Goal: Task Accomplishment & Management: Manage account settings

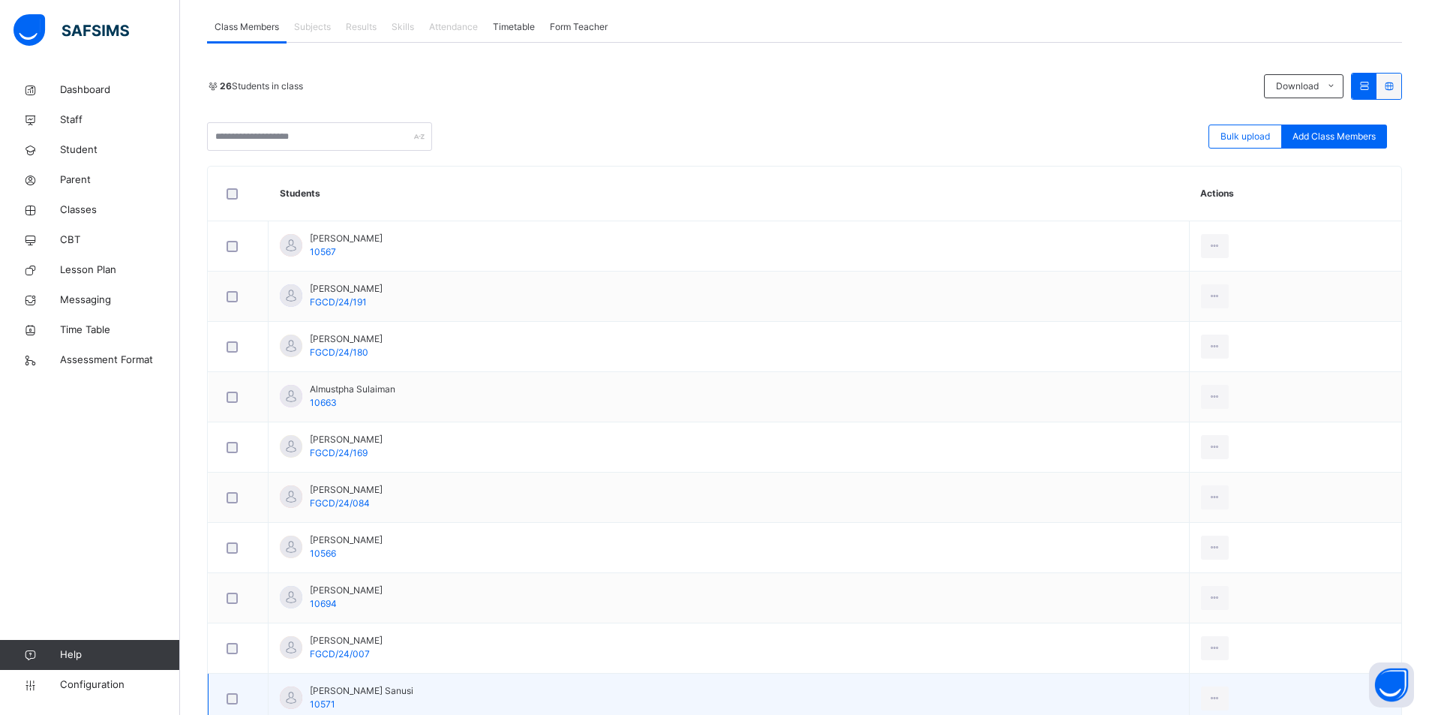
scroll to position [340, 0]
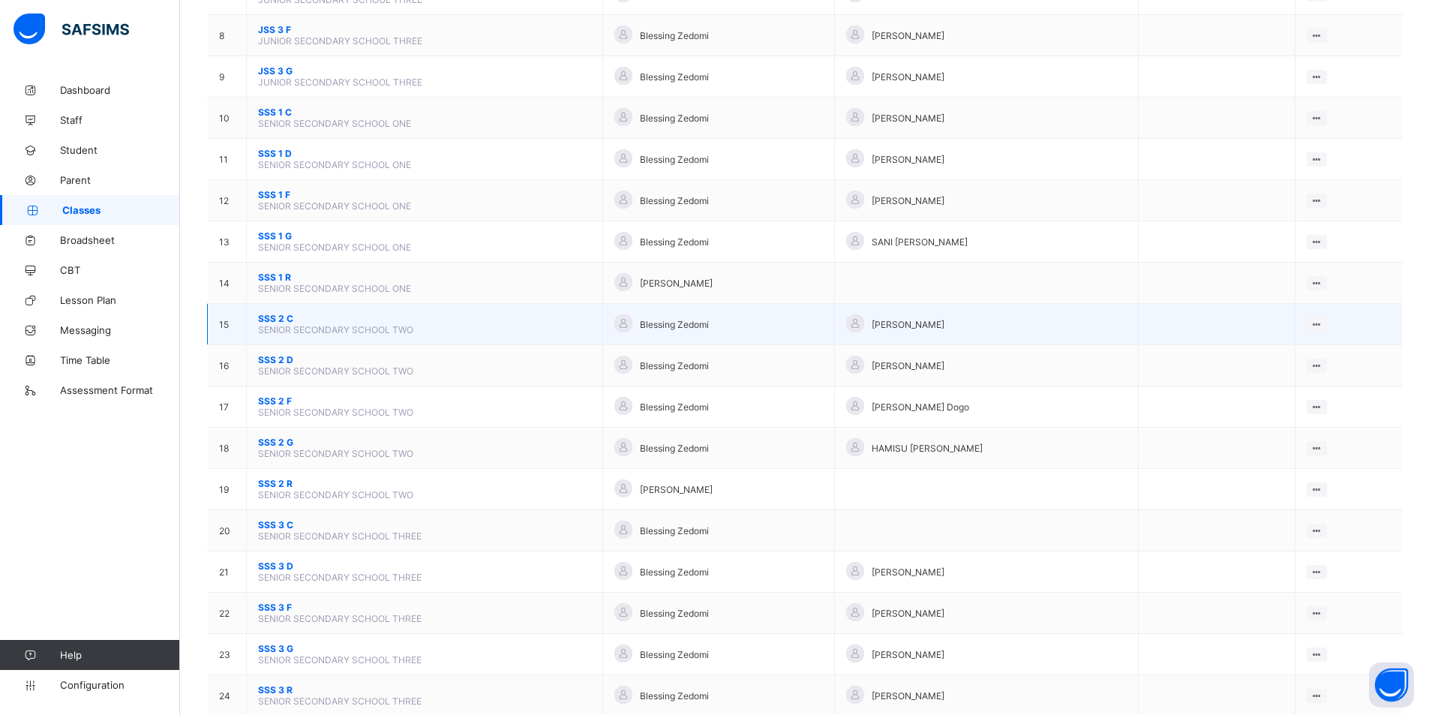
scroll to position [450, 0]
click at [353, 334] on span "SENIOR SECONDARY SCHOOL TWO" at bounding box center [335, 329] width 155 height 11
click at [397, 329] on span "SENIOR SECONDARY SCHOOL TWO" at bounding box center [335, 329] width 155 height 11
click at [1327, 339] on ul "View Class Assign form Teacher" at bounding box center [1265, 366] width 121 height 55
click at [1297, 356] on div "View Class" at bounding box center [1276, 353] width 85 height 15
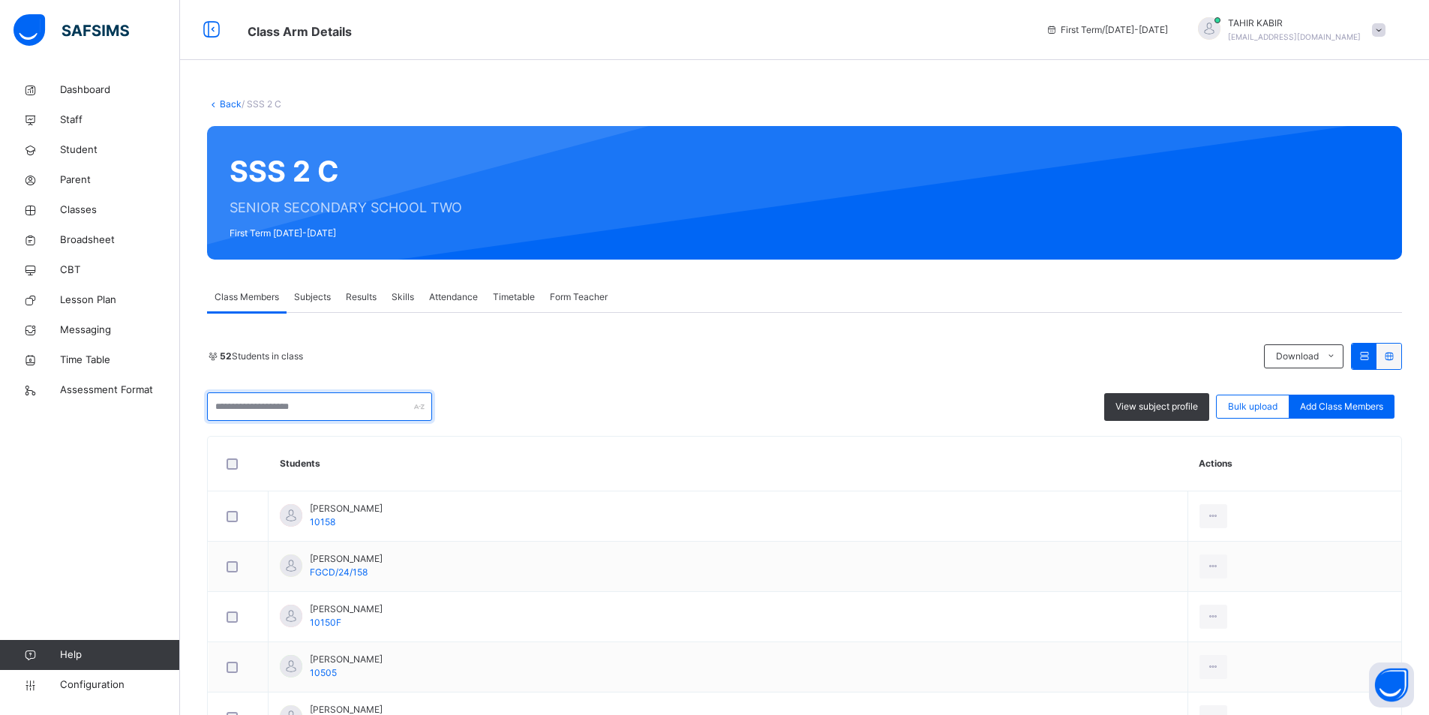
click at [332, 409] on input "text" at bounding box center [319, 406] width 225 height 28
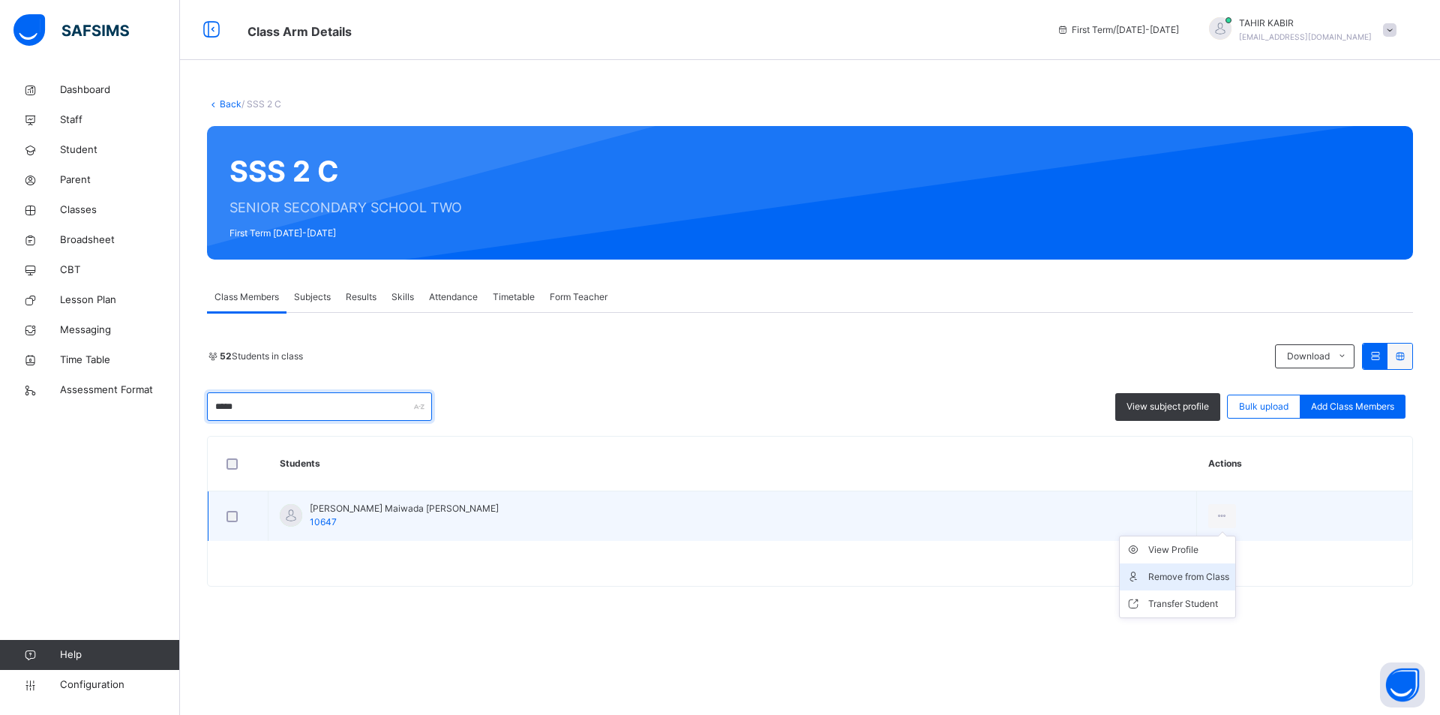
type input "*****"
click at [1148, 579] on div "Remove from Class" at bounding box center [1188, 576] width 81 height 15
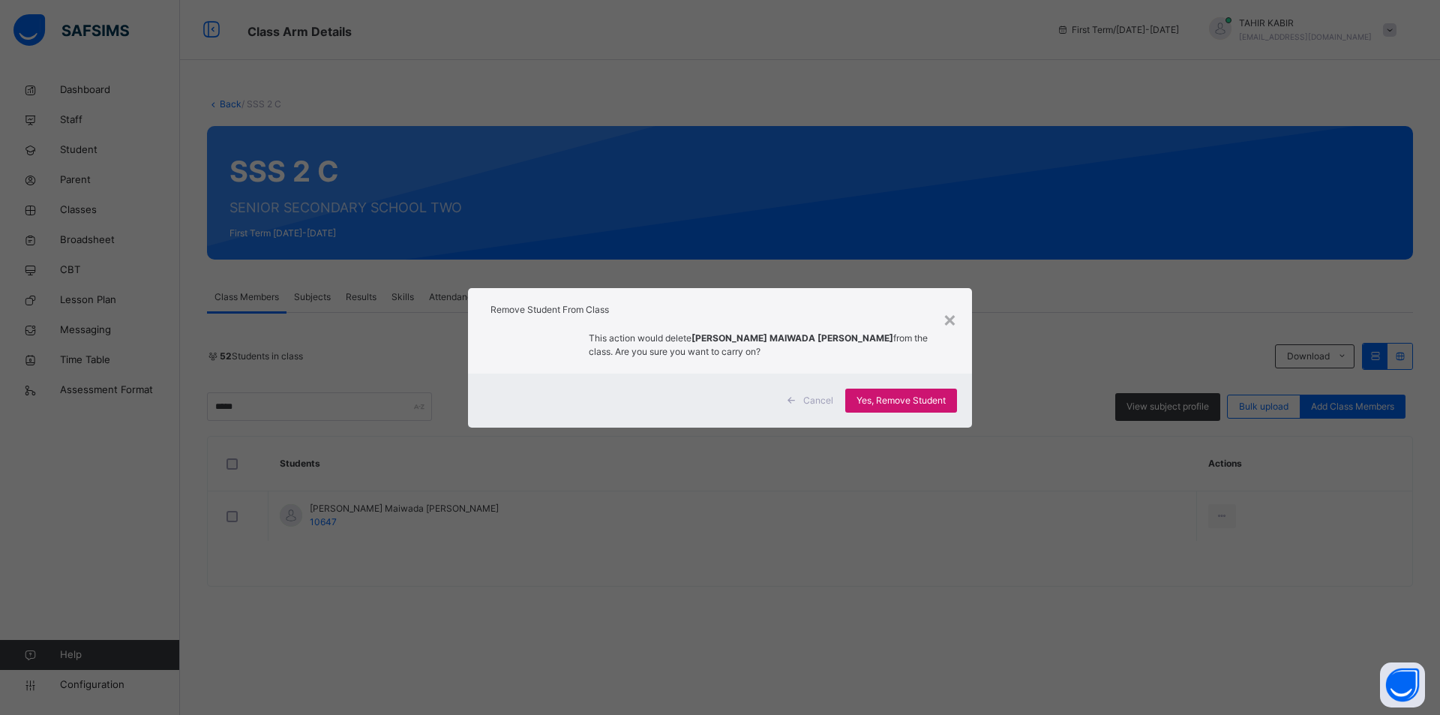
click at [922, 406] on span "Yes, Remove Student" at bounding box center [900, 400] width 89 height 13
click at [892, 396] on div "Yes, Remove Student" at bounding box center [901, 400] width 112 height 24
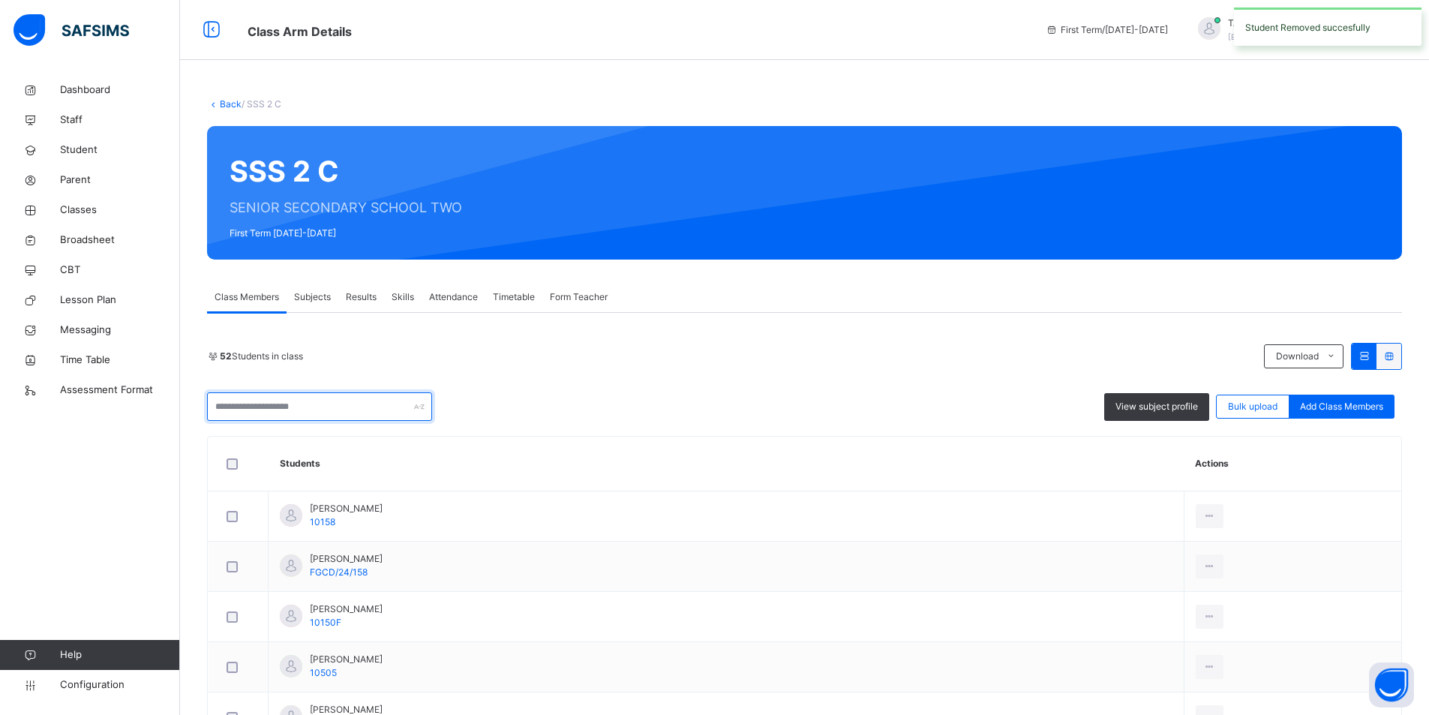
click at [288, 406] on input "text" at bounding box center [319, 406] width 225 height 28
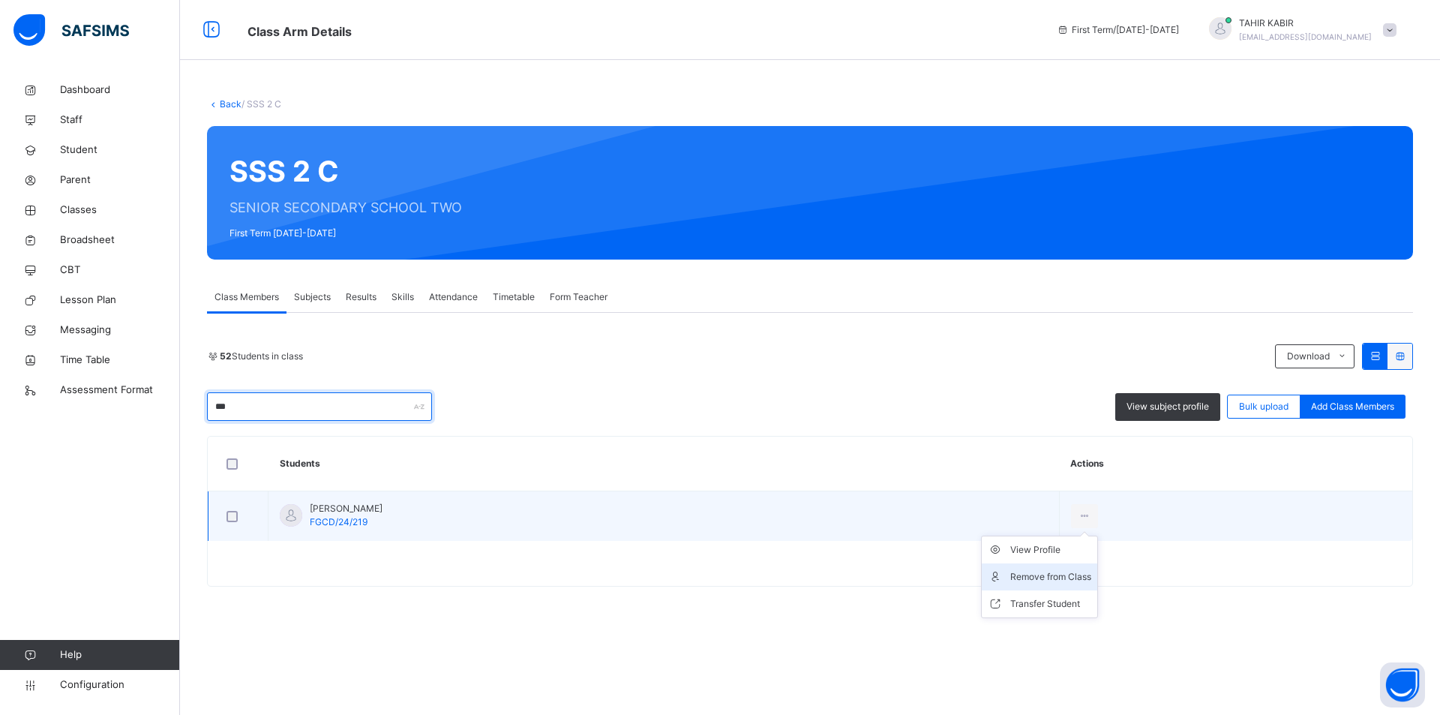
type input "***"
click at [1021, 568] on li "Remove from Class" at bounding box center [1039, 576] width 115 height 27
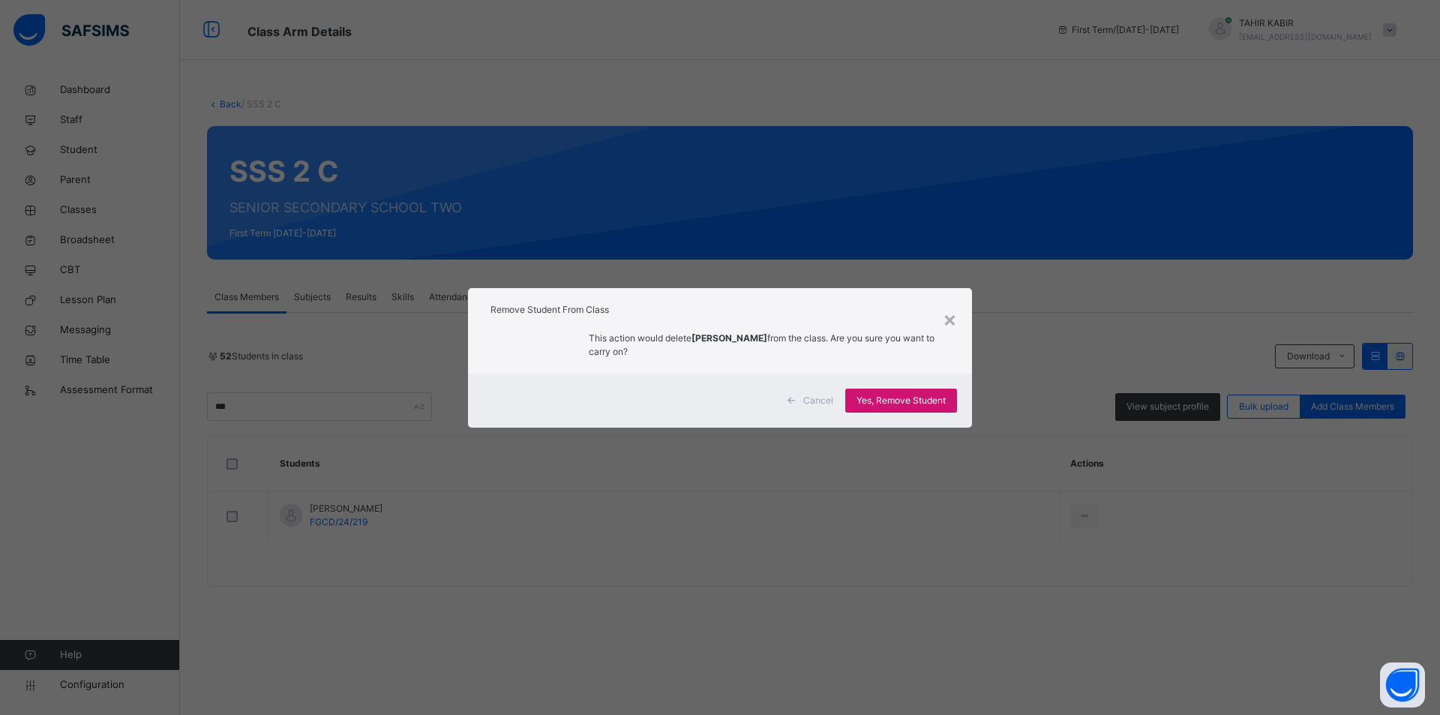
click at [857, 400] on span "Yes, Remove Student" at bounding box center [900, 400] width 89 height 13
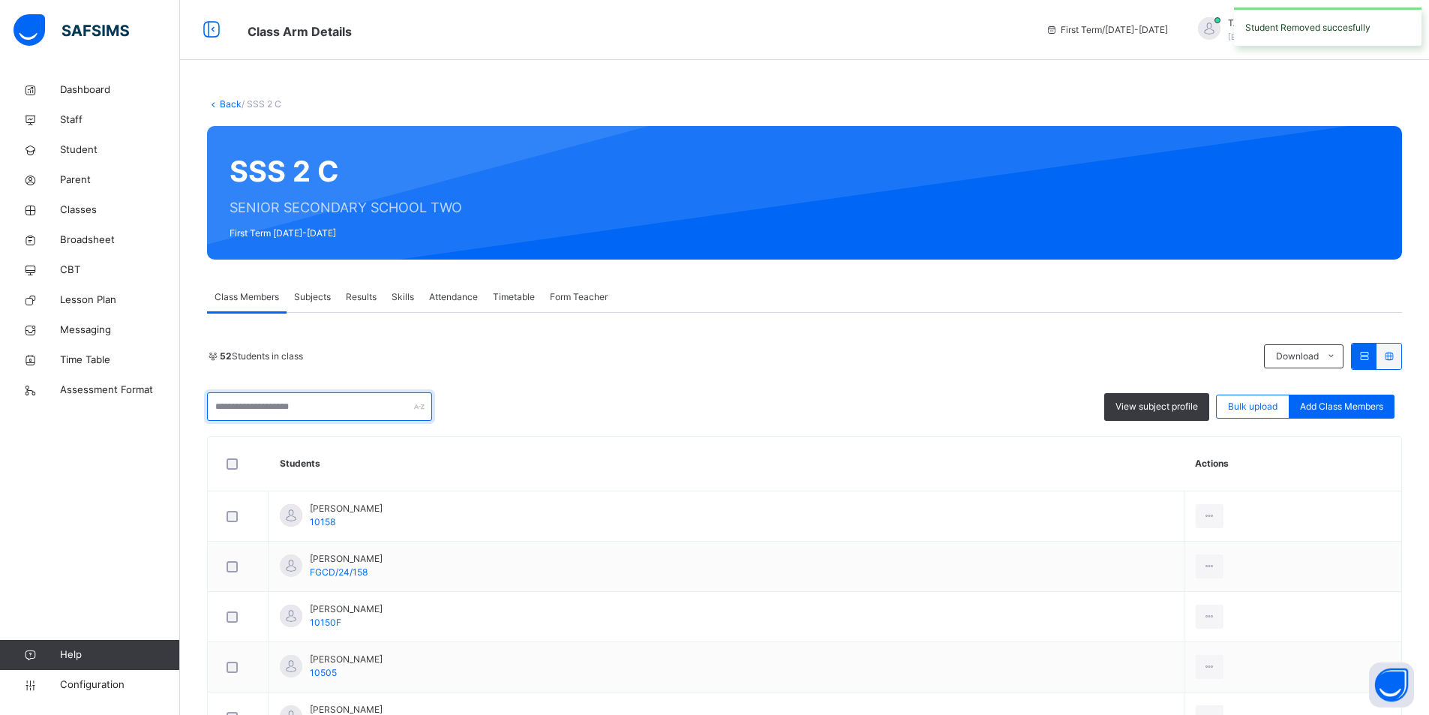
click at [343, 403] on input "text" at bounding box center [319, 406] width 225 height 28
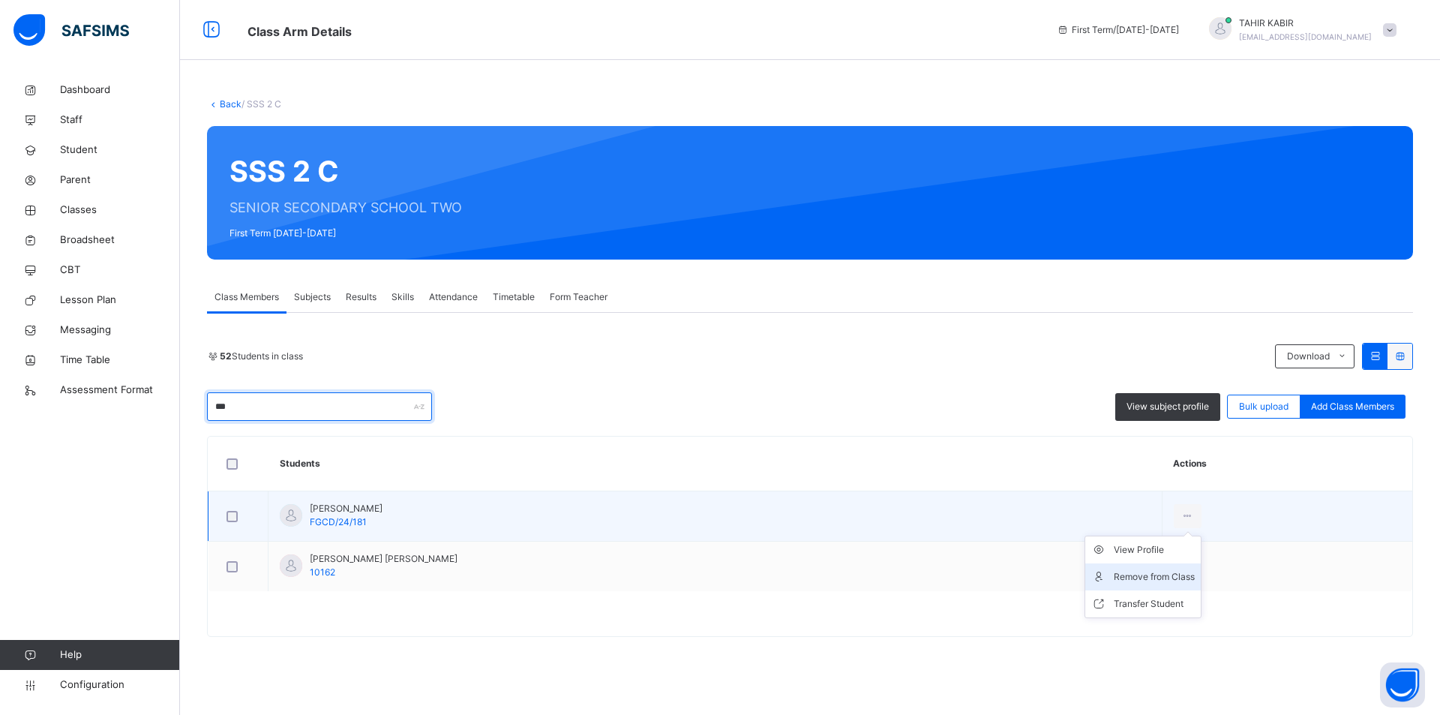
type input "***"
click at [1114, 578] on div "Remove from Class" at bounding box center [1154, 576] width 81 height 15
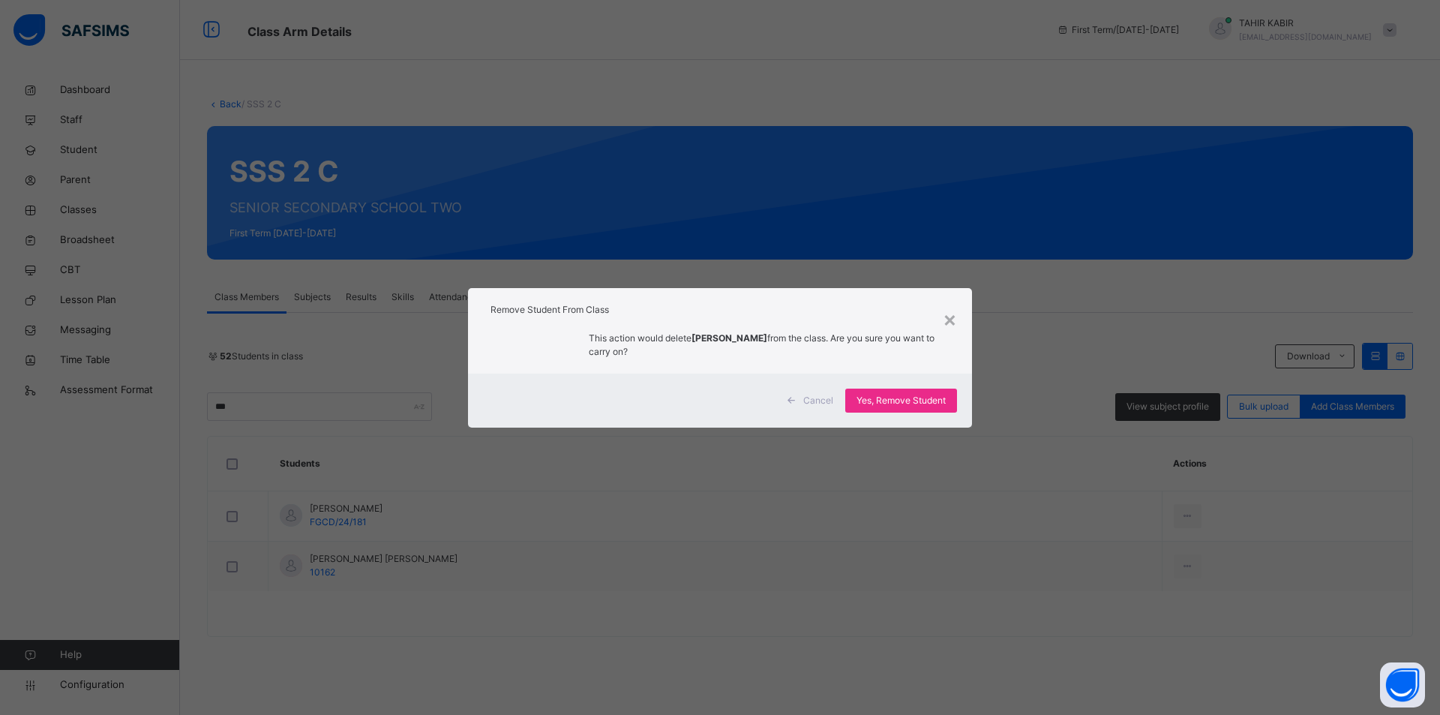
click at [882, 412] on div "Cancel Yes, Remove Student" at bounding box center [720, 400] width 504 height 54
click at [882, 405] on span "Yes, Remove Student" at bounding box center [900, 400] width 89 height 13
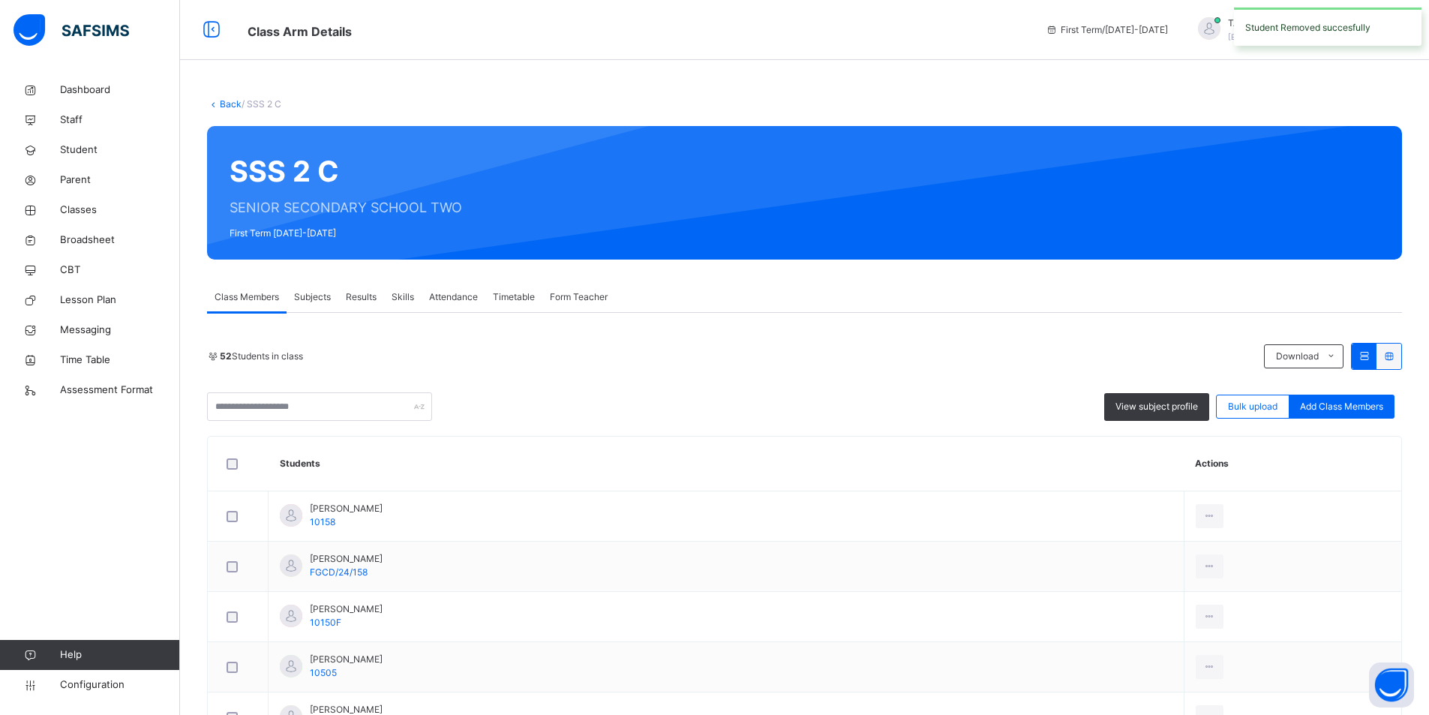
scroll to position [75, 0]
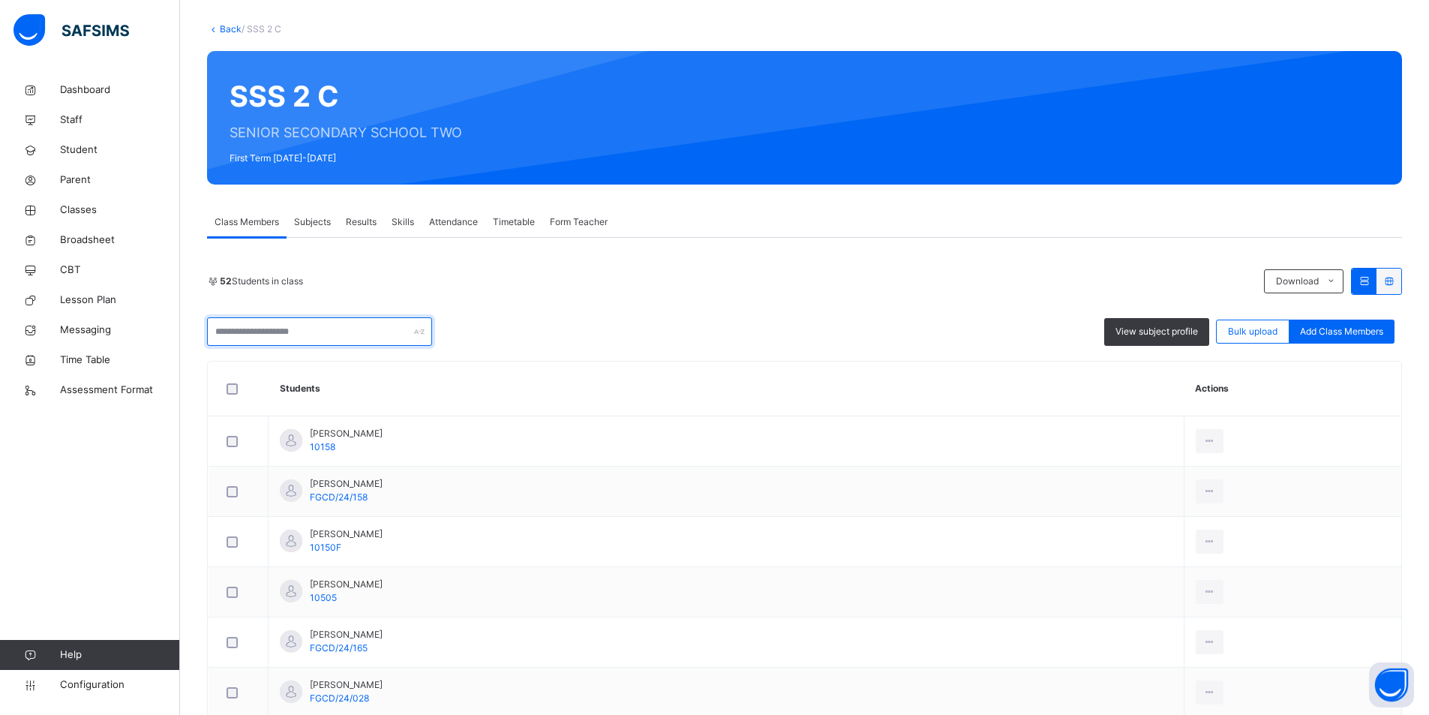
click at [322, 328] on input "text" at bounding box center [319, 331] width 225 height 28
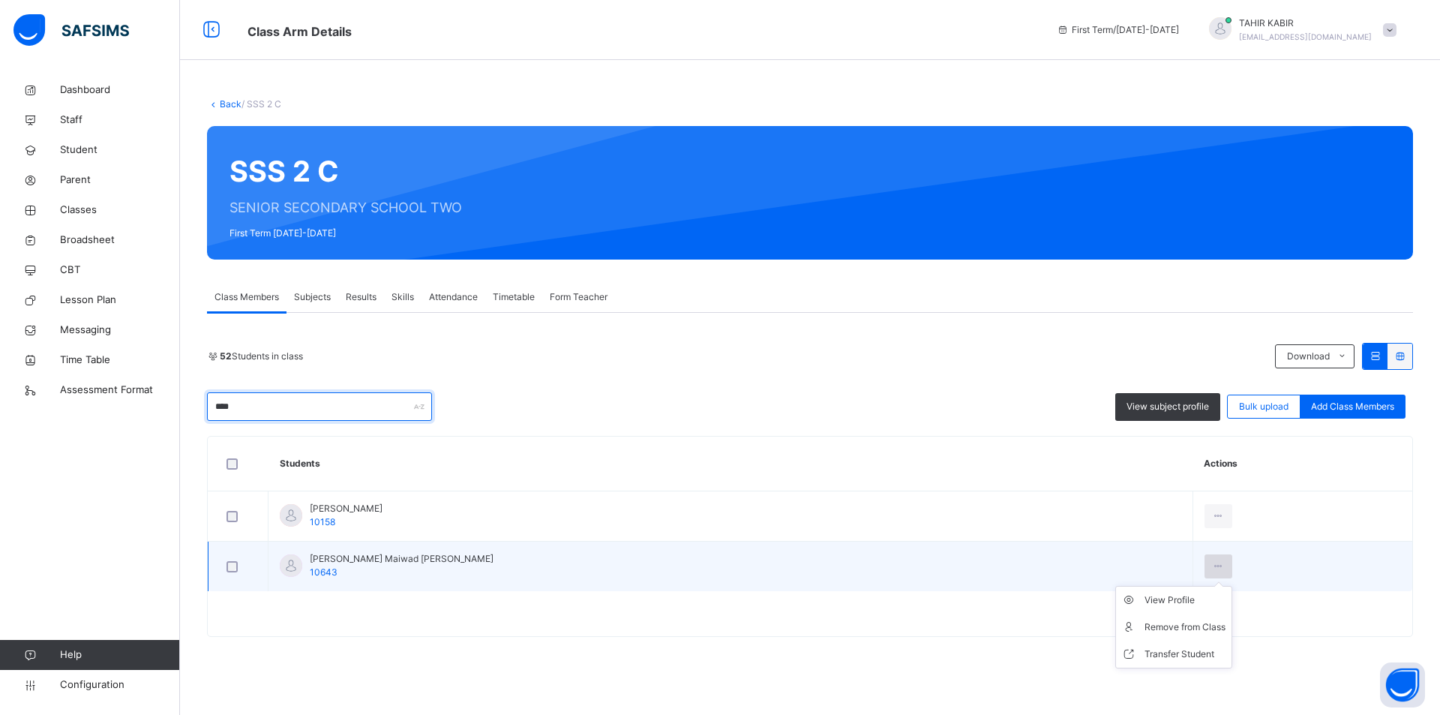
type input "****"
click at [1212, 568] on icon at bounding box center [1218, 565] width 13 height 13
click at [1144, 629] on div "Remove from Class" at bounding box center [1184, 626] width 81 height 15
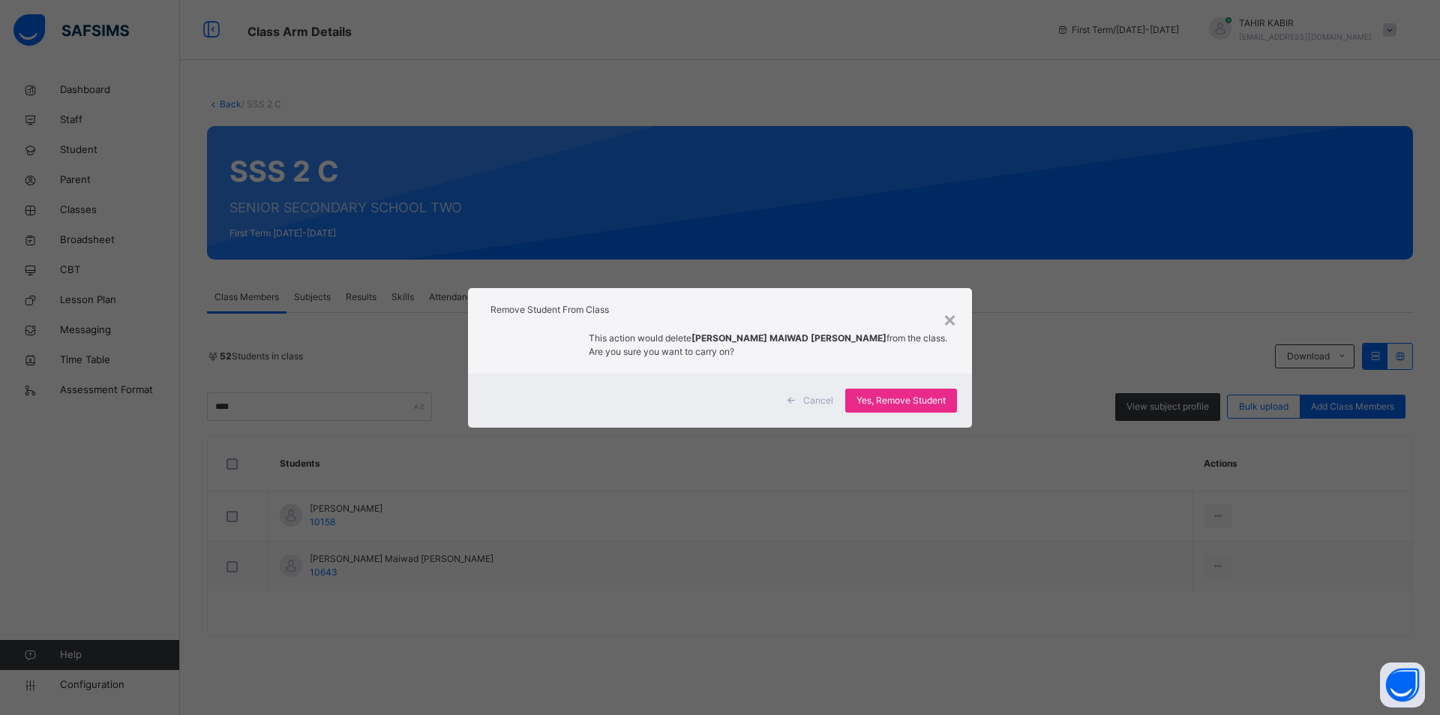
click at [914, 415] on div "Cancel Yes, Remove Student" at bounding box center [720, 400] width 504 height 54
click at [907, 397] on span "Yes, Remove Student" at bounding box center [900, 400] width 89 height 13
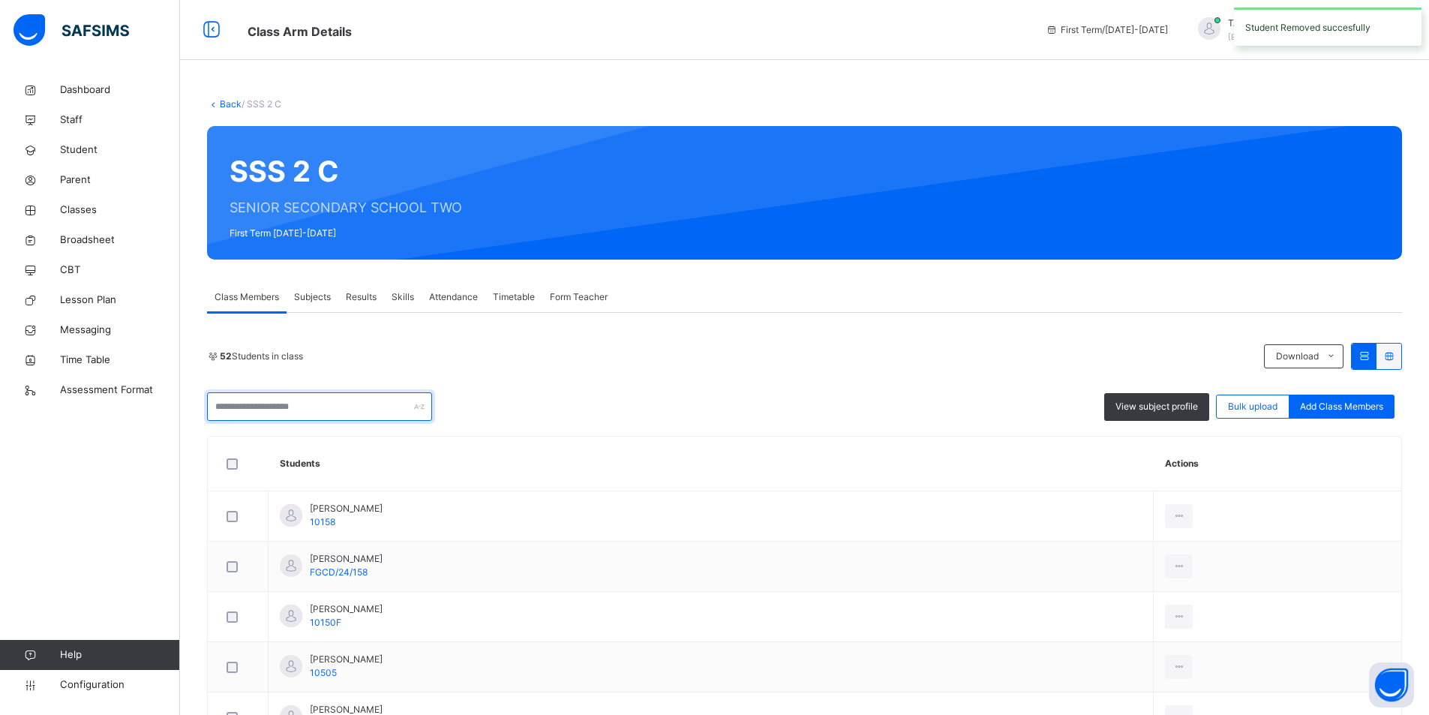
click at [226, 409] on input "text" at bounding box center [319, 406] width 225 height 28
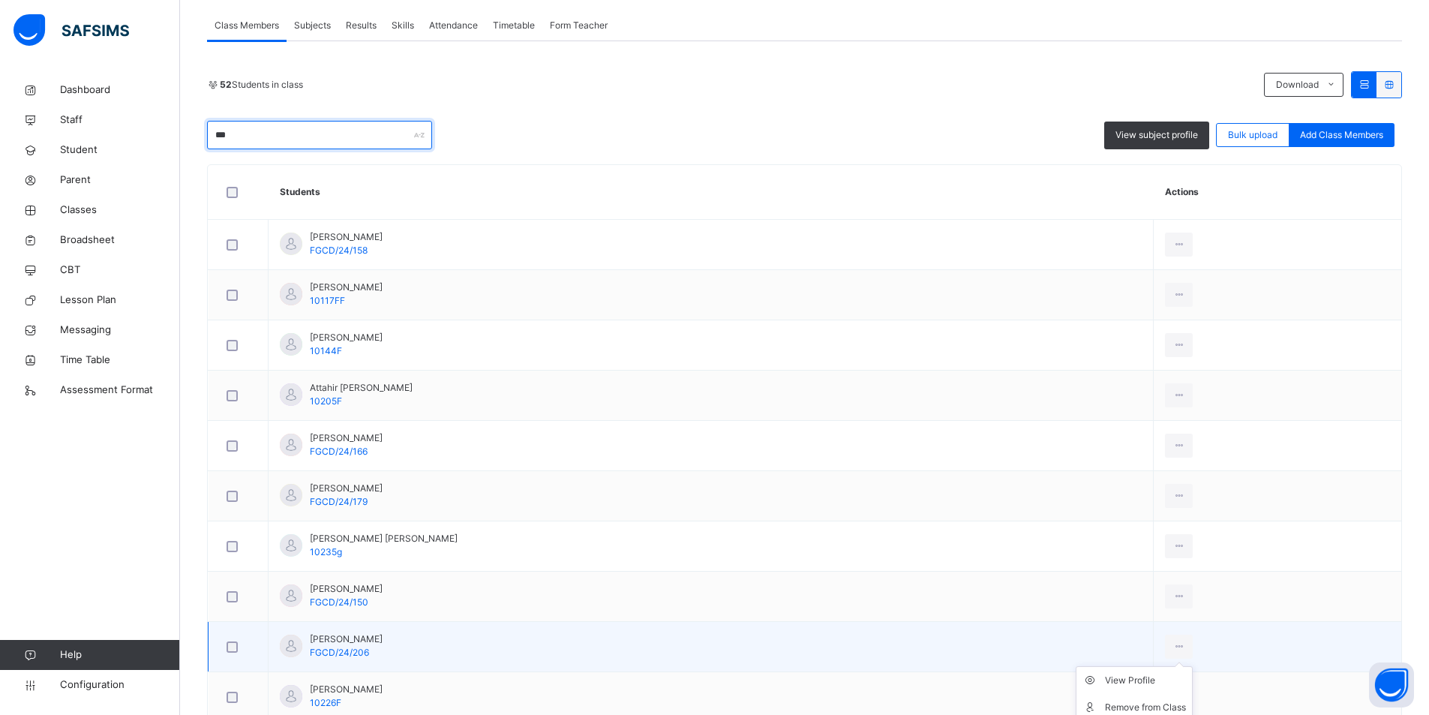
scroll to position [300, 0]
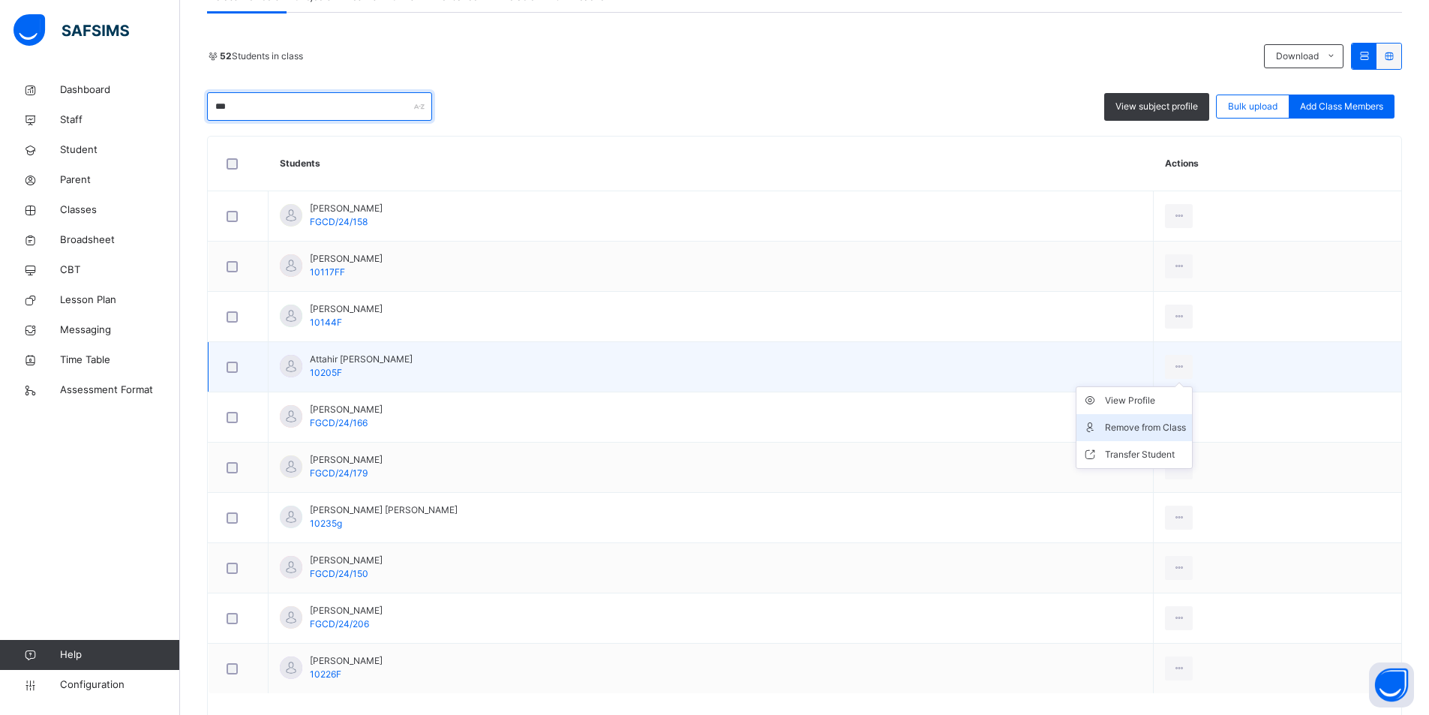
type input "***"
click at [1126, 422] on div "Remove from Class" at bounding box center [1145, 427] width 81 height 15
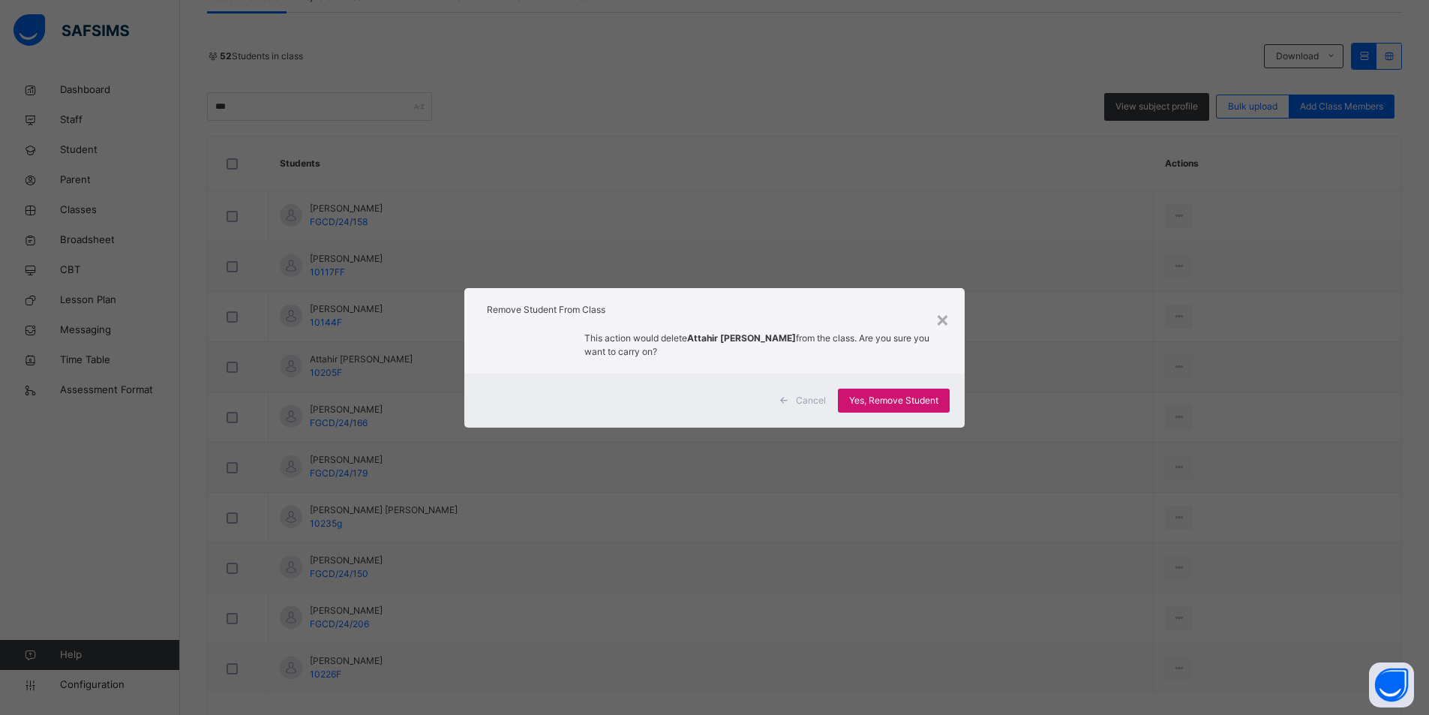
click at [867, 397] on span "Yes, Remove Student" at bounding box center [893, 400] width 89 height 13
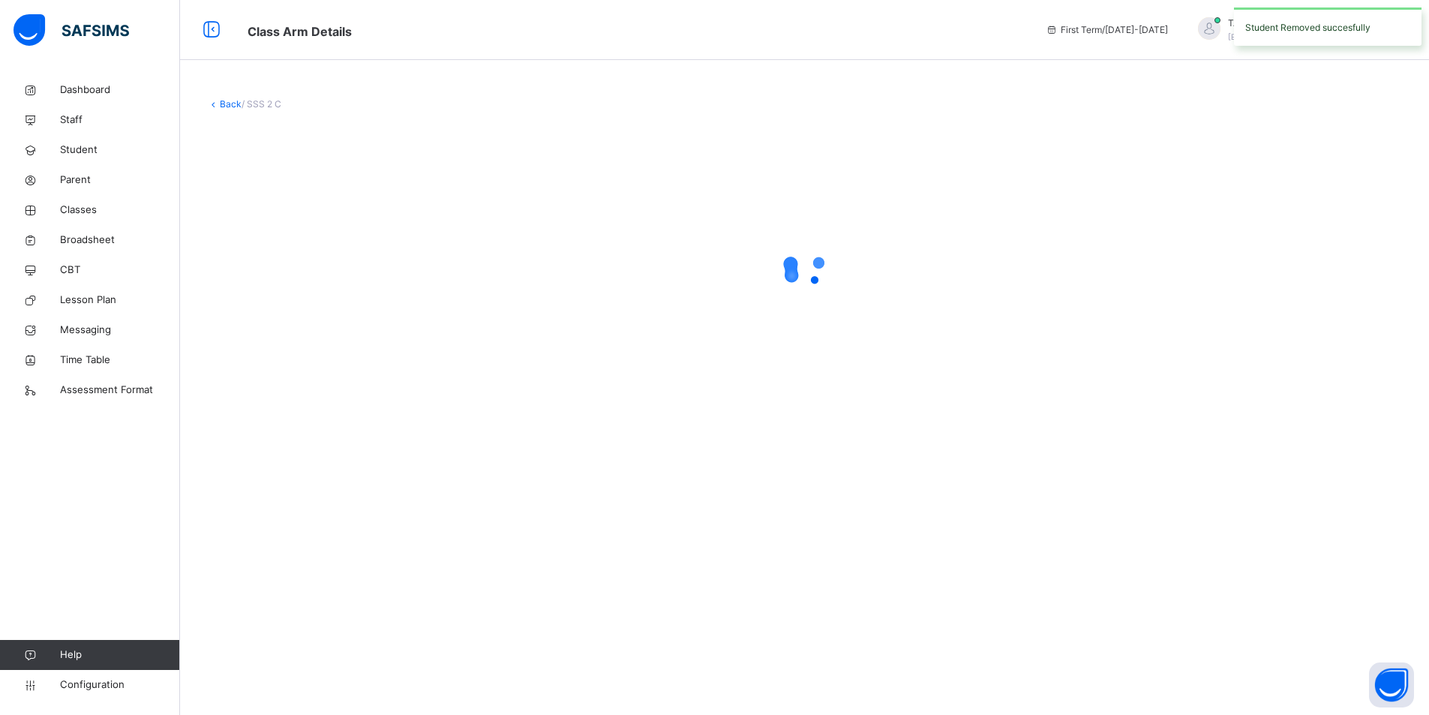
scroll to position [0, 0]
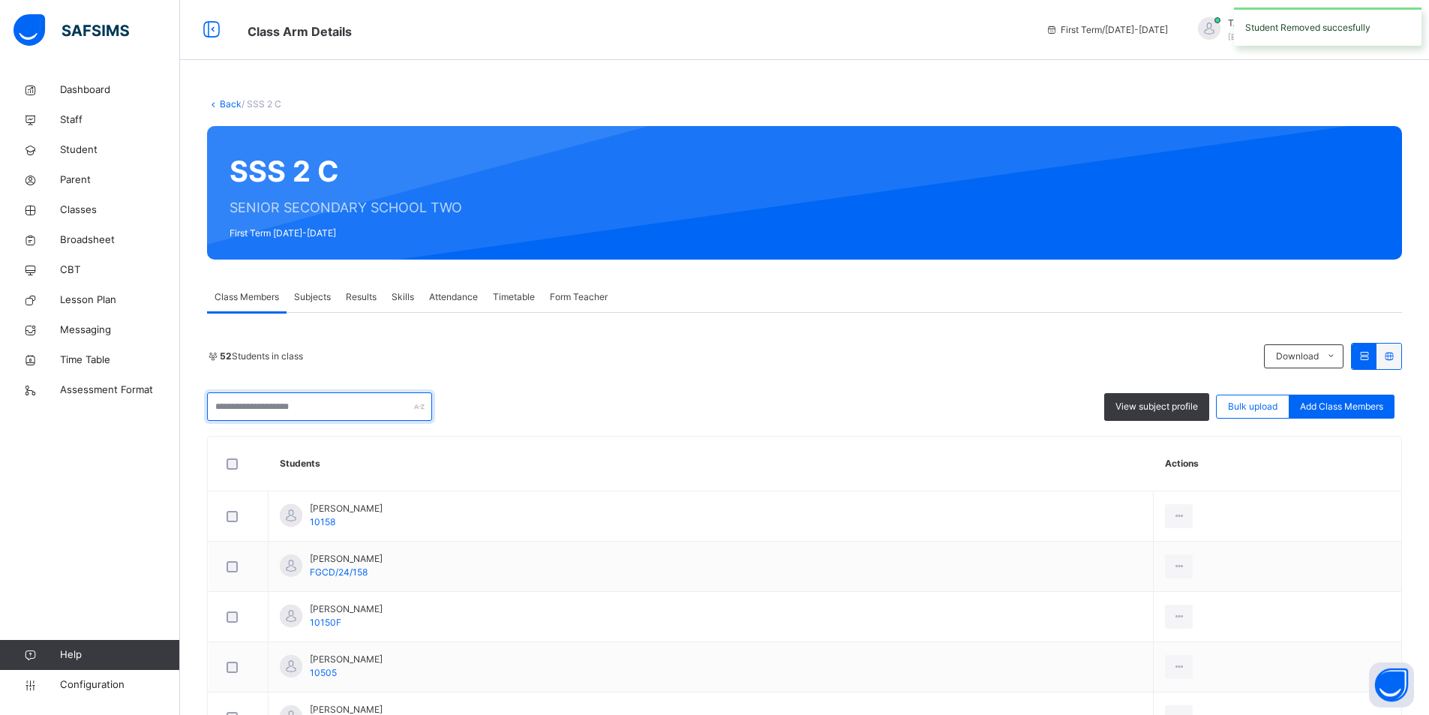
click at [307, 411] on input "text" at bounding box center [319, 406] width 225 height 28
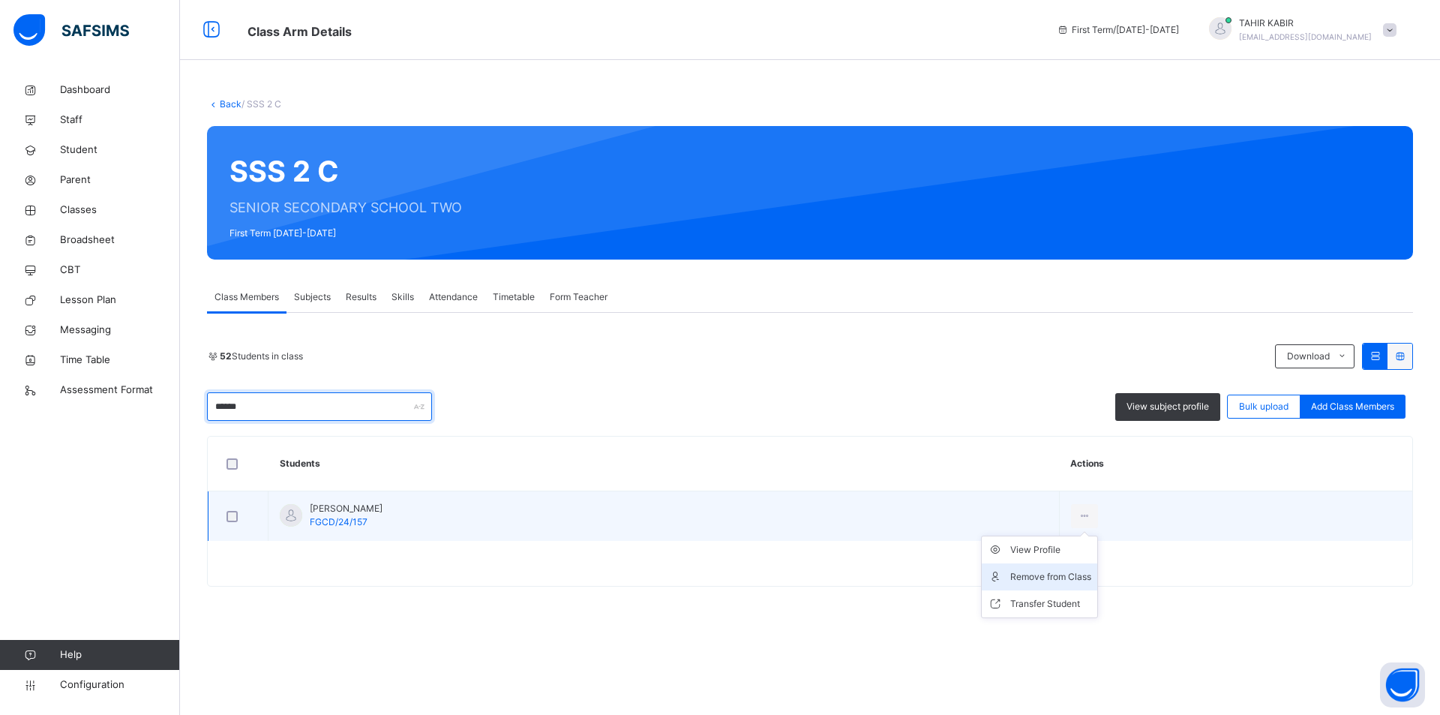
type input "******"
click at [1017, 577] on div "Remove from Class" at bounding box center [1050, 576] width 81 height 15
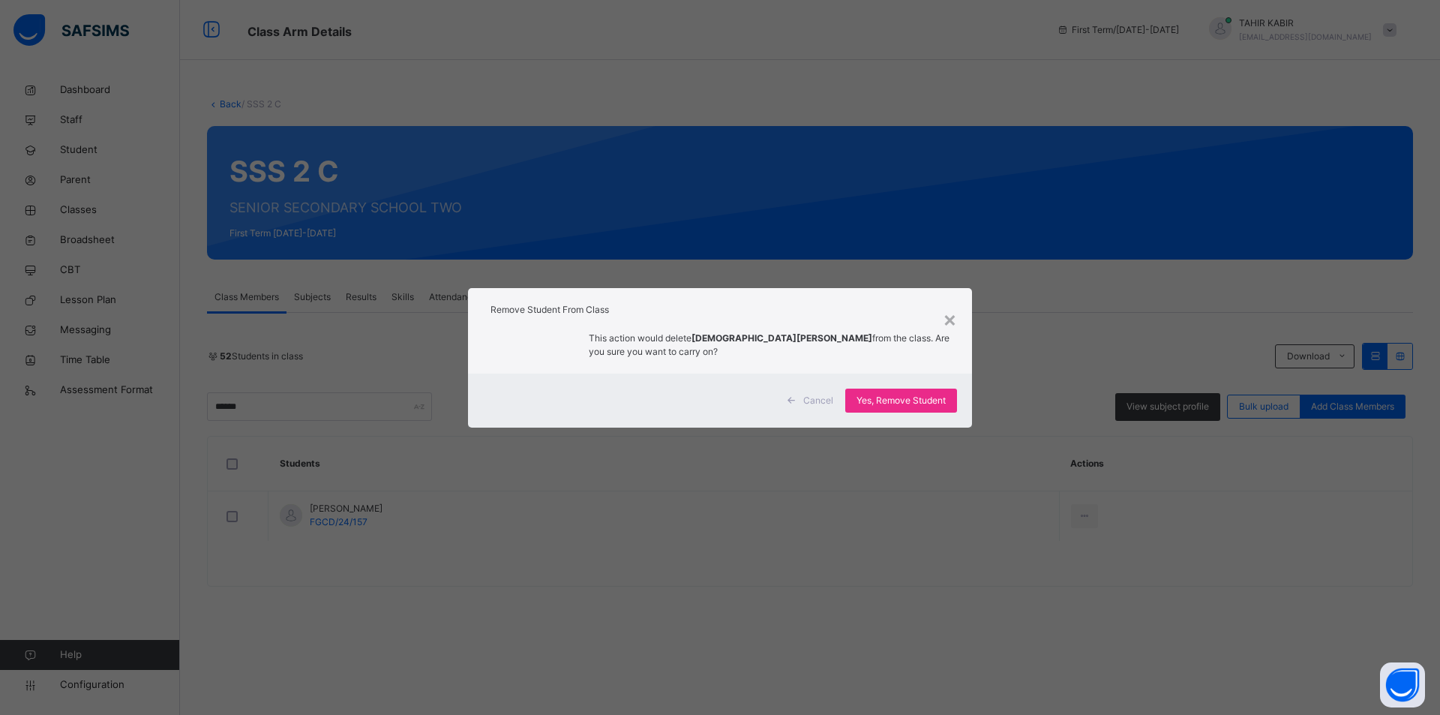
click at [861, 381] on div "Cancel Yes, Remove Student" at bounding box center [720, 400] width 504 height 54
click at [871, 397] on span "Yes, Remove Student" at bounding box center [900, 400] width 89 height 13
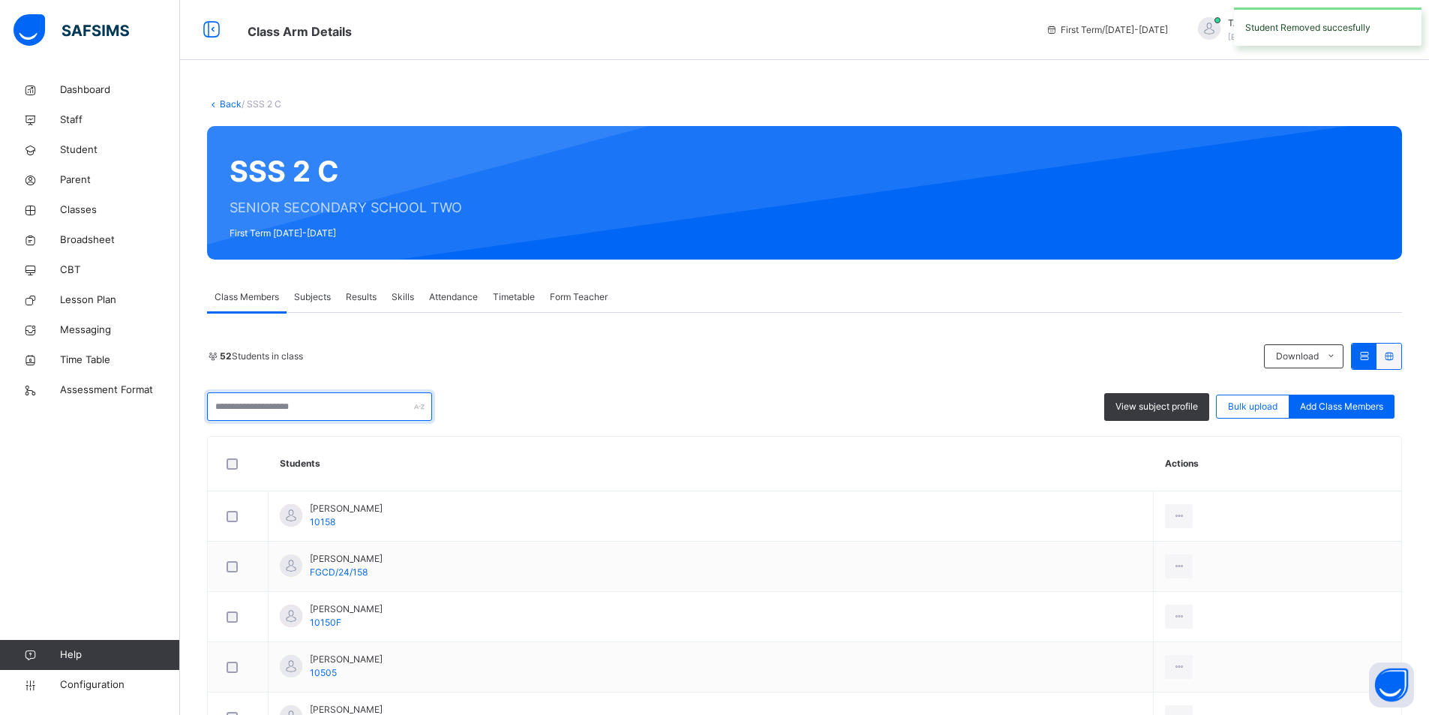
click at [298, 406] on input "text" at bounding box center [319, 406] width 225 height 28
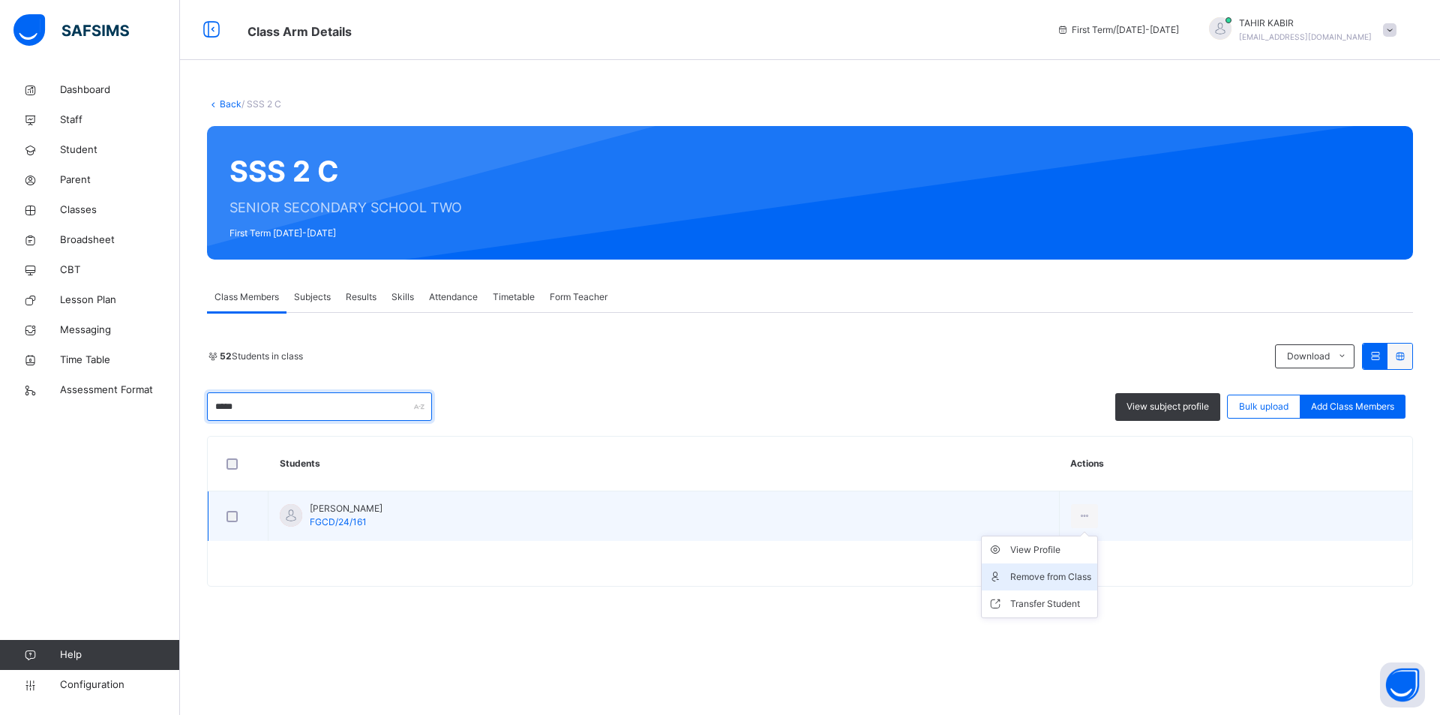
type input "*****"
click at [1010, 574] on div "Remove from Class" at bounding box center [1050, 576] width 81 height 15
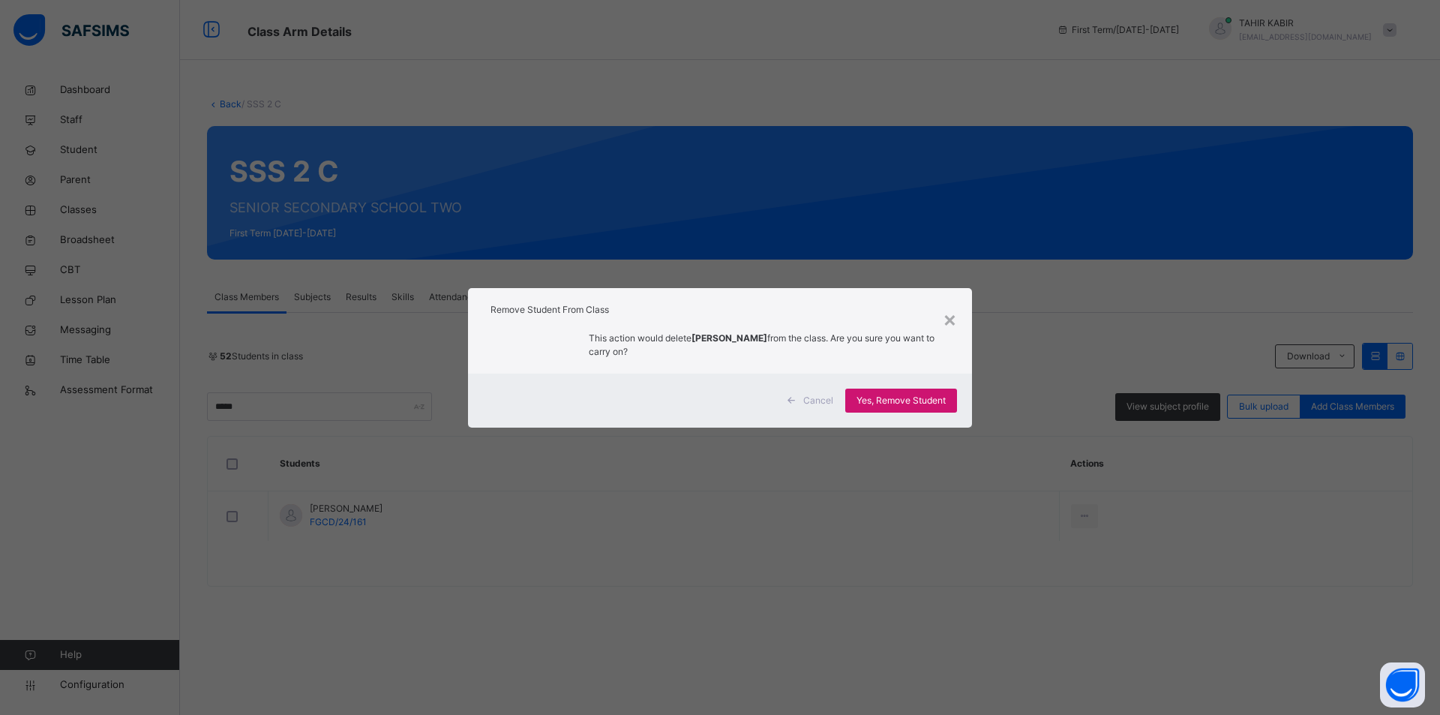
click at [897, 400] on span "Yes, Remove Student" at bounding box center [900, 400] width 89 height 13
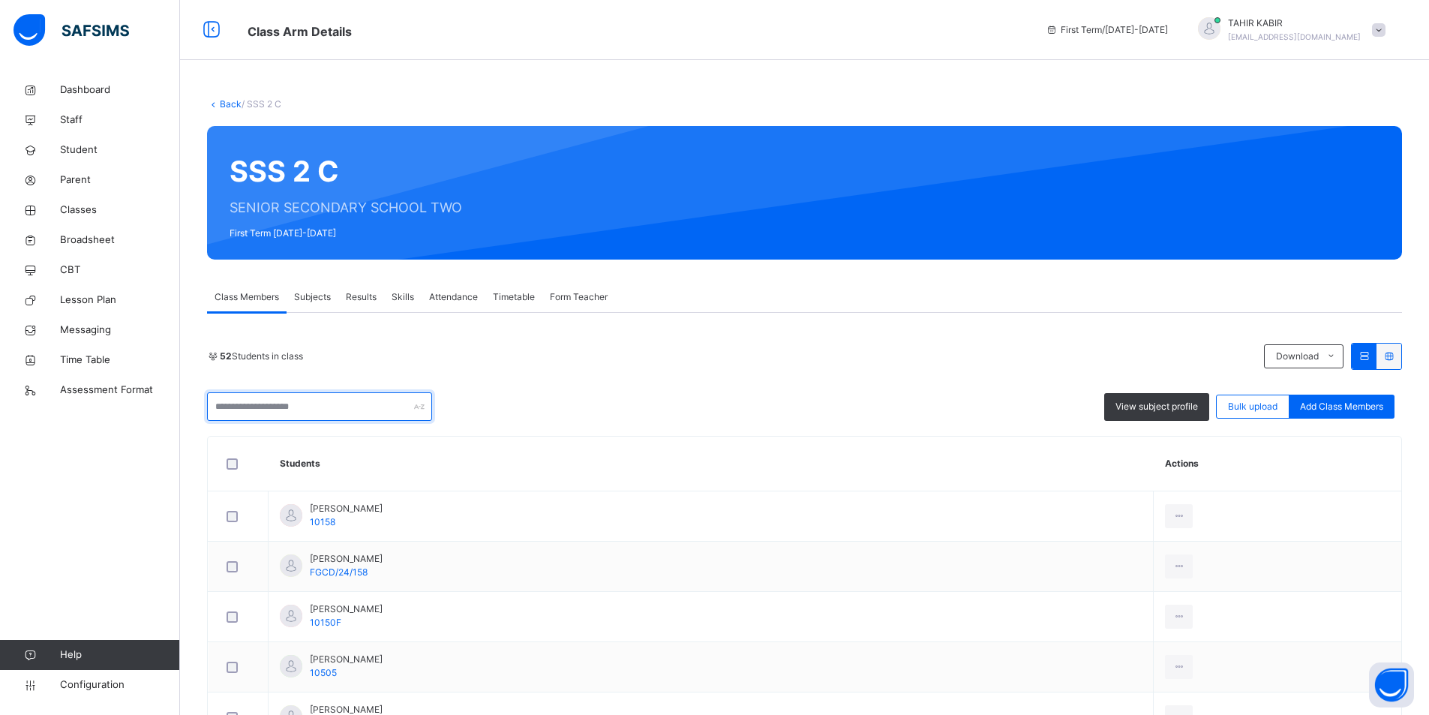
click at [312, 408] on input "text" at bounding box center [319, 406] width 225 height 28
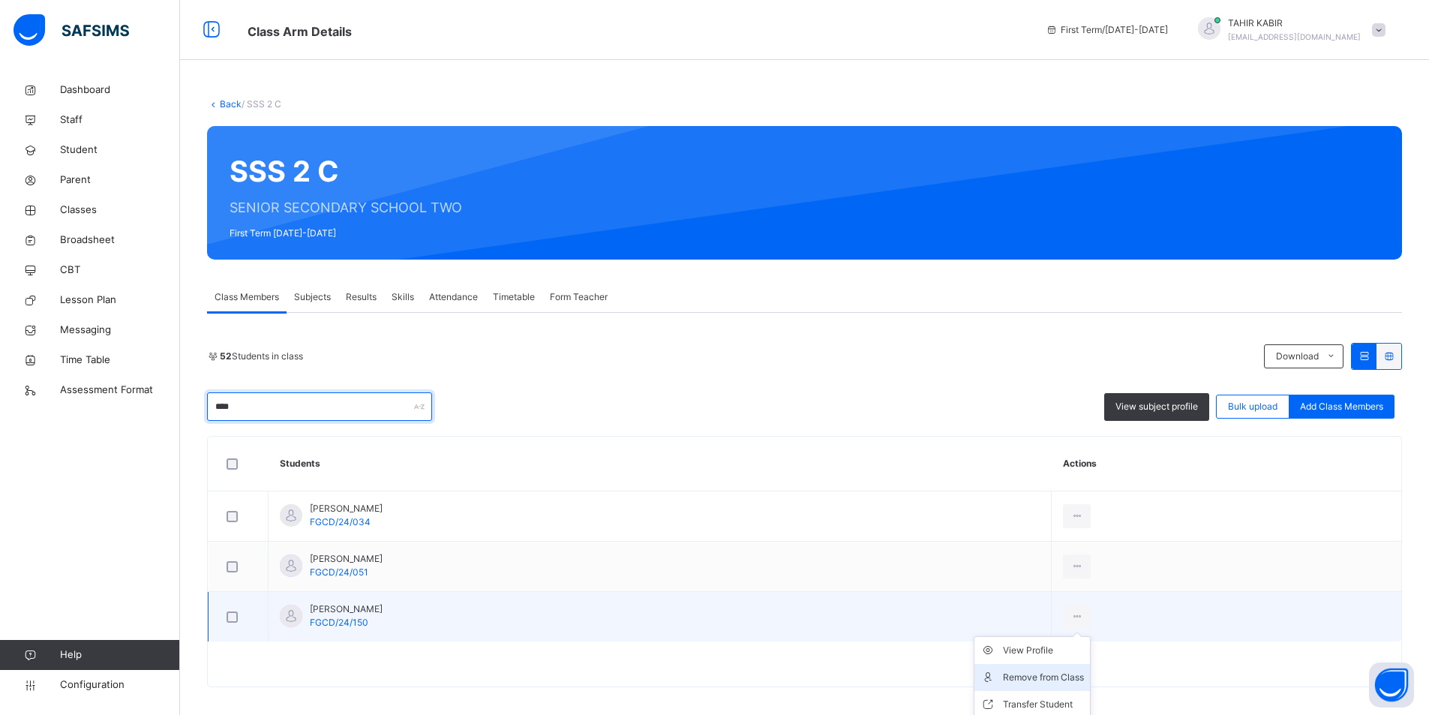
type input "****"
click at [1084, 676] on div "Remove from Class" at bounding box center [1043, 677] width 81 height 15
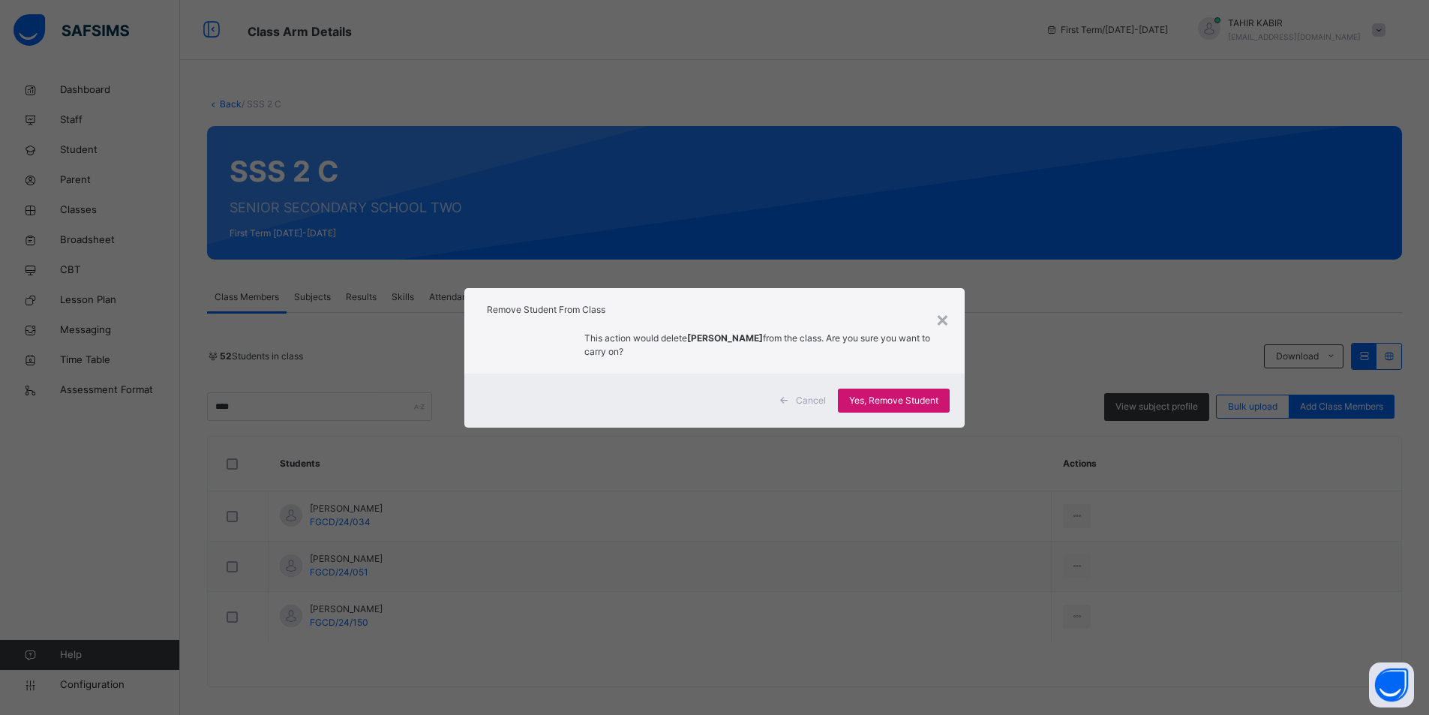
click at [872, 411] on div "Yes, Remove Student" at bounding box center [894, 400] width 112 height 24
click at [883, 403] on span "Yes, Remove Student" at bounding box center [893, 400] width 89 height 13
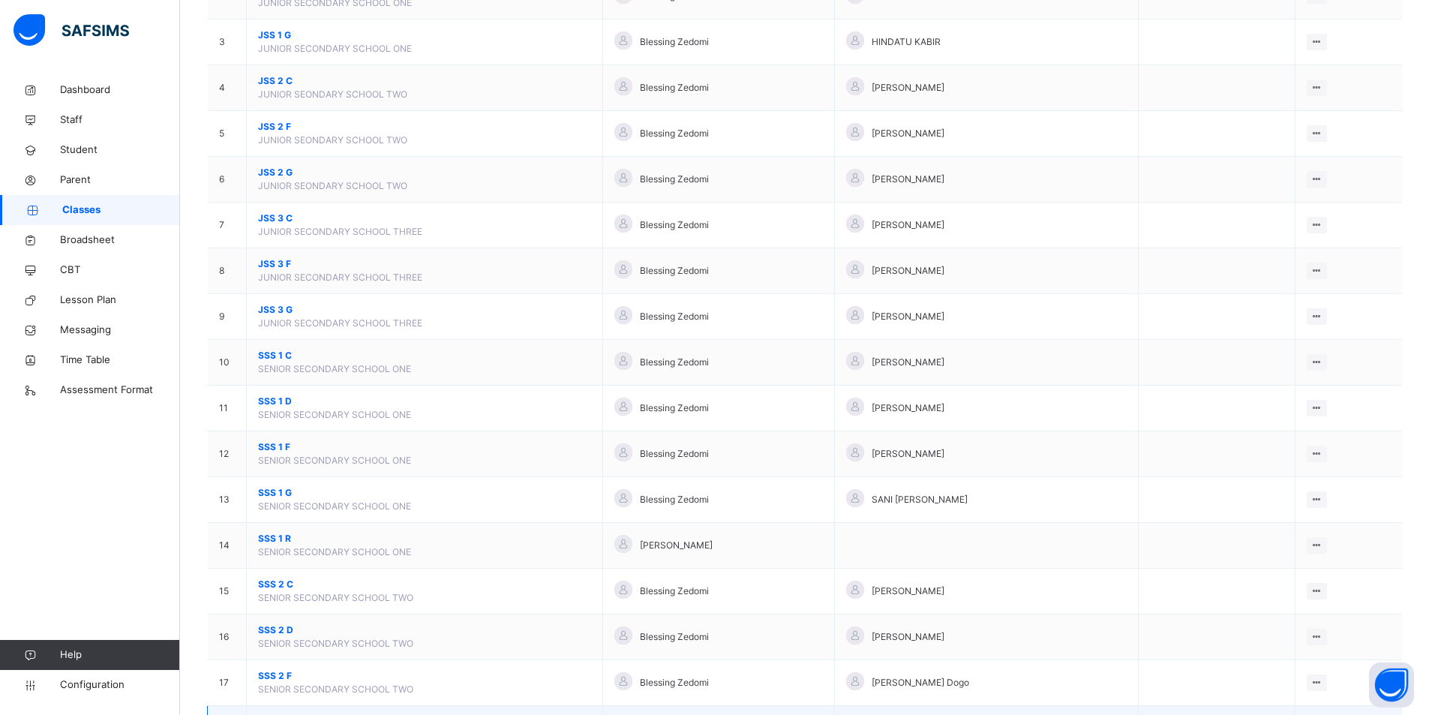
scroll to position [375, 0]
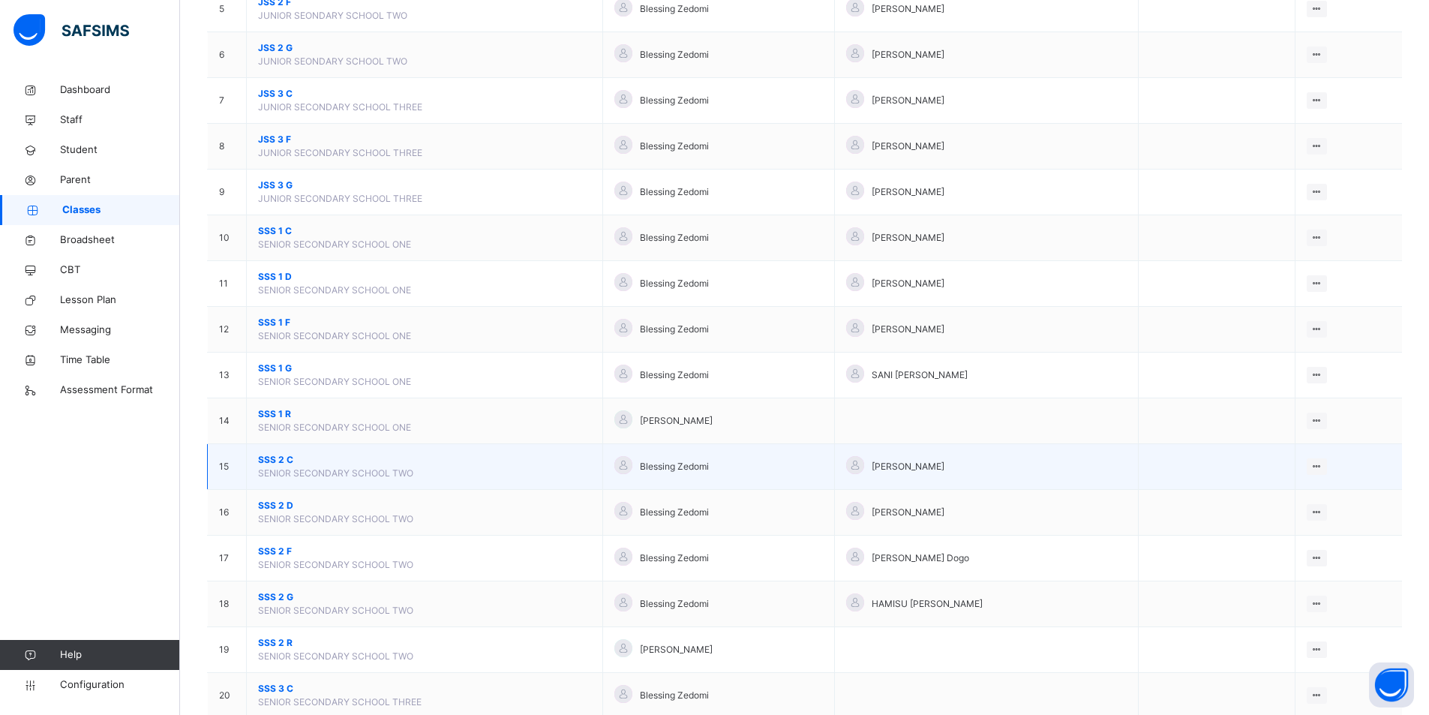
click at [364, 469] on span "SENIOR SECONDARY SCHOOL TWO" at bounding box center [335, 472] width 155 height 11
click at [1289, 493] on div "View Class" at bounding box center [1276, 496] width 85 height 15
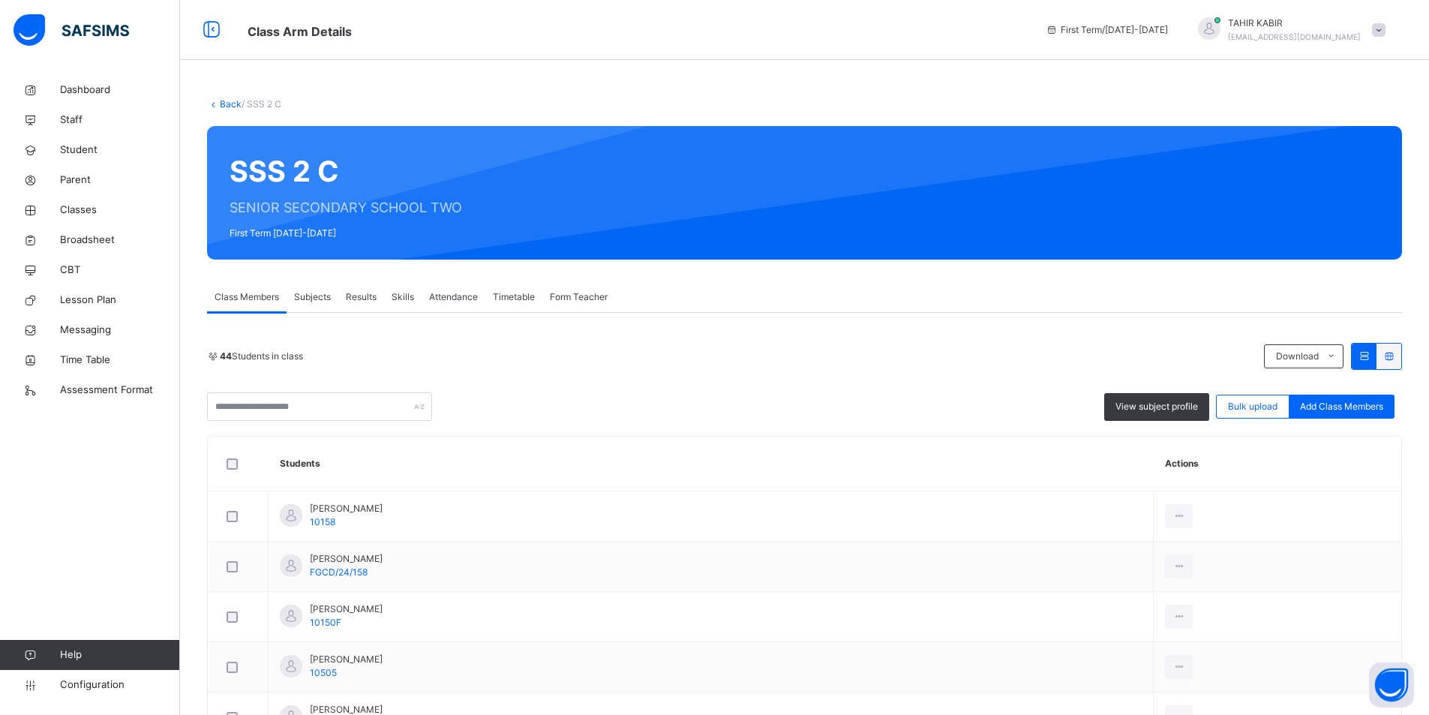
scroll to position [75, 0]
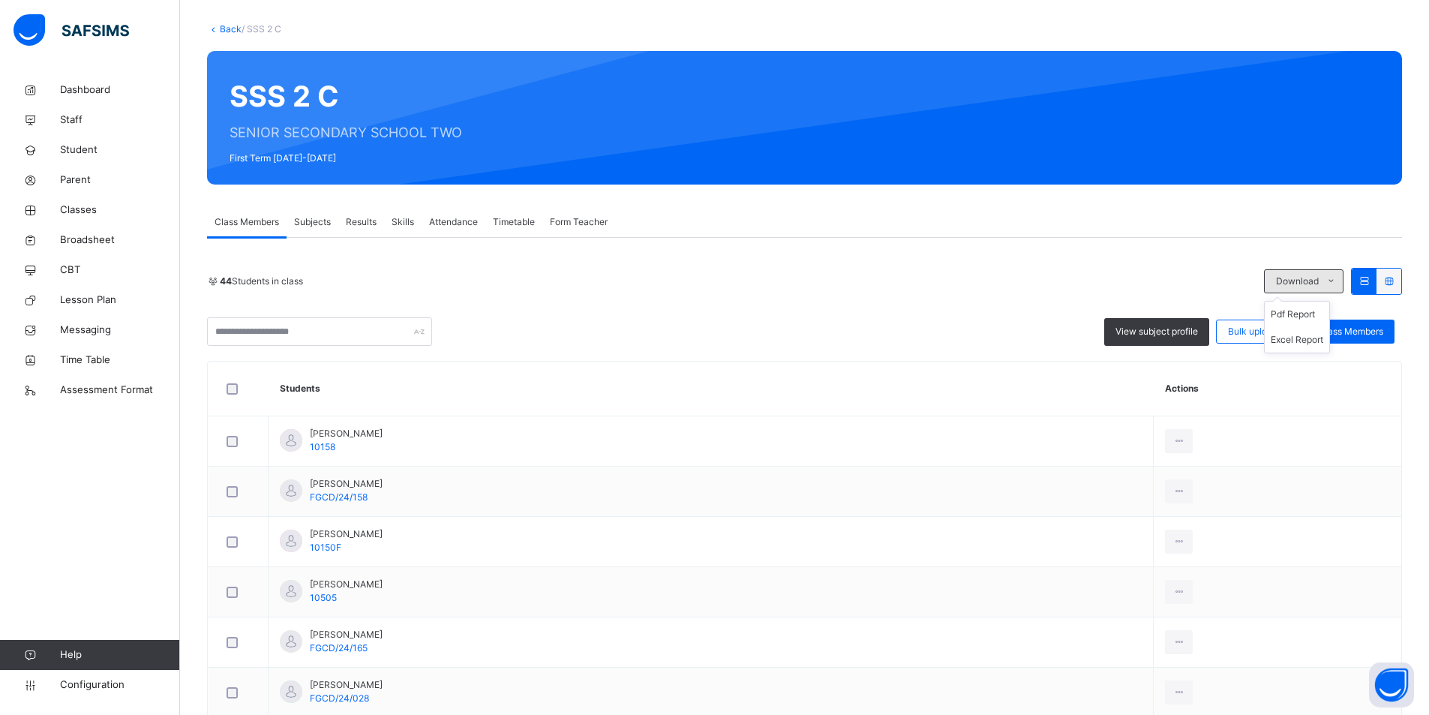
click at [1291, 277] on span "Download" at bounding box center [1297, 280] width 43 height 13
click at [1303, 310] on li "Pdf Report" at bounding box center [1296, 313] width 64 height 25
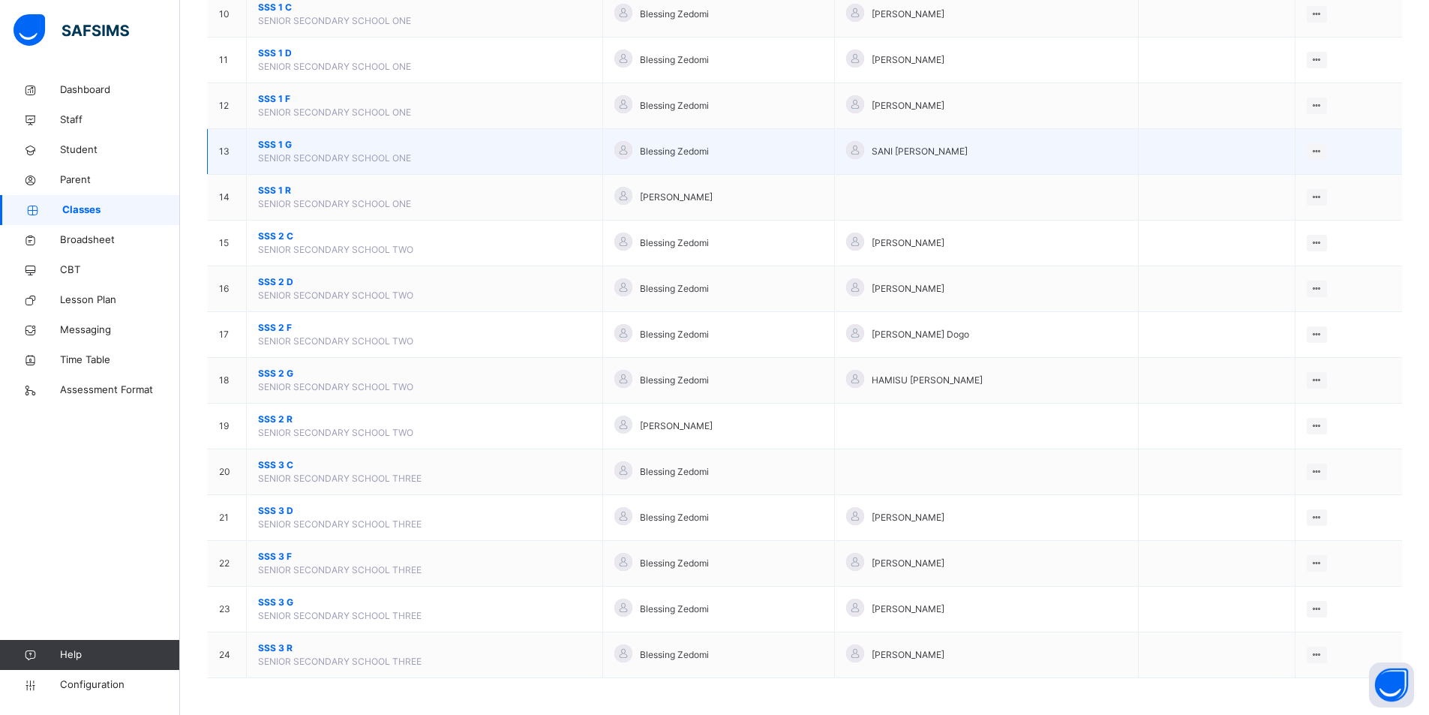
scroll to position [599, 0]
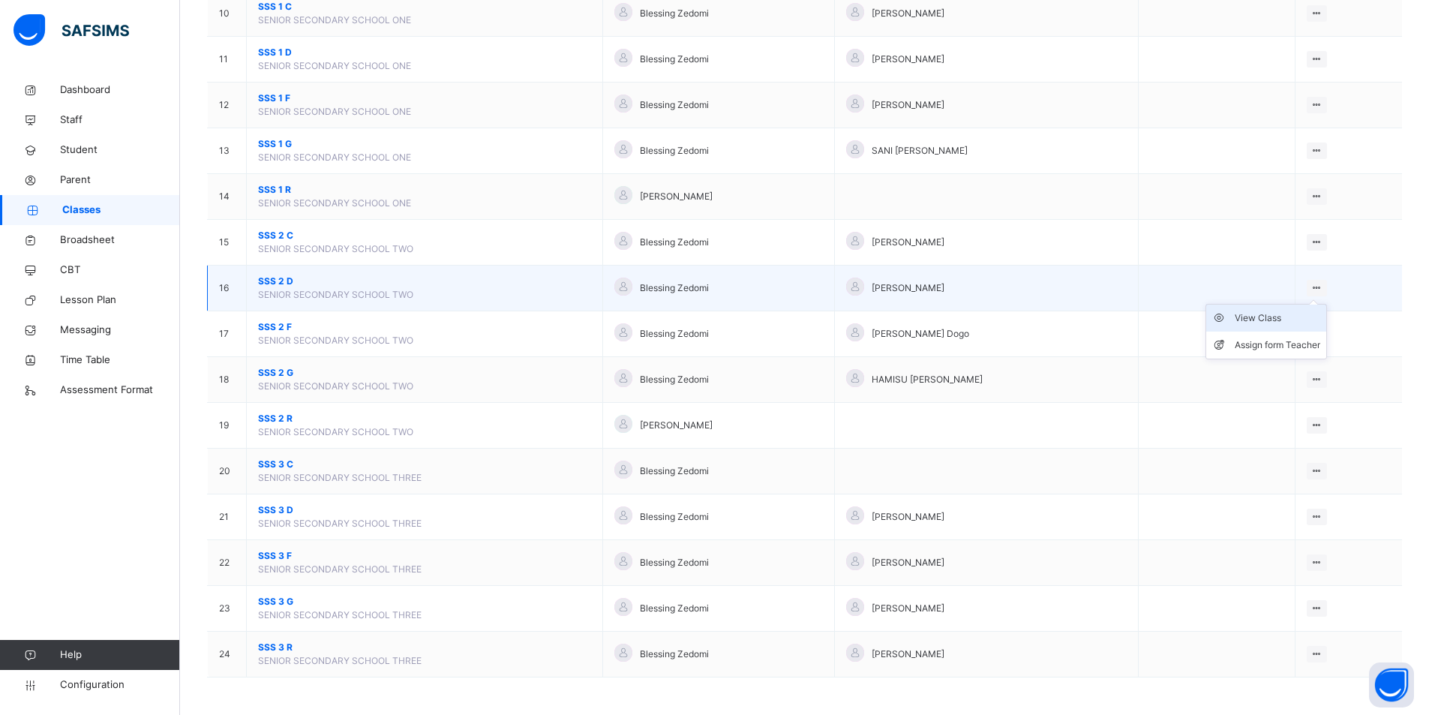
click at [1285, 319] on div "View Class" at bounding box center [1276, 317] width 85 height 15
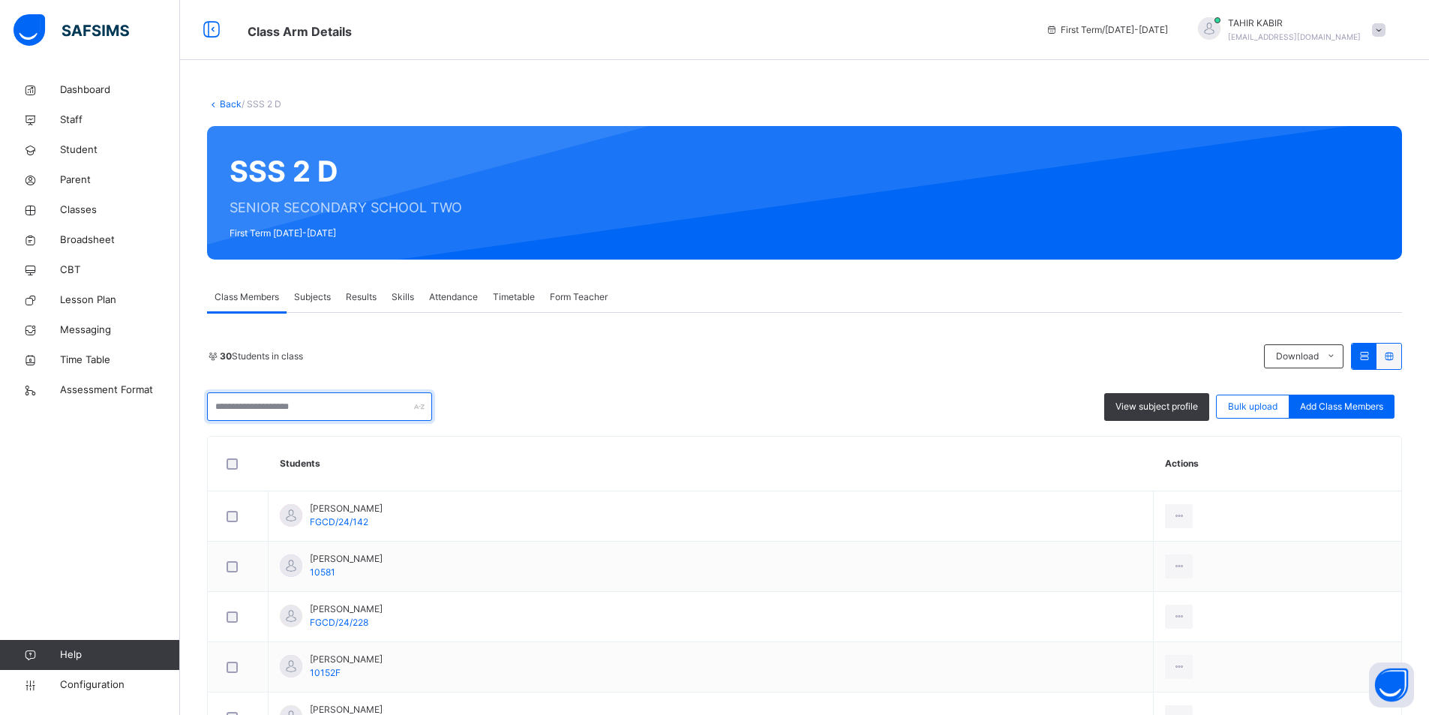
click at [304, 399] on input "text" at bounding box center [319, 406] width 225 height 28
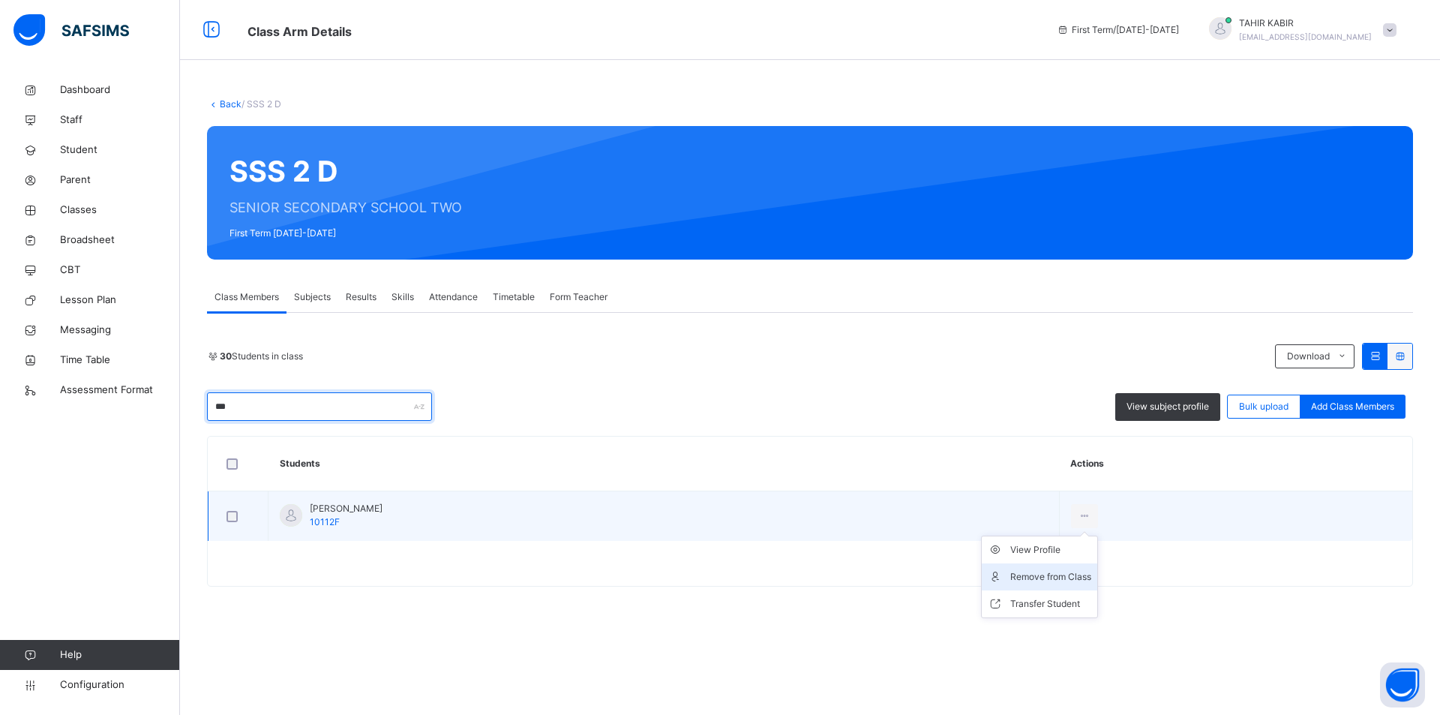
type input "***"
click at [1010, 574] on div "Remove from Class" at bounding box center [1050, 576] width 81 height 15
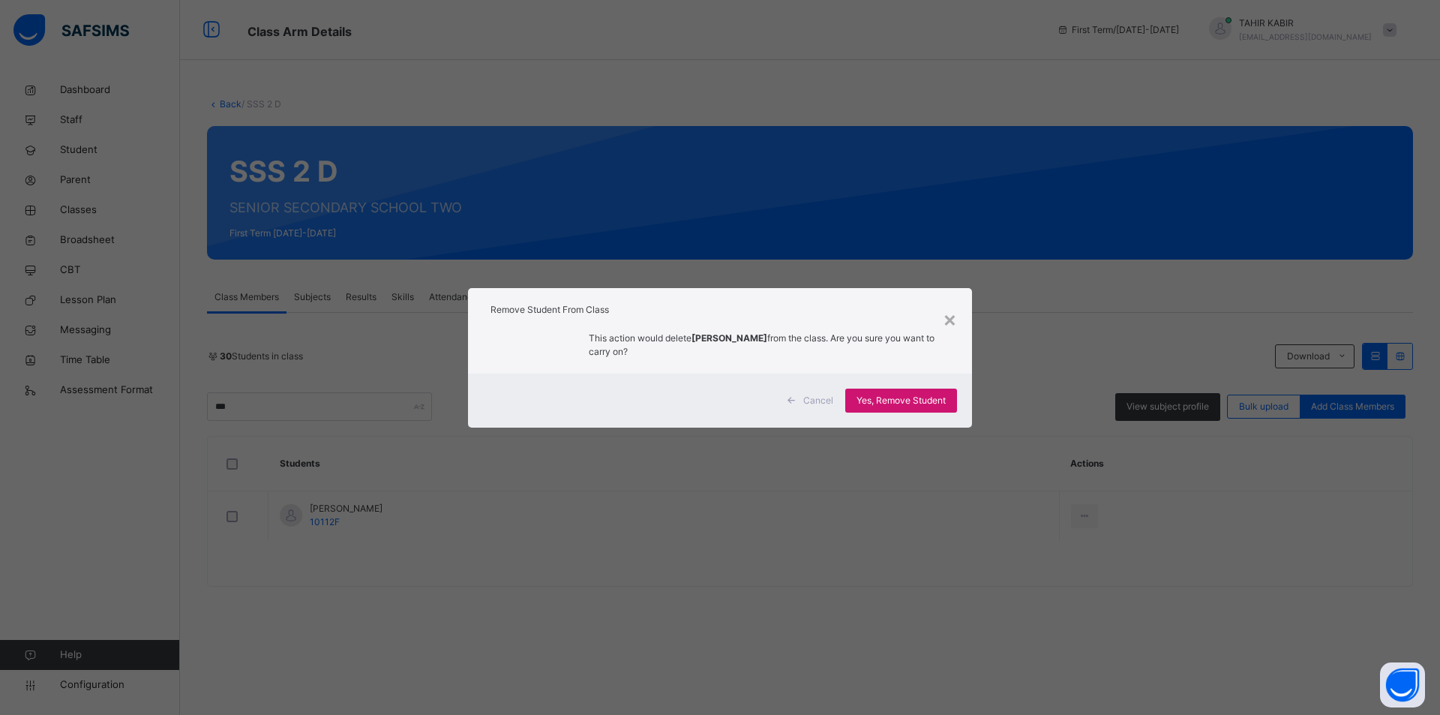
click at [900, 391] on div "Yes, Remove Student" at bounding box center [901, 400] width 112 height 24
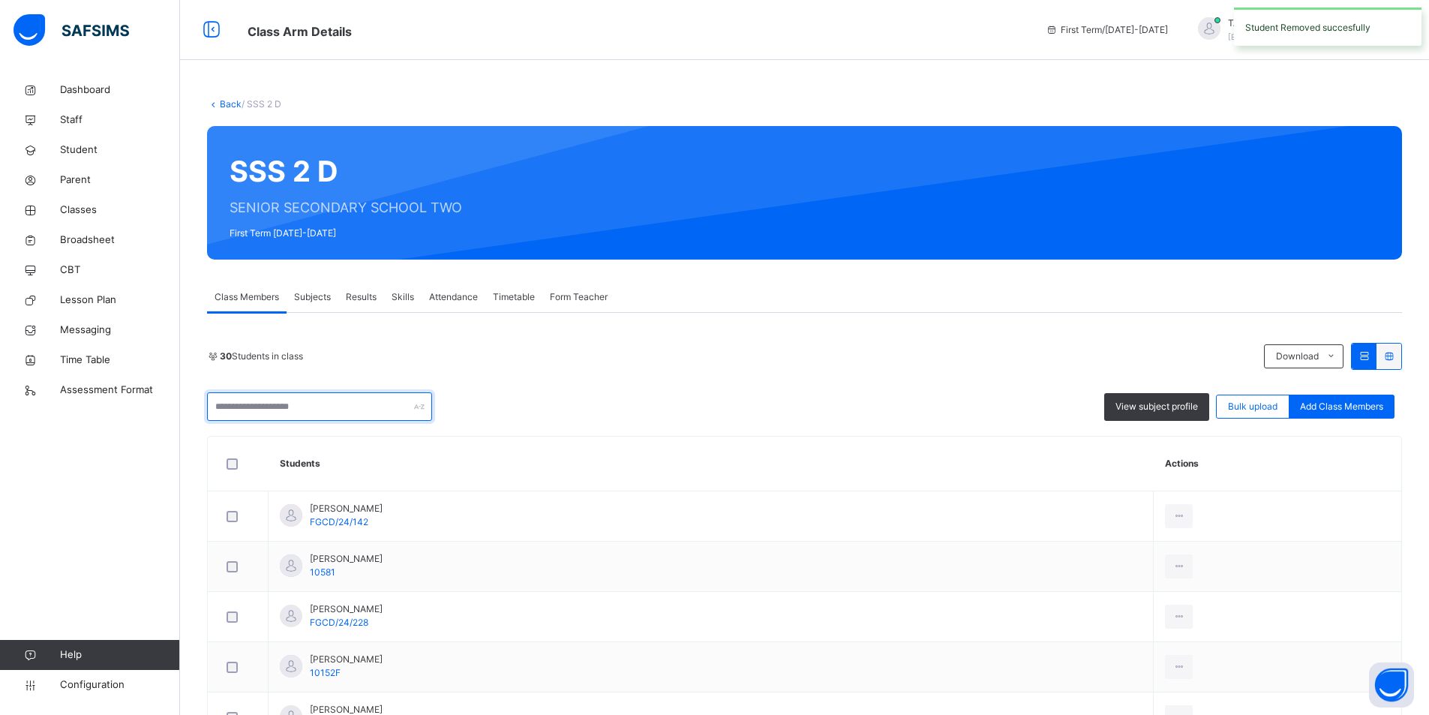
click at [294, 404] on input "text" at bounding box center [319, 406] width 225 height 28
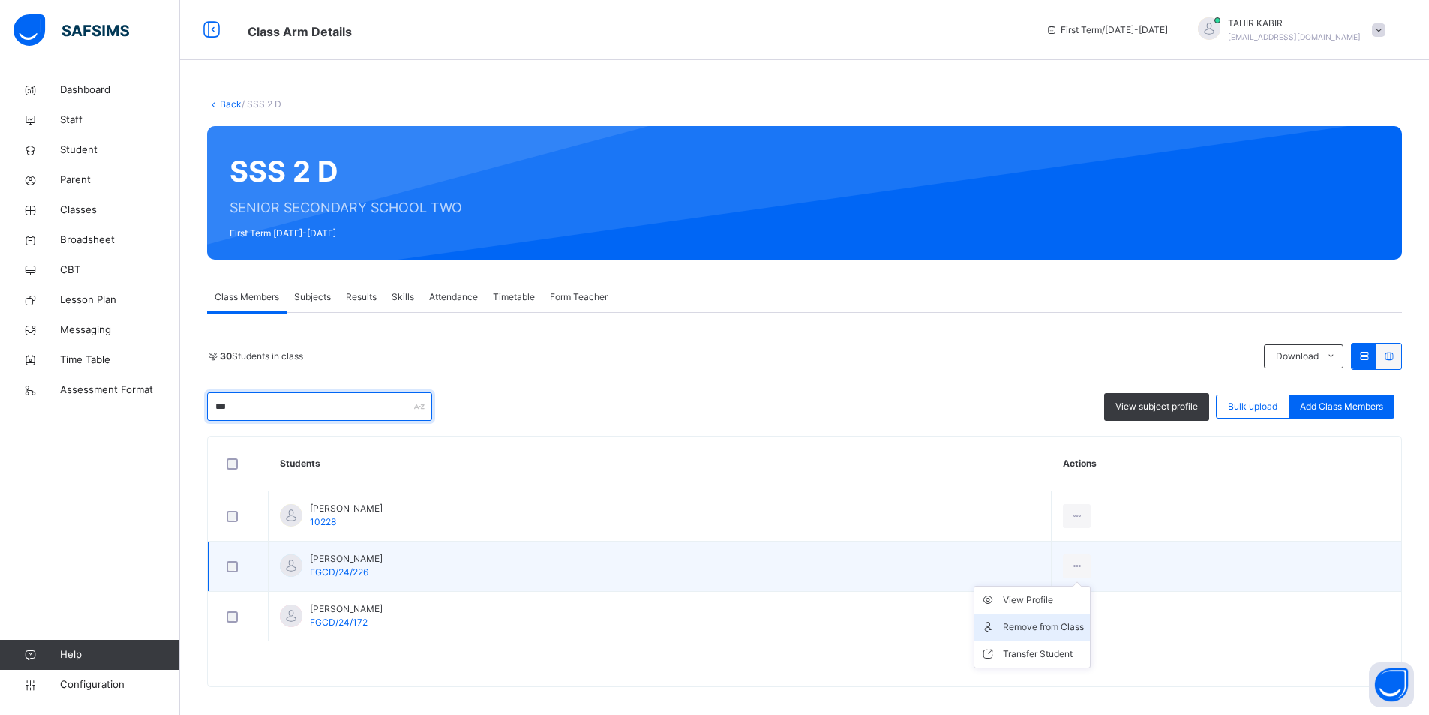
type input "***"
click at [1078, 619] on li "Remove from Class" at bounding box center [1031, 626] width 115 height 27
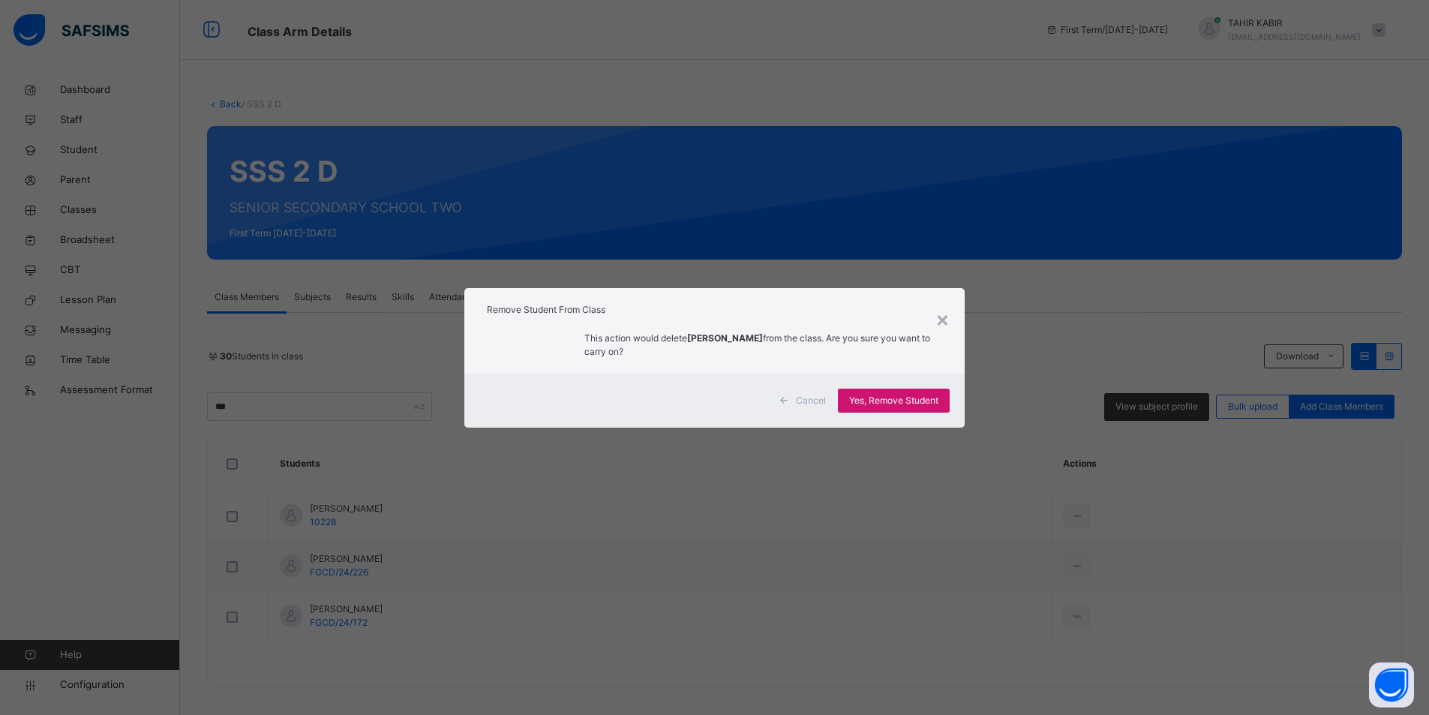
click at [871, 409] on div "Yes, Remove Student" at bounding box center [894, 400] width 112 height 24
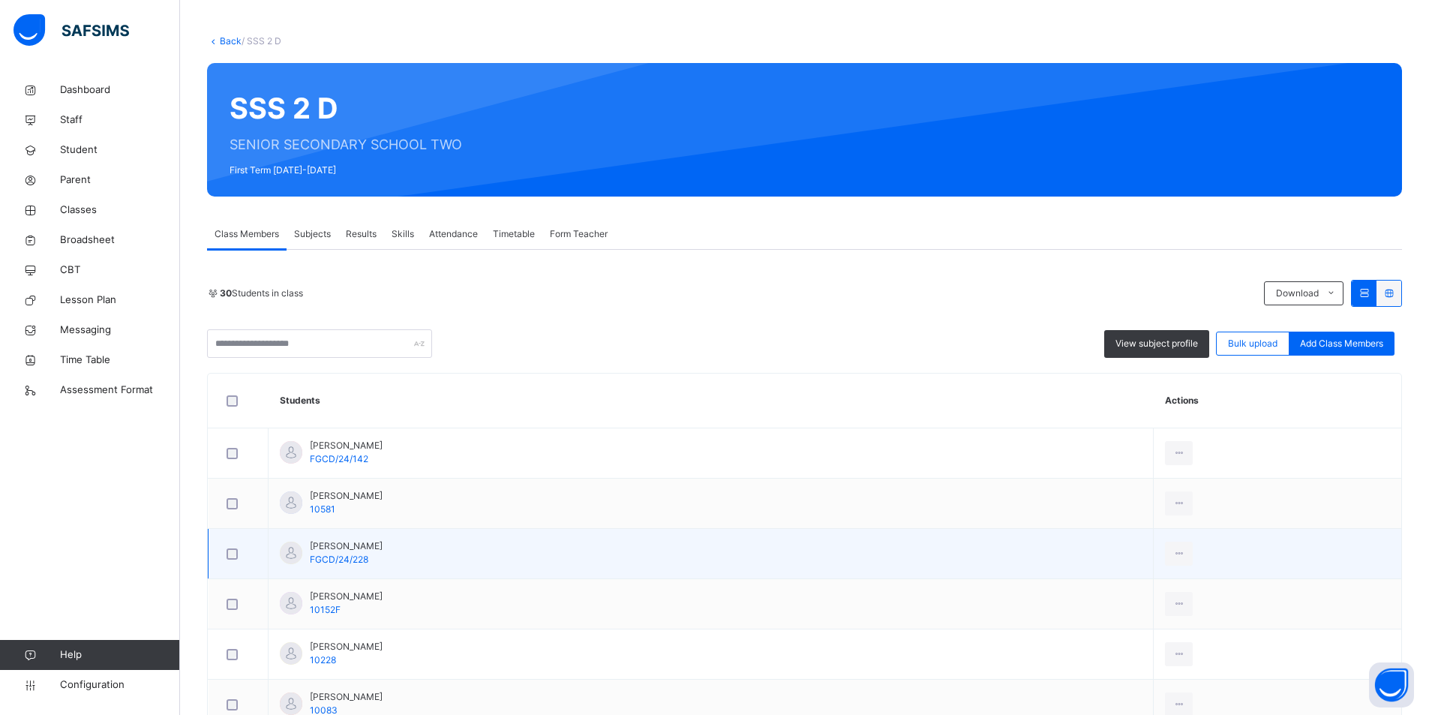
scroll to position [150, 0]
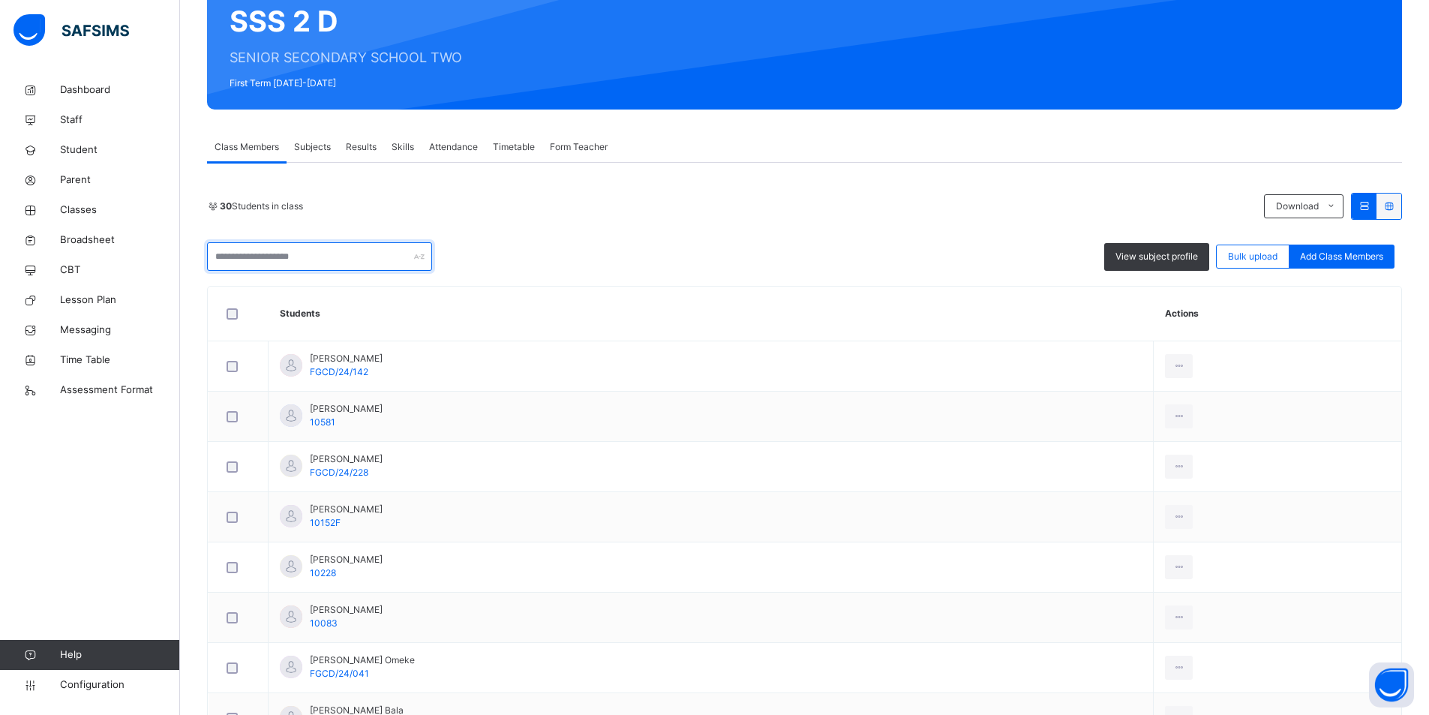
click at [275, 262] on input "text" at bounding box center [319, 256] width 225 height 28
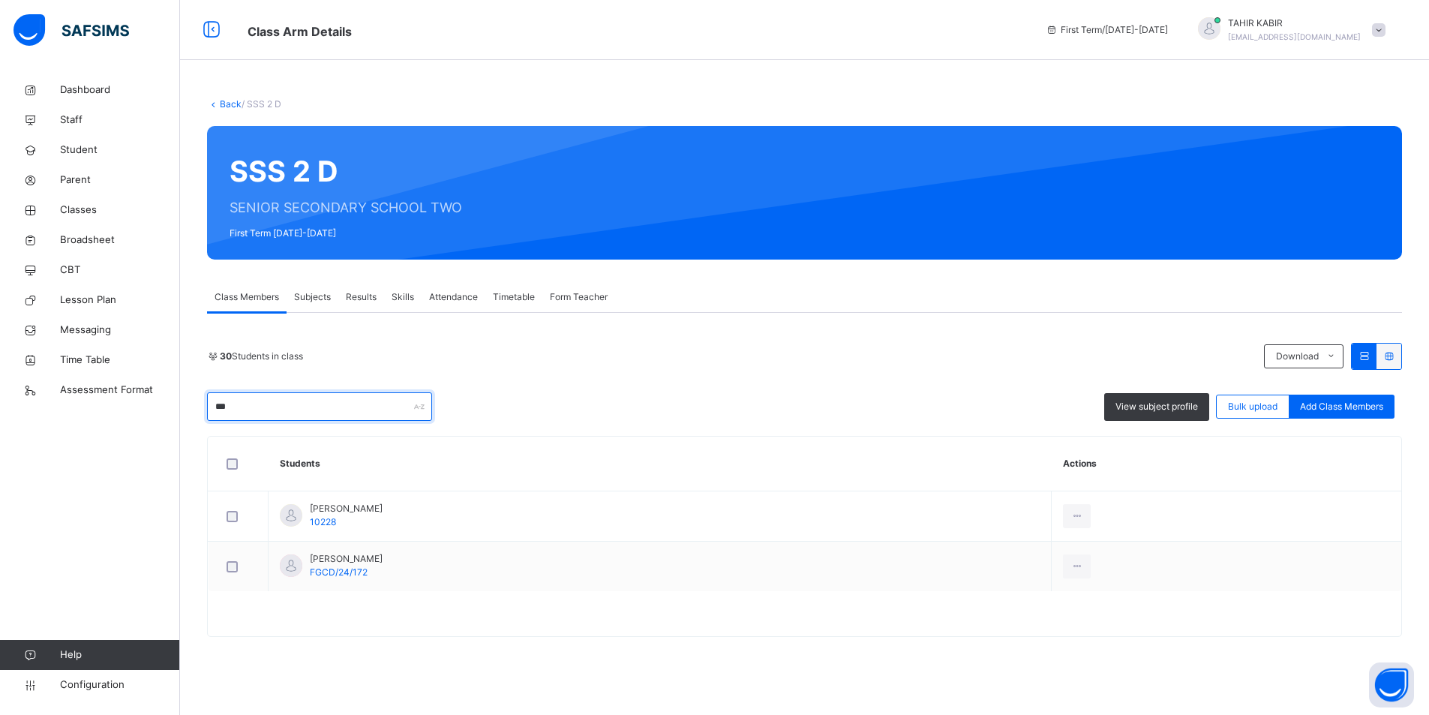
scroll to position [0, 0]
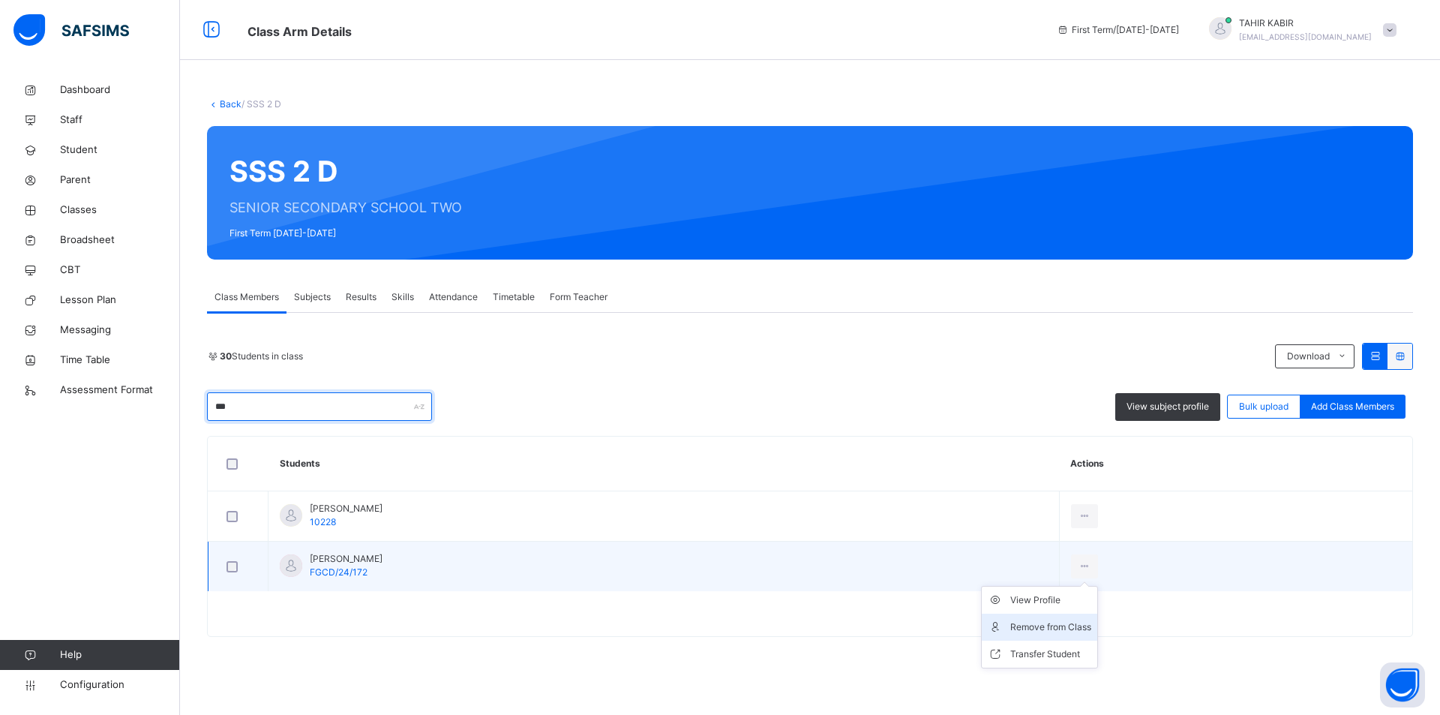
type input "***"
click at [1091, 624] on div "Remove from Class" at bounding box center [1050, 626] width 81 height 15
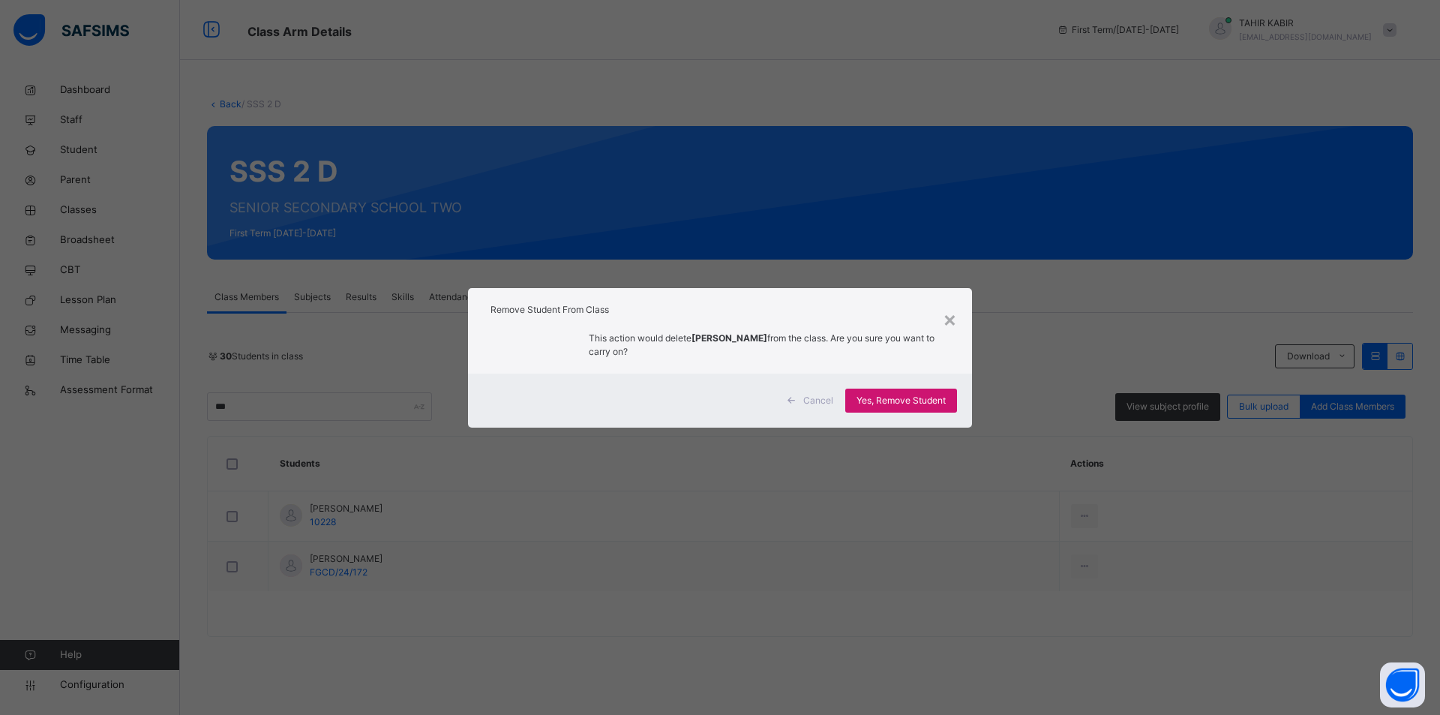
click at [902, 400] on span "Yes, Remove Student" at bounding box center [900, 400] width 89 height 13
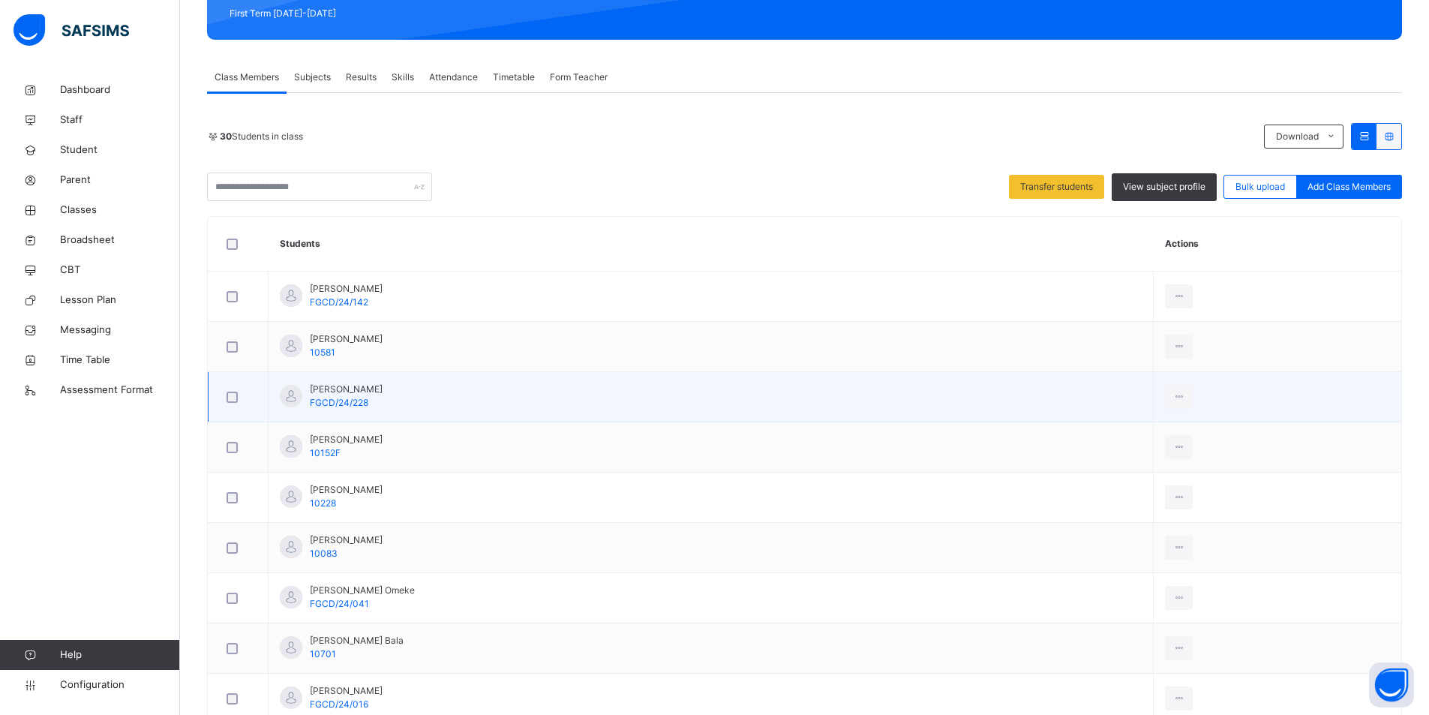
scroll to position [16, 0]
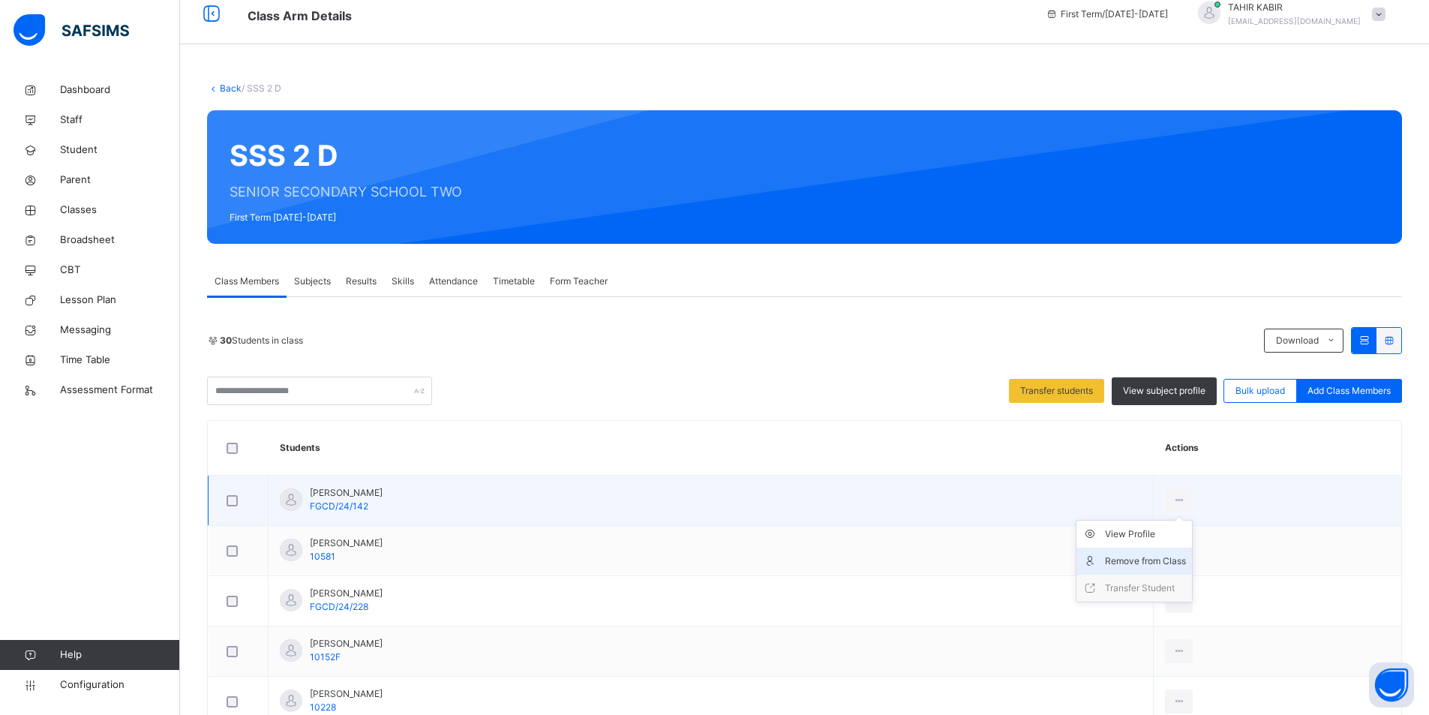
click at [1123, 564] on div "Remove from Class" at bounding box center [1145, 560] width 81 height 15
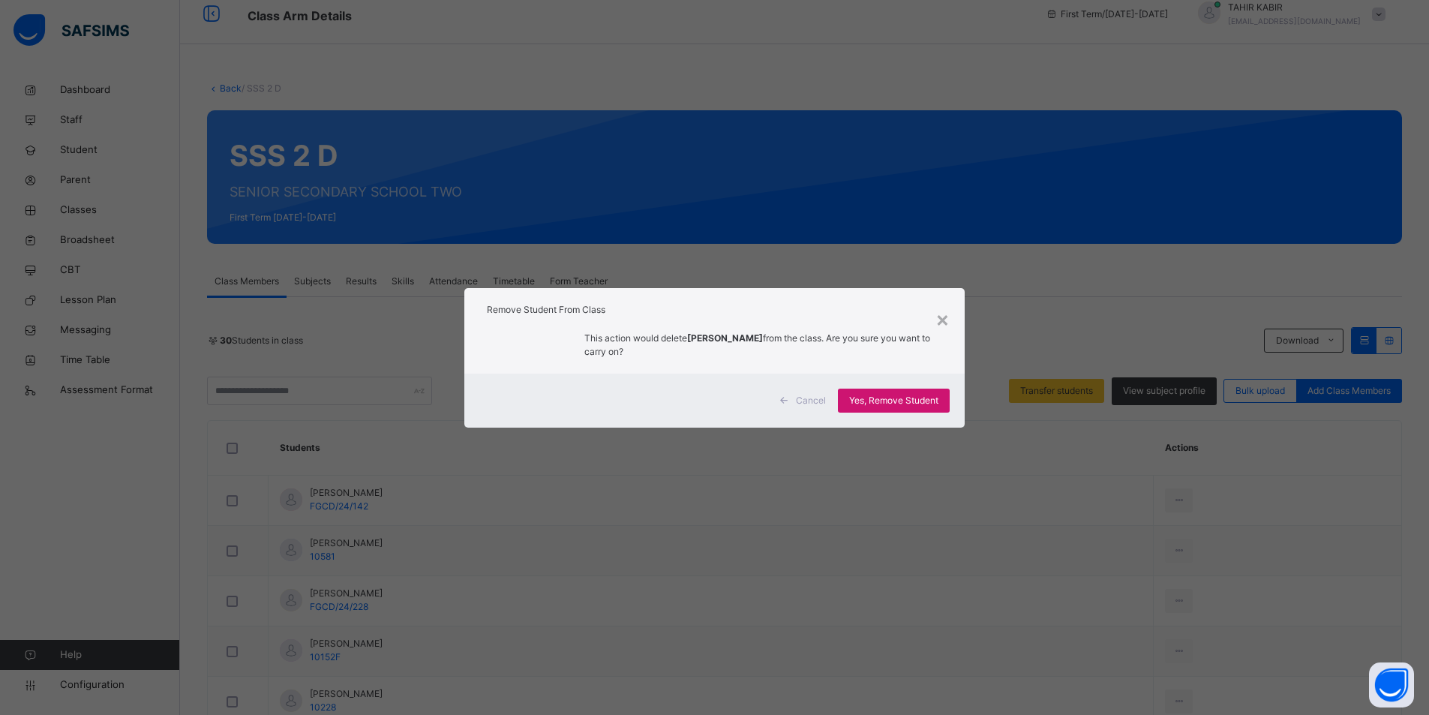
click at [879, 398] on span "Yes, Remove Student" at bounding box center [893, 400] width 89 height 13
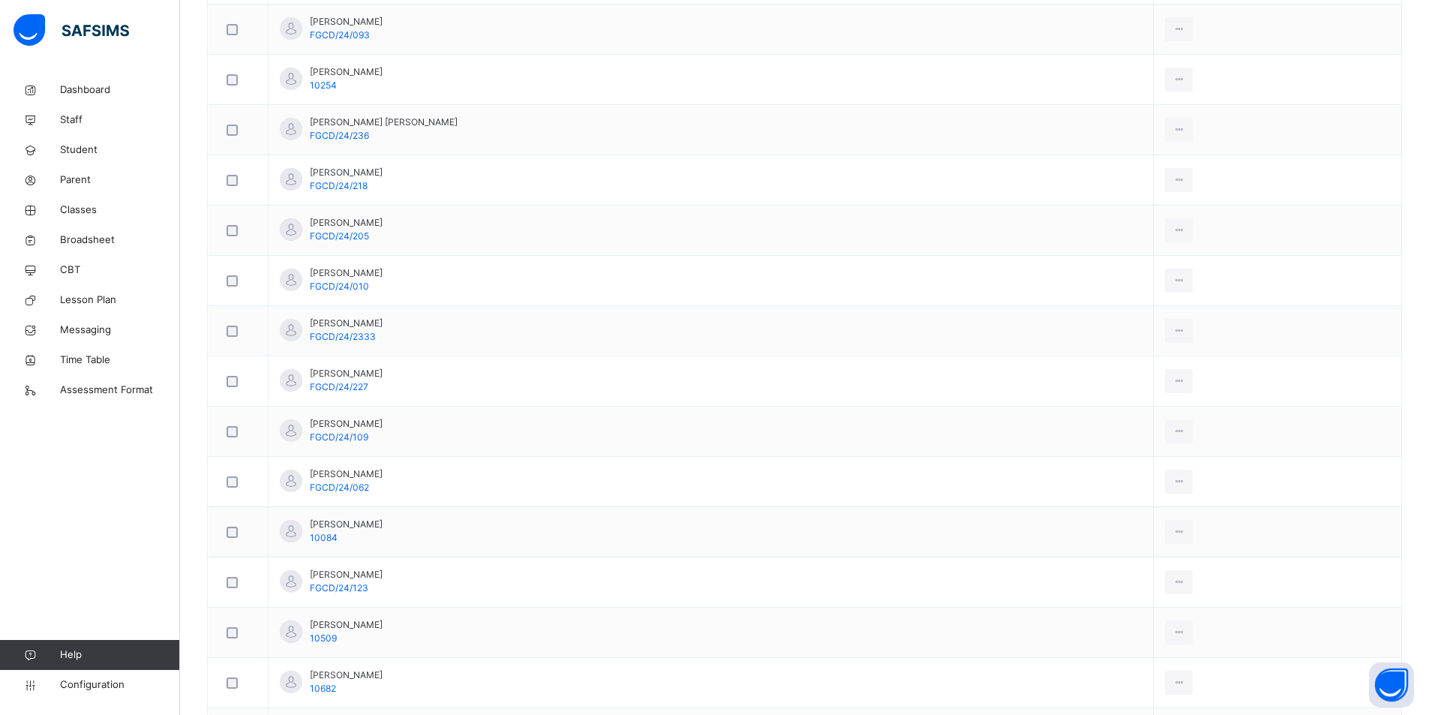
scroll to position [1165, 0]
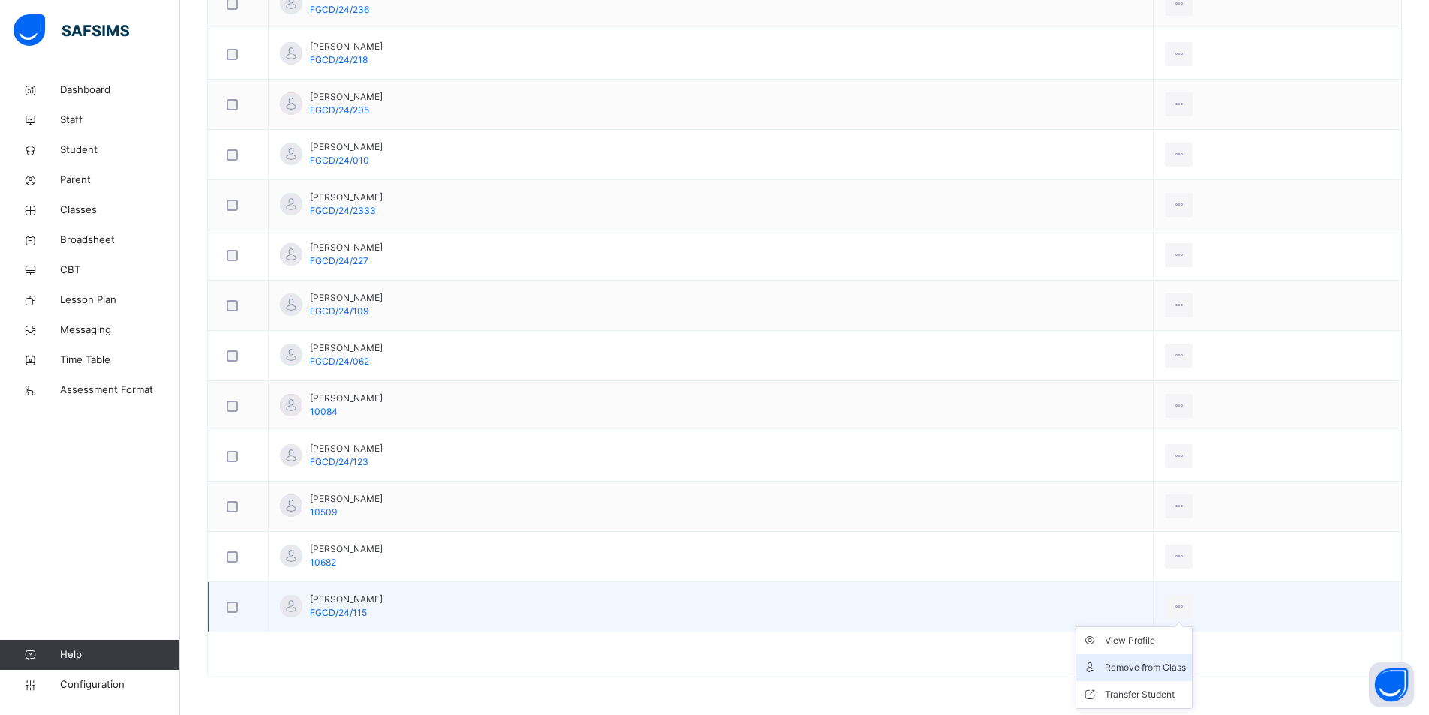
click at [1110, 676] on li "Remove from Class" at bounding box center [1133, 667] width 115 height 27
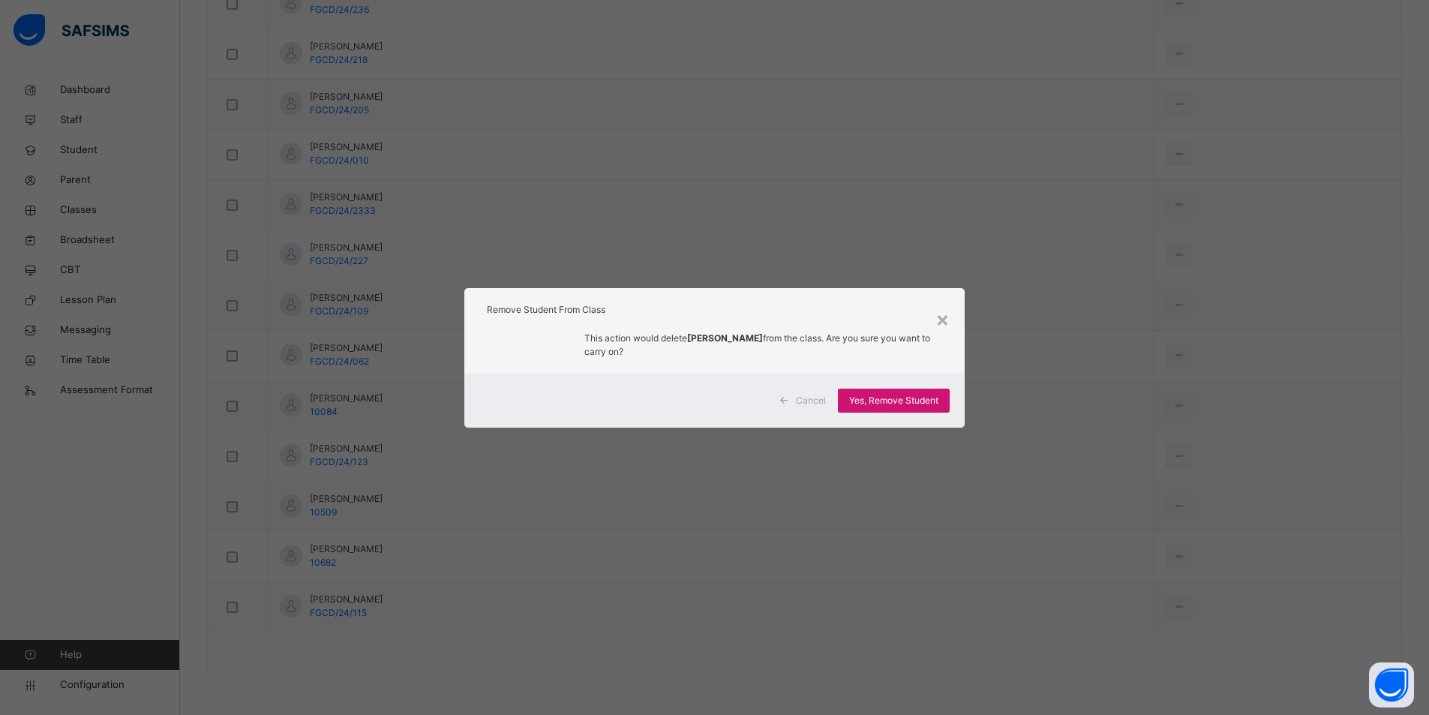
click at [907, 402] on span "Yes, Remove Student" at bounding box center [893, 400] width 89 height 13
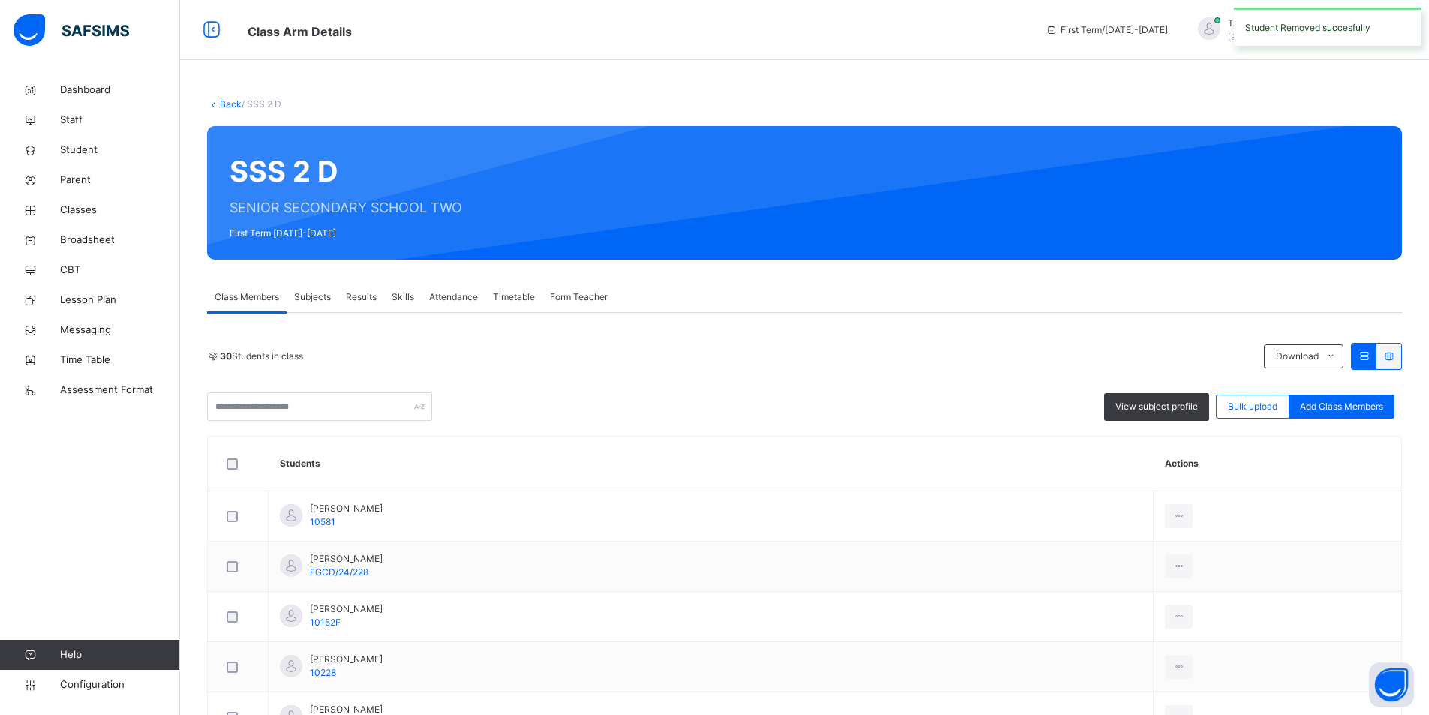
scroll to position [75, 0]
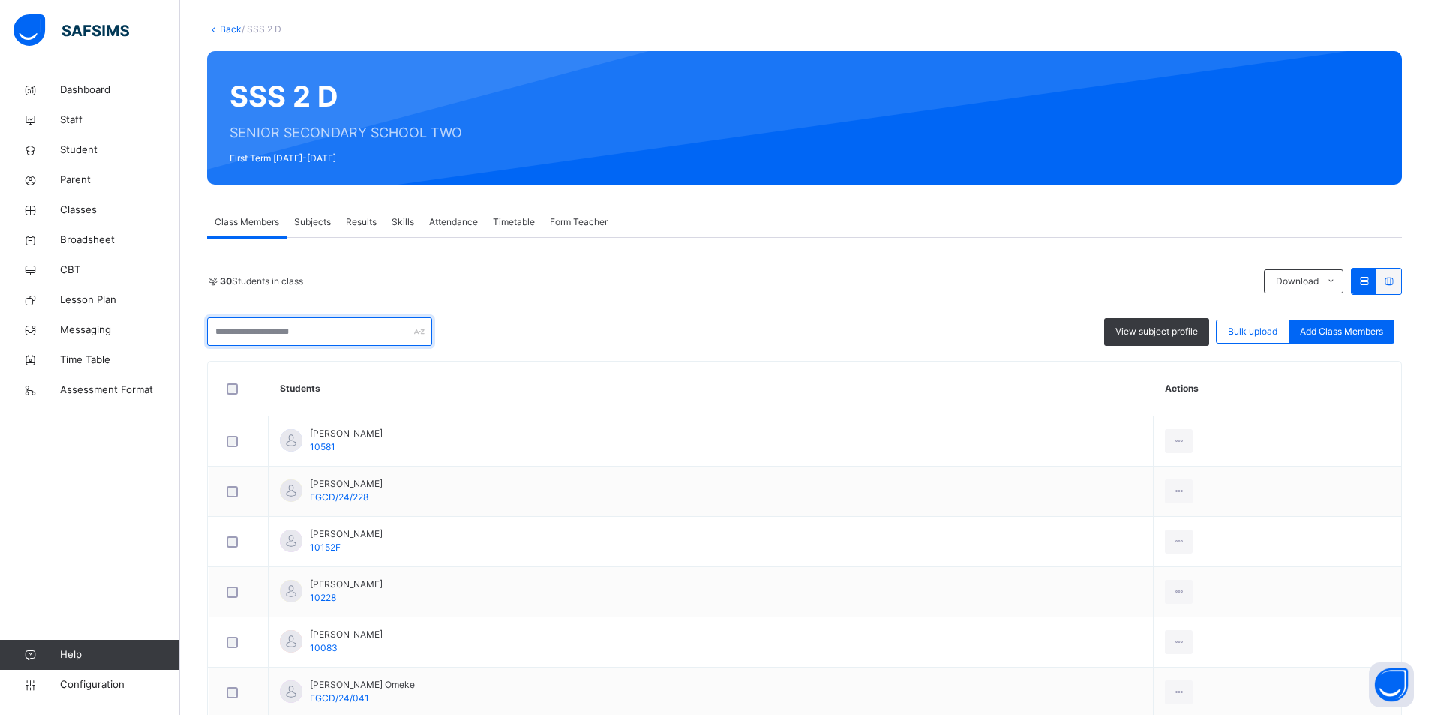
click at [283, 334] on input "text" at bounding box center [319, 331] width 225 height 28
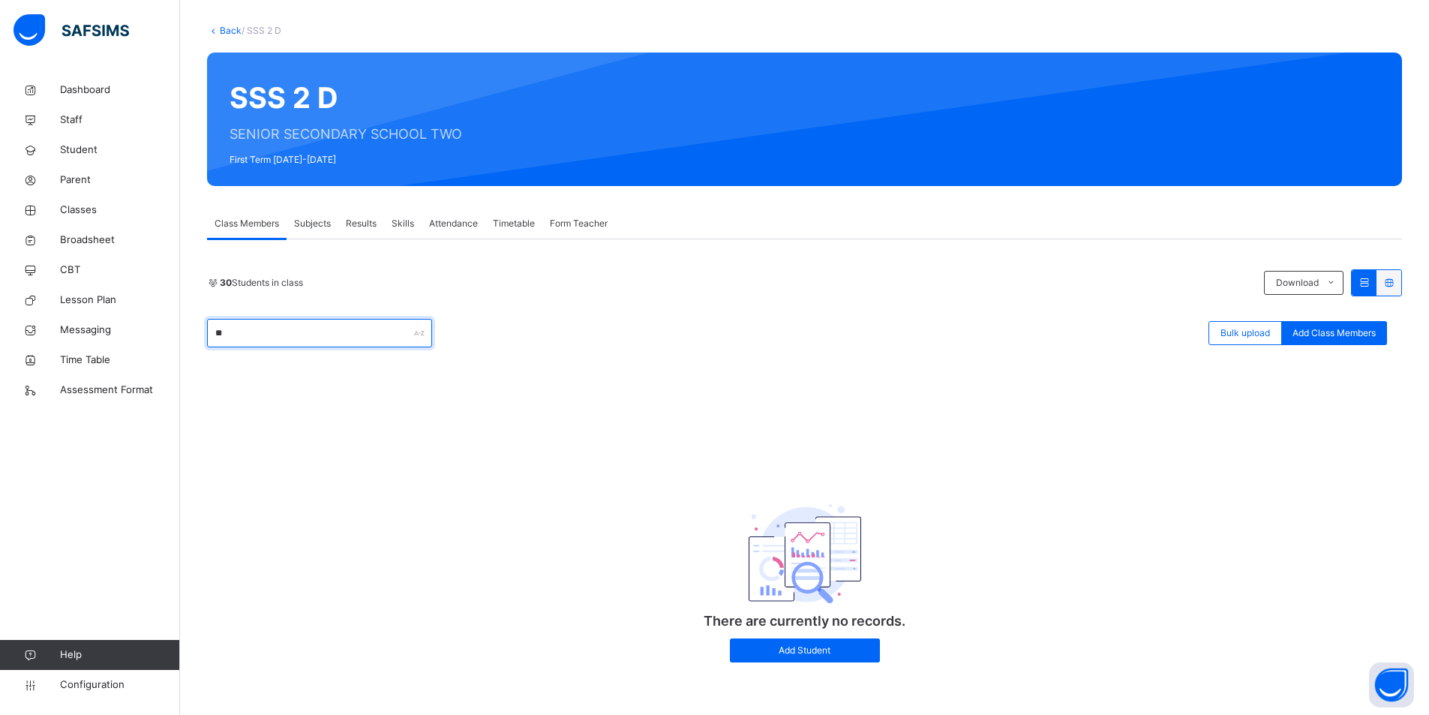
type input "*"
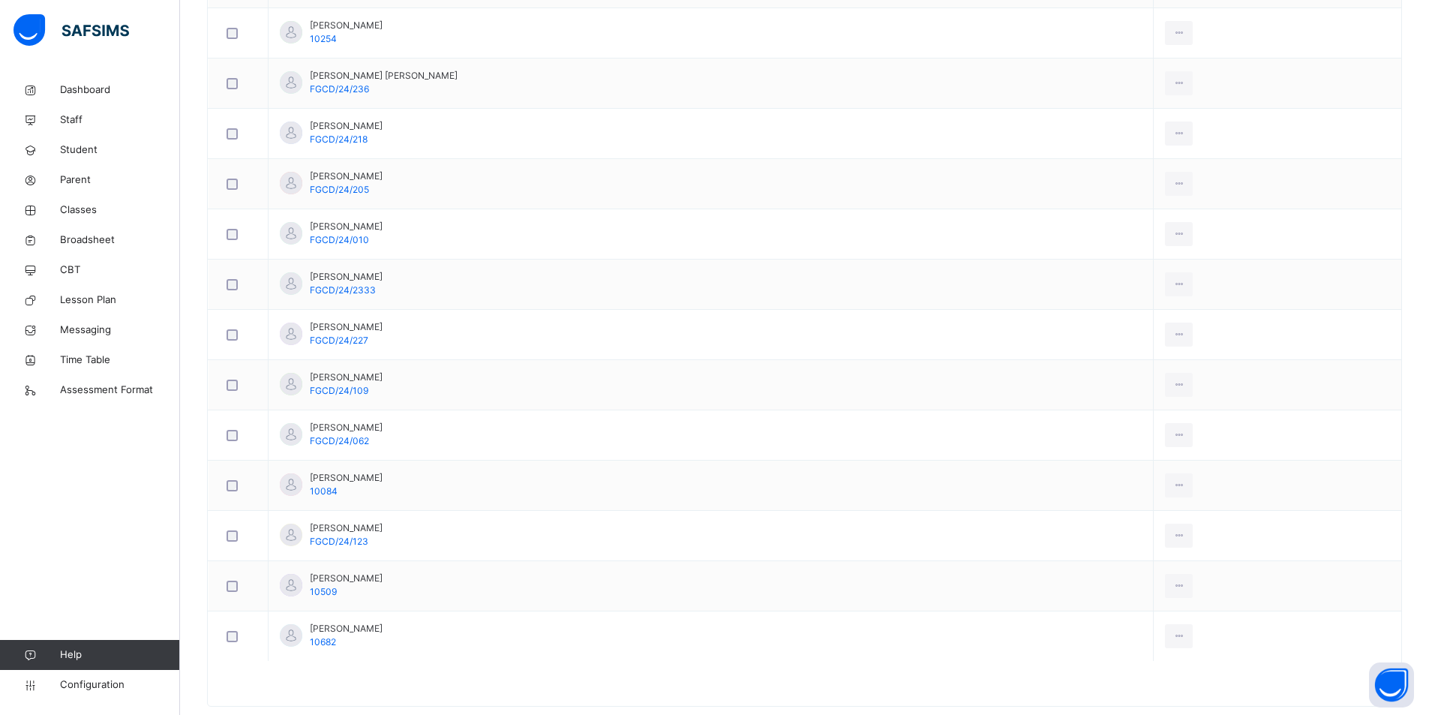
scroll to position [1115, 0]
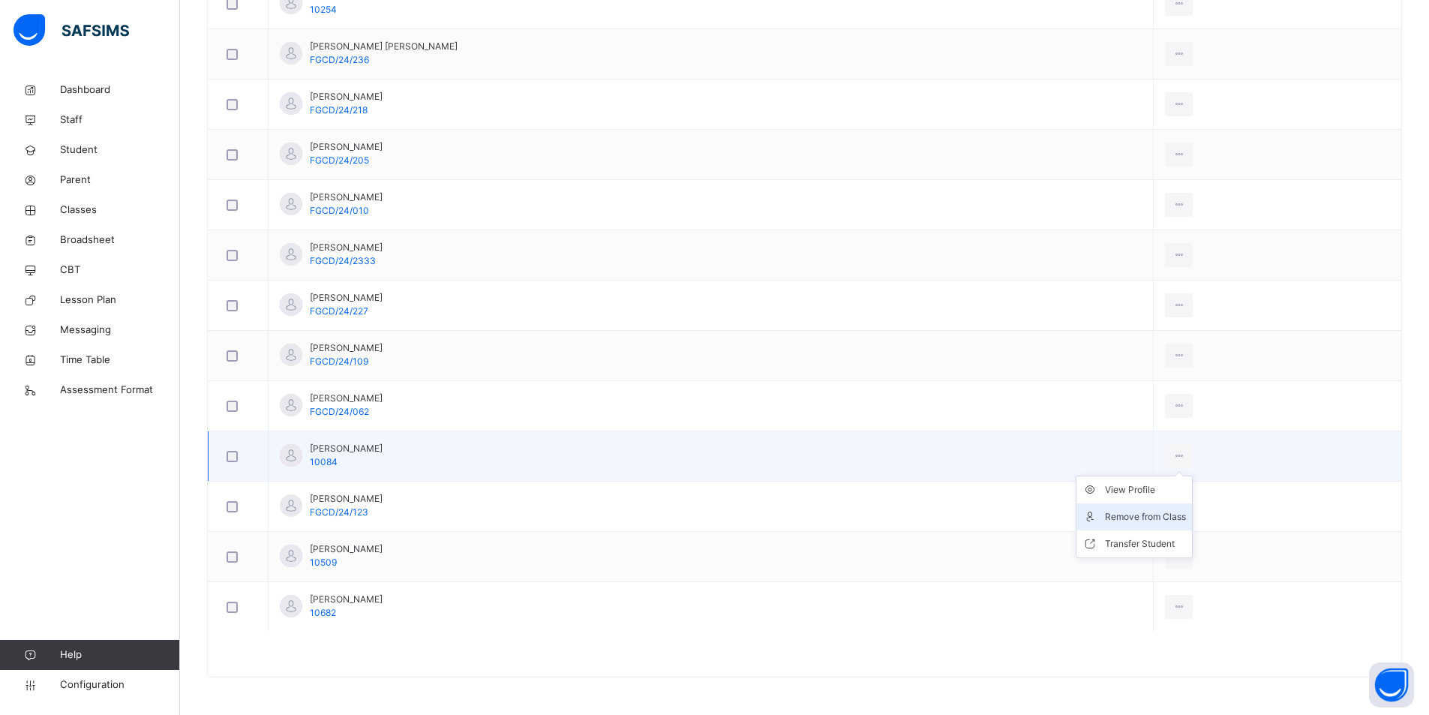
click at [1124, 517] on div "Remove from Class" at bounding box center [1145, 516] width 81 height 15
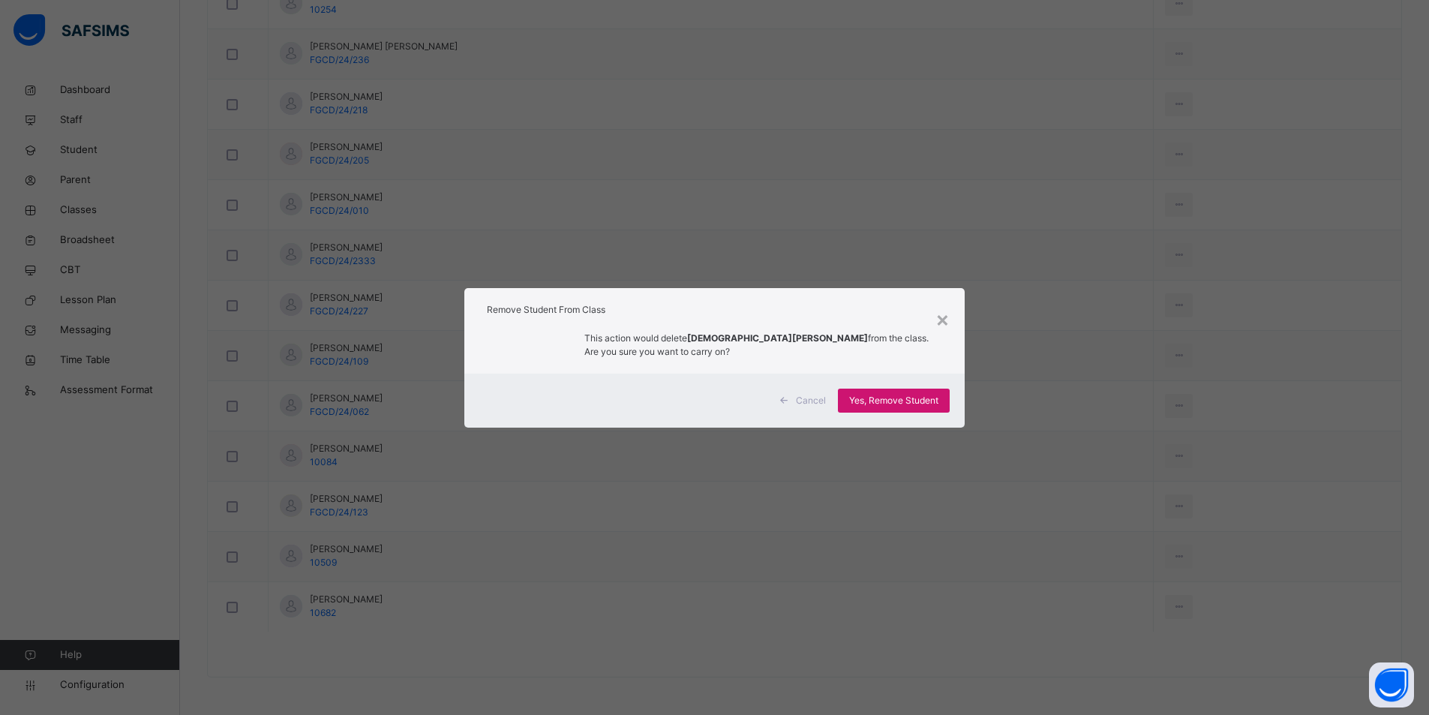
click at [921, 405] on span "Yes, Remove Student" at bounding box center [893, 400] width 89 height 13
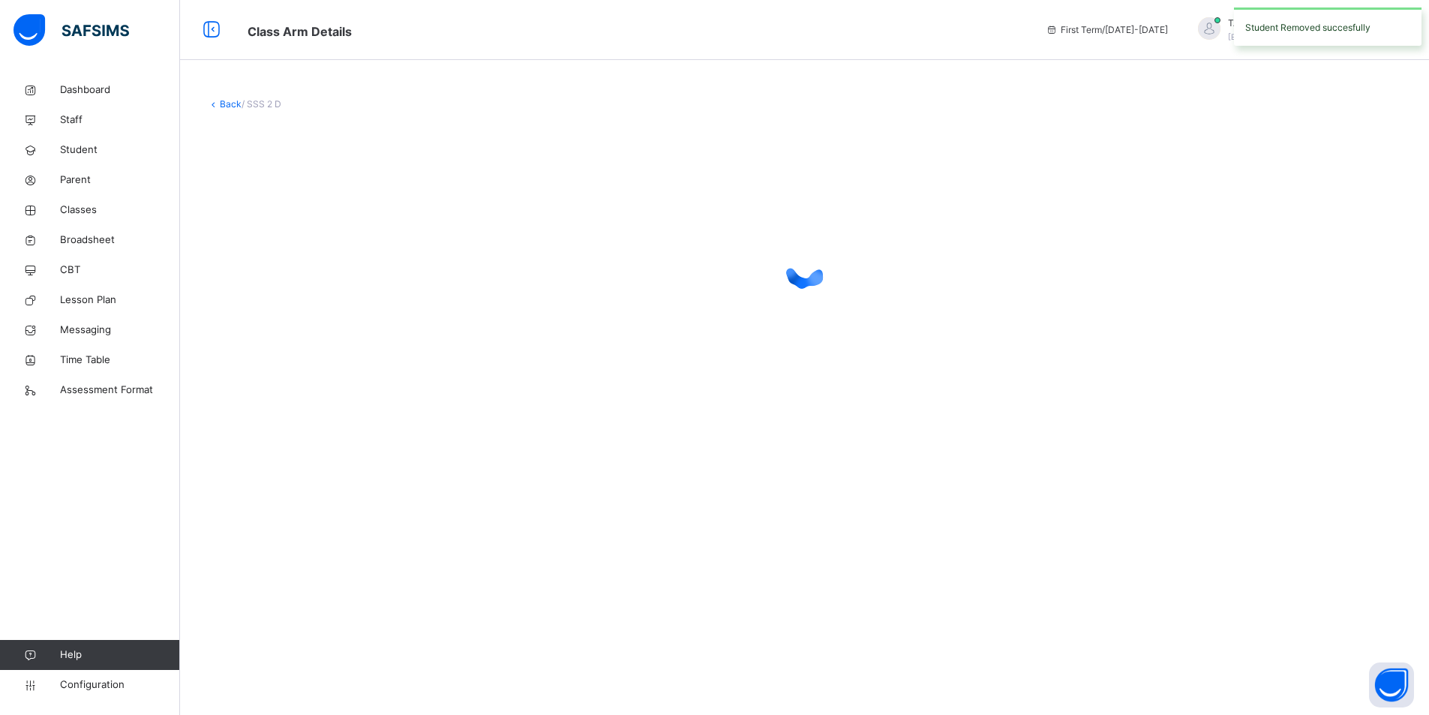
scroll to position [0, 0]
click at [884, 401] on div at bounding box center [810, 268] width 1206 height 285
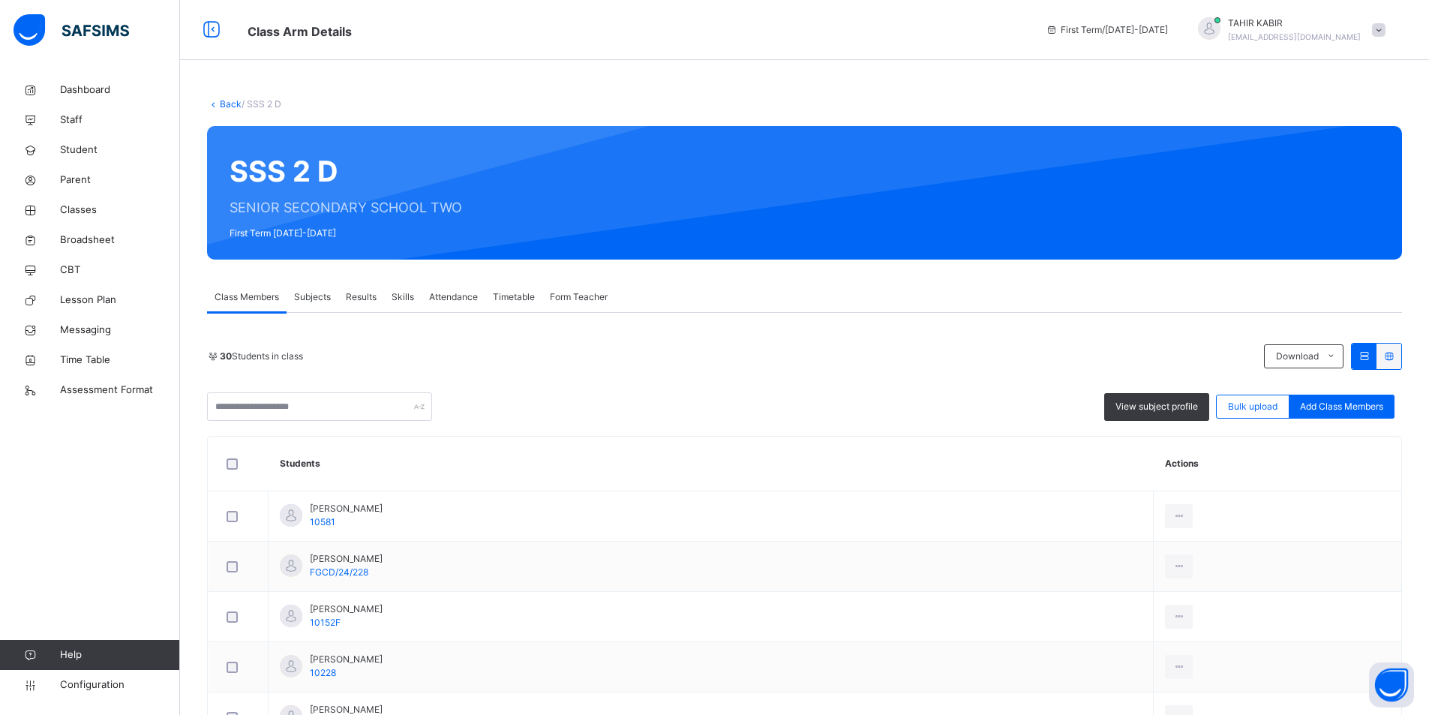
scroll to position [225, 0]
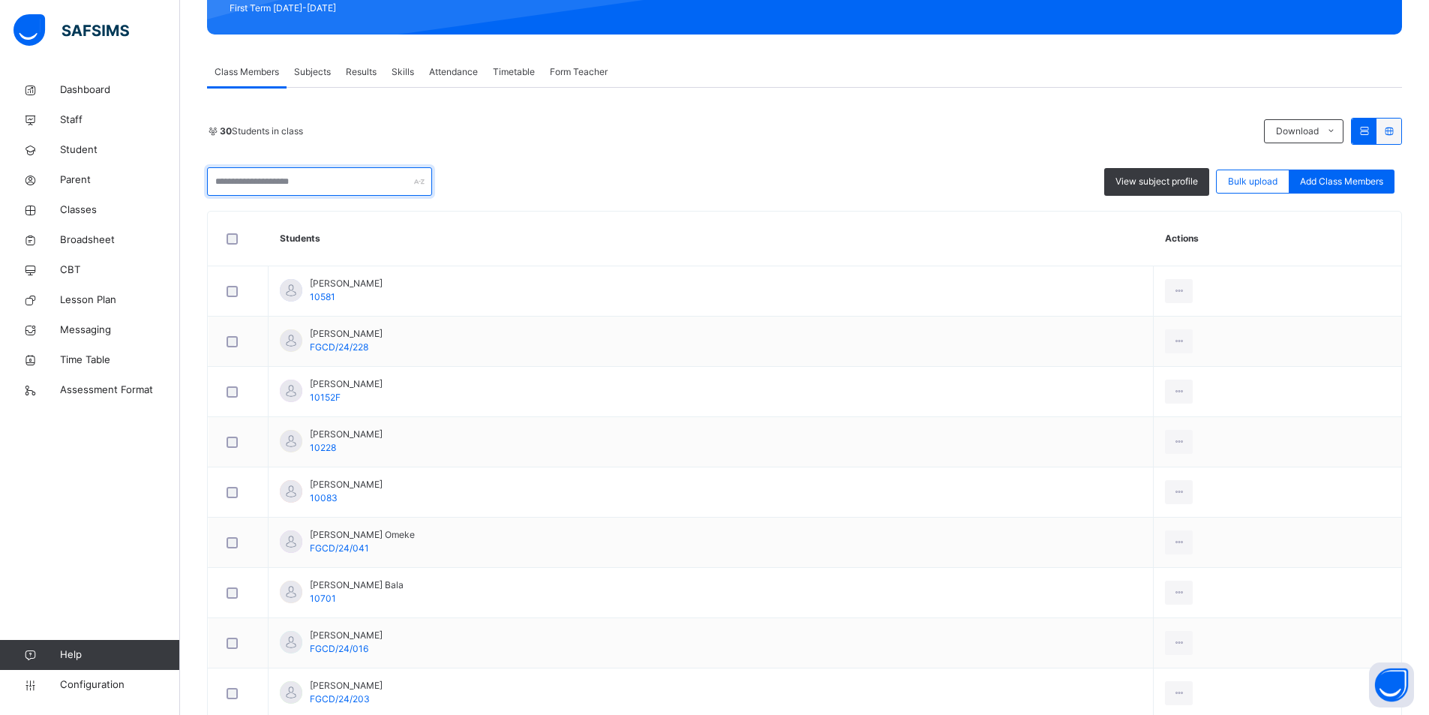
click at [280, 175] on input "text" at bounding box center [319, 181] width 225 height 28
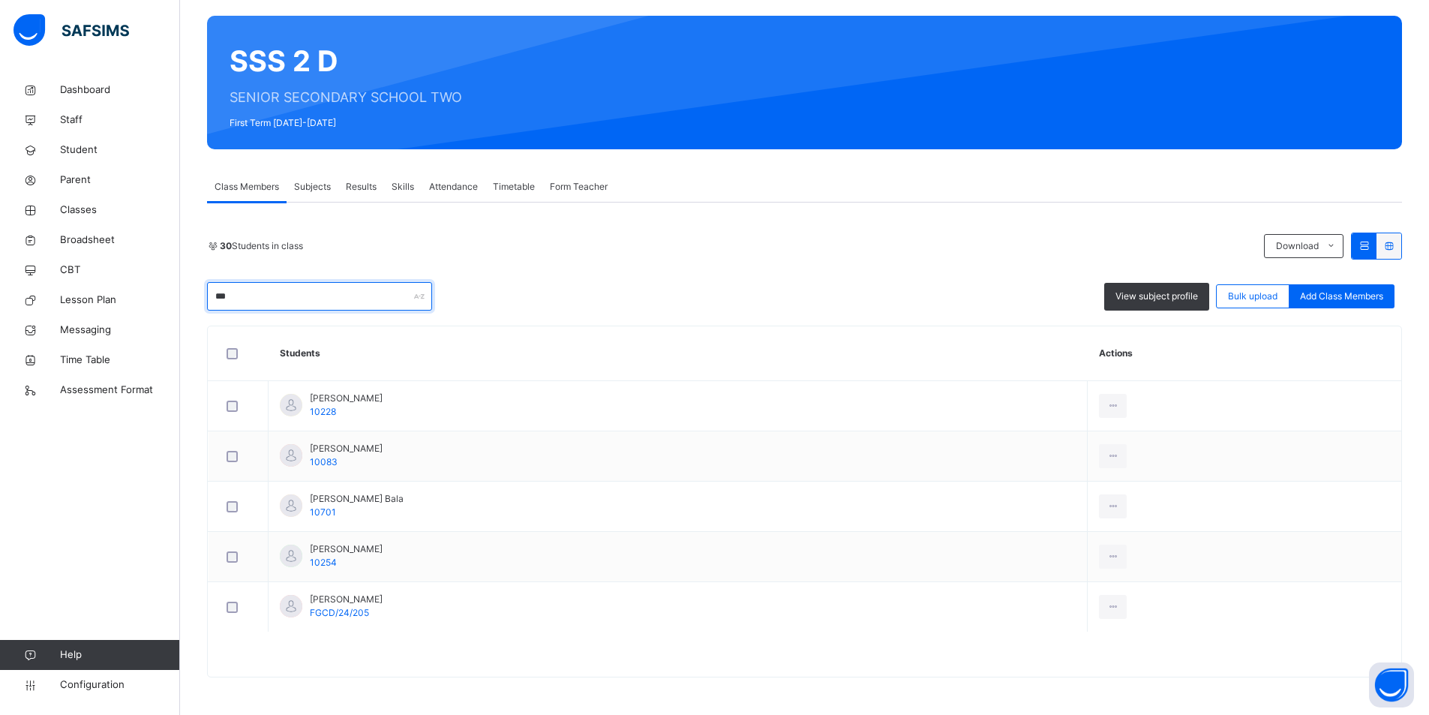
scroll to position [0, 0]
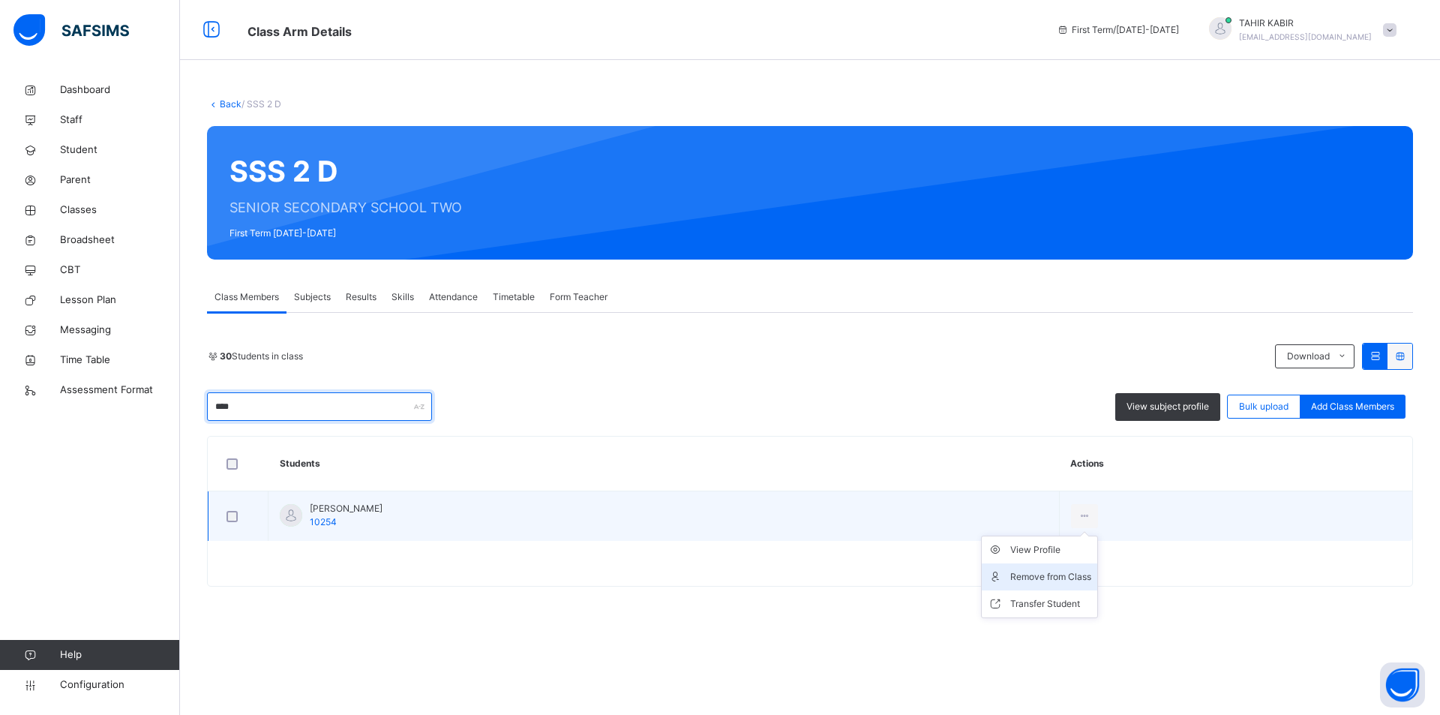
type input "****"
click at [1010, 576] on div "Remove from Class" at bounding box center [1050, 576] width 81 height 15
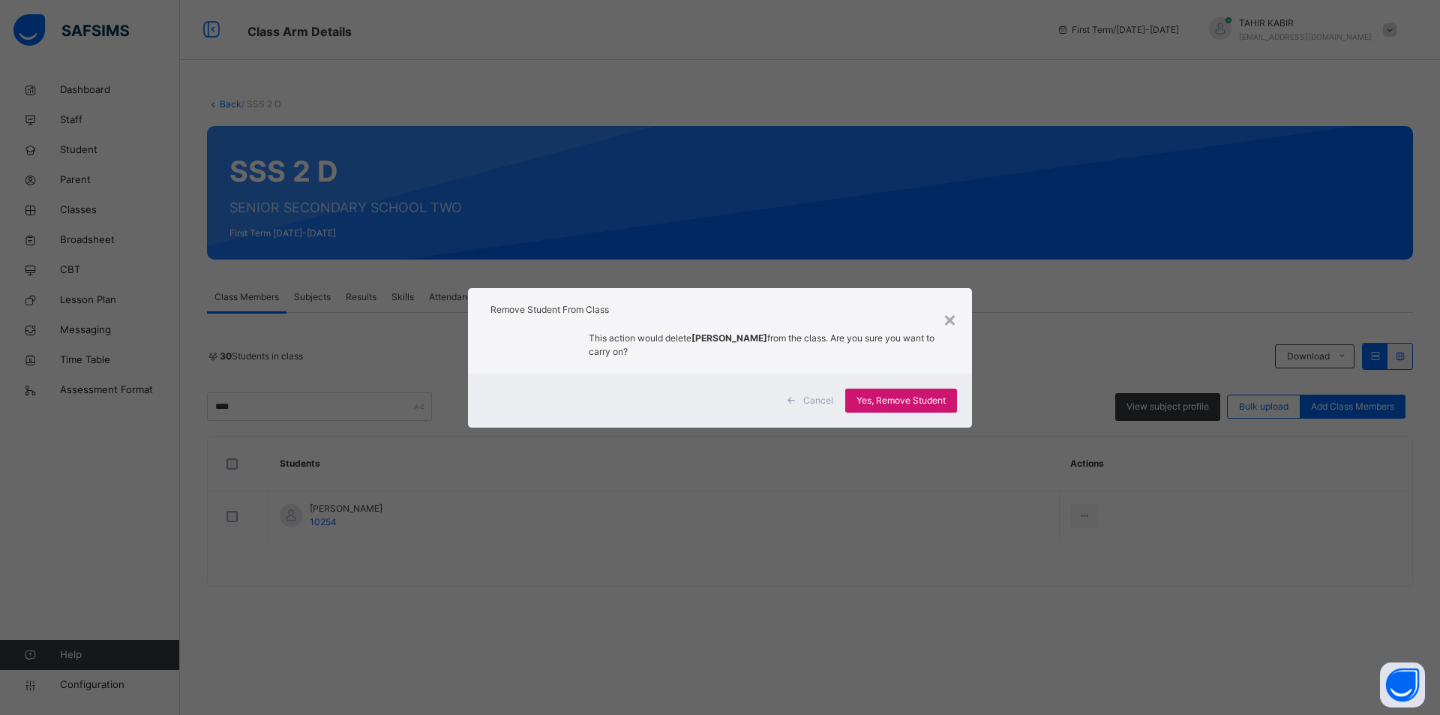
click at [902, 400] on span "Yes, Remove Student" at bounding box center [900, 400] width 89 height 13
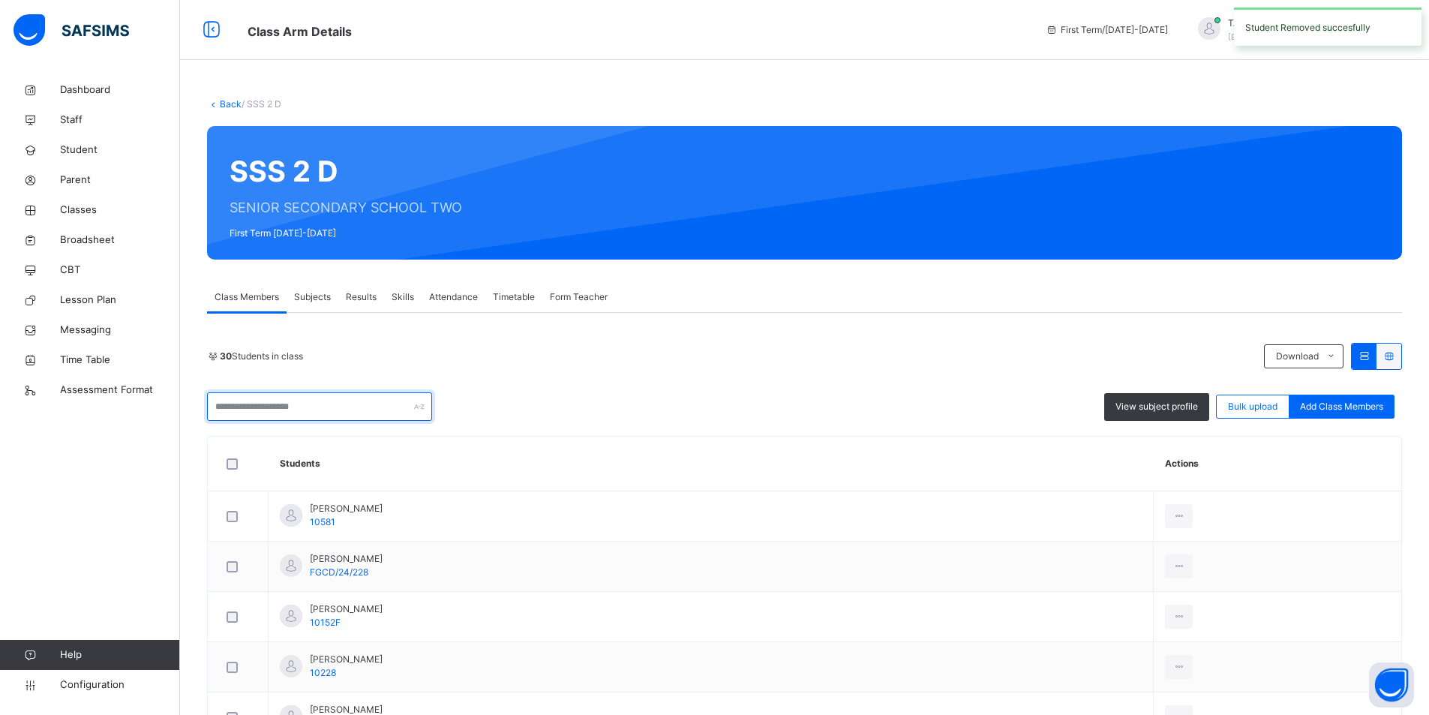
click at [251, 406] on input "text" at bounding box center [319, 406] width 225 height 28
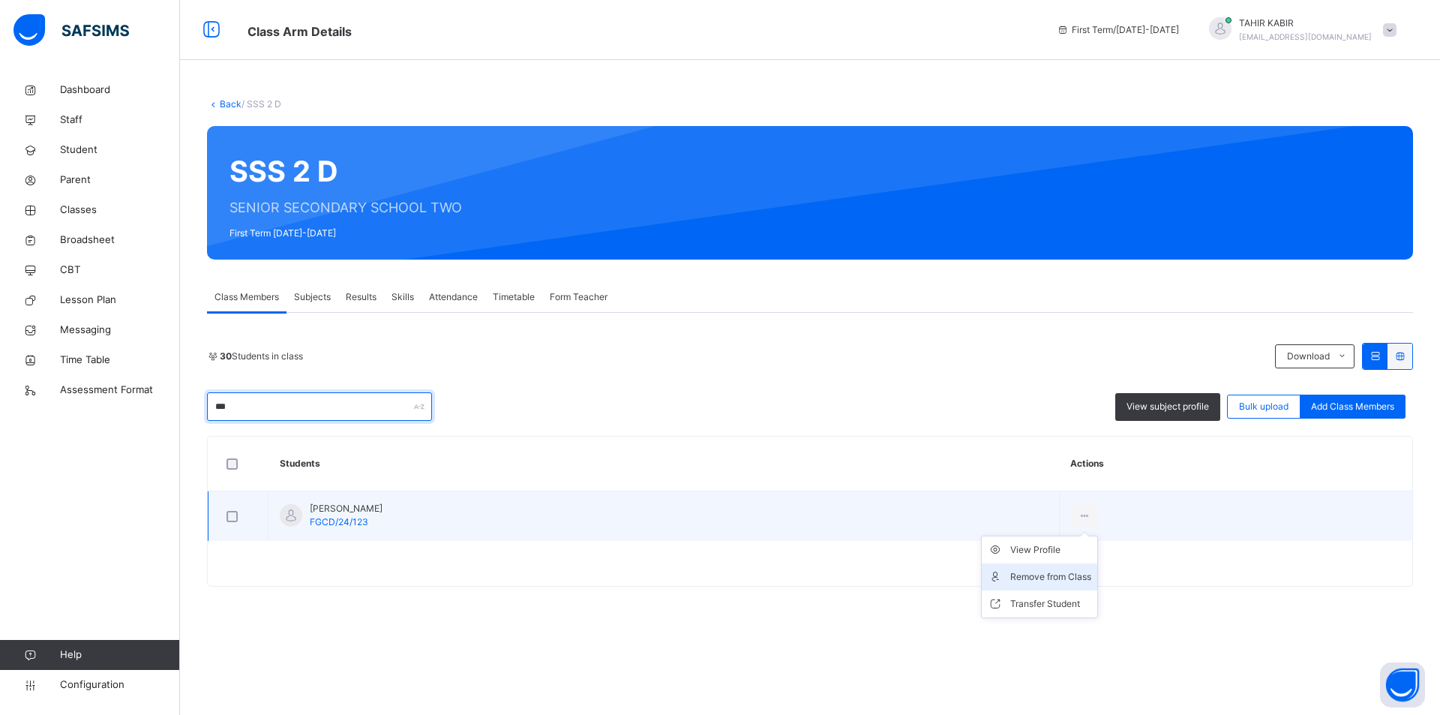
type input "***"
click at [1023, 573] on div "Remove from Class" at bounding box center [1050, 576] width 81 height 15
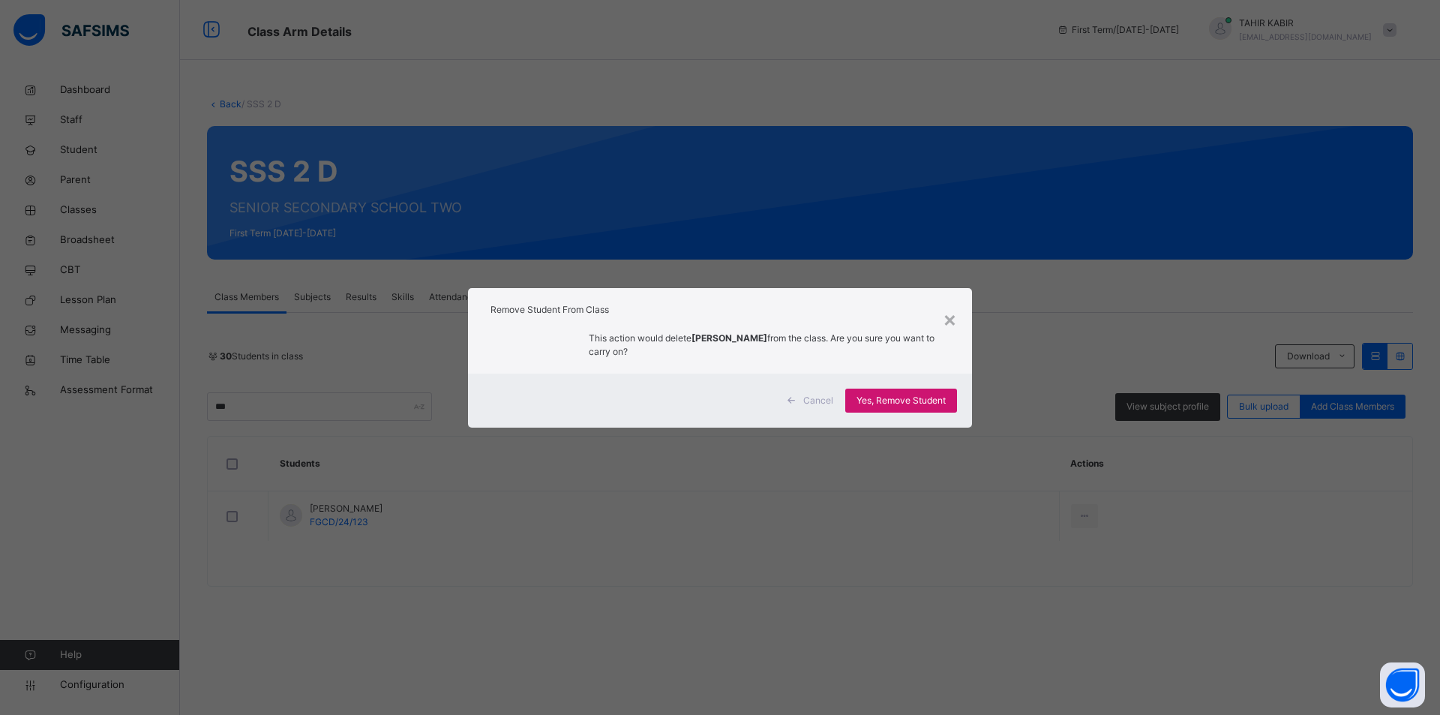
click at [883, 407] on div "Yes, Remove Student" at bounding box center [901, 400] width 112 height 24
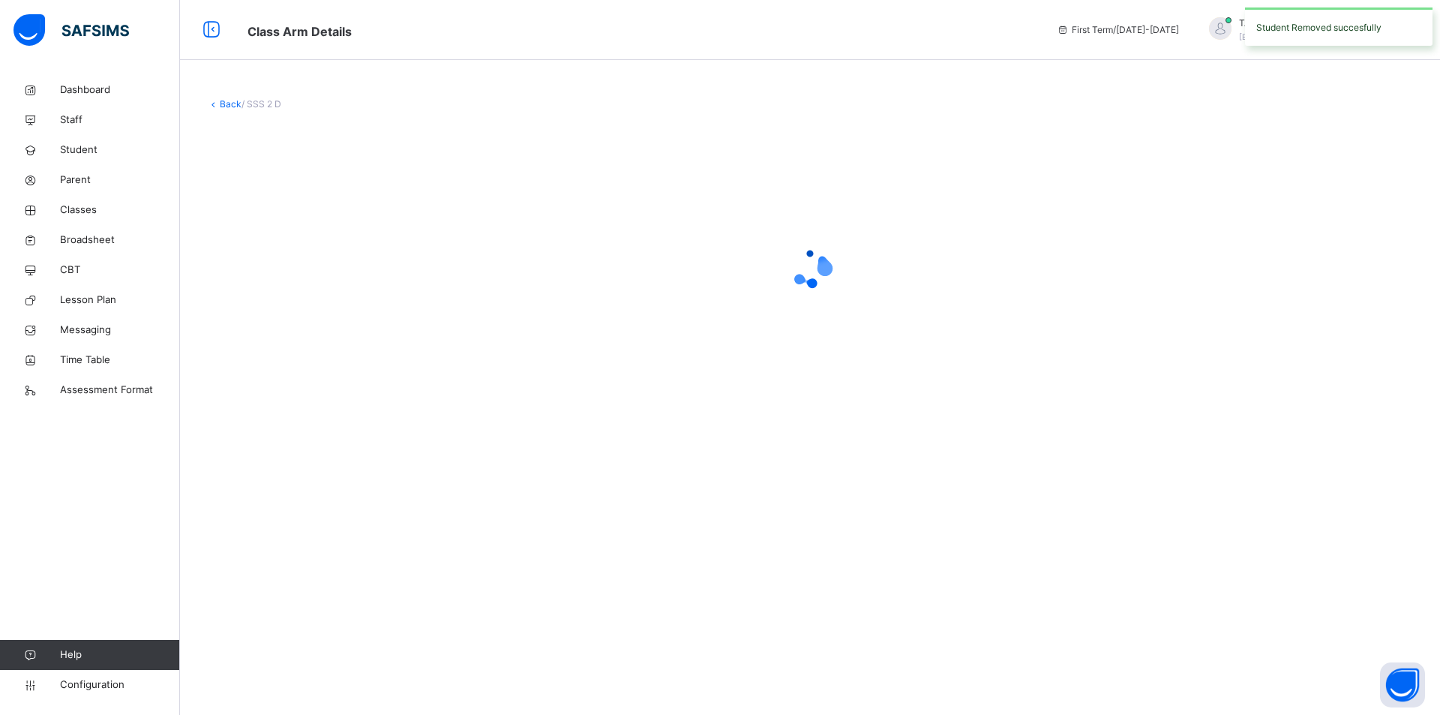
click at [894, 406] on div at bounding box center [810, 268] width 1206 height 285
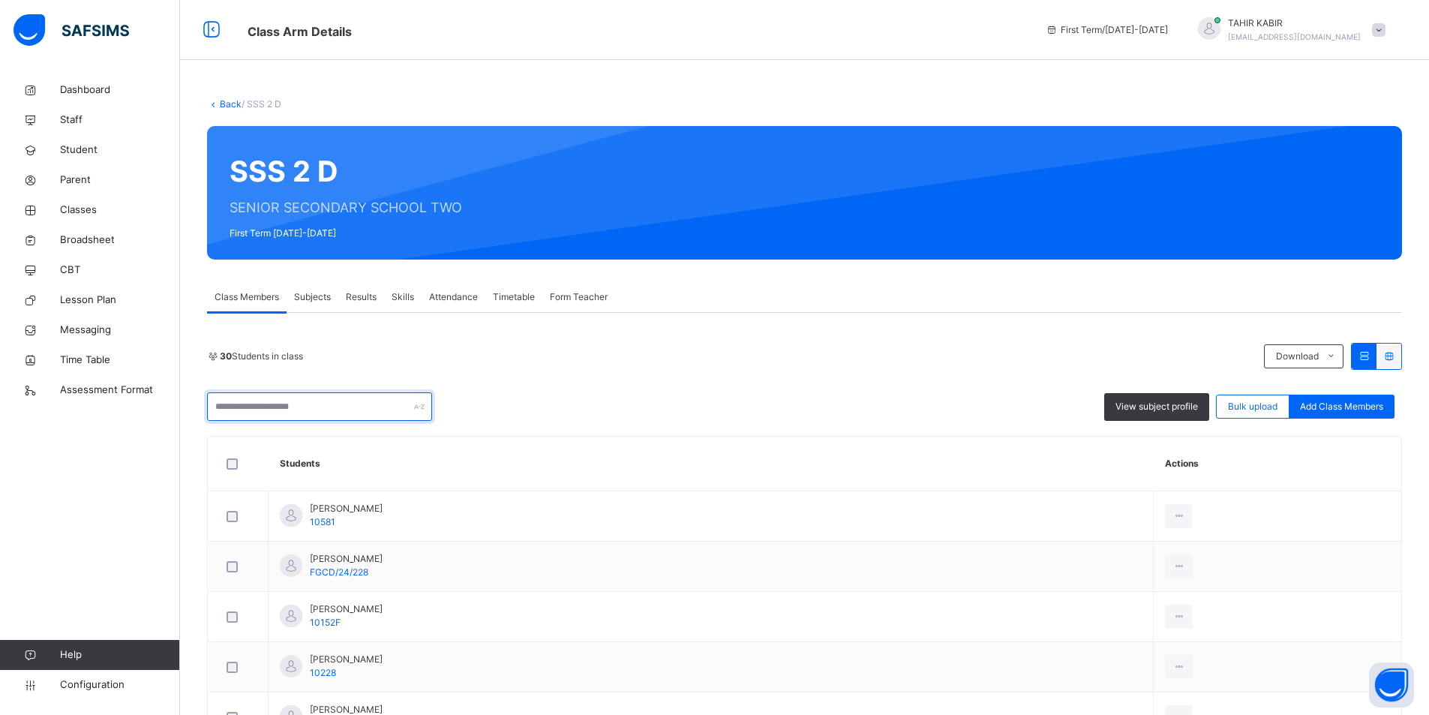
click at [337, 401] on input "text" at bounding box center [319, 406] width 225 height 28
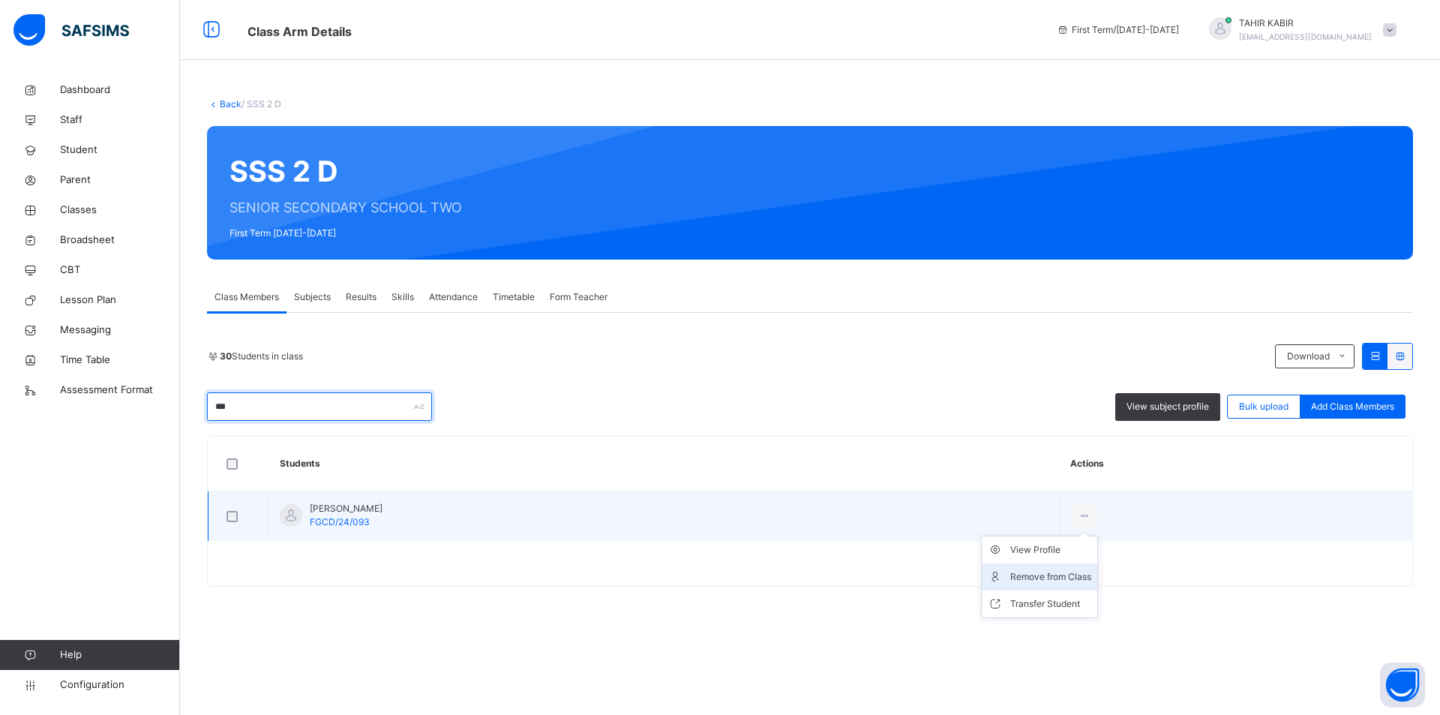
type input "***"
click at [1031, 570] on div "Remove from Class" at bounding box center [1050, 576] width 81 height 15
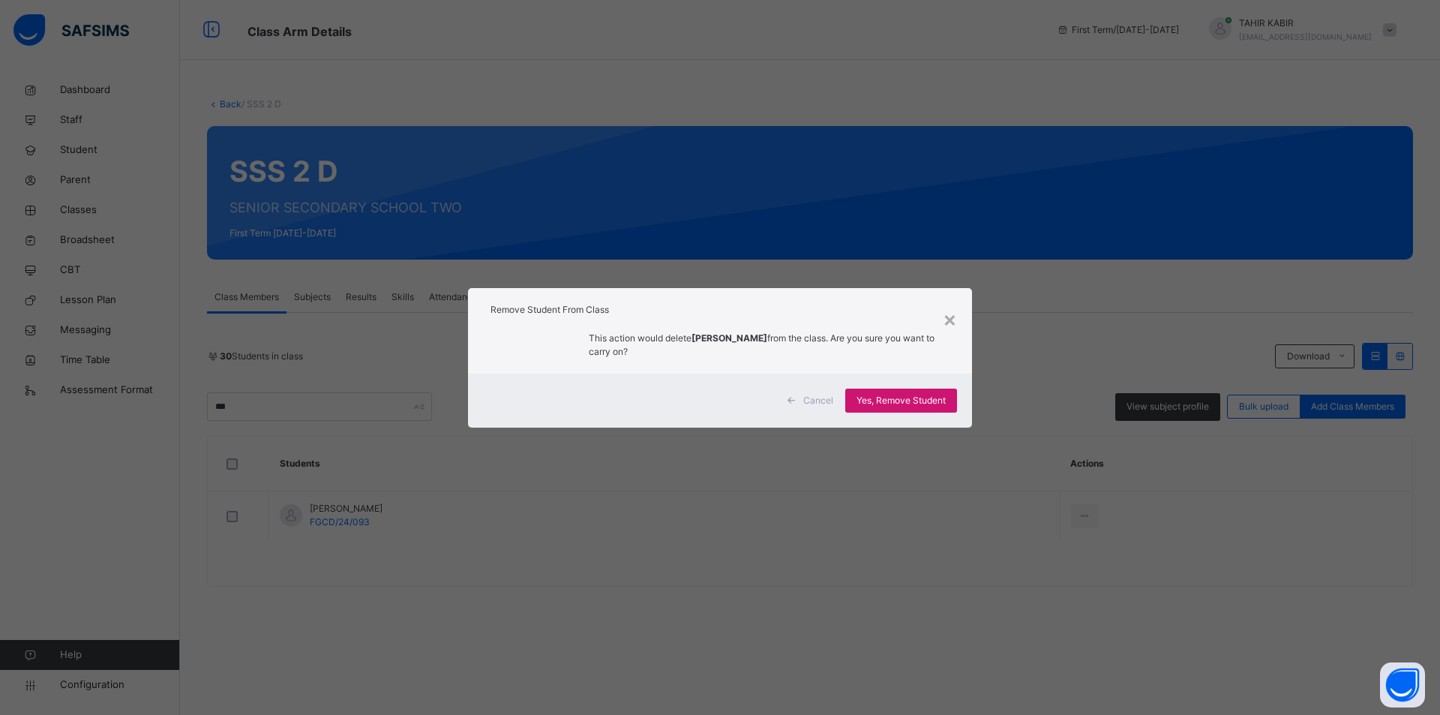
click at [898, 406] on span "Yes, Remove Student" at bounding box center [900, 400] width 89 height 13
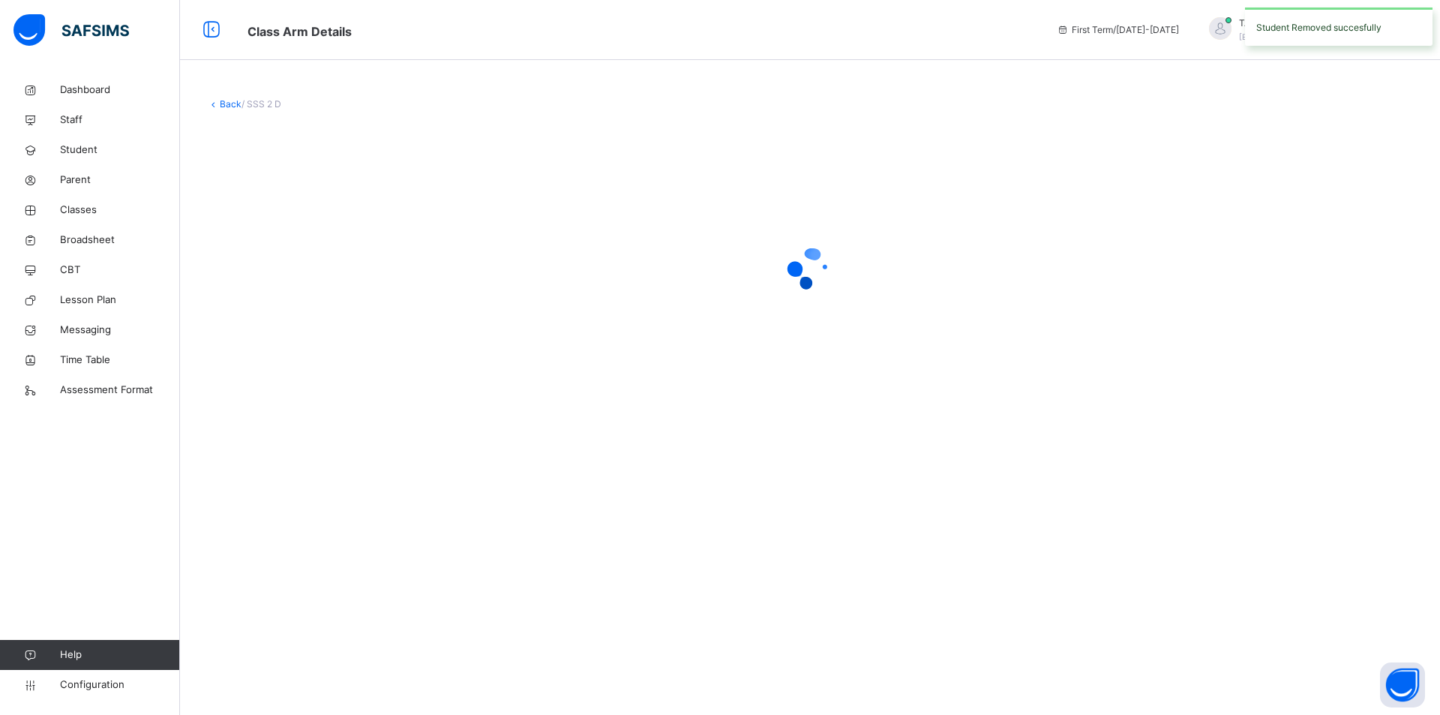
click at [902, 403] on div at bounding box center [810, 268] width 1206 height 285
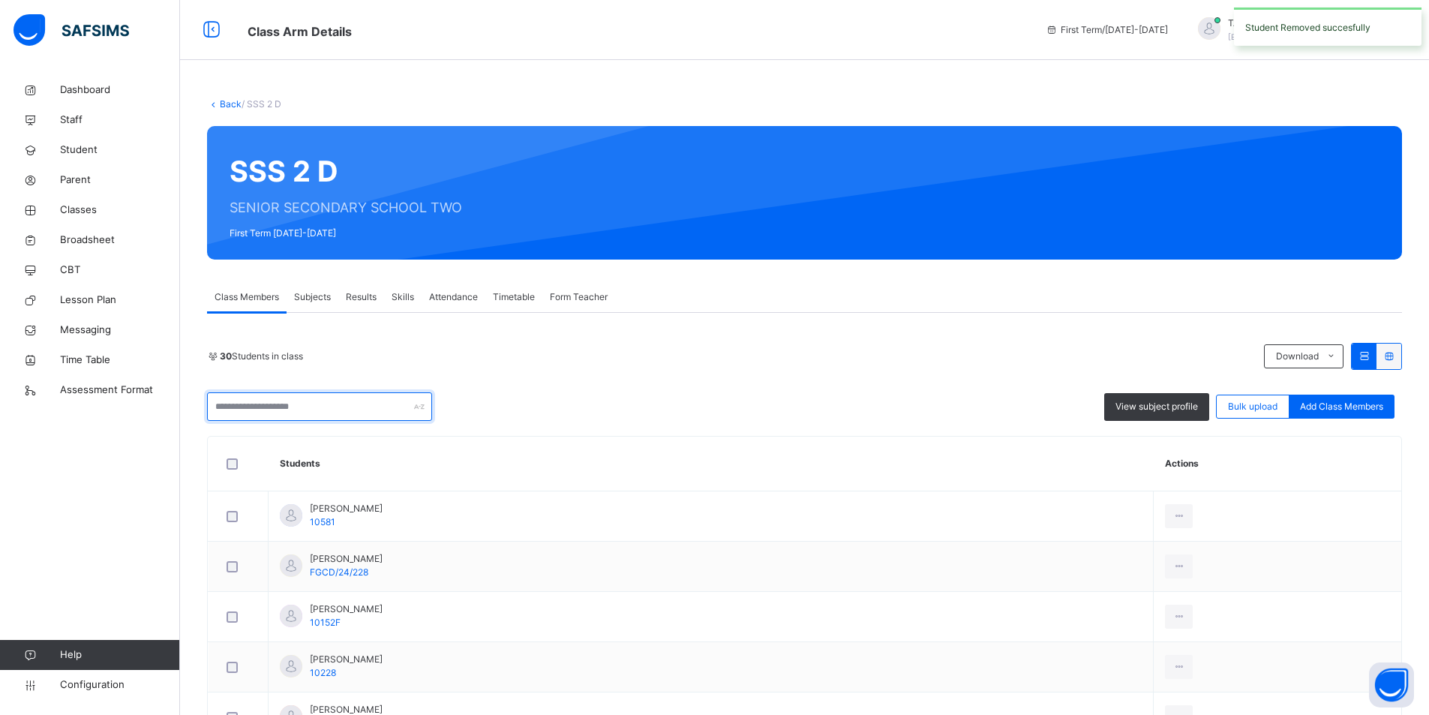
click at [229, 410] on input "text" at bounding box center [319, 406] width 225 height 28
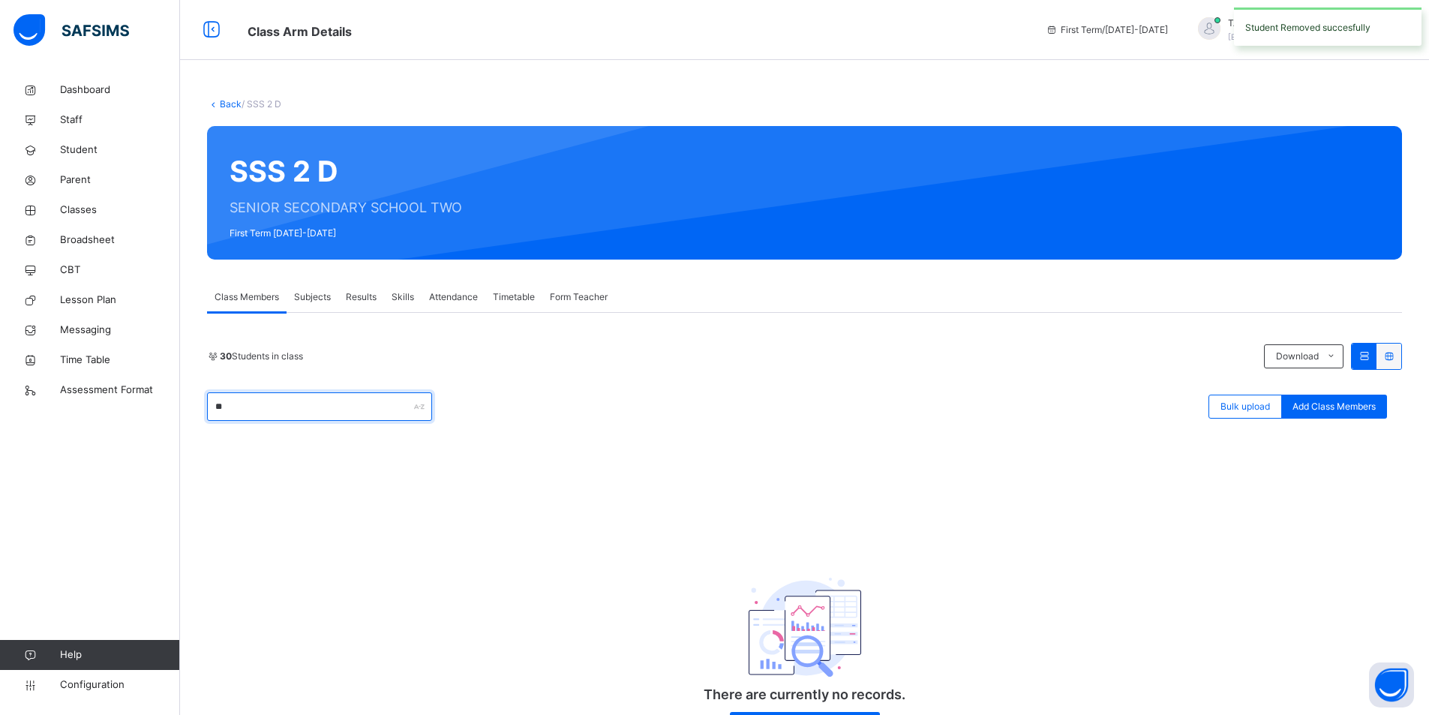
type input "*"
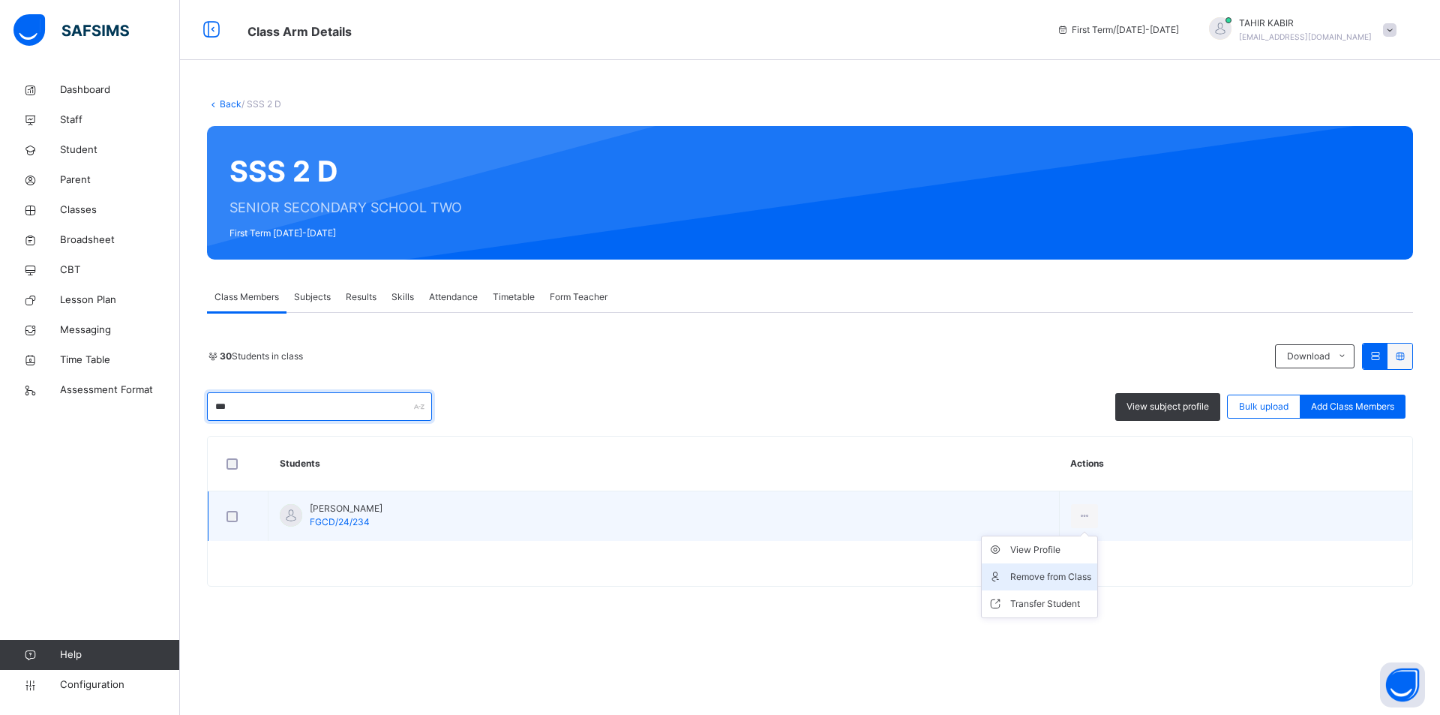
type input "***"
click at [1051, 574] on div "Remove from Class" at bounding box center [1050, 576] width 81 height 15
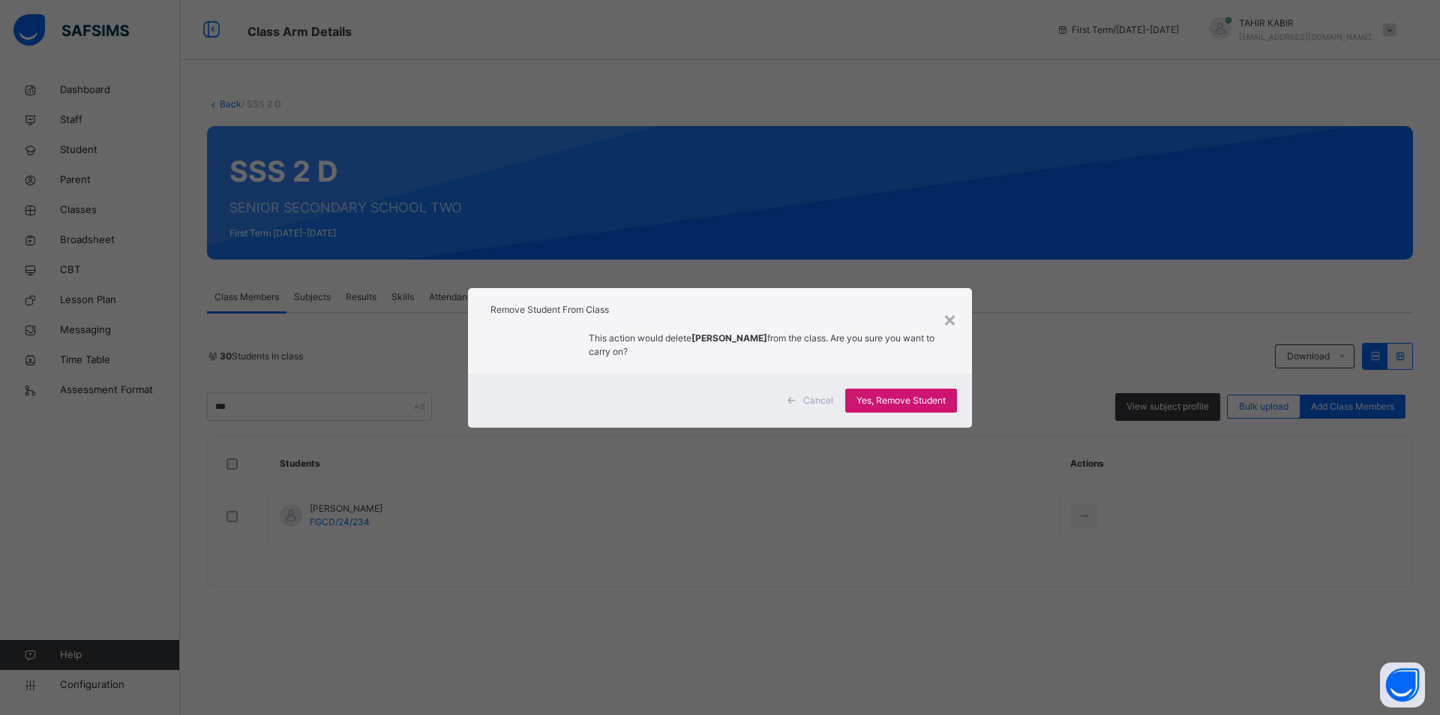
click at [922, 401] on span "Yes, Remove Student" at bounding box center [900, 400] width 89 height 13
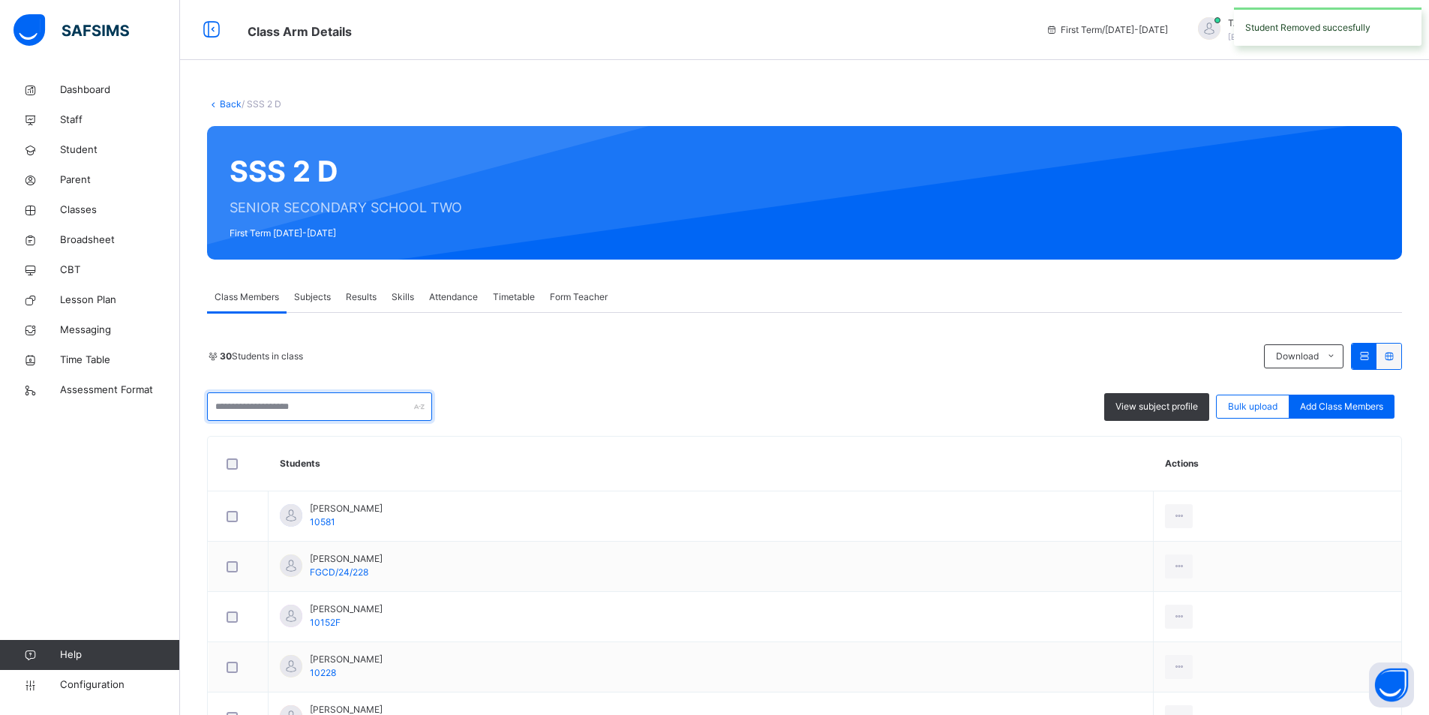
click at [278, 406] on input "text" at bounding box center [319, 406] width 225 height 28
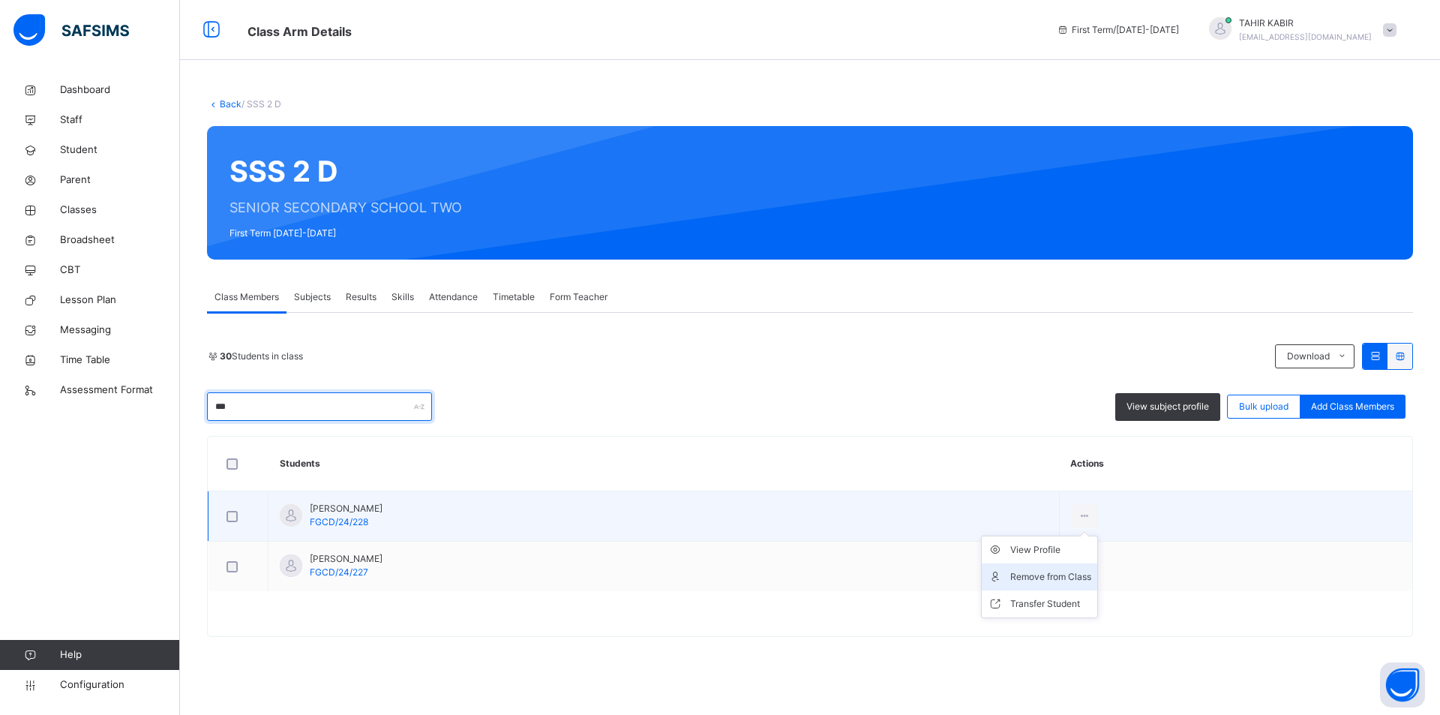
type input "***"
click at [1091, 574] on div "Remove from Class" at bounding box center [1050, 576] width 81 height 15
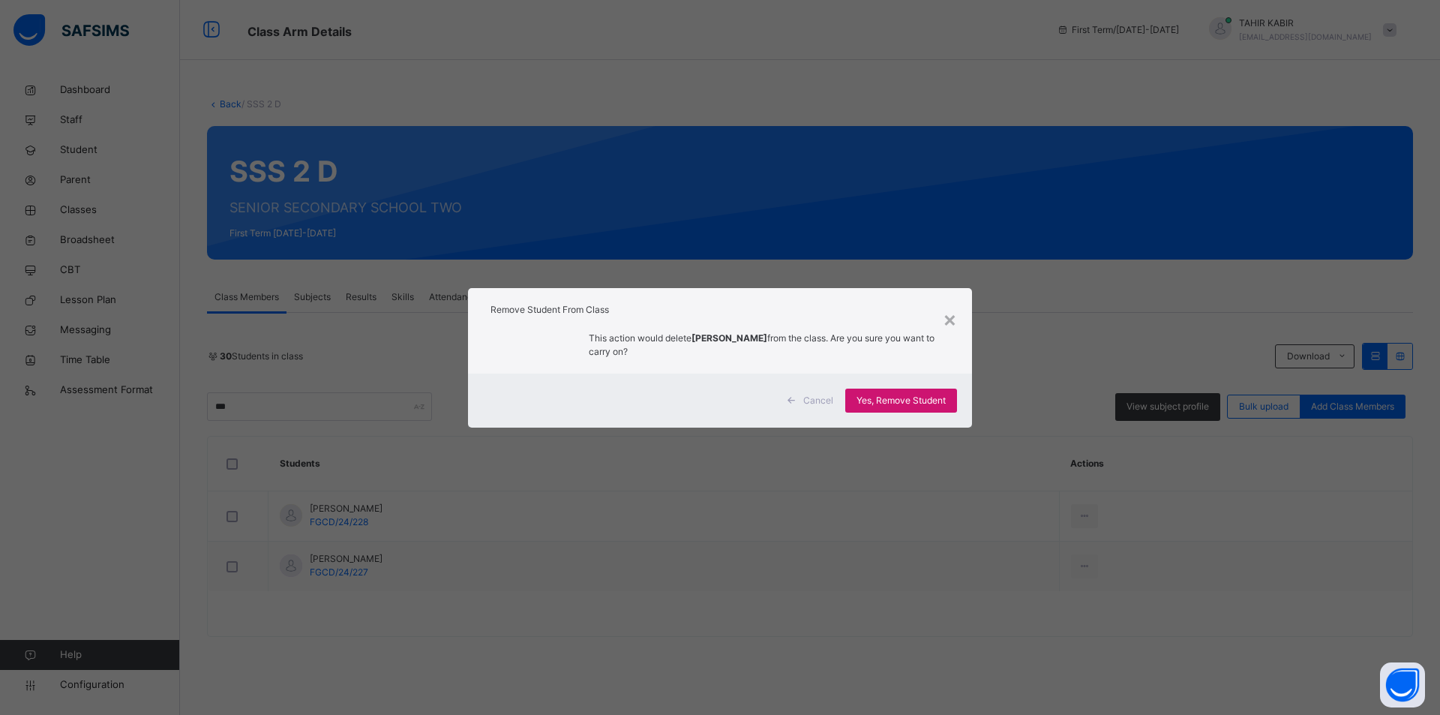
click at [877, 401] on span "Yes, Remove Student" at bounding box center [900, 400] width 89 height 13
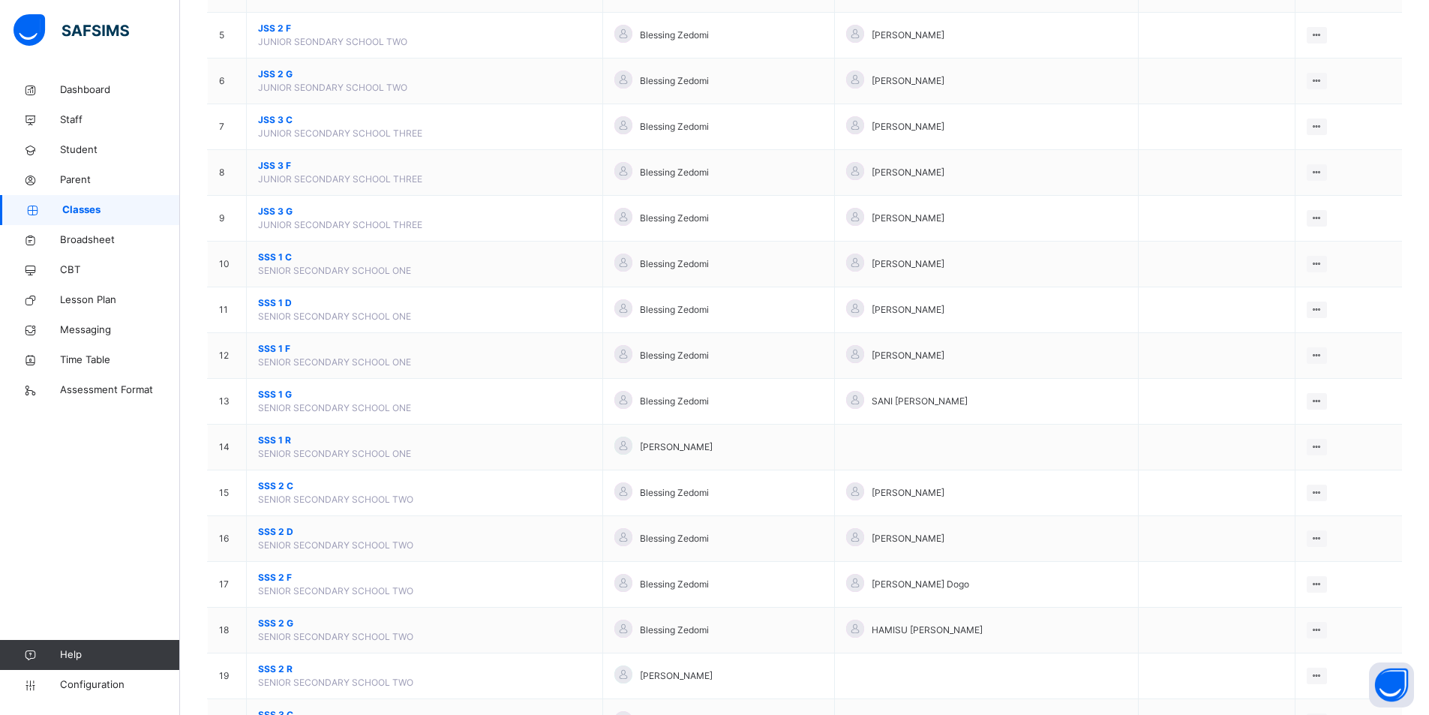
scroll to position [375, 0]
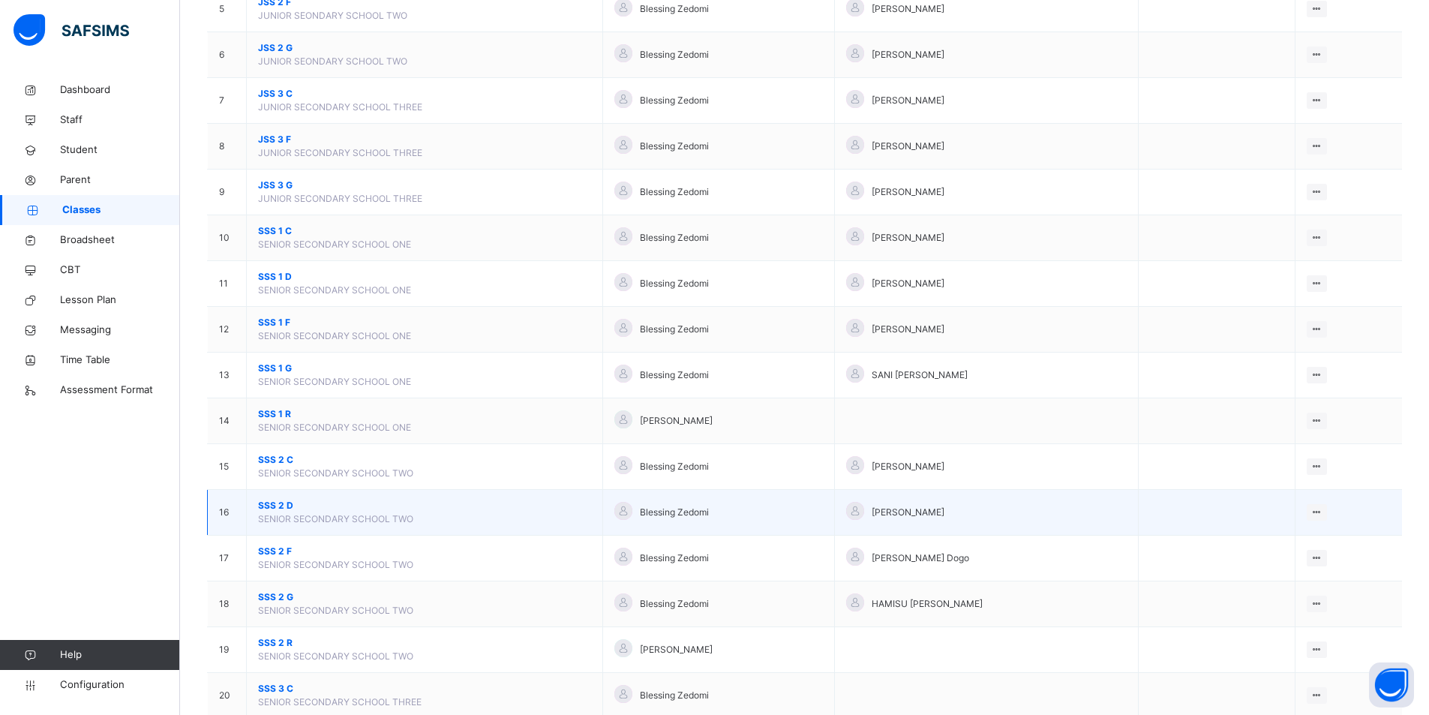
click at [347, 503] on span "SSS 2 D" at bounding box center [424, 505] width 333 height 13
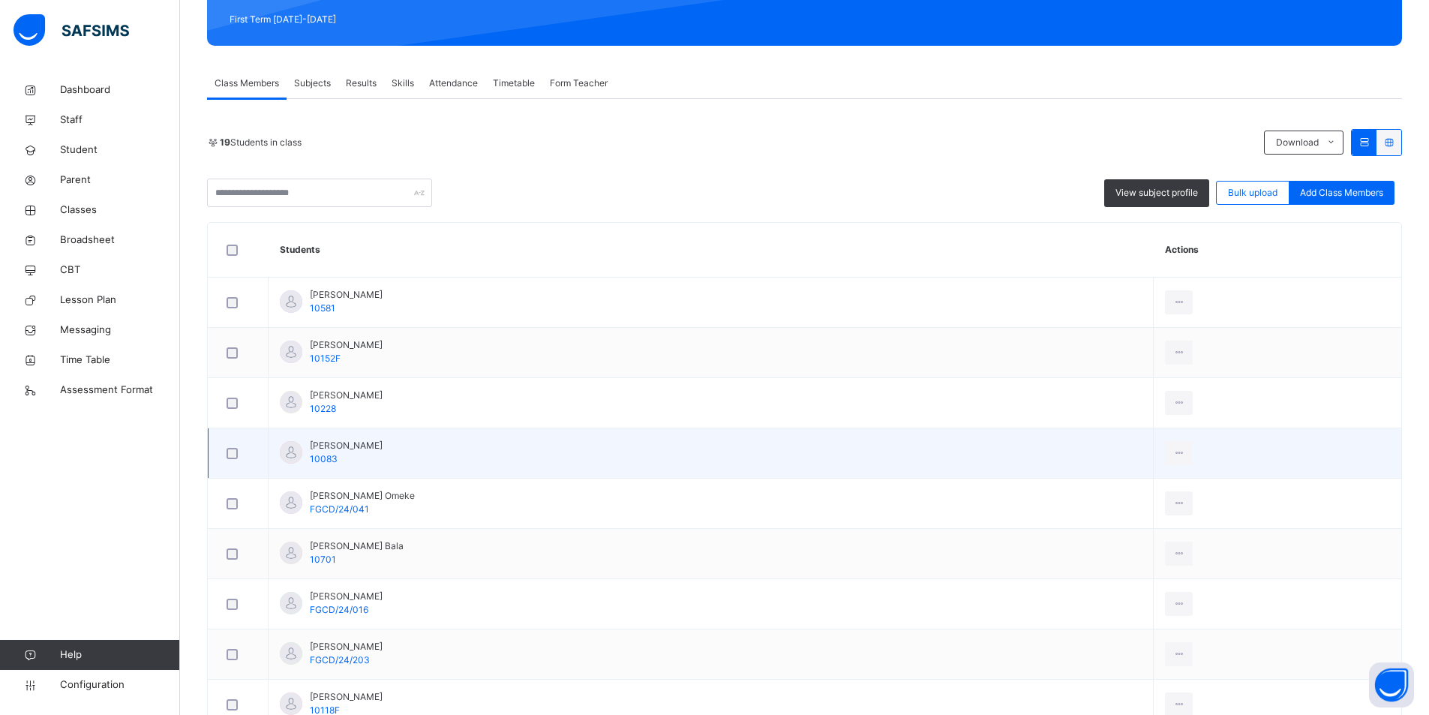
scroll to position [139, 0]
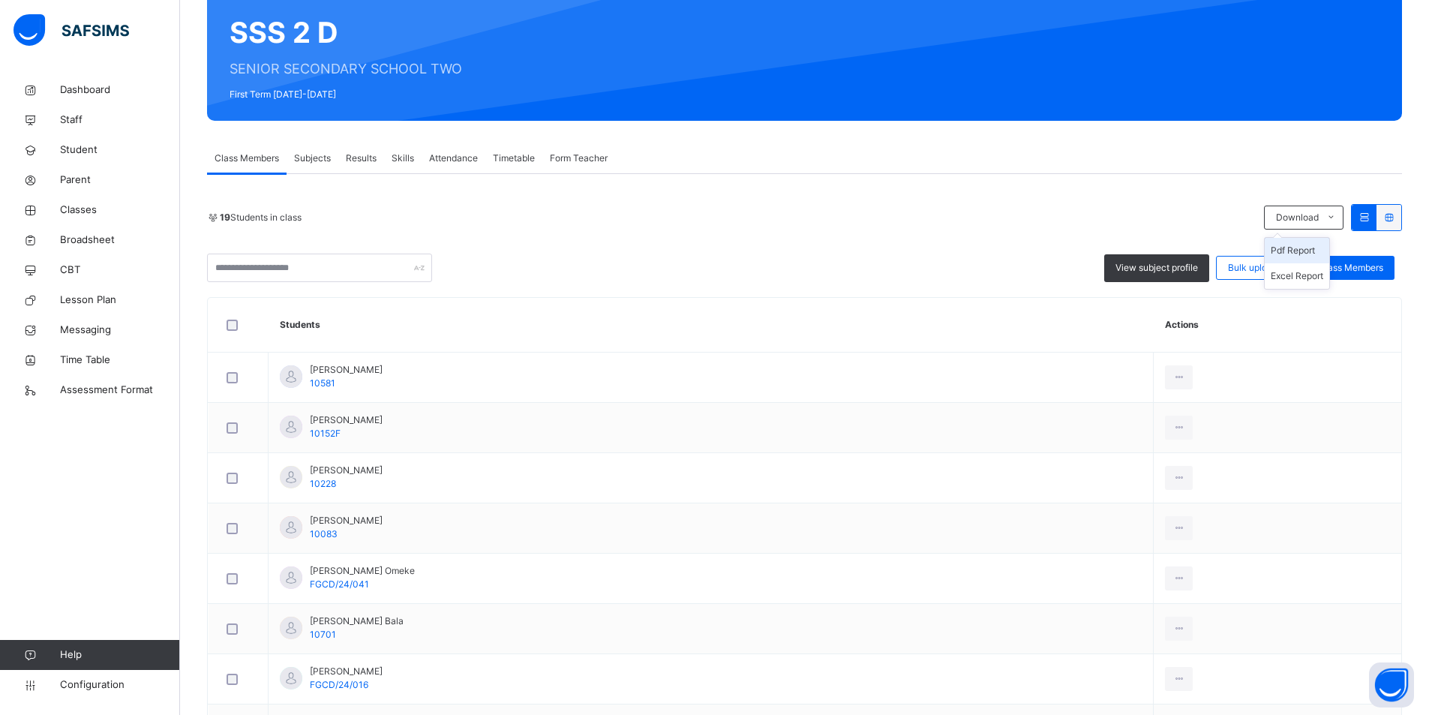
click at [1291, 258] on li "Pdf Report" at bounding box center [1296, 250] width 64 height 25
click at [1291, 259] on li "Pdf Report" at bounding box center [1296, 250] width 64 height 25
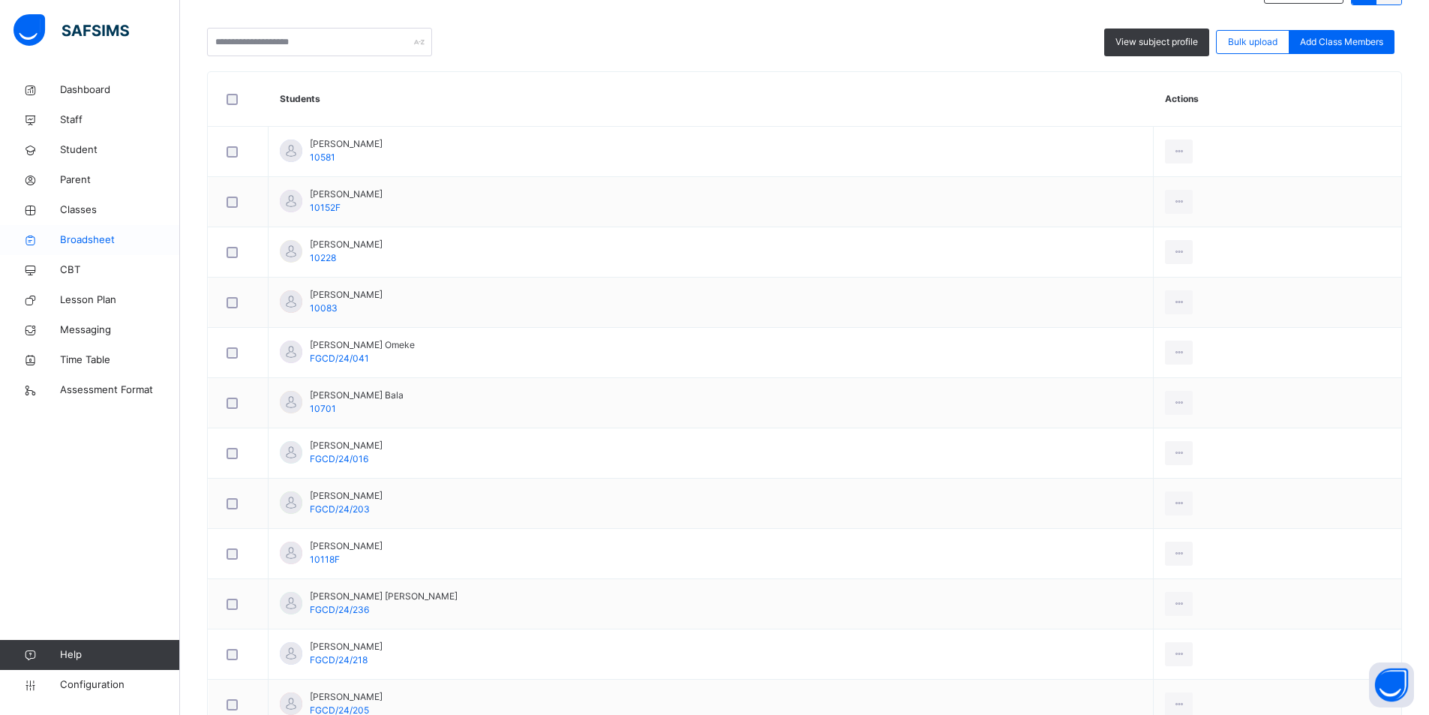
scroll to position [364, 0]
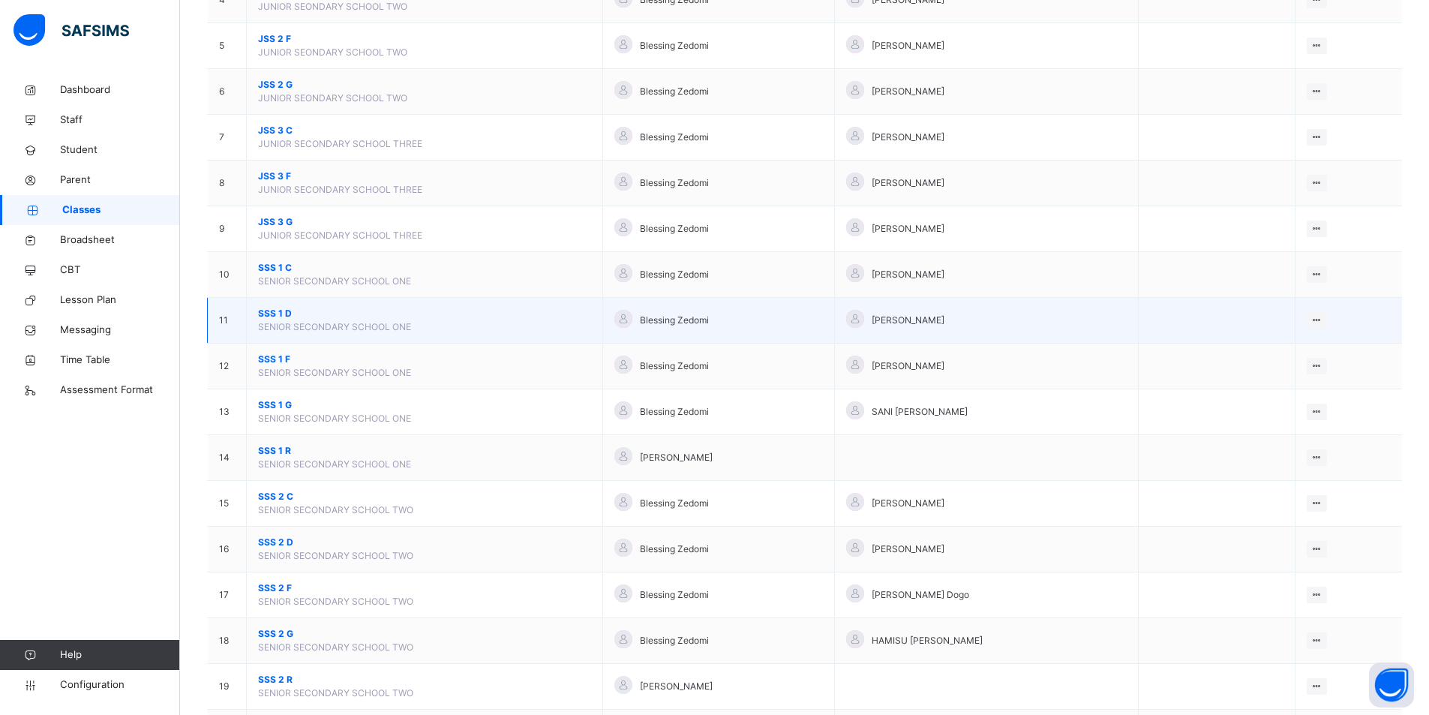
scroll to position [375, 0]
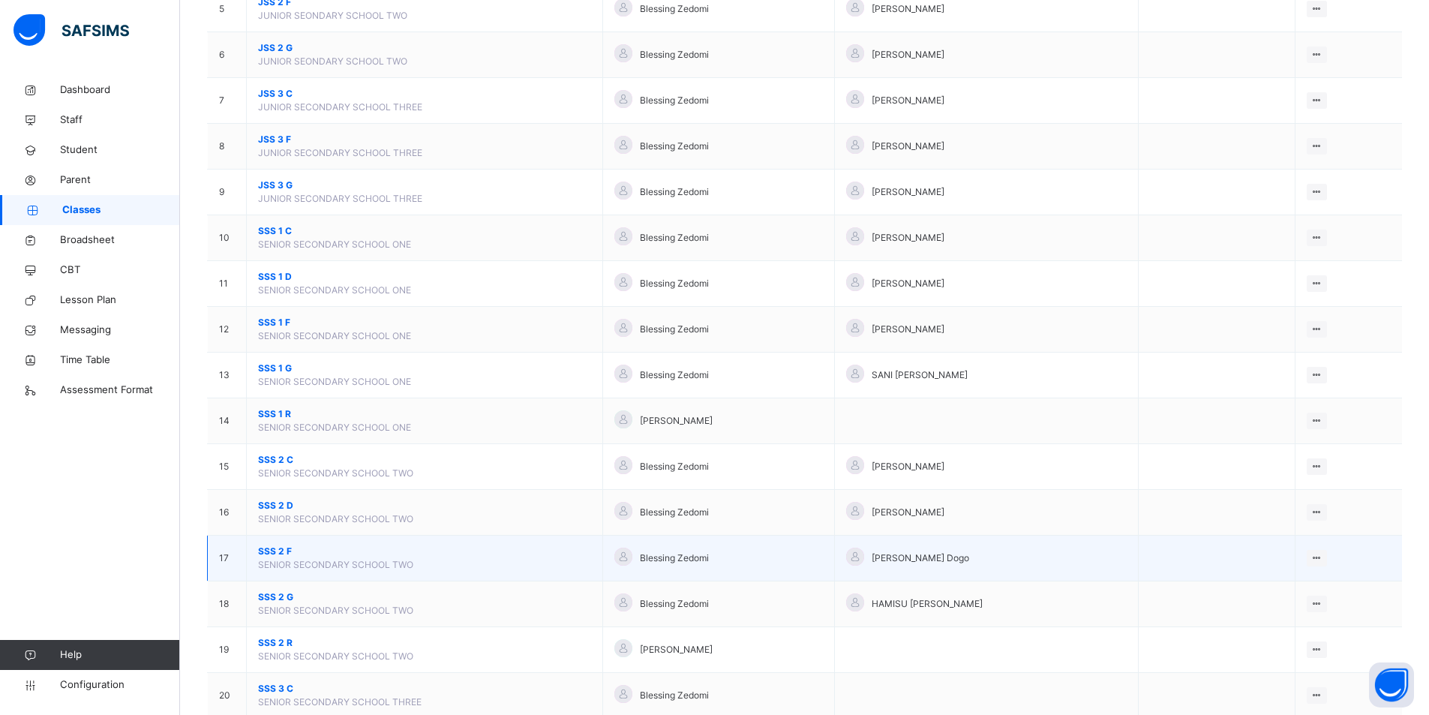
click at [350, 547] on span "SSS 2 F" at bounding box center [424, 550] width 333 height 13
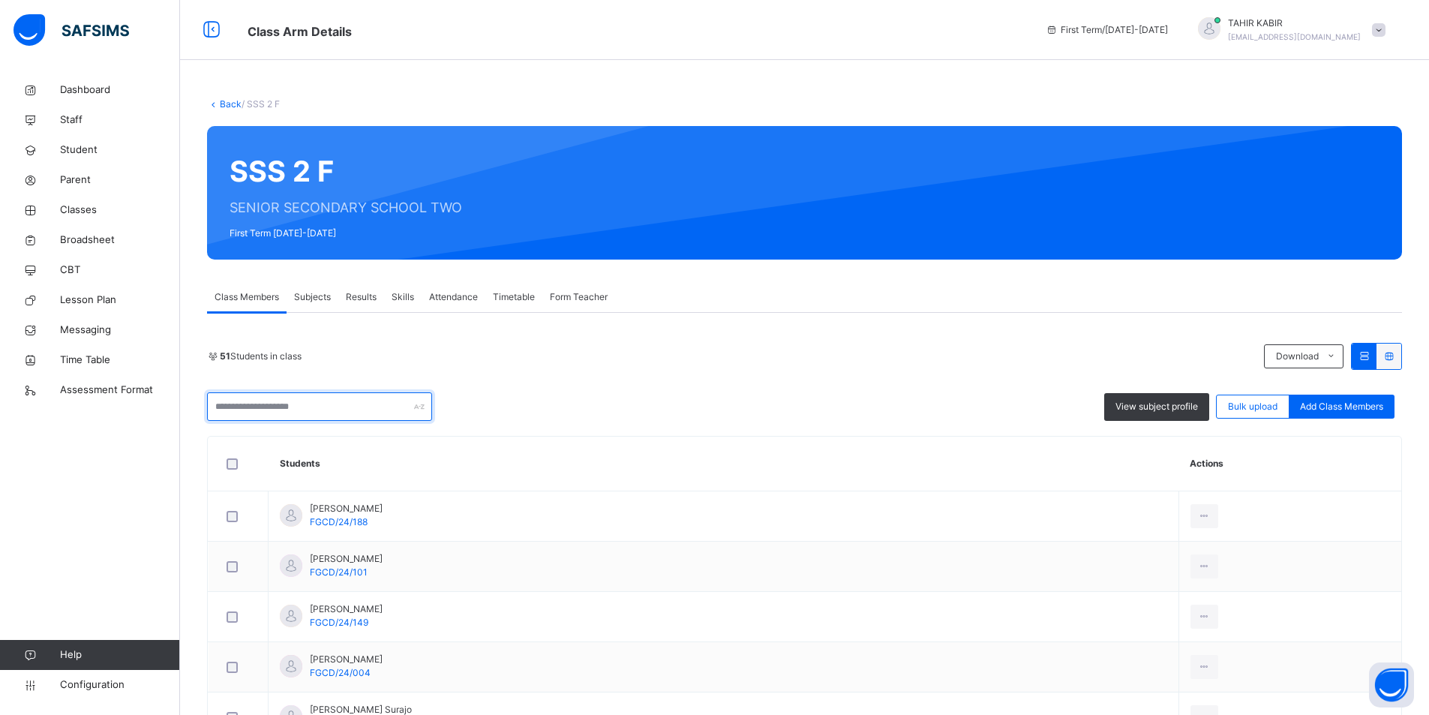
click at [233, 406] on input "text" at bounding box center [319, 406] width 225 height 28
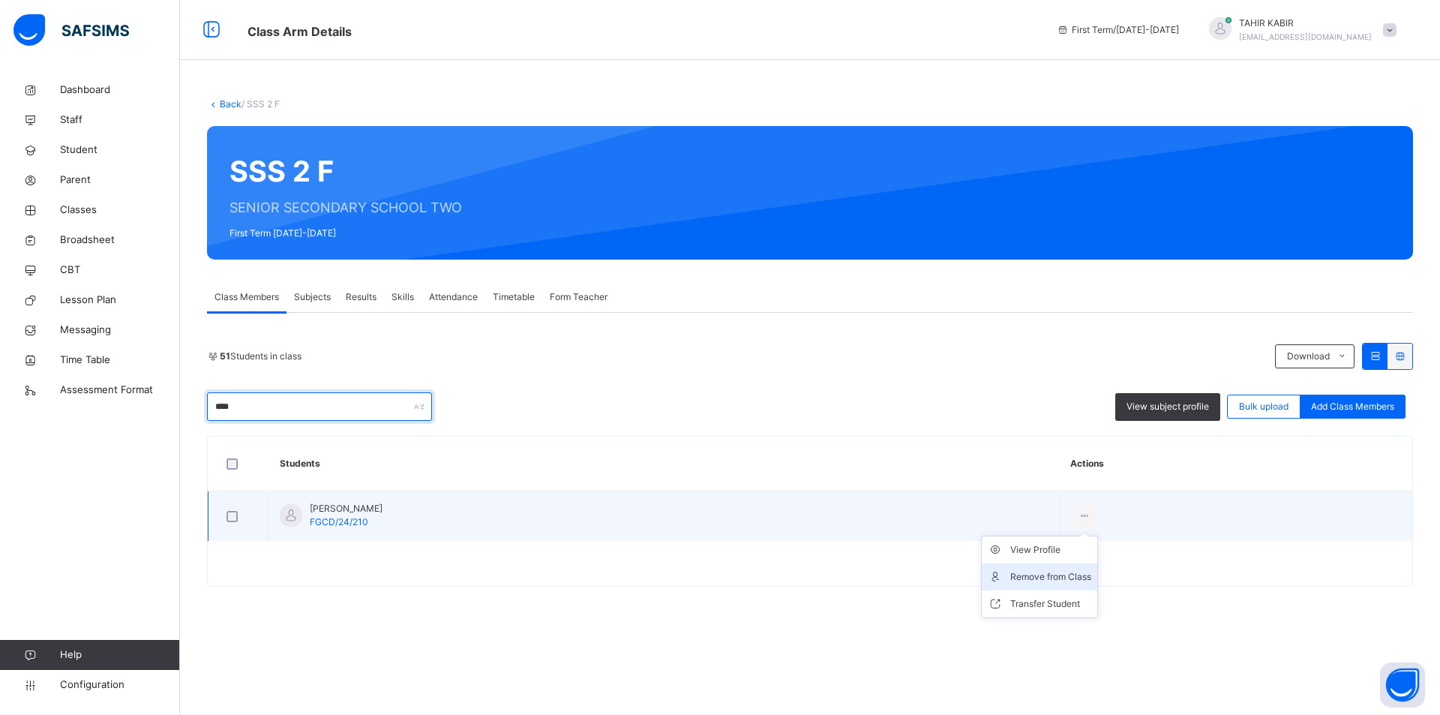
type input "****"
click at [1080, 574] on div "Remove from Class" at bounding box center [1050, 576] width 81 height 15
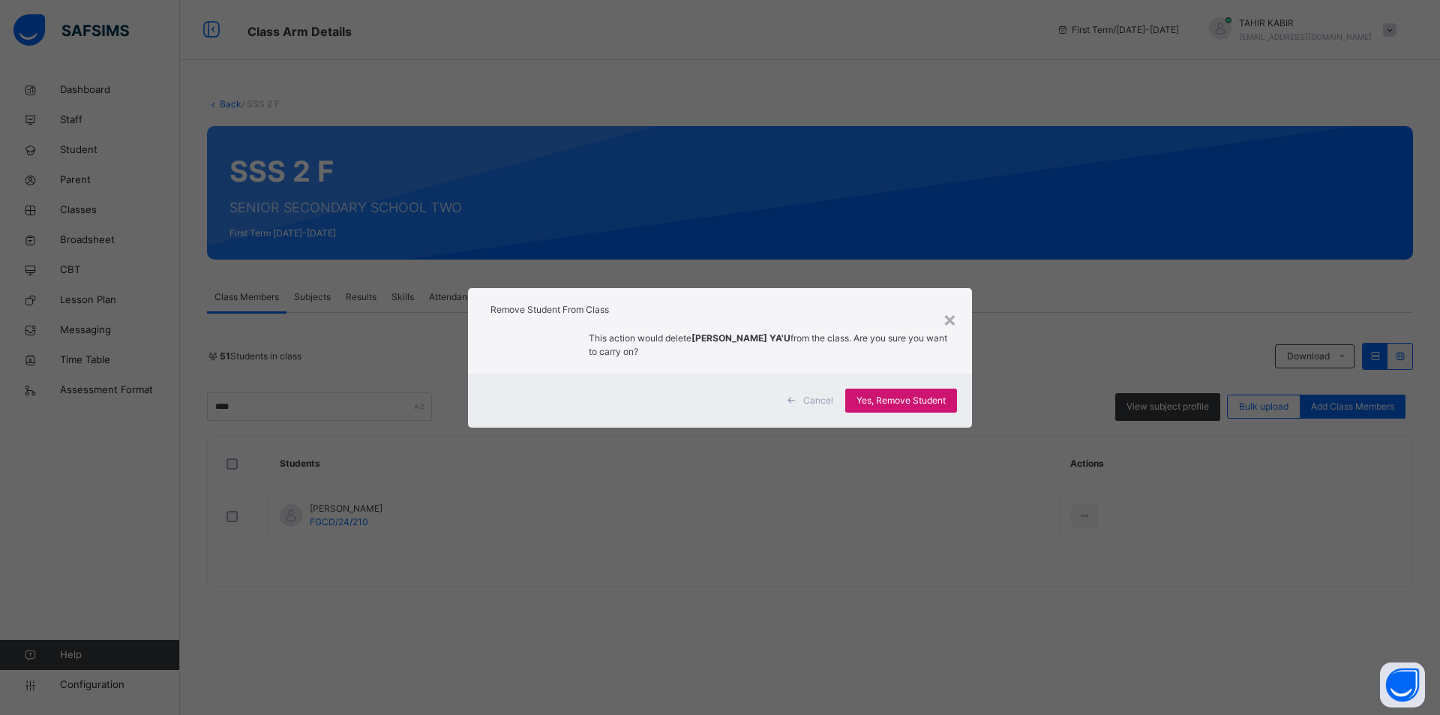
click at [856, 396] on span "Yes, Remove Student" at bounding box center [900, 400] width 89 height 13
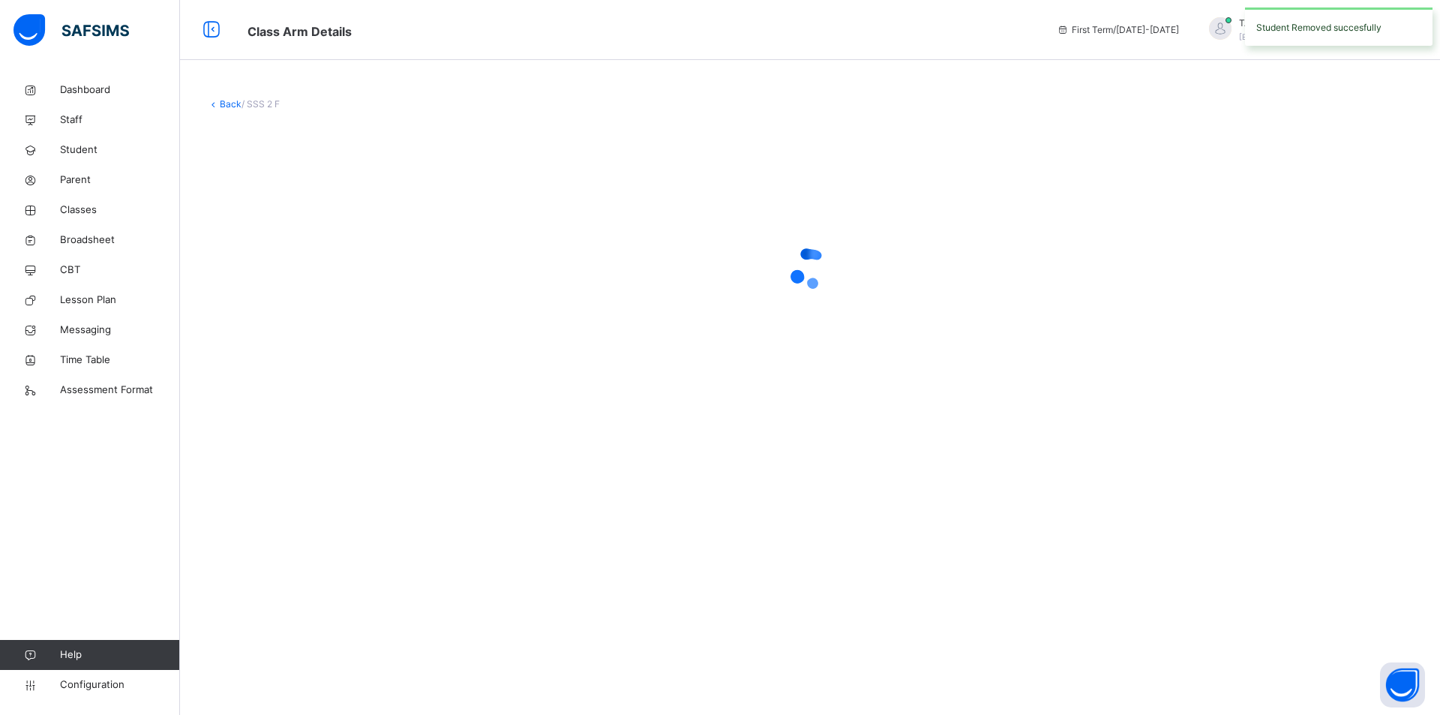
click at [857, 399] on div at bounding box center [810, 268] width 1206 height 285
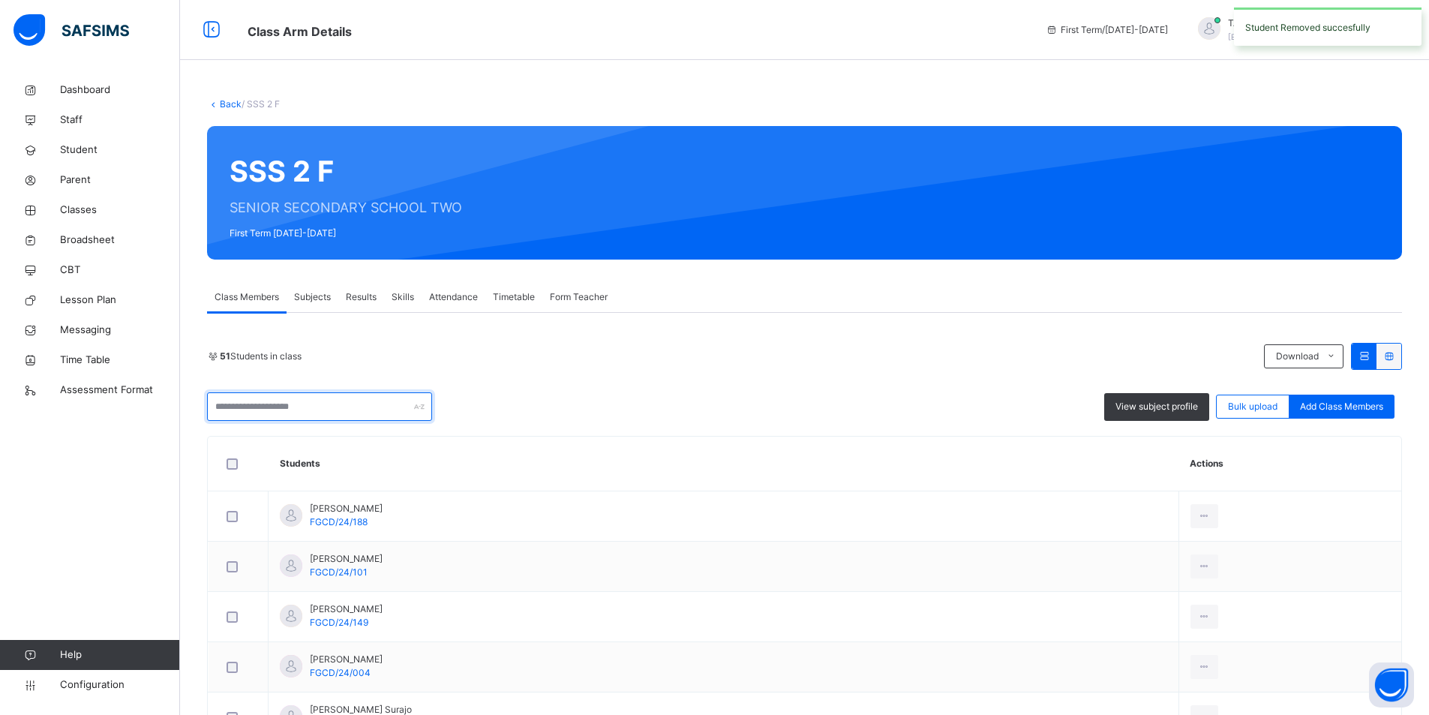
click at [310, 406] on input "text" at bounding box center [319, 406] width 225 height 28
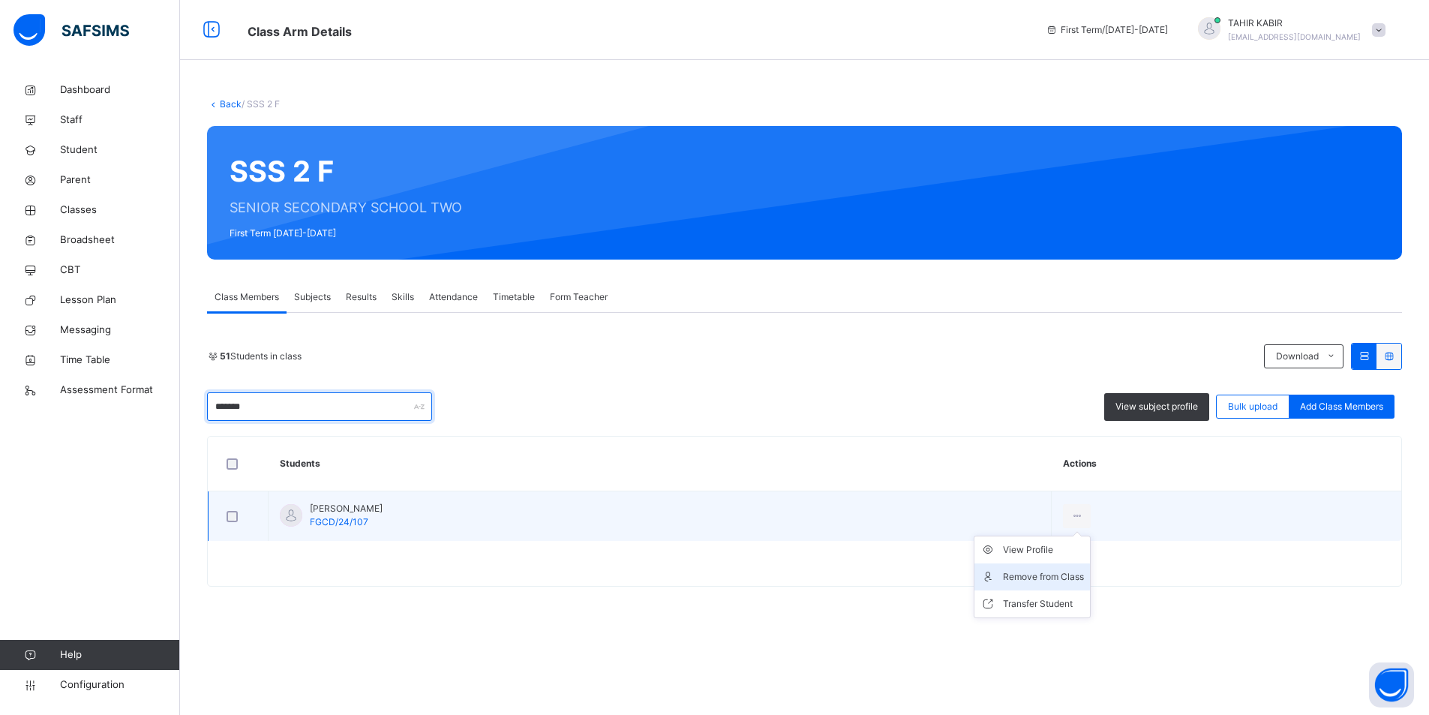
type input "******"
click at [1070, 518] on icon at bounding box center [1076, 515] width 13 height 13
click at [1033, 576] on div "Remove from Class" at bounding box center [1043, 576] width 81 height 15
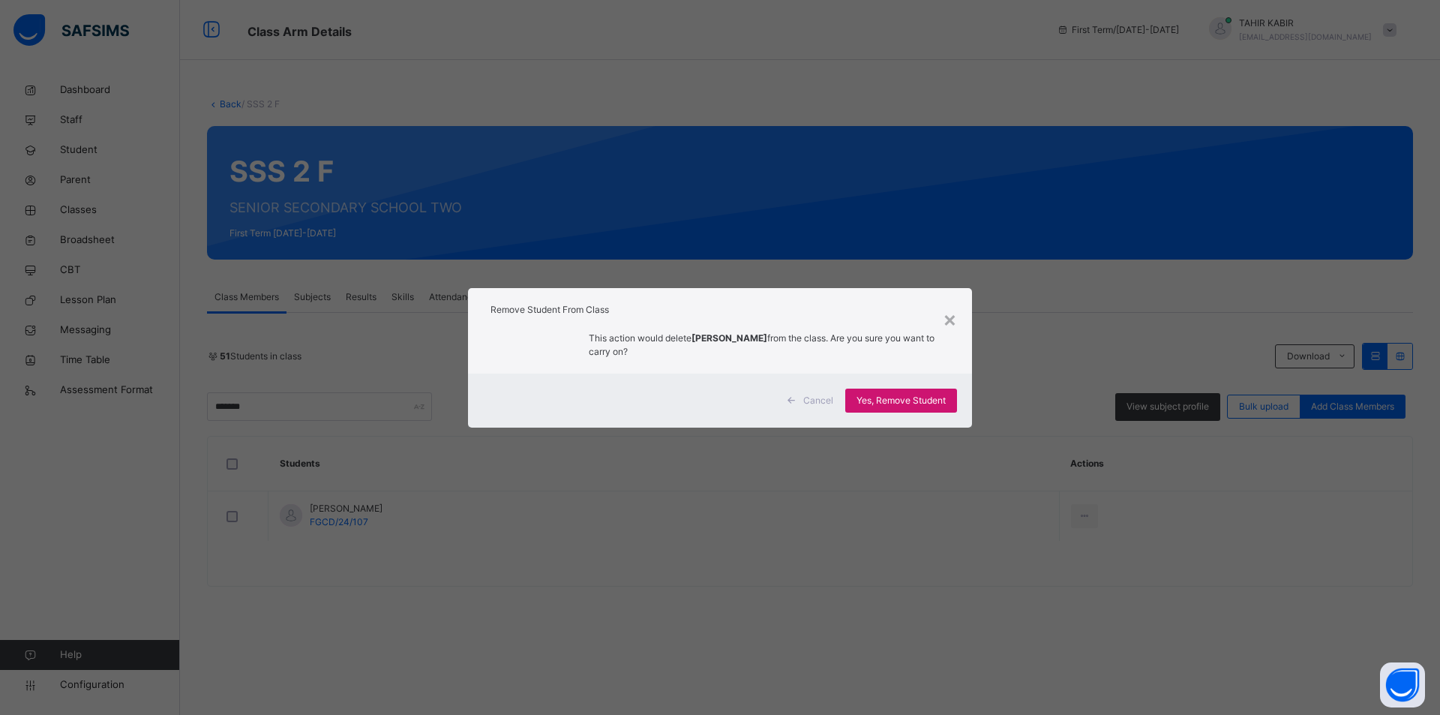
click at [870, 405] on span "Yes, Remove Student" at bounding box center [900, 400] width 89 height 13
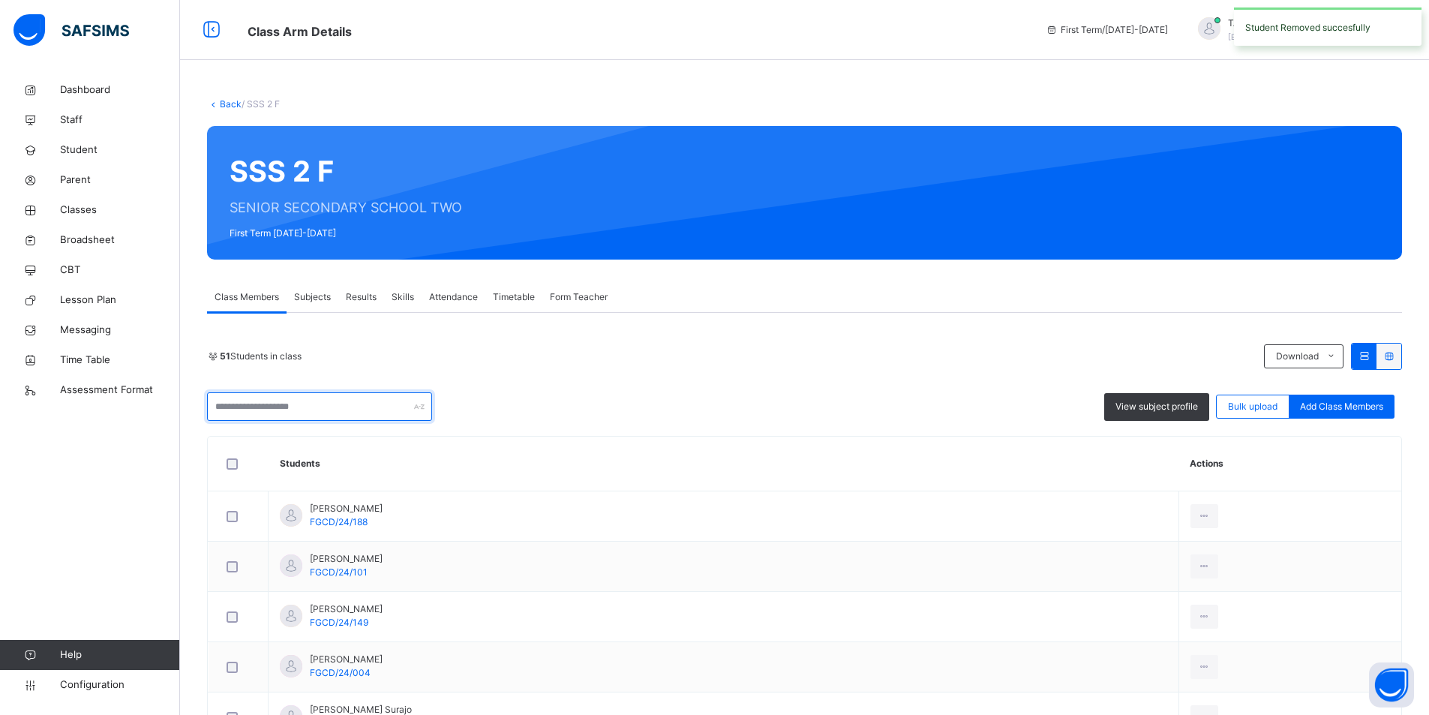
click at [250, 400] on input "text" at bounding box center [319, 406] width 225 height 28
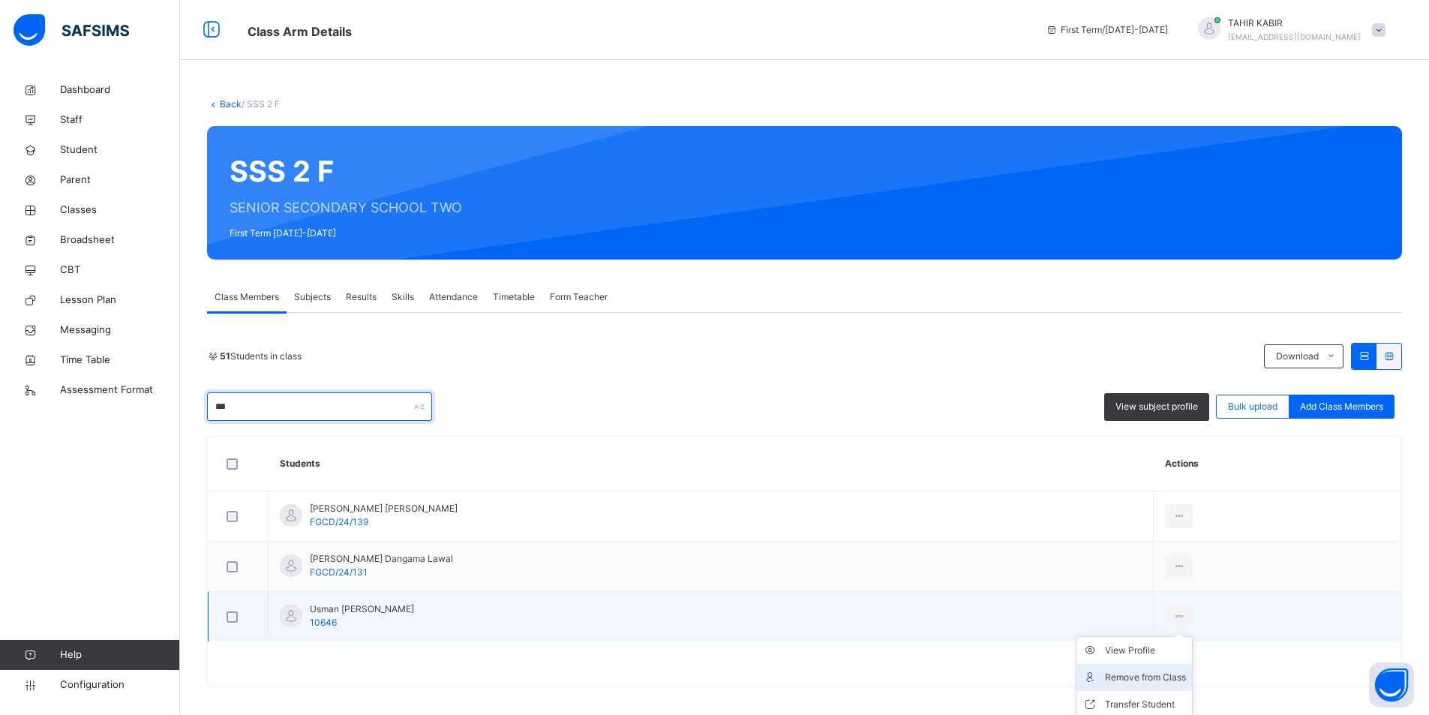
type input "***"
click at [1126, 677] on div "Remove from Class" at bounding box center [1145, 677] width 81 height 15
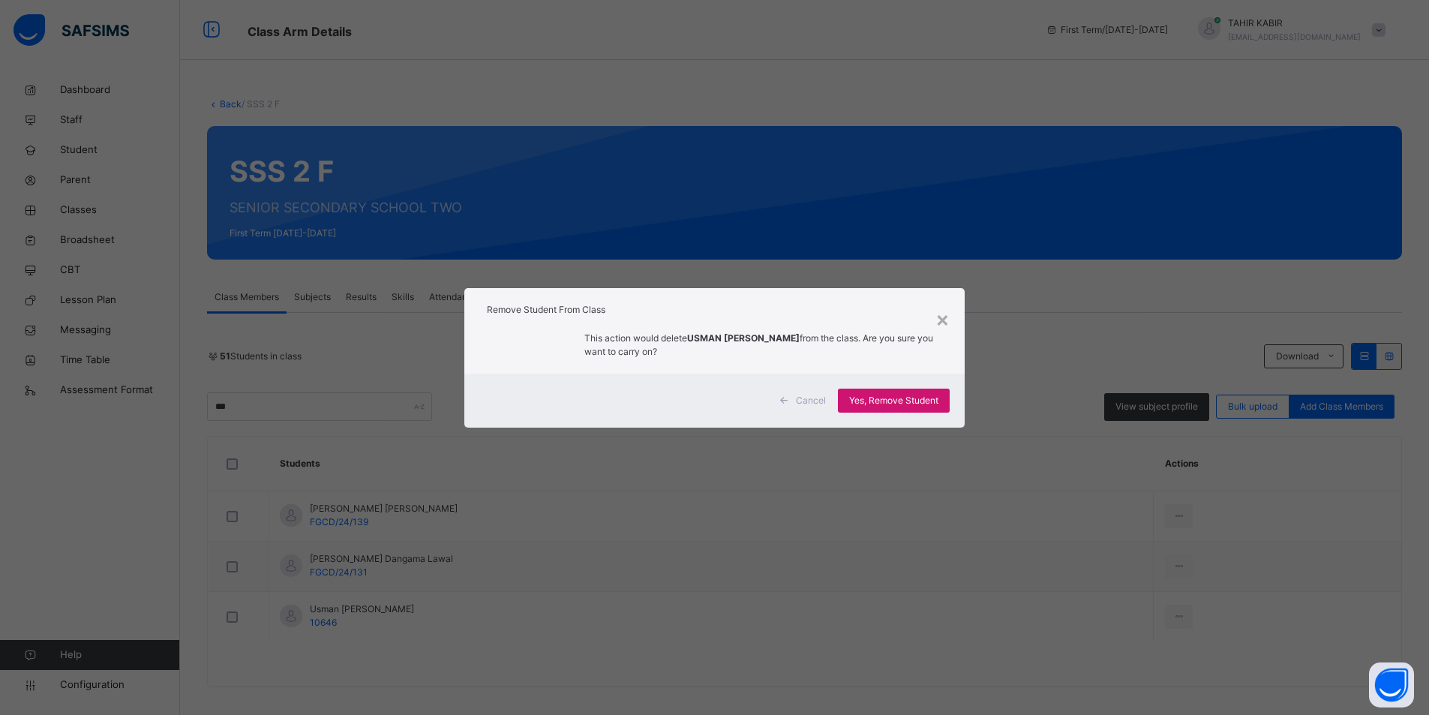
click at [882, 410] on div "Yes, Remove Student" at bounding box center [894, 400] width 112 height 24
click at [880, 409] on div "Yes, Remove Student" at bounding box center [894, 400] width 112 height 24
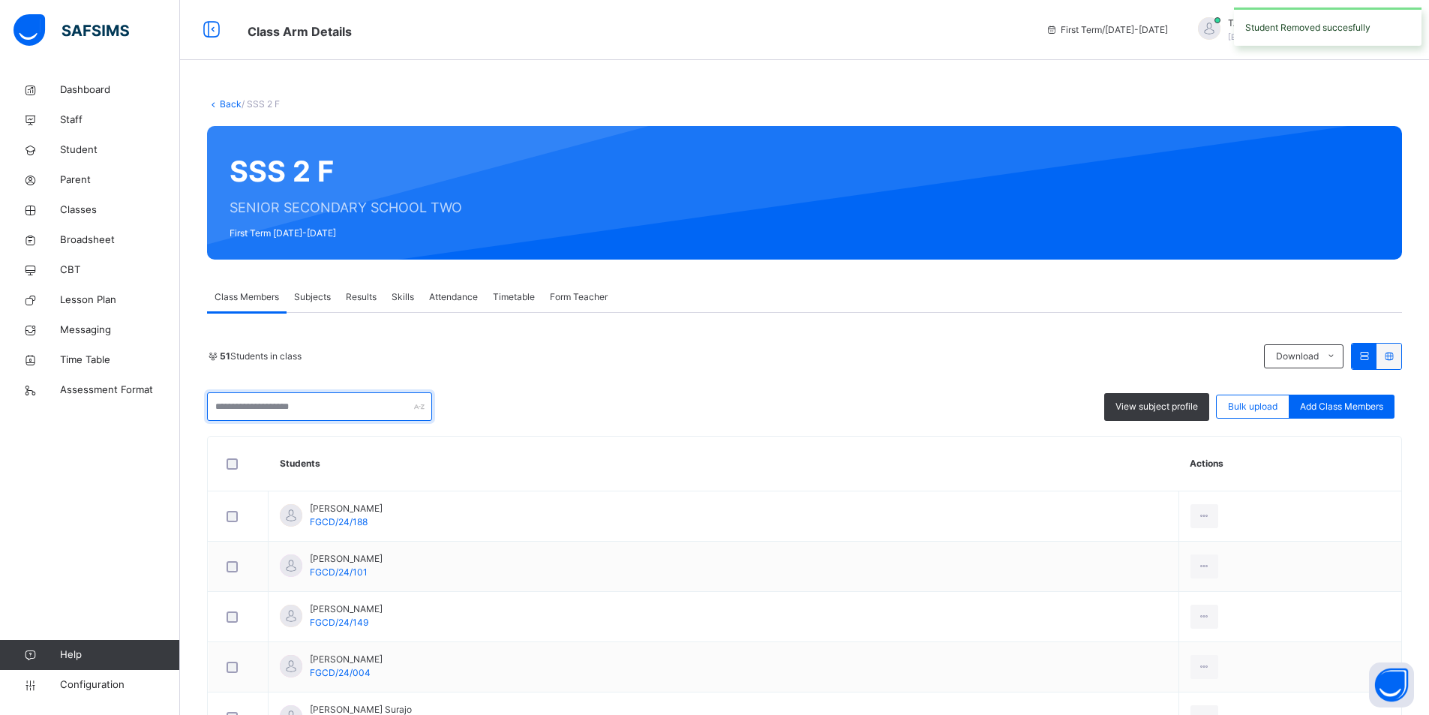
click at [251, 406] on input "text" at bounding box center [319, 406] width 225 height 28
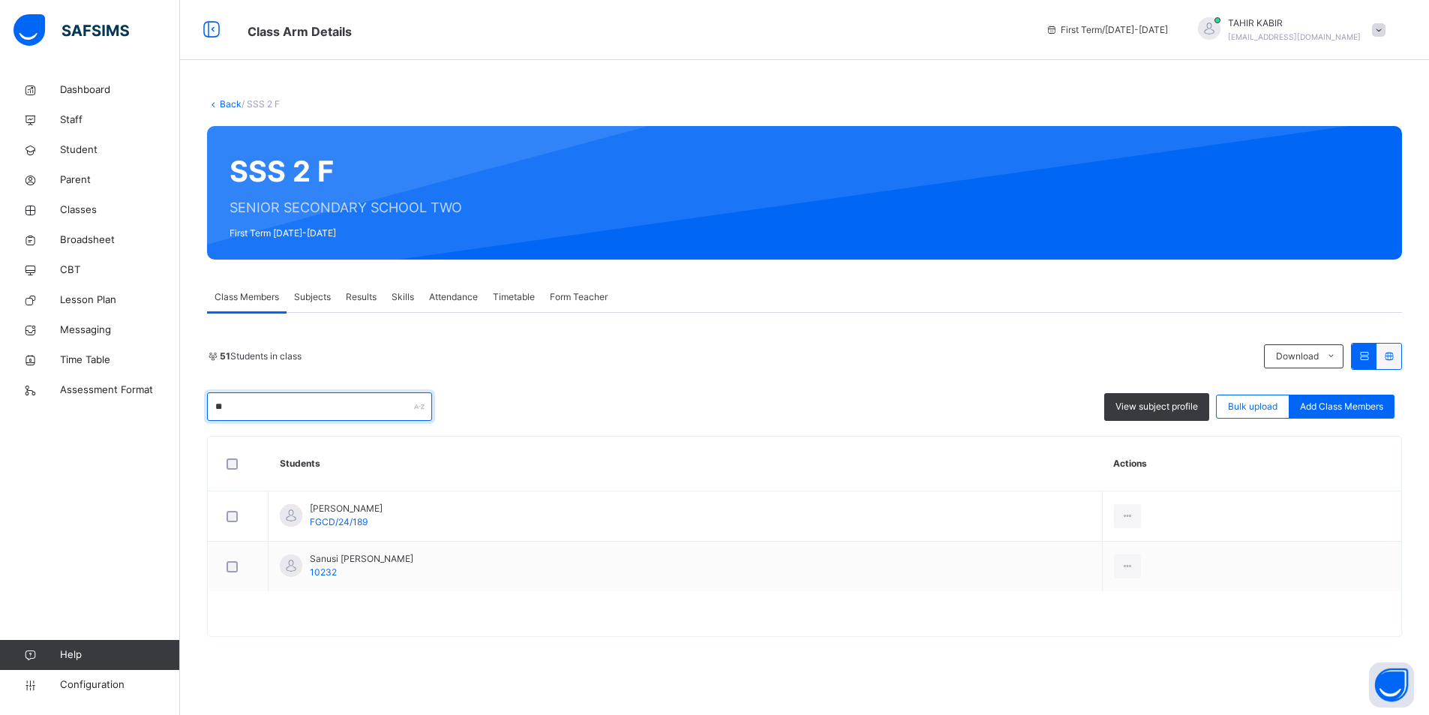
type input "*"
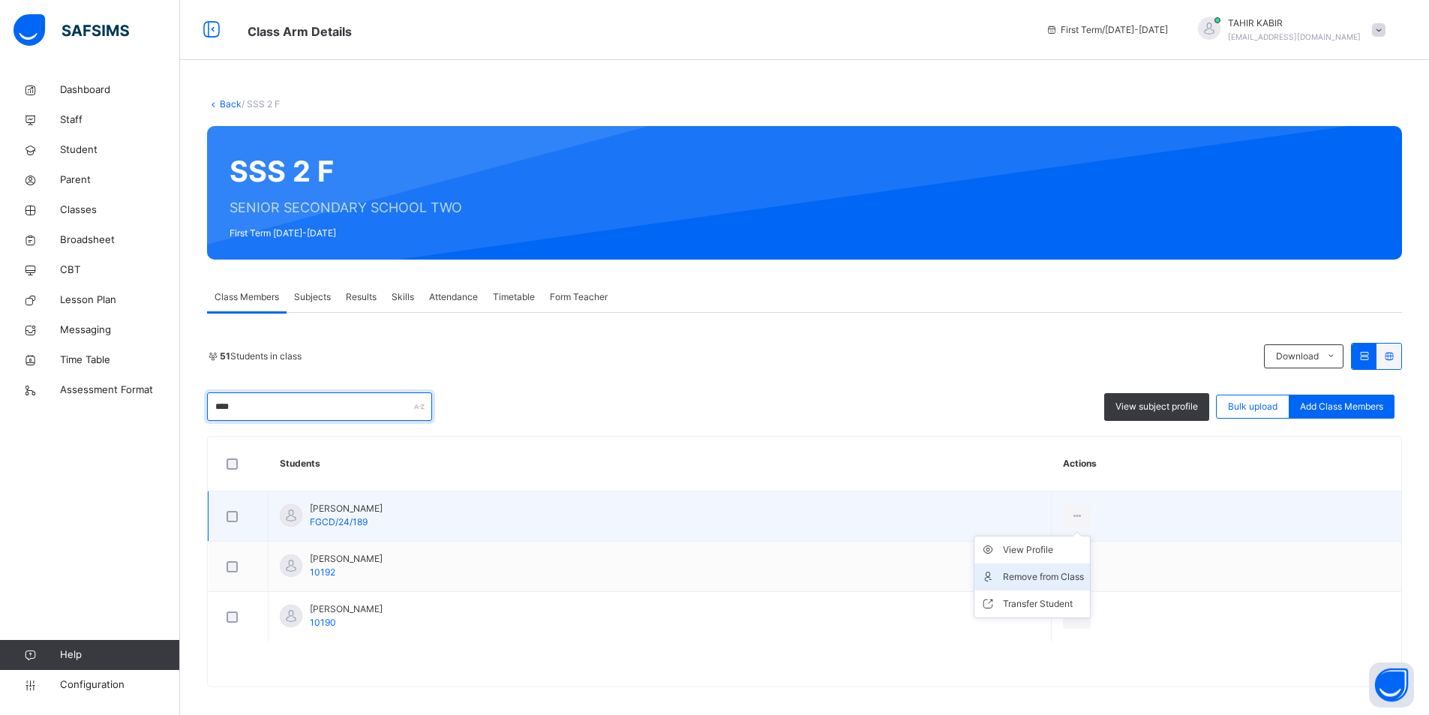
type input "****"
click at [1070, 581] on div "Remove from Class" at bounding box center [1043, 576] width 81 height 15
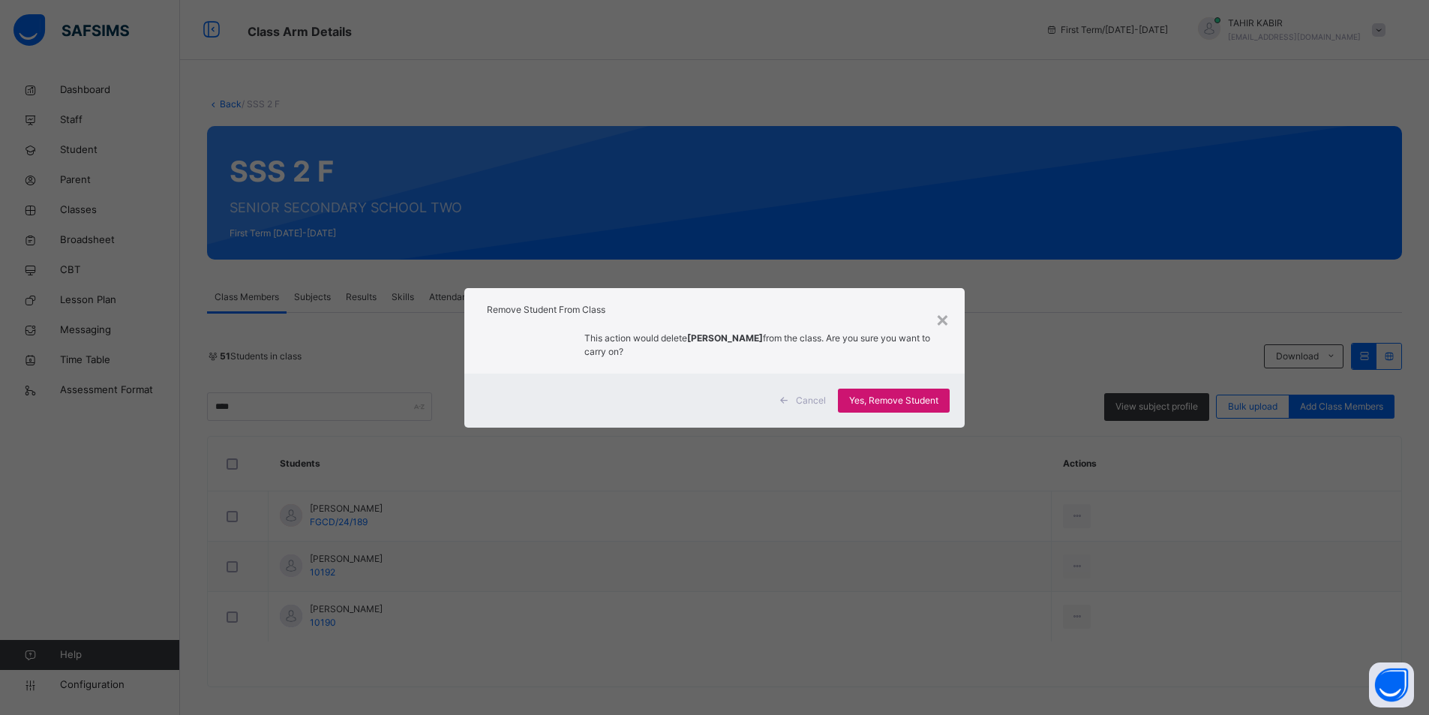
click at [891, 398] on span "Yes, Remove Student" at bounding box center [893, 400] width 89 height 13
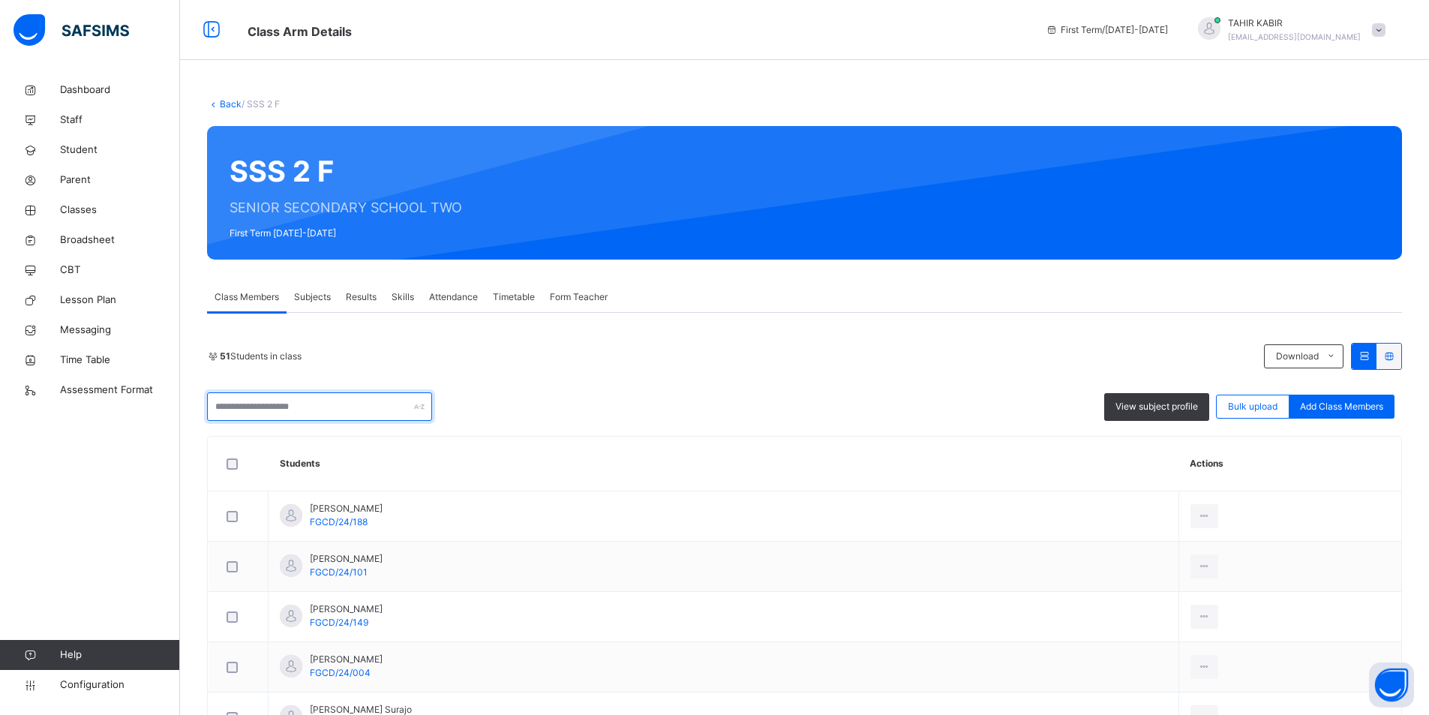
click at [321, 406] on input "text" at bounding box center [319, 406] width 225 height 28
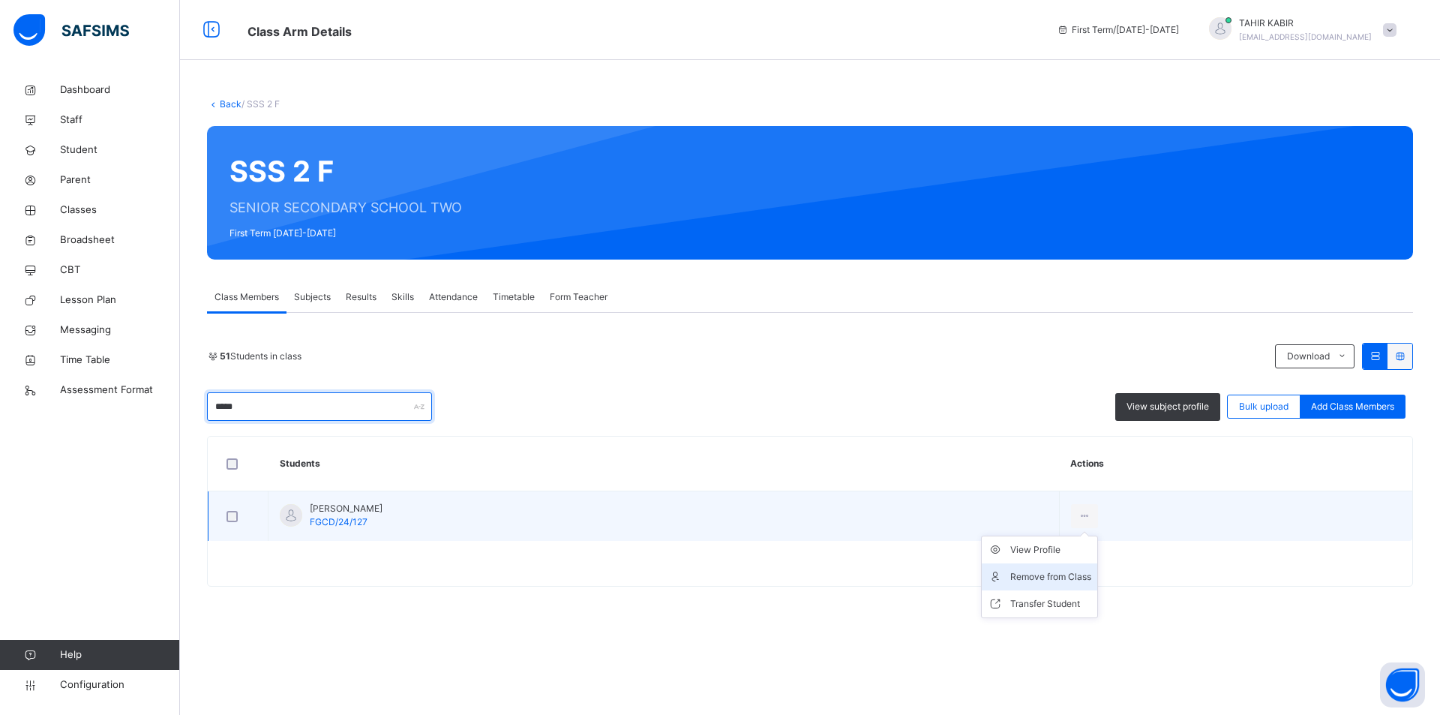
type input "*****"
click at [1022, 573] on div "Remove from Class" at bounding box center [1050, 576] width 81 height 15
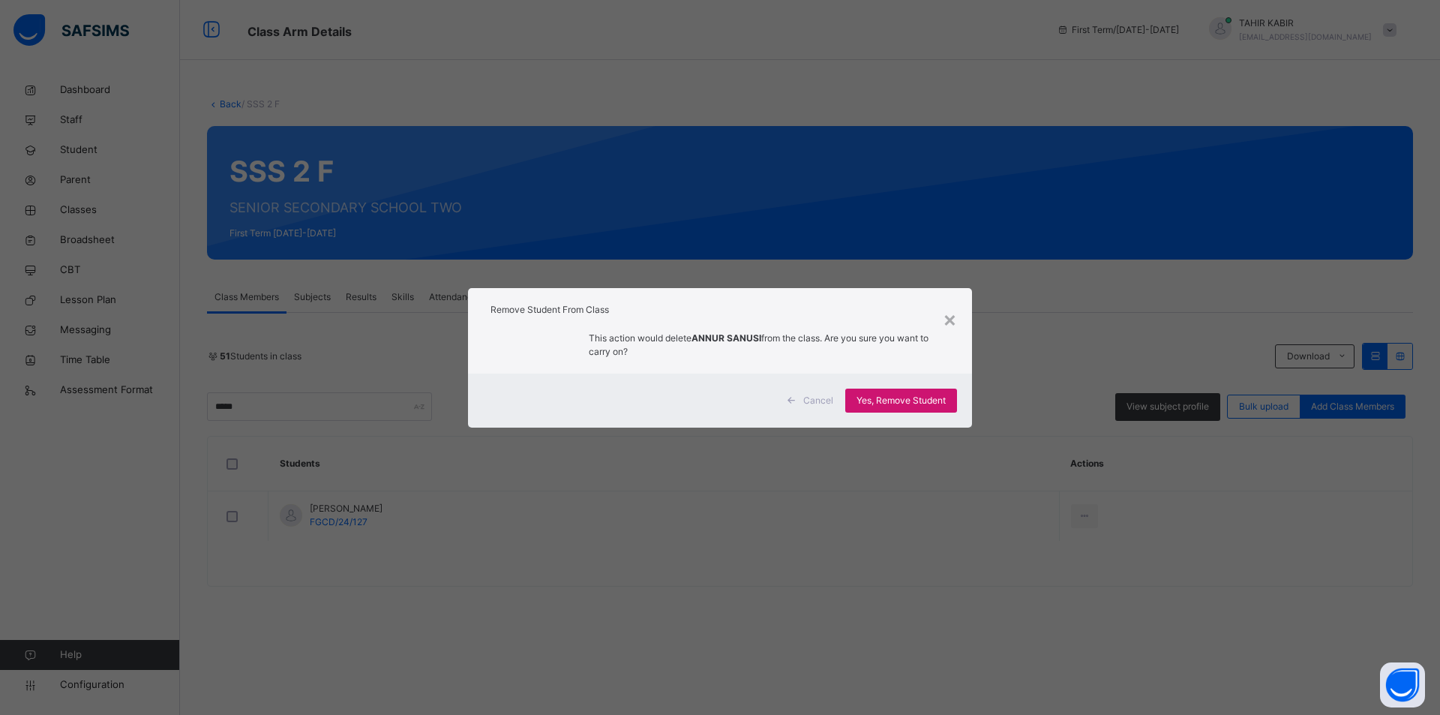
click at [891, 400] on span "Yes, Remove Student" at bounding box center [900, 400] width 89 height 13
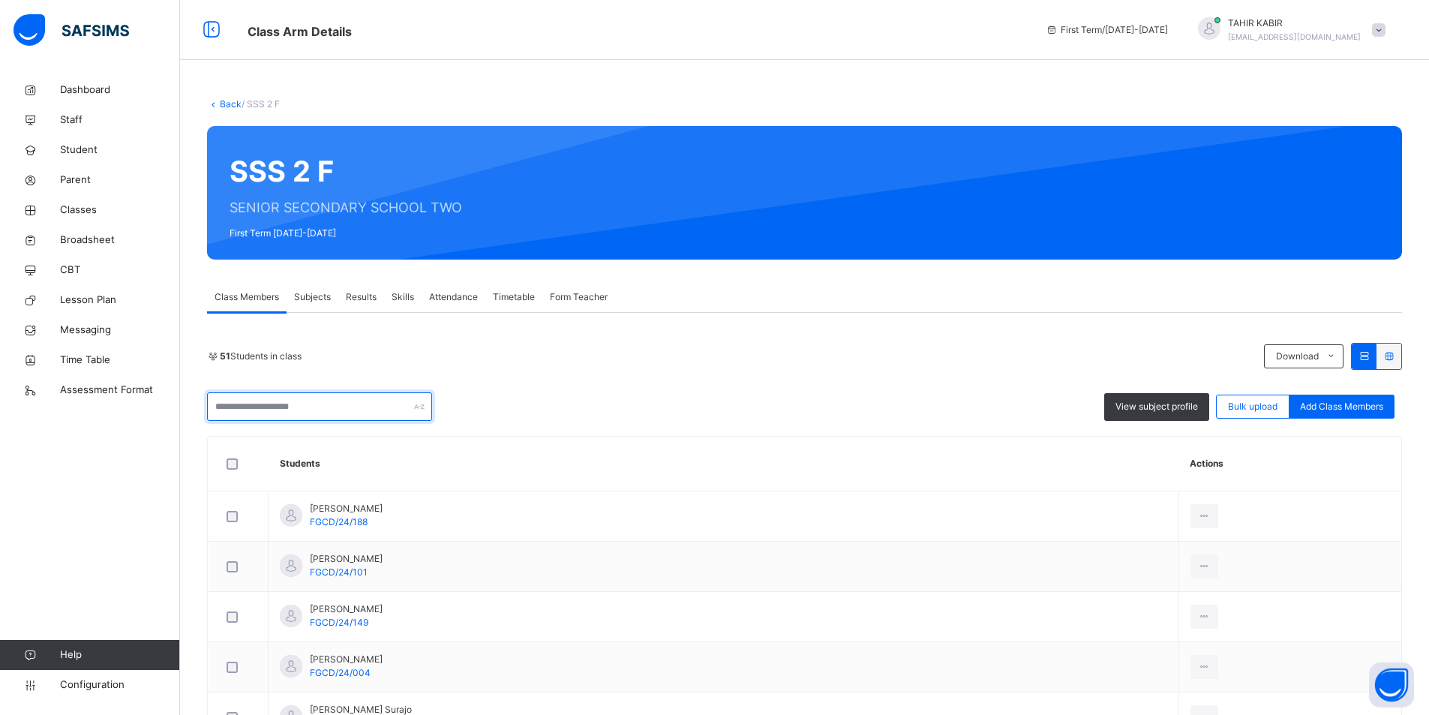
click at [325, 398] on input "text" at bounding box center [319, 406] width 225 height 28
click at [324, 410] on input "text" at bounding box center [319, 406] width 225 height 28
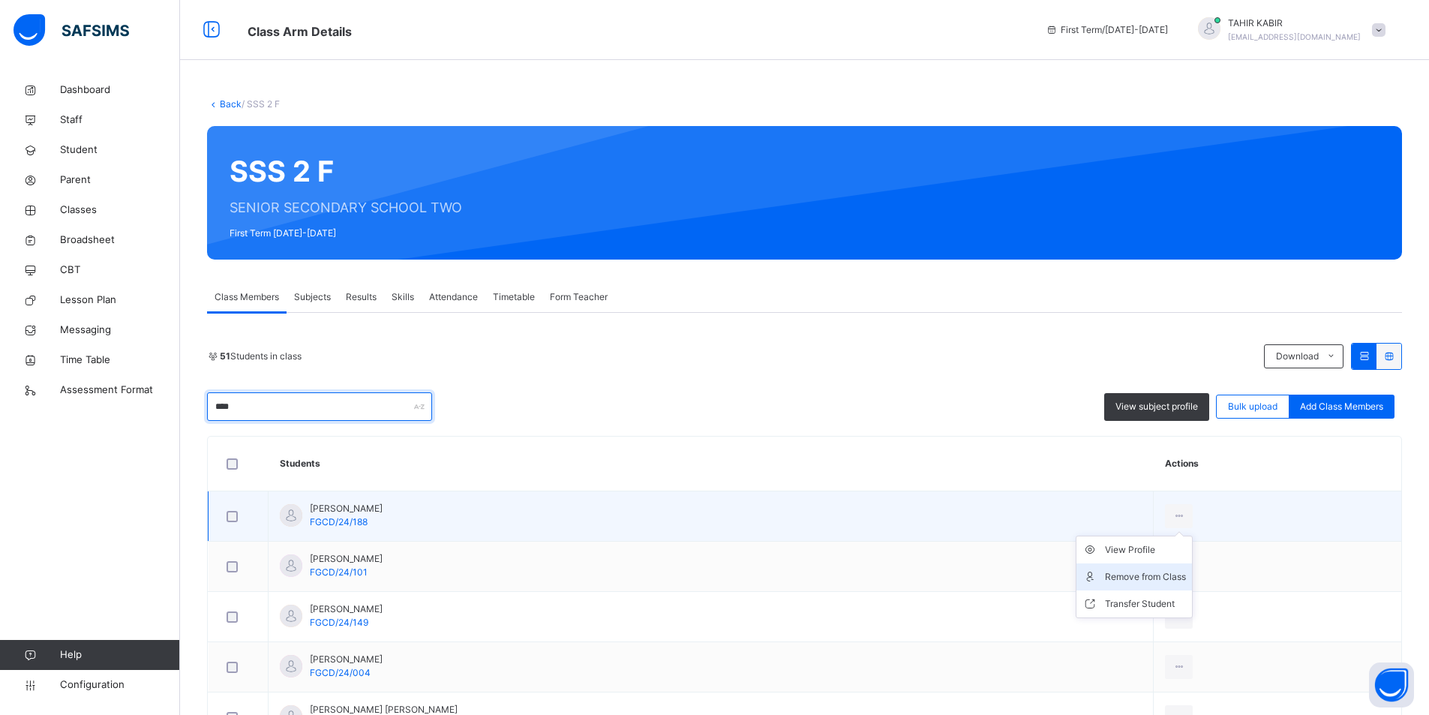
type input "****"
click at [1122, 588] on li "Remove from Class" at bounding box center [1133, 576] width 115 height 27
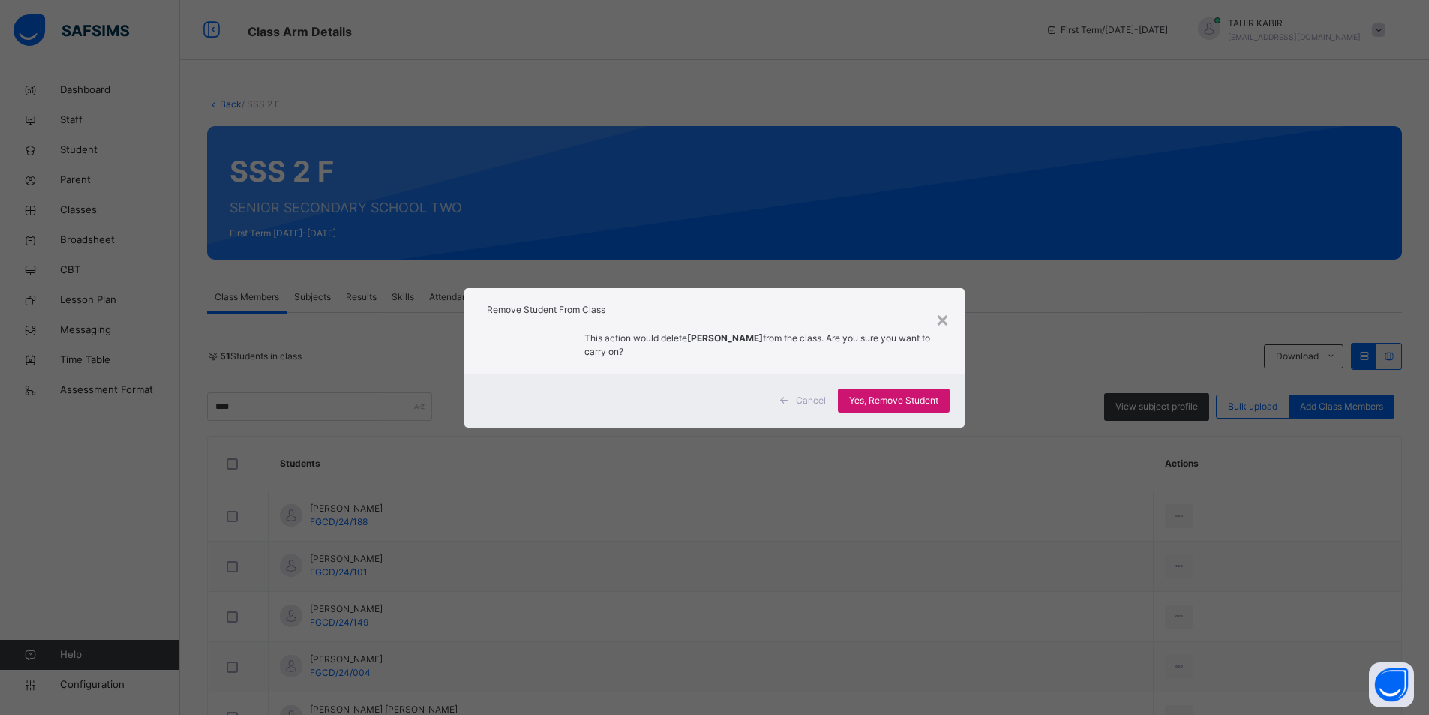
click at [886, 397] on span "Yes, Remove Student" at bounding box center [893, 400] width 89 height 13
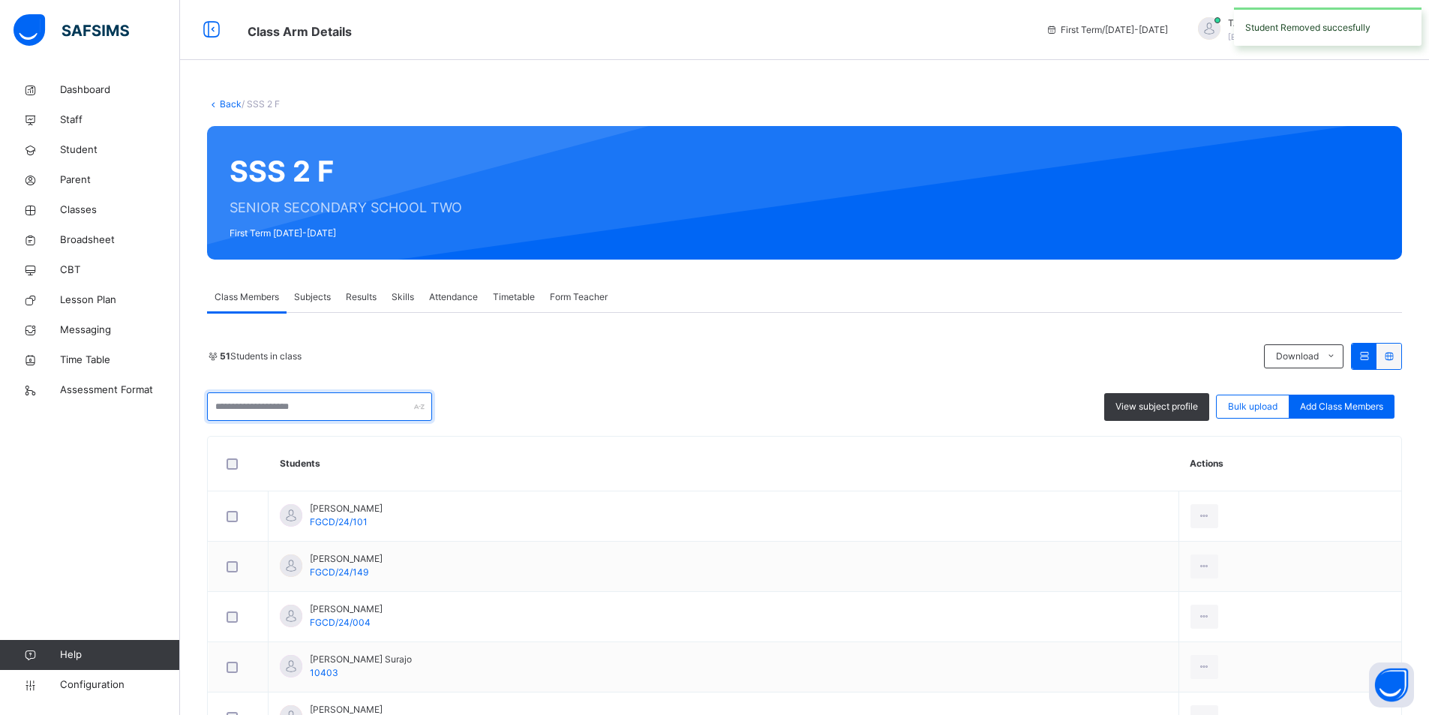
click at [313, 406] on input "text" at bounding box center [319, 406] width 225 height 28
type input "*****"
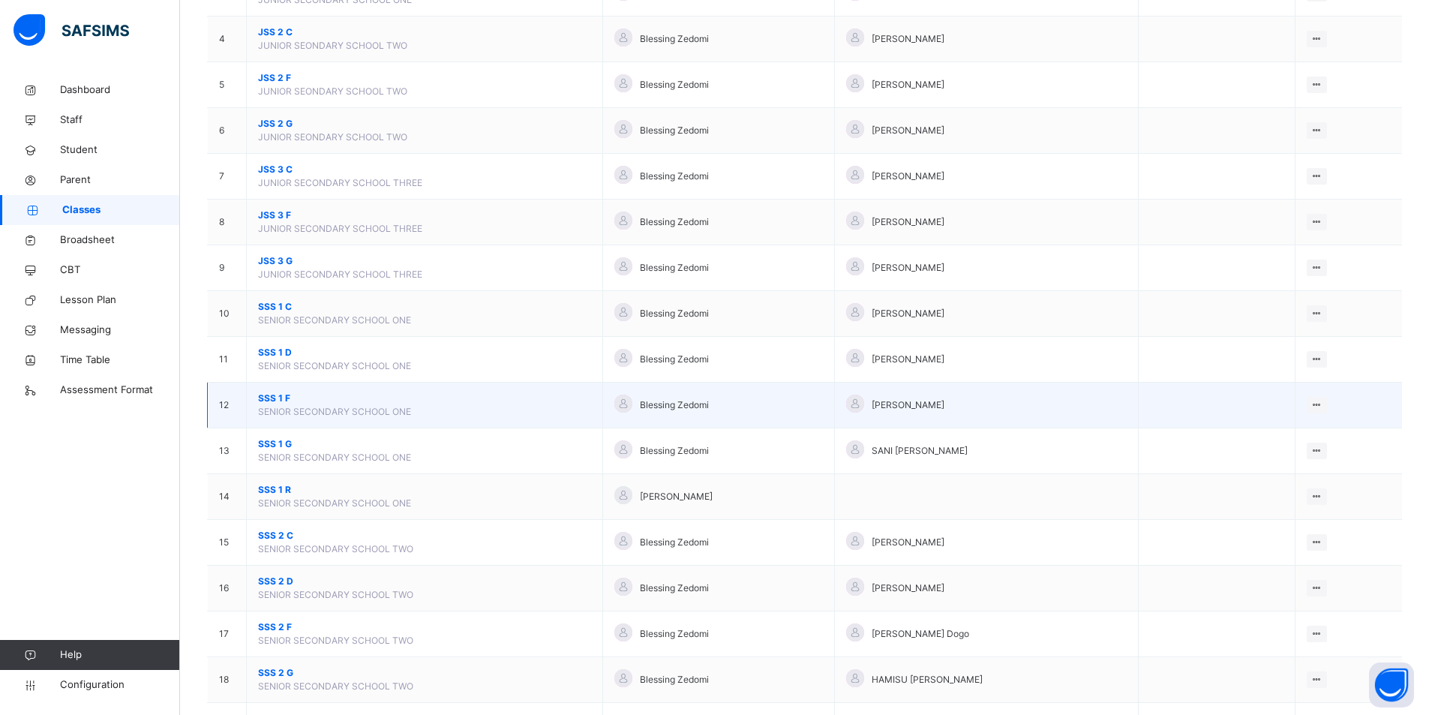
scroll to position [300, 0]
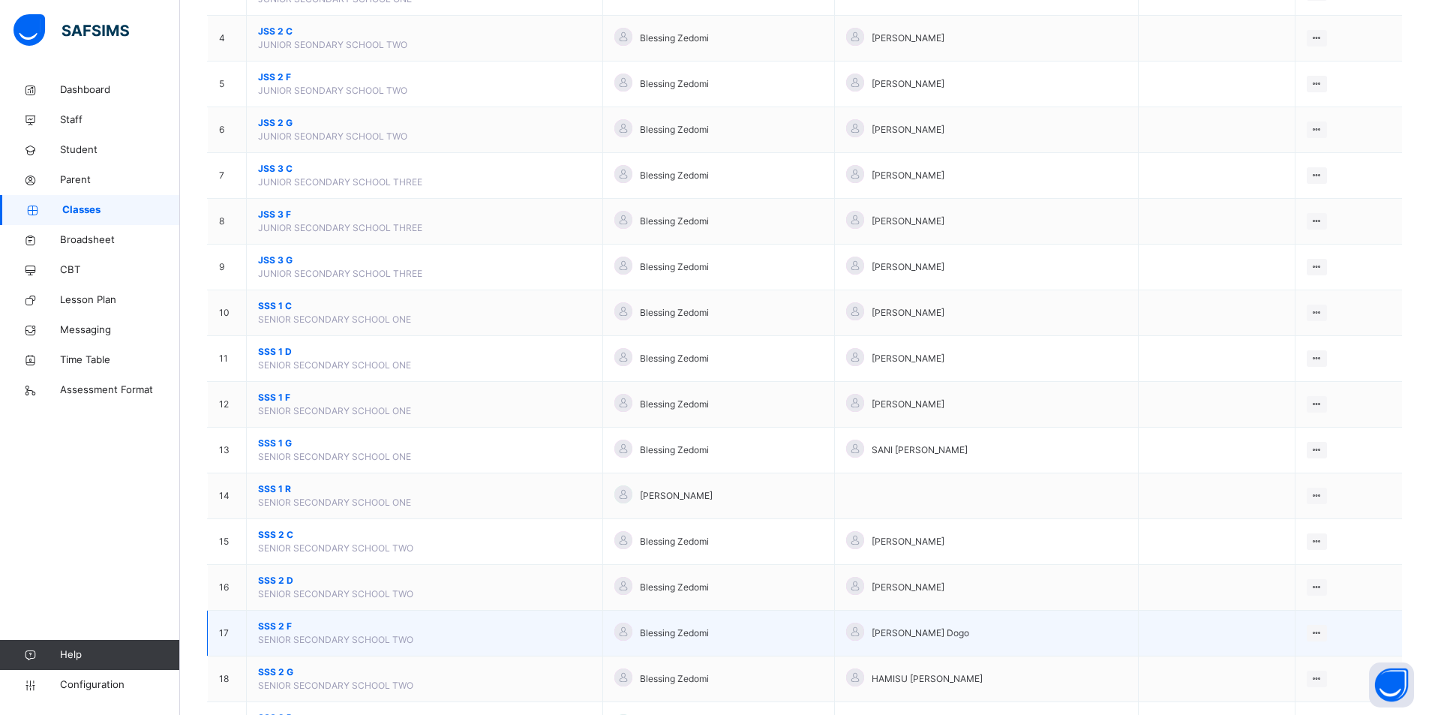
click at [397, 627] on span "SSS 2 F" at bounding box center [424, 625] width 333 height 13
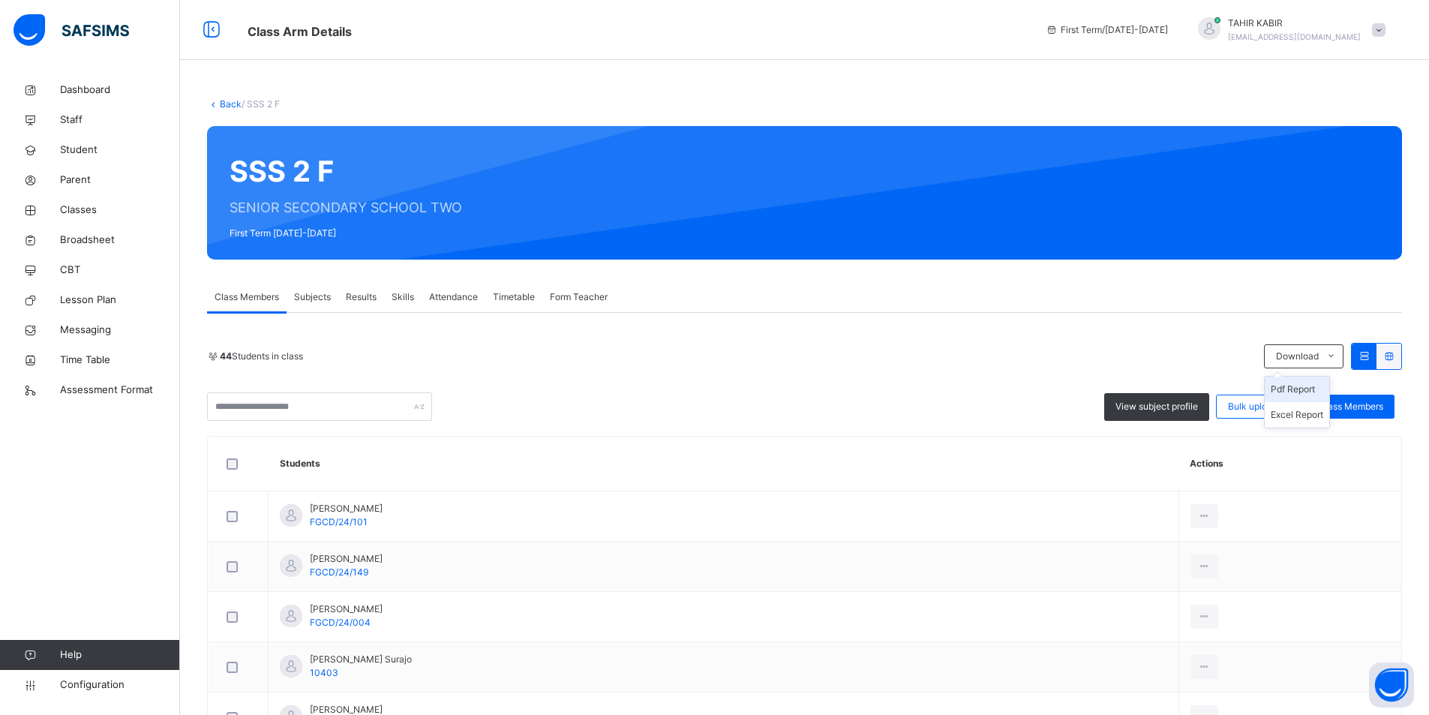
click at [1292, 395] on li "Pdf Report" at bounding box center [1296, 388] width 64 height 25
click at [1301, 392] on li "Pdf Report" at bounding box center [1296, 388] width 64 height 25
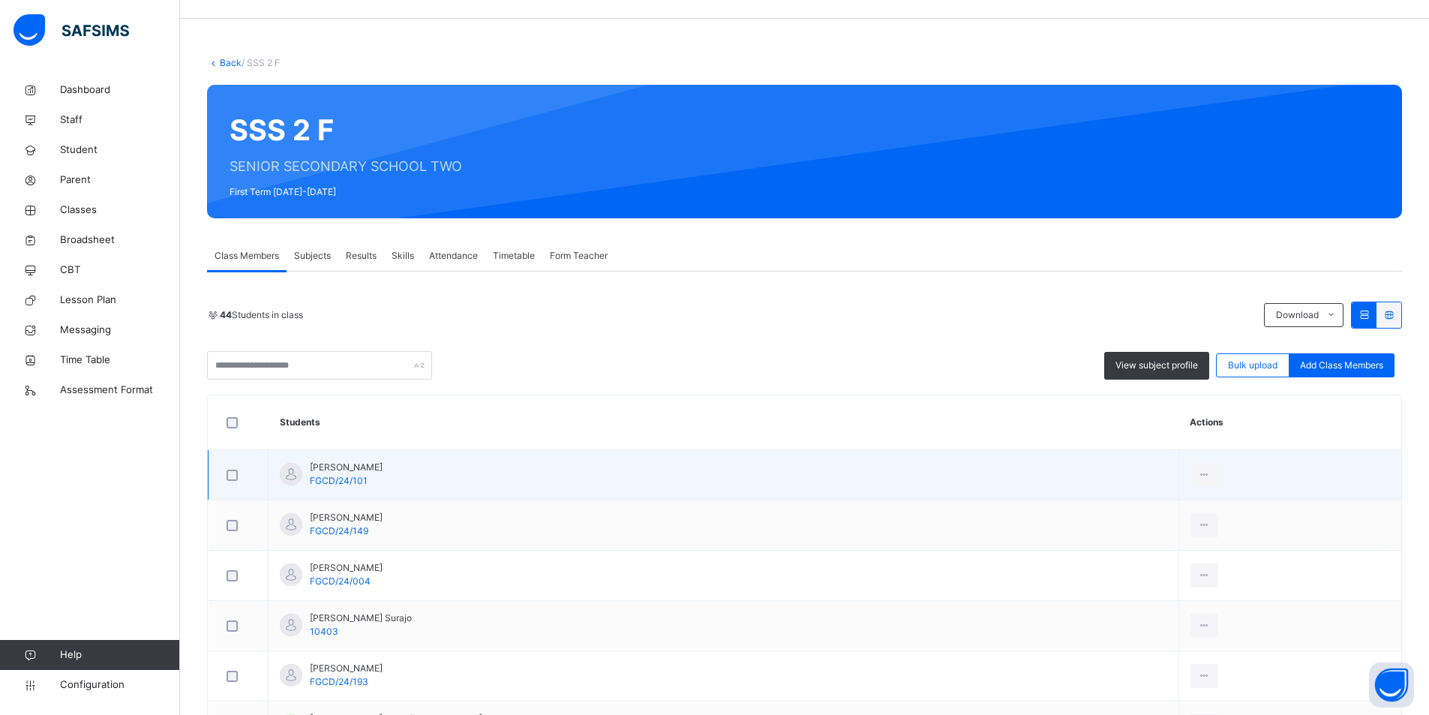
scroll to position [150, 0]
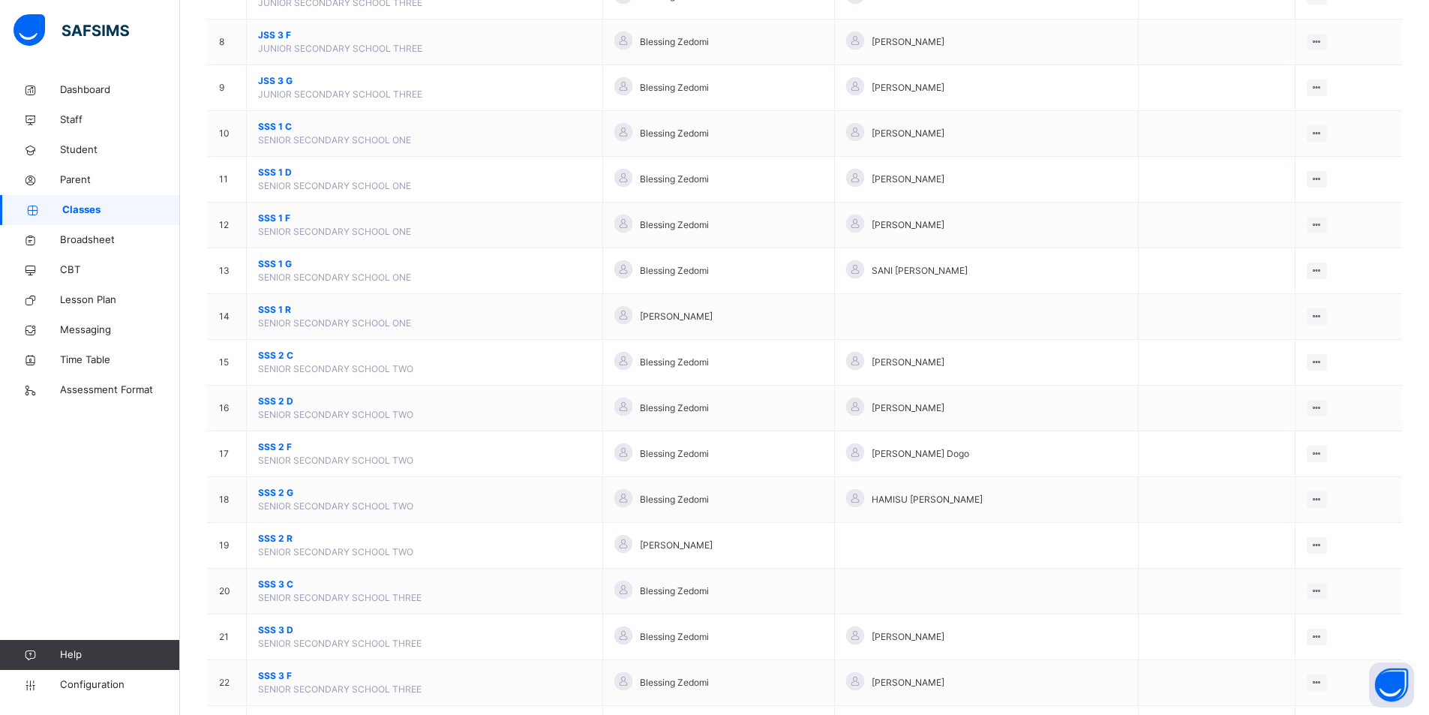
scroll to position [525, 0]
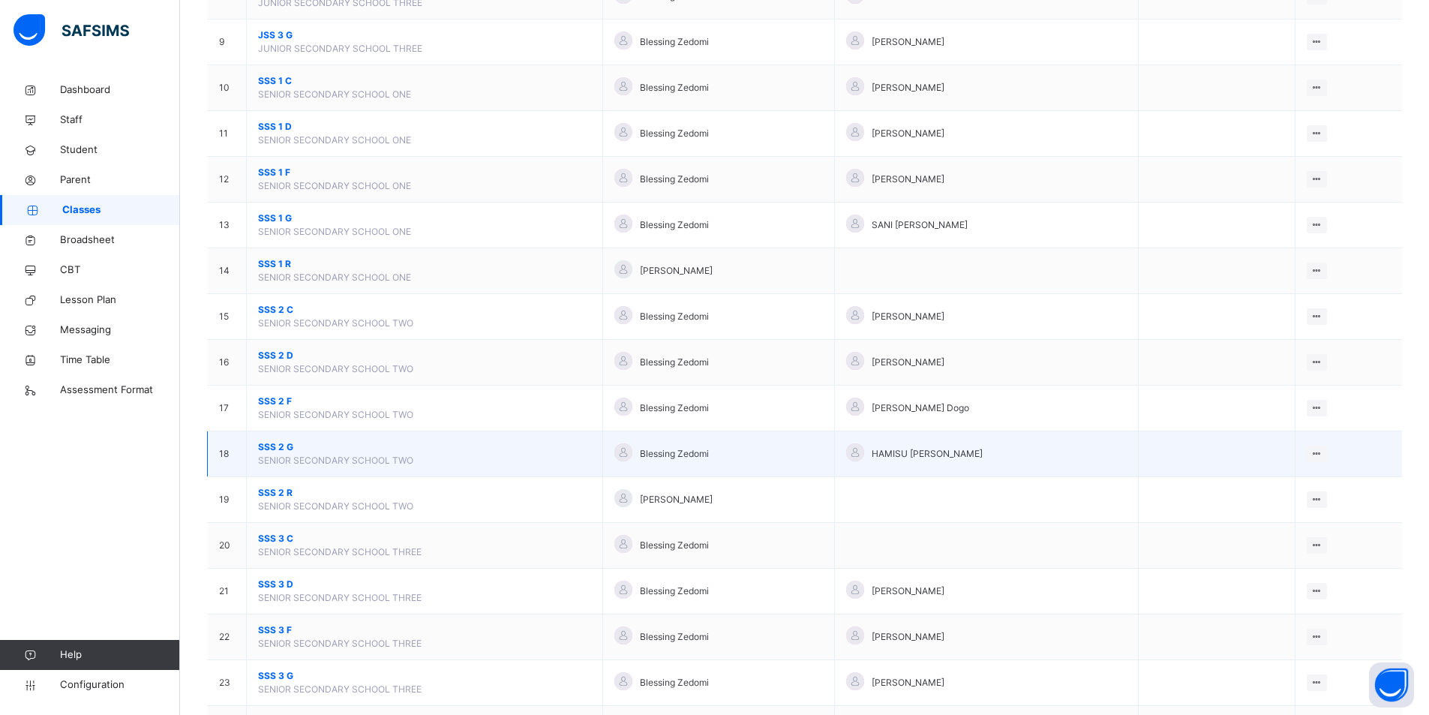
click at [329, 442] on span "SSS 2 G" at bounding box center [424, 446] width 333 height 13
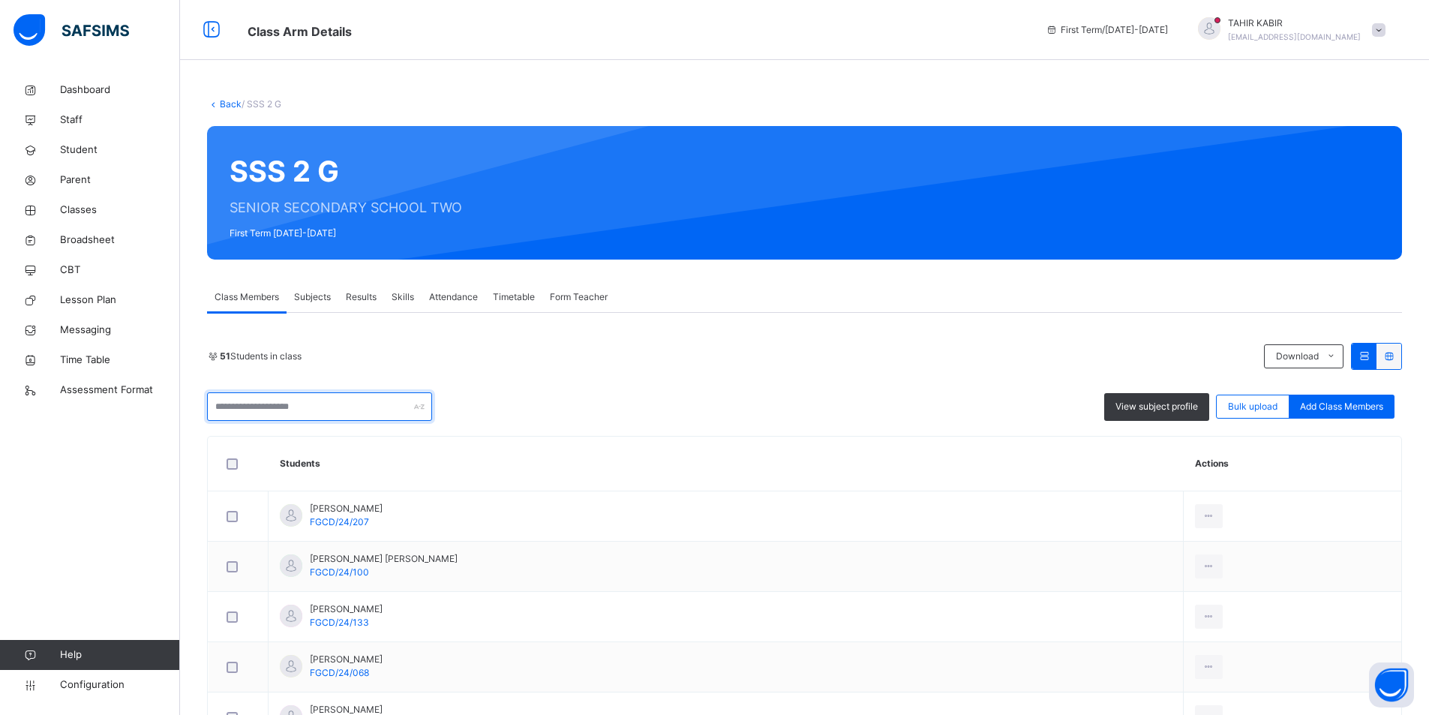
click at [301, 403] on input "text" at bounding box center [319, 406] width 225 height 28
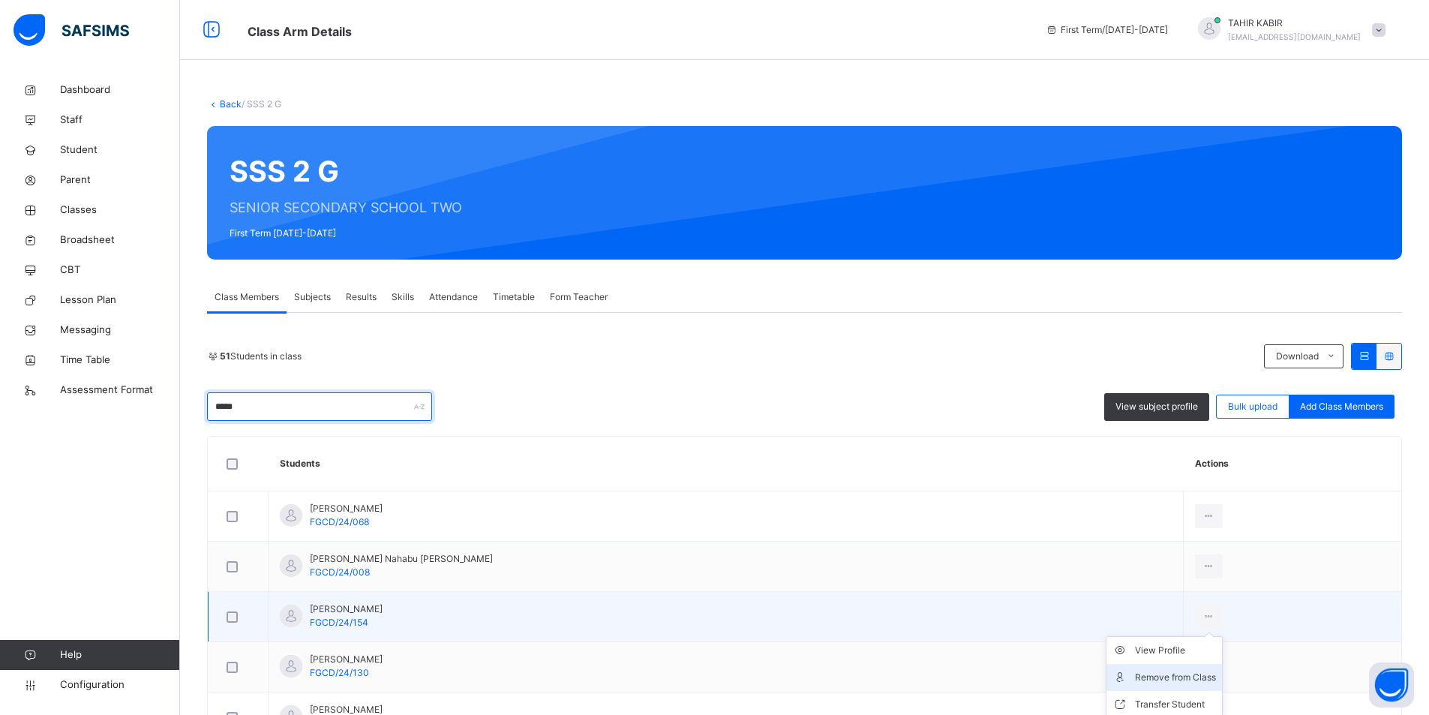
type input "*****"
click at [1135, 682] on div "Remove from Class" at bounding box center [1175, 677] width 81 height 15
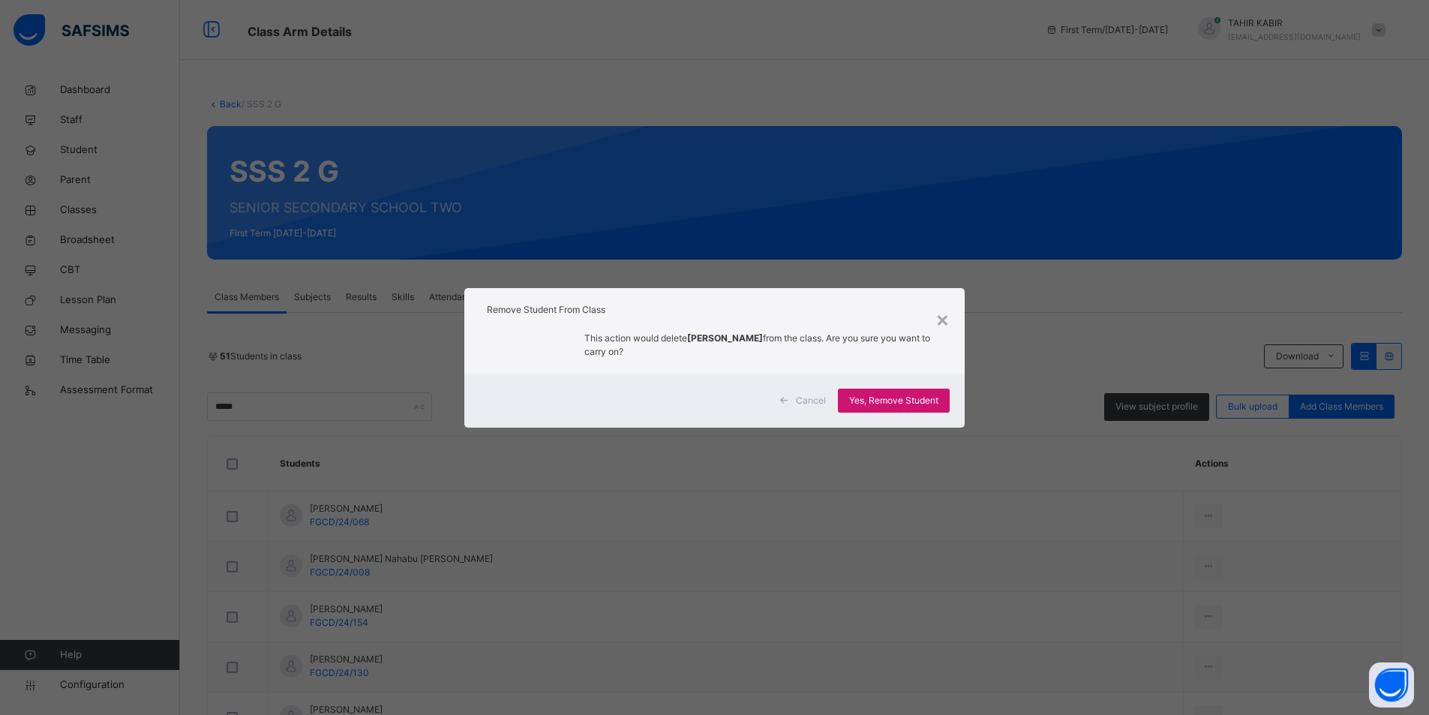
click at [859, 403] on span "Yes, Remove Student" at bounding box center [893, 400] width 89 height 13
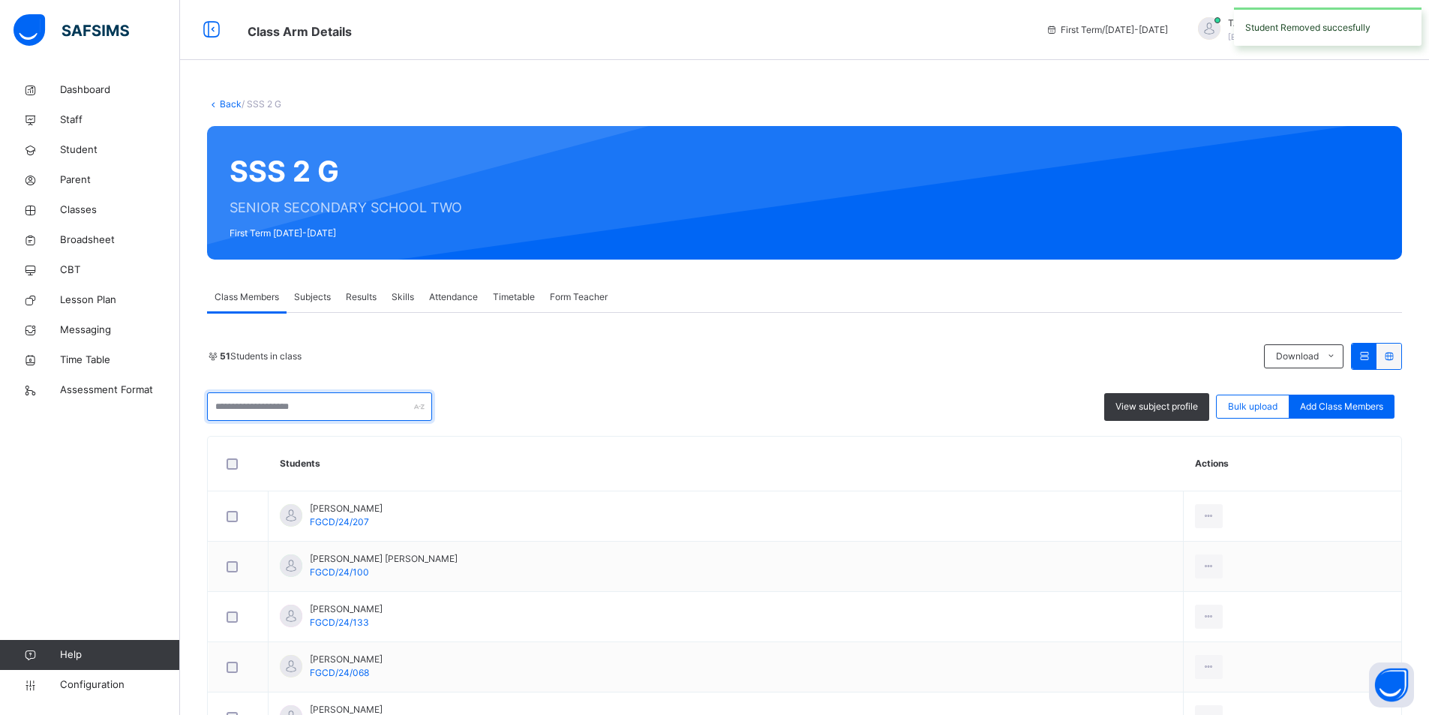
click at [299, 403] on input "text" at bounding box center [319, 406] width 225 height 28
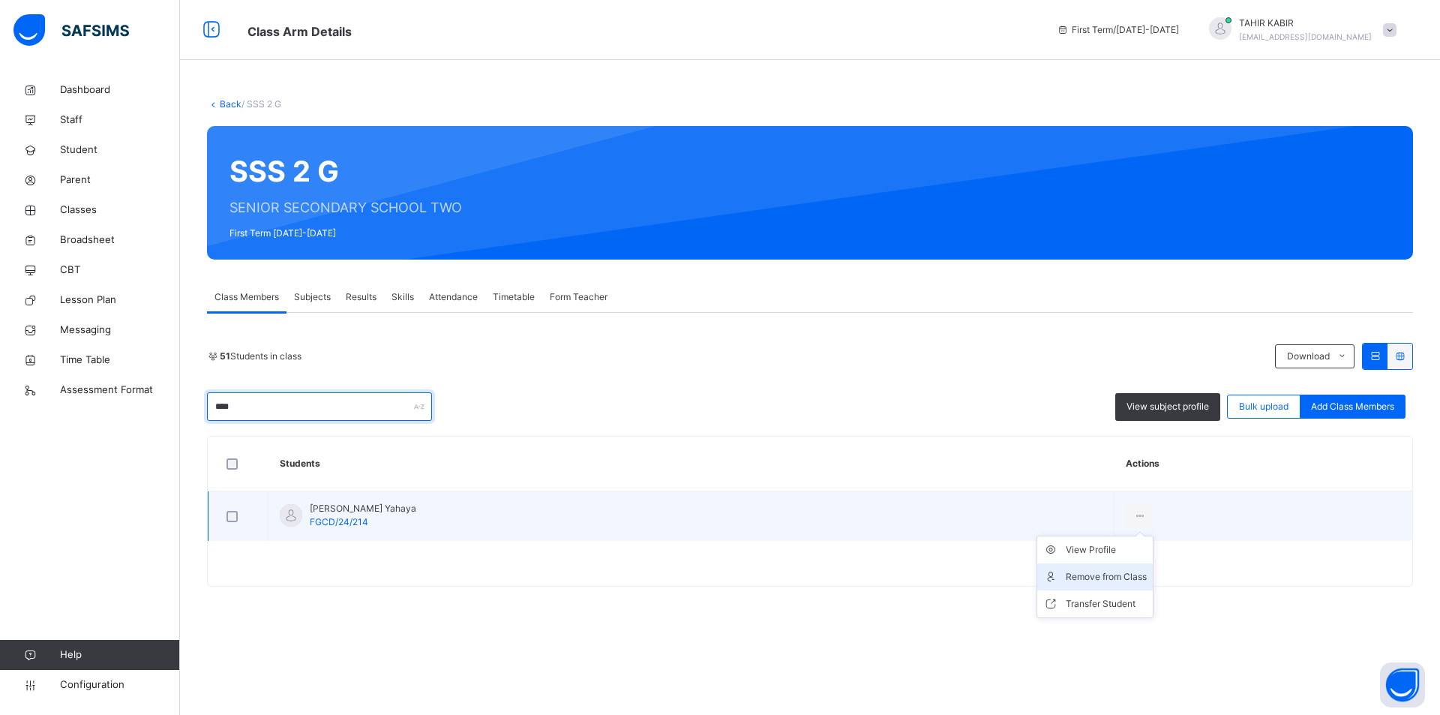
type input "****"
click at [1077, 577] on div "Remove from Class" at bounding box center [1106, 576] width 81 height 15
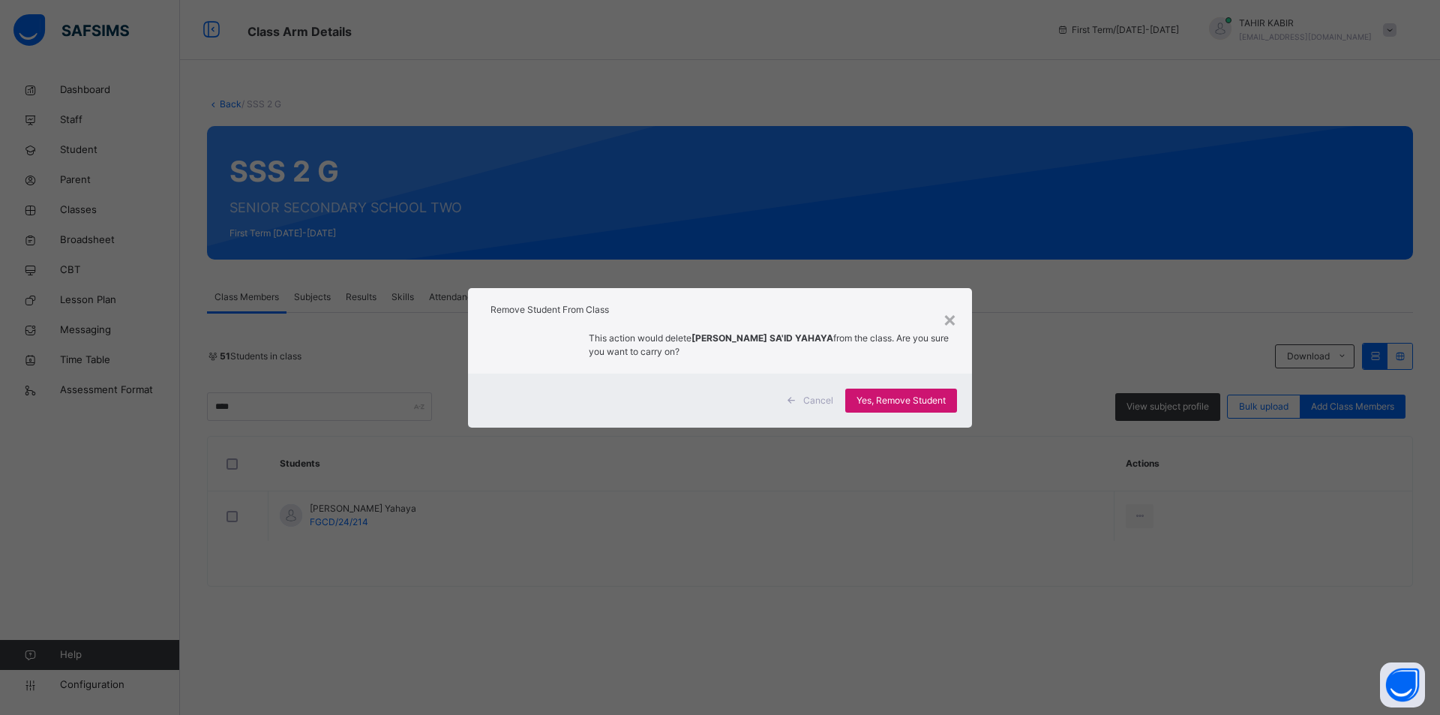
click at [919, 405] on span "Yes, Remove Student" at bounding box center [900, 400] width 89 height 13
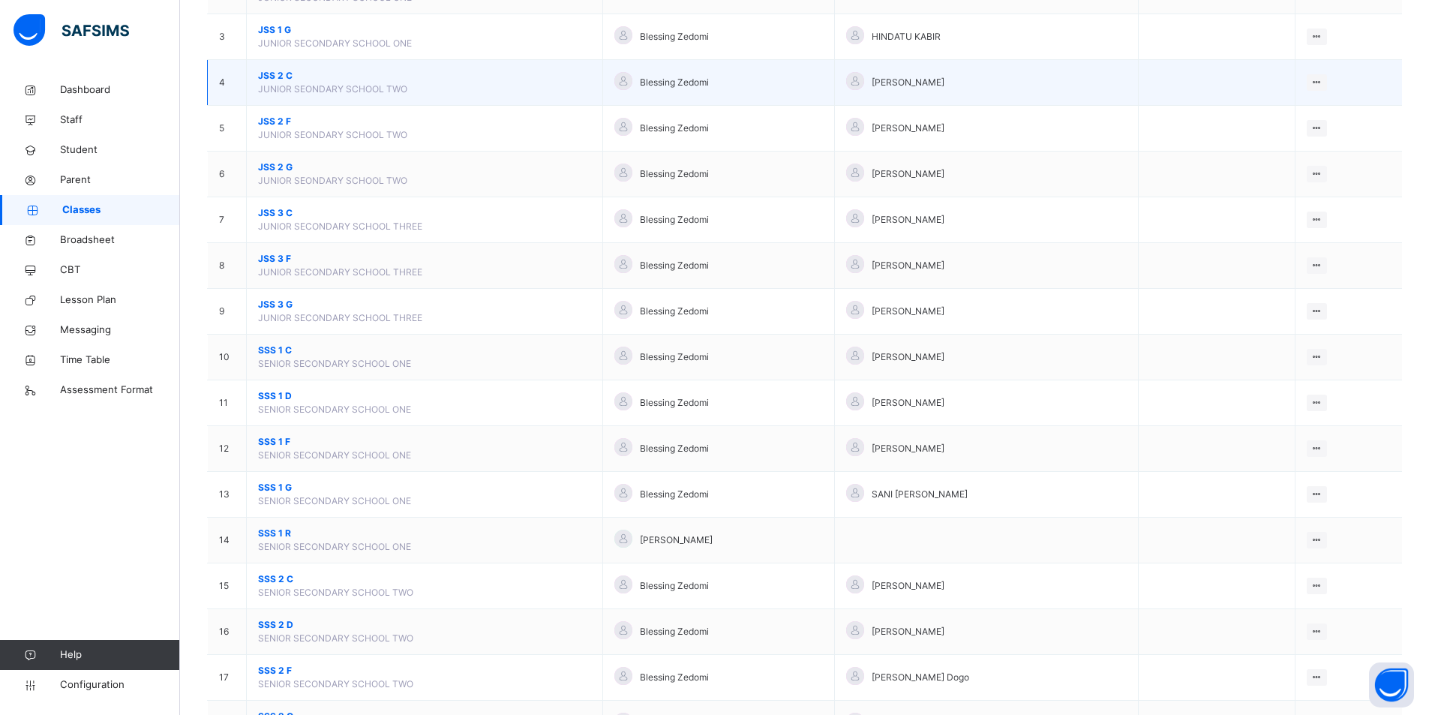
scroll to position [300, 0]
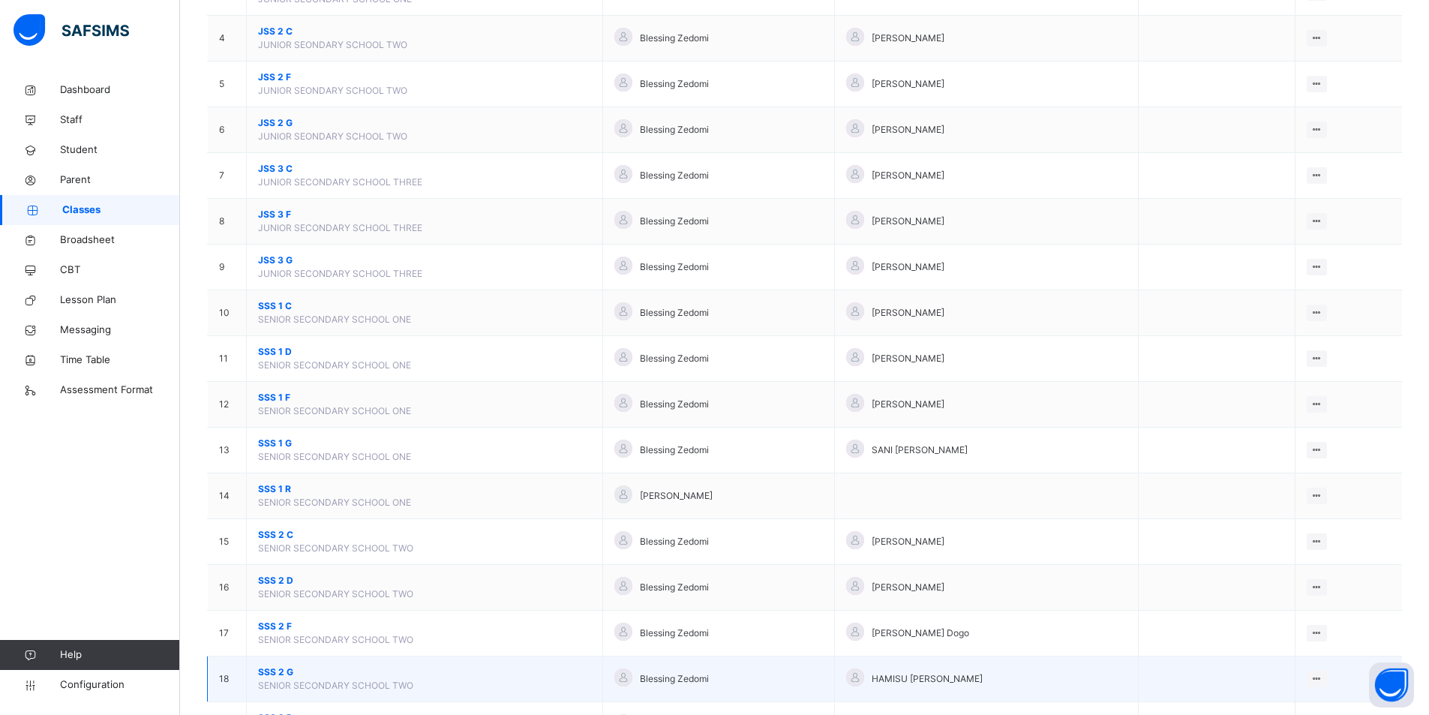
click at [314, 671] on span "SSS 2 G" at bounding box center [424, 671] width 333 height 13
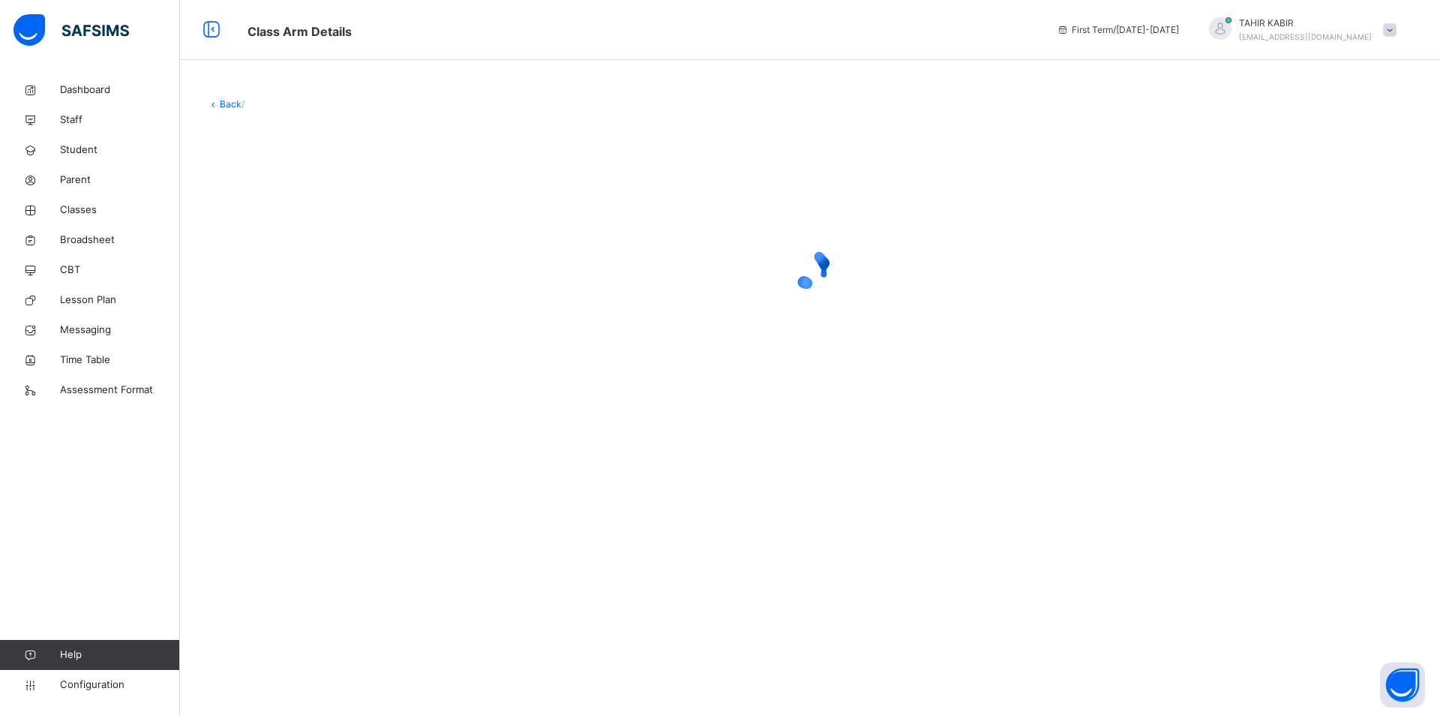
click at [314, 671] on div "Back /" at bounding box center [810, 357] width 1260 height 715
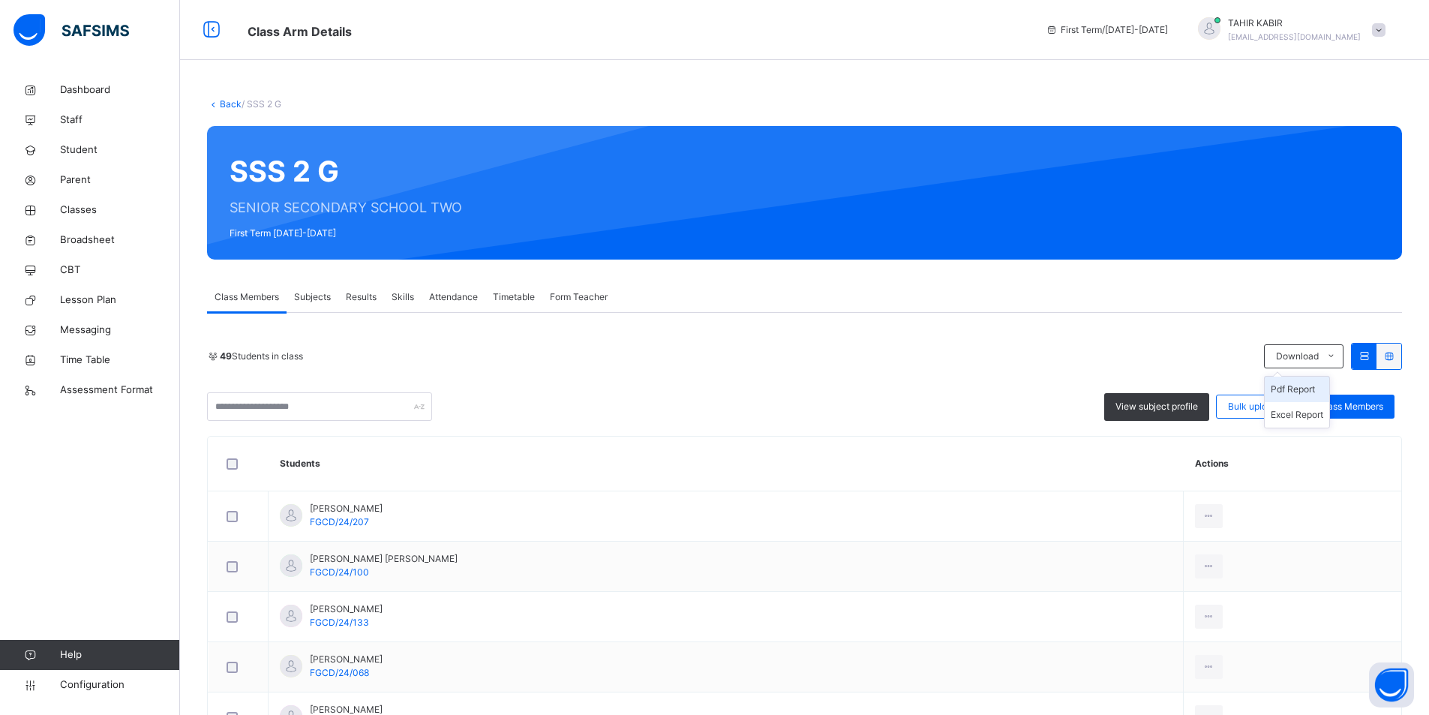
click at [1314, 386] on li "Pdf Report" at bounding box center [1296, 388] width 64 height 25
click at [1312, 386] on li "Pdf Report" at bounding box center [1296, 388] width 64 height 25
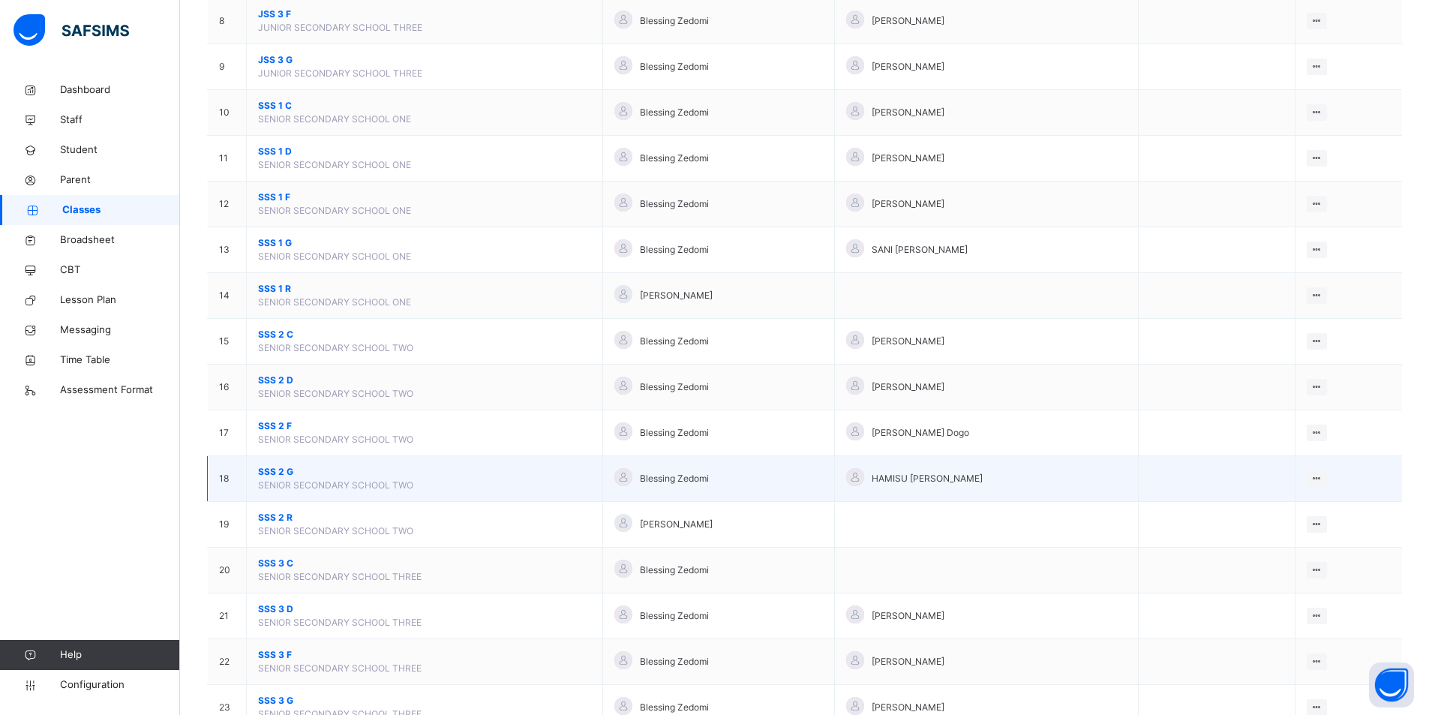
scroll to position [599, 0]
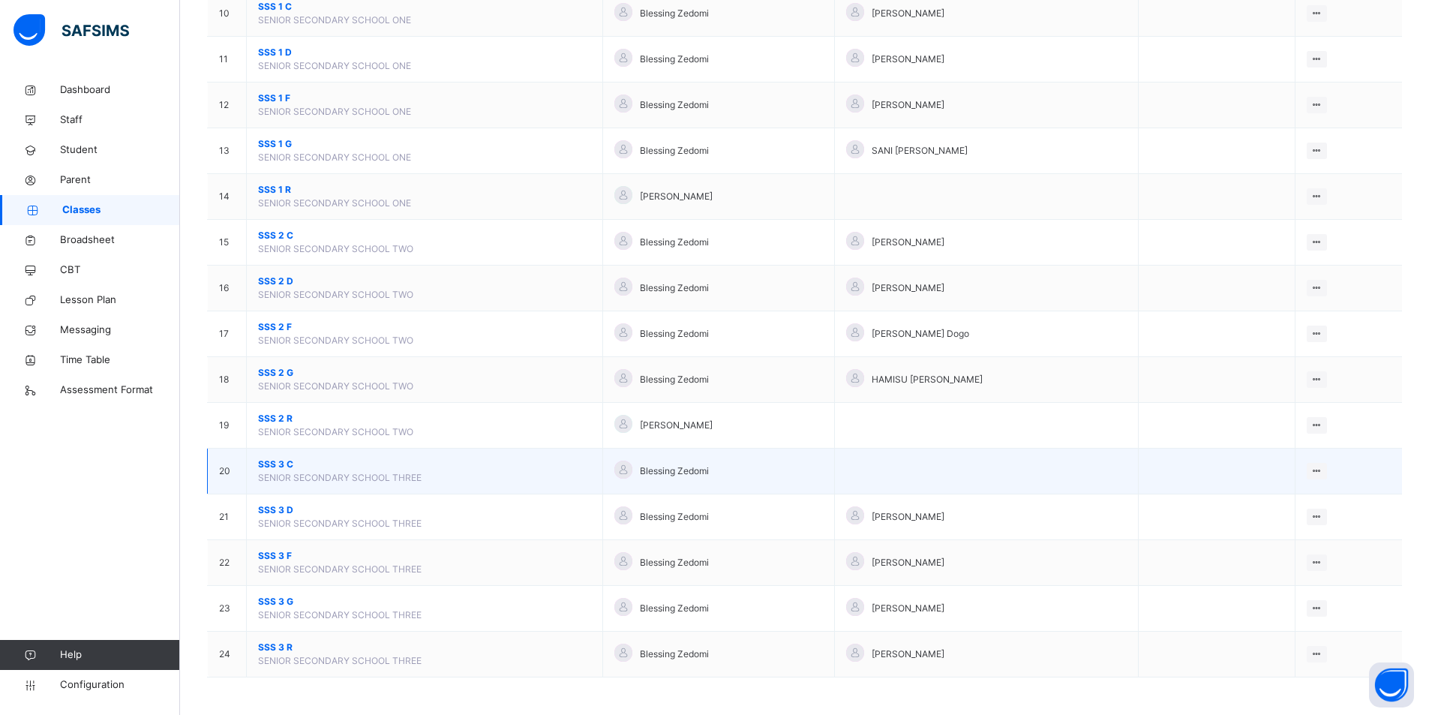
click at [334, 461] on span "SSS 3 C" at bounding box center [424, 463] width 333 height 13
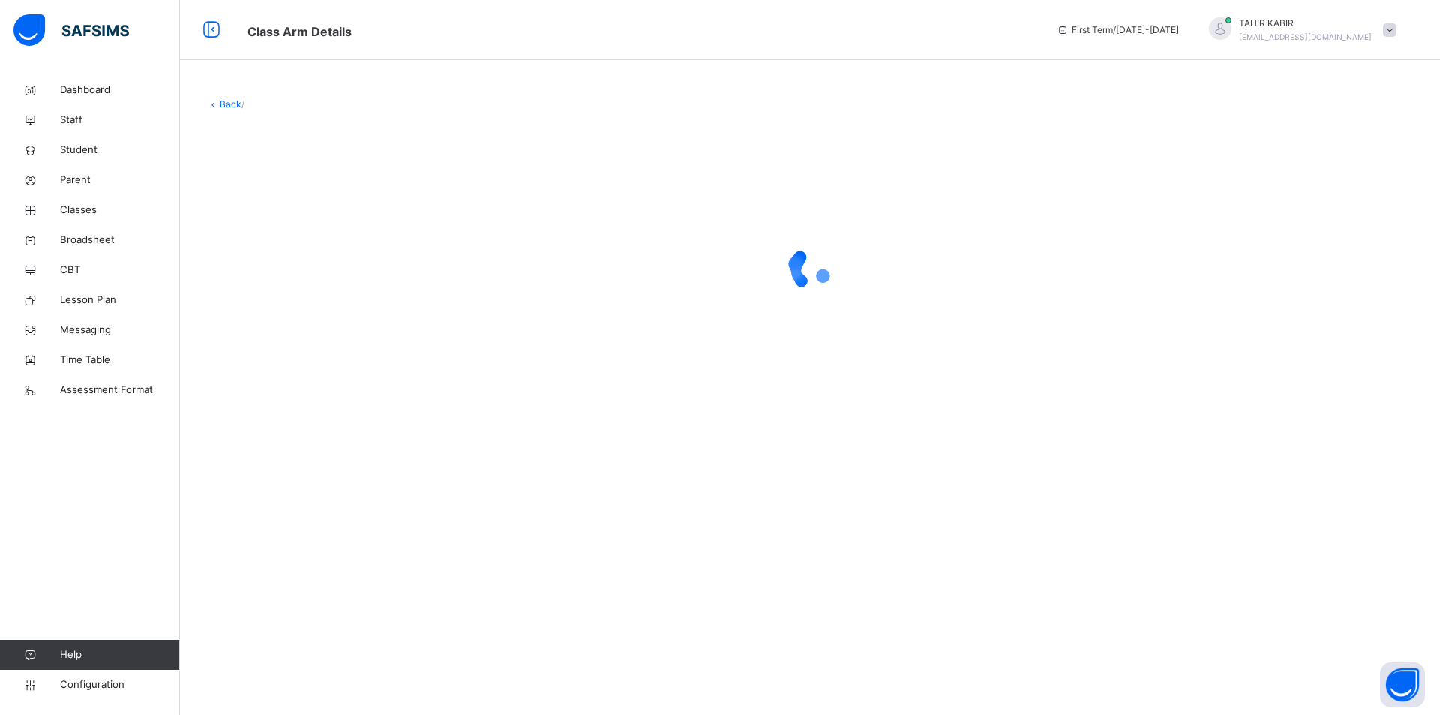
click at [334, 461] on div "Back /" at bounding box center [810, 357] width 1260 height 715
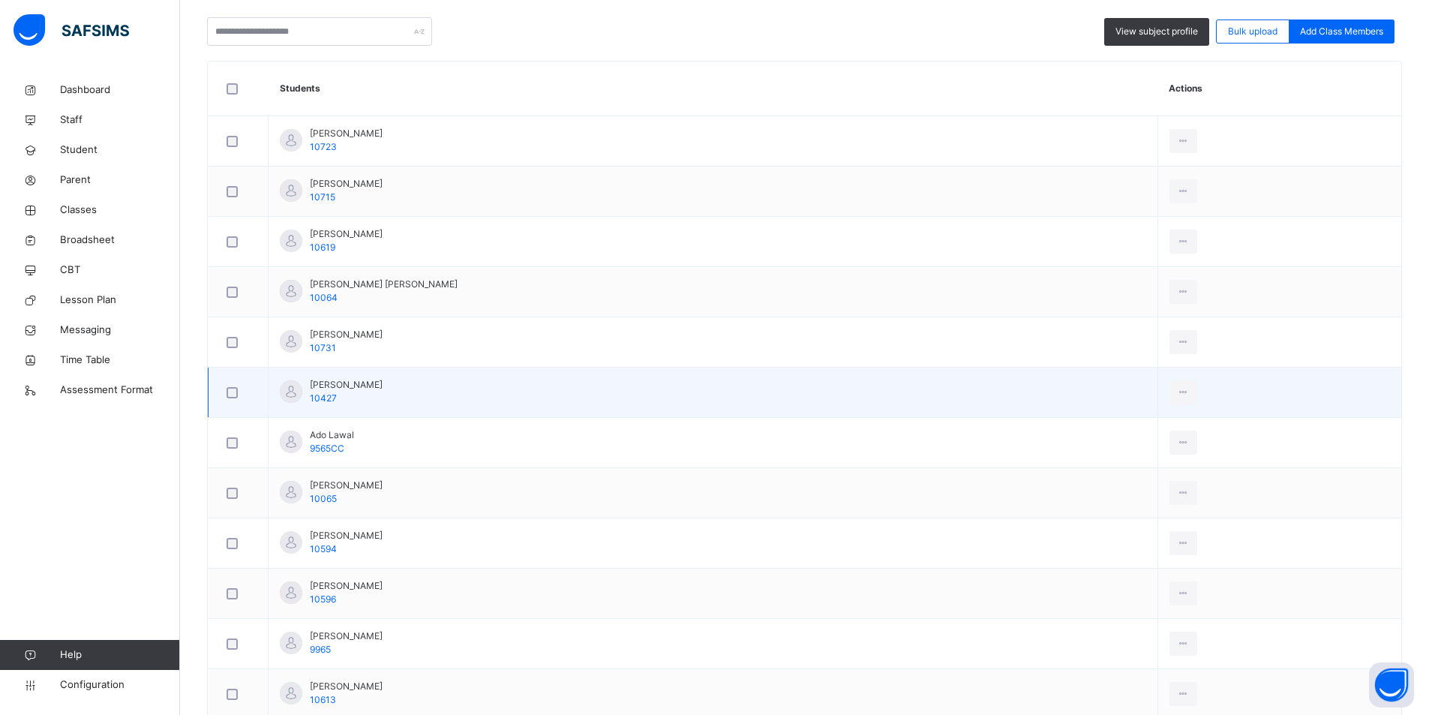
scroll to position [450, 0]
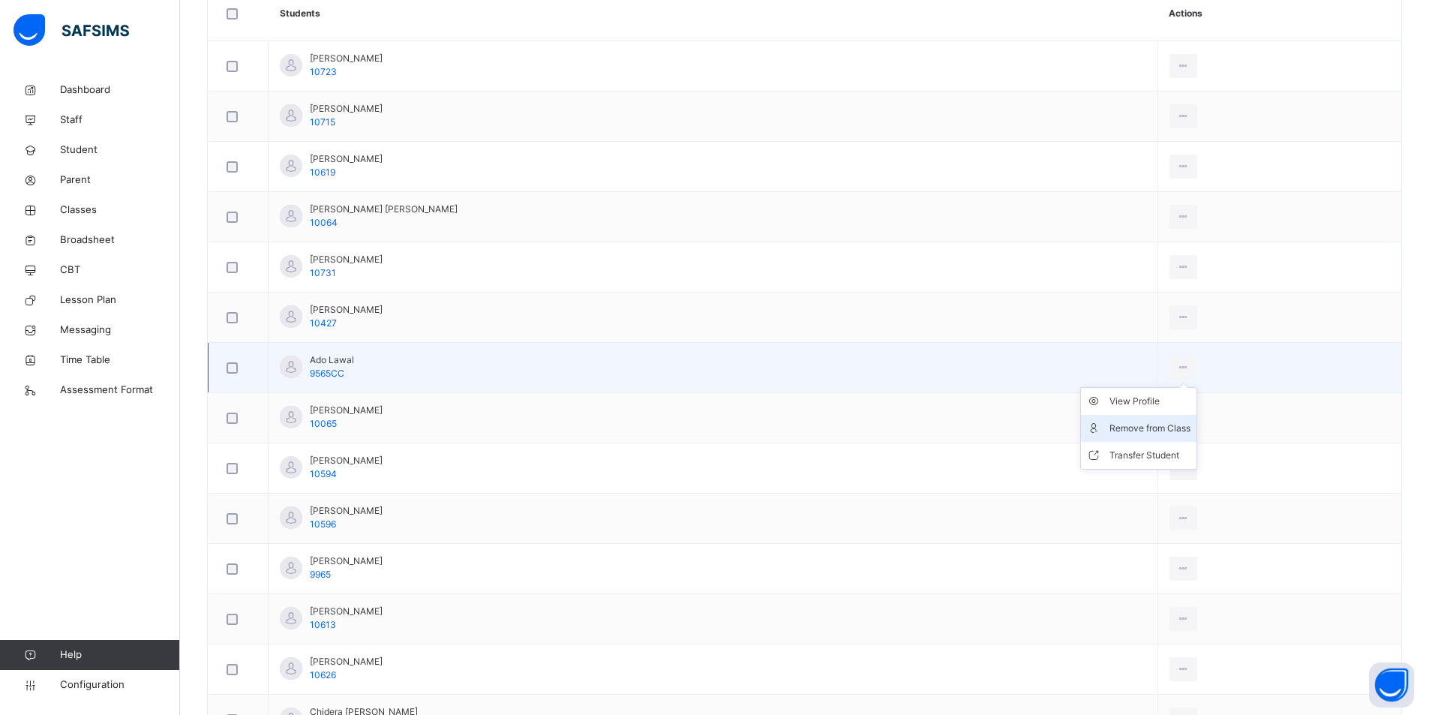
click at [1156, 433] on div "Remove from Class" at bounding box center [1149, 428] width 81 height 15
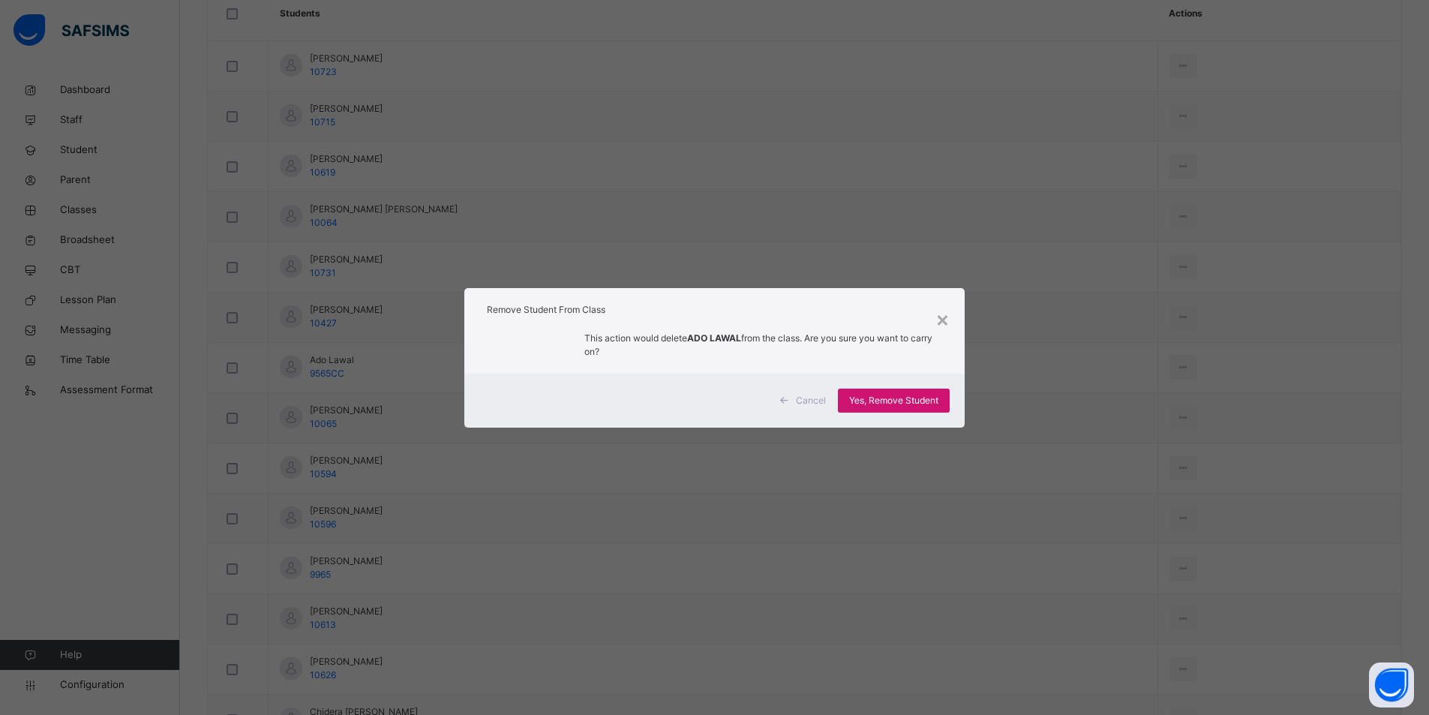
click at [922, 402] on span "Yes, Remove Student" at bounding box center [893, 400] width 89 height 13
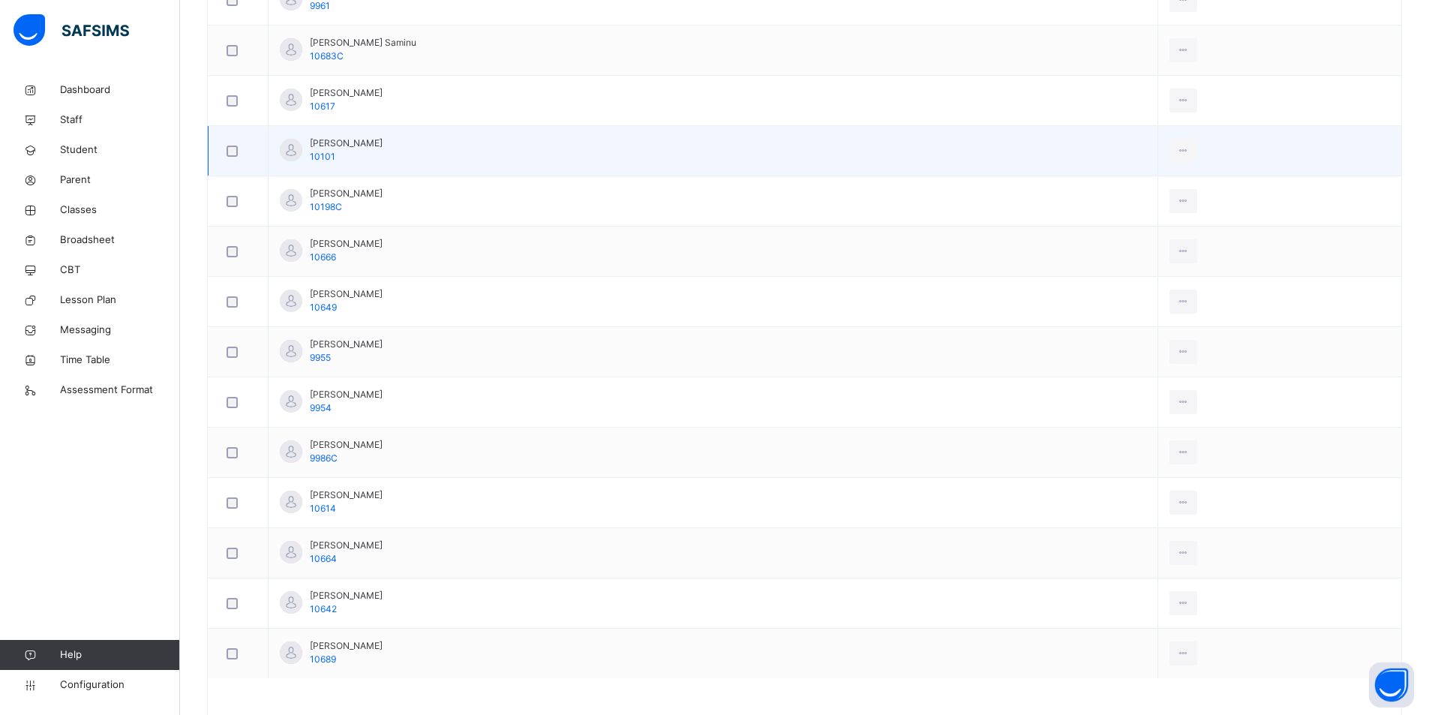
scroll to position [2371, 0]
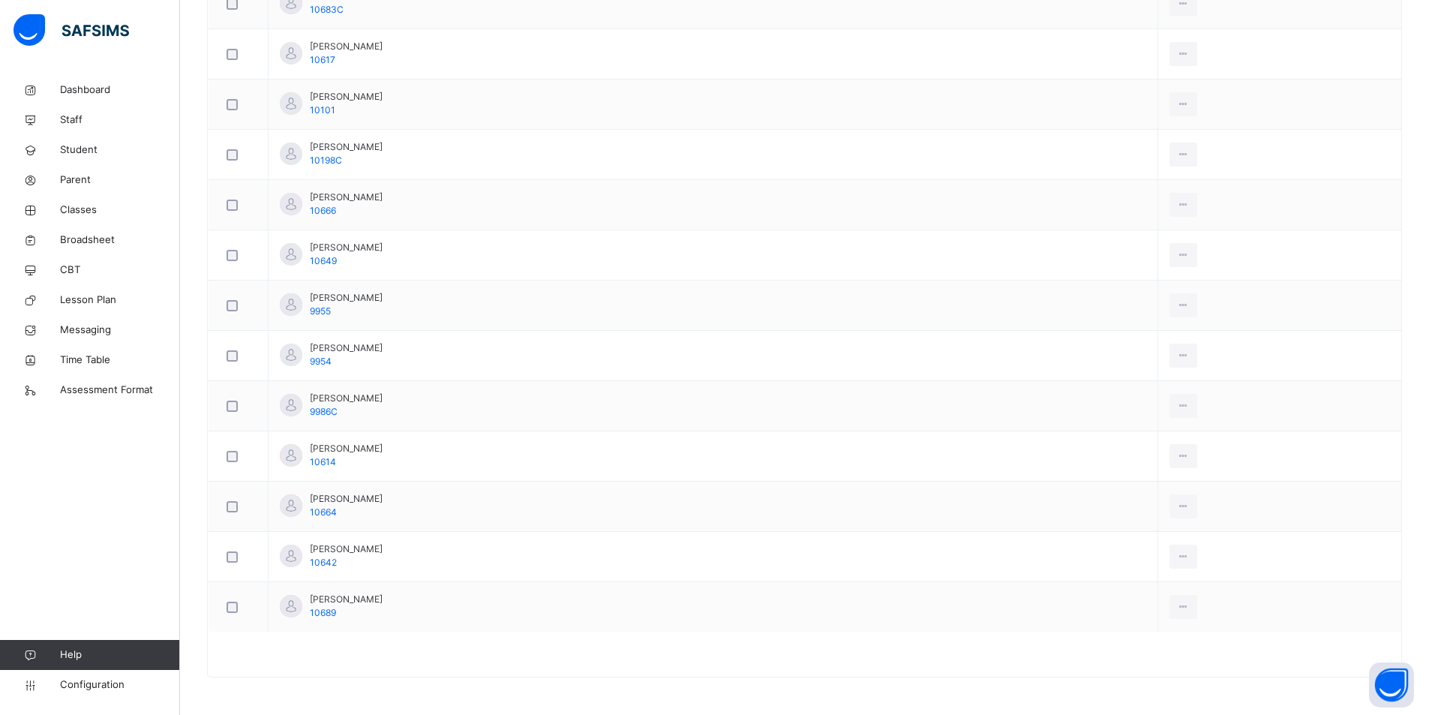
click at [0, 0] on li "Remove from Class" at bounding box center [0, 0] width 0 height 0
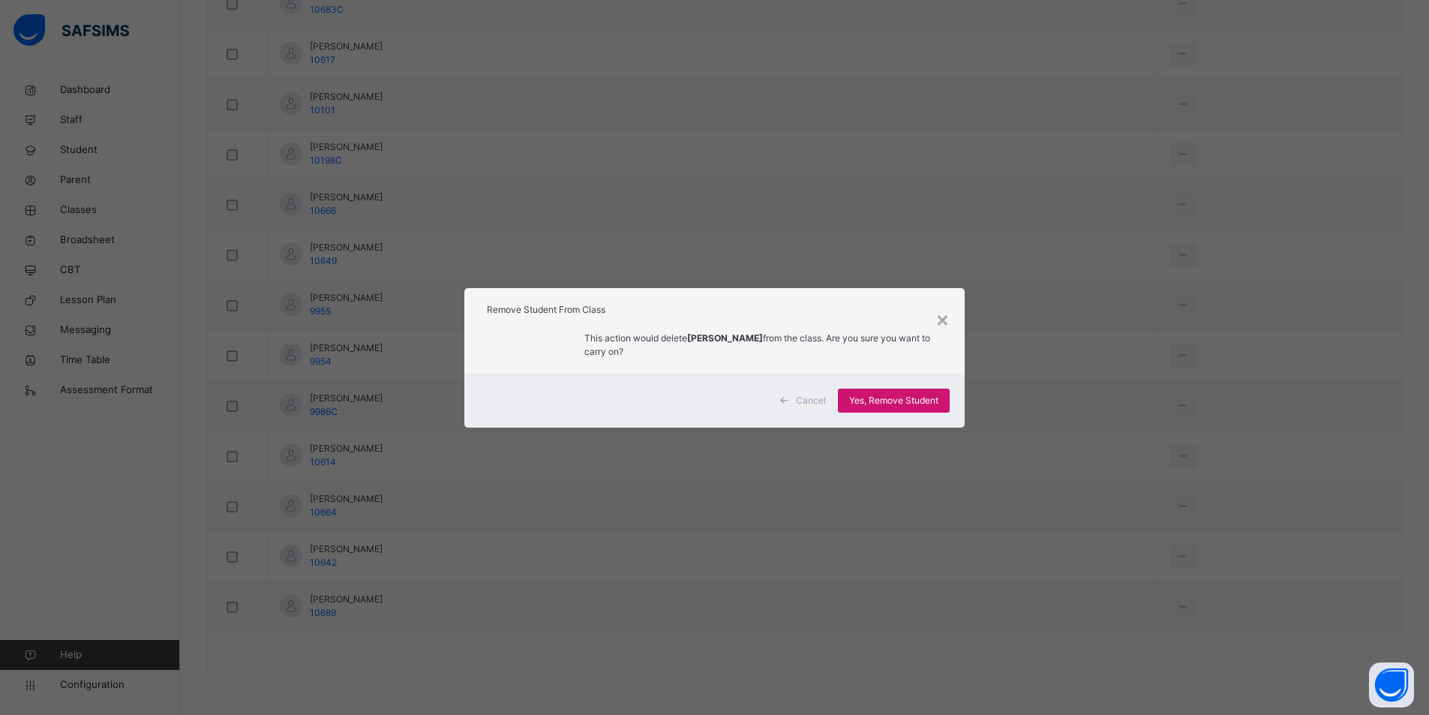
click at [913, 403] on span "Yes, Remove Student" at bounding box center [893, 400] width 89 height 13
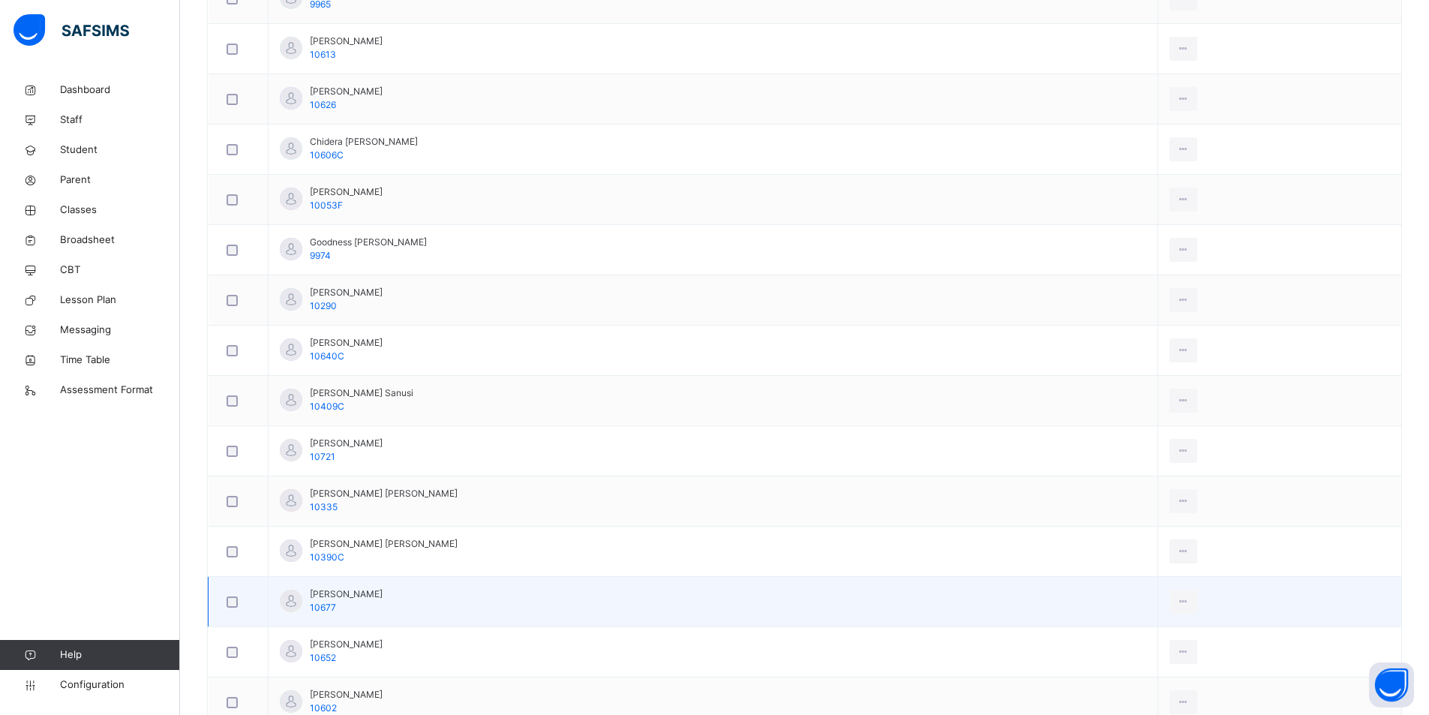
scroll to position [971, 0]
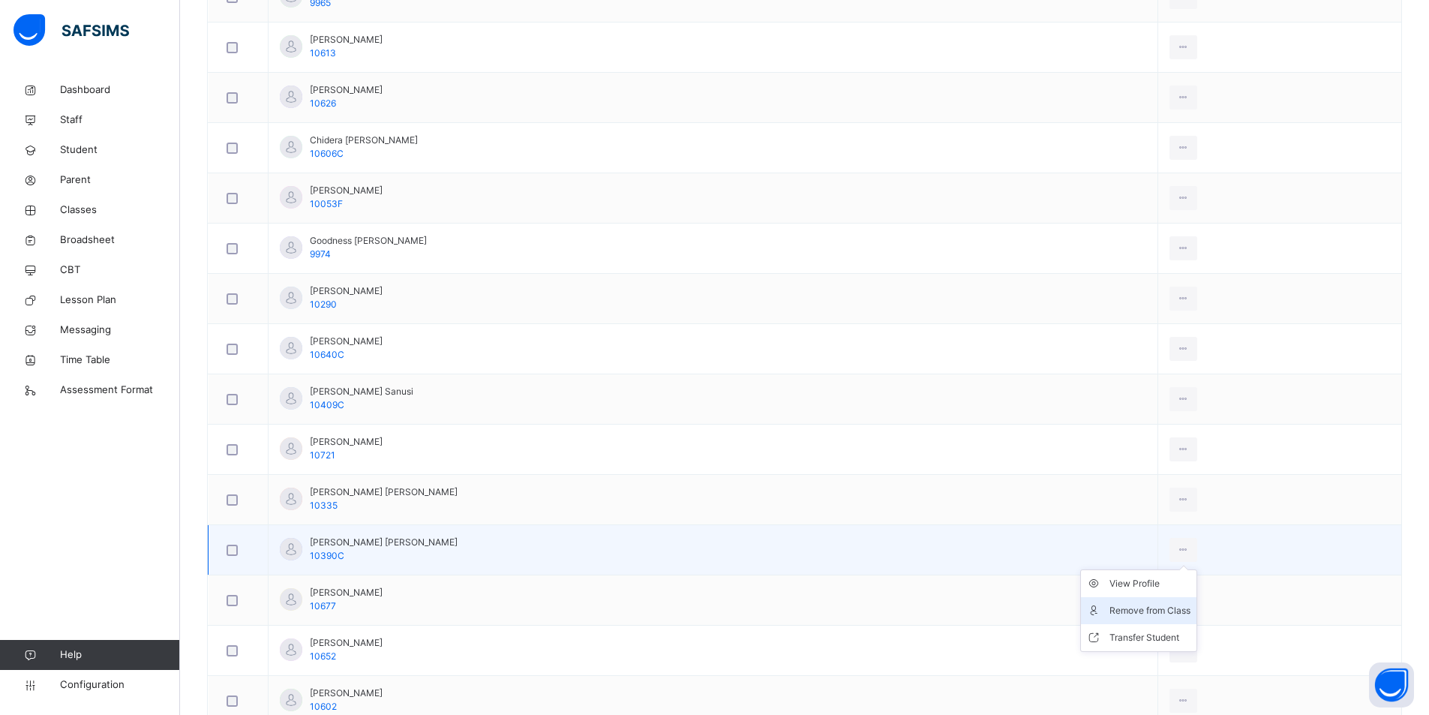
click at [1166, 603] on div "Remove from Class" at bounding box center [1149, 610] width 81 height 15
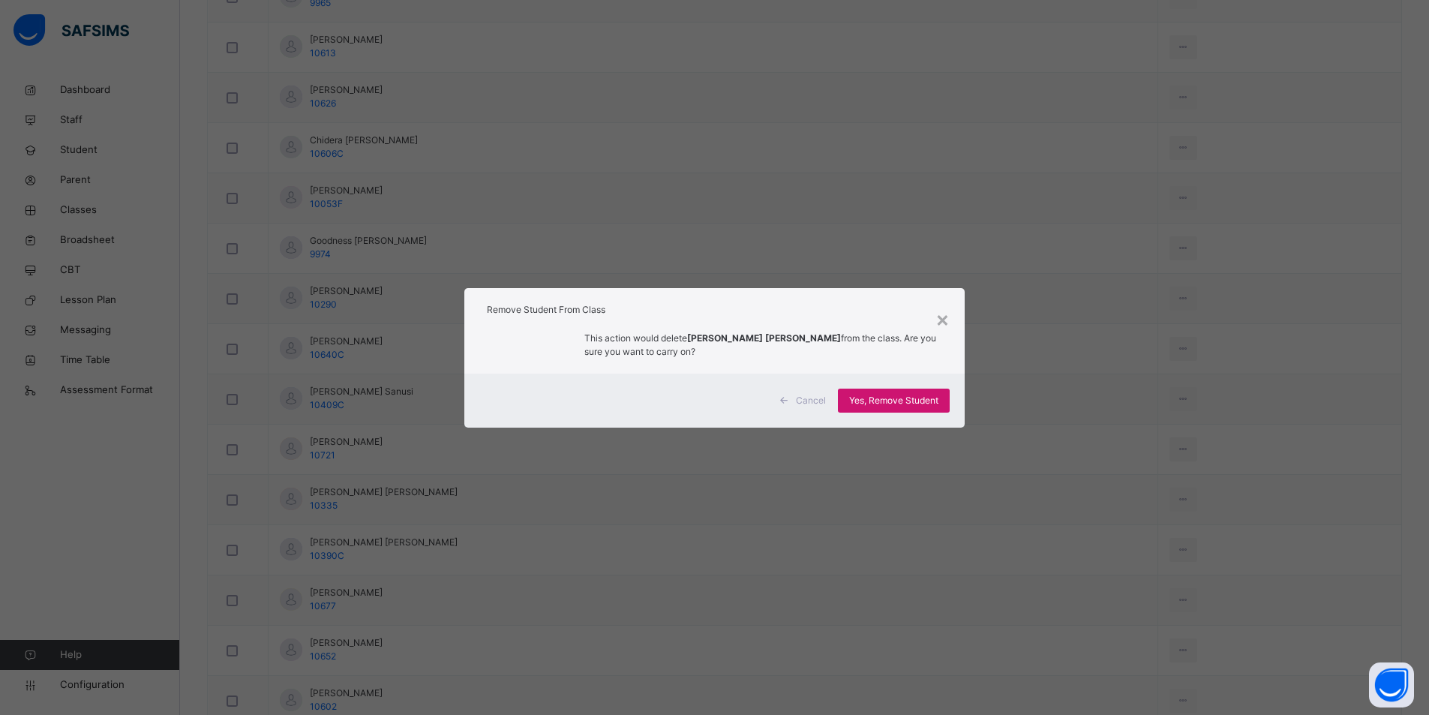
click at [889, 400] on span "Yes, Remove Student" at bounding box center [893, 400] width 89 height 13
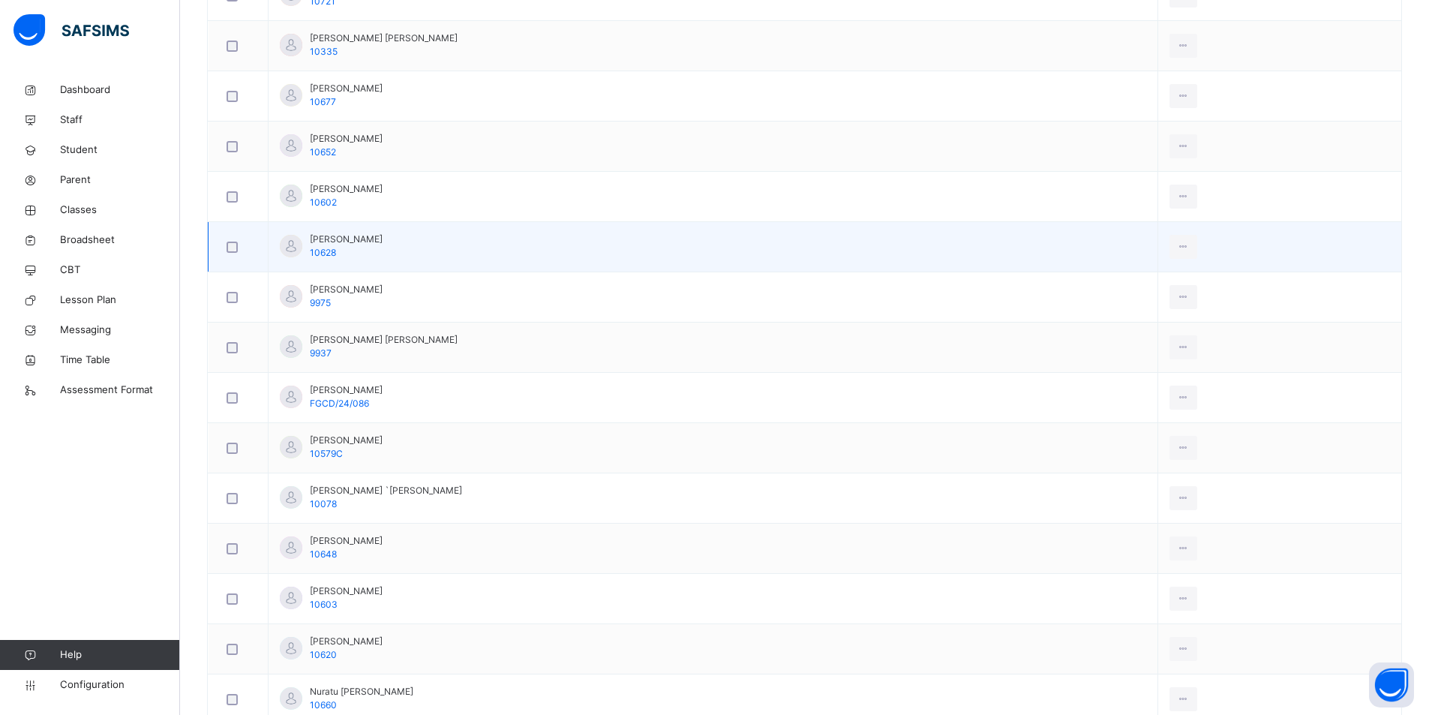
scroll to position [1575, 0]
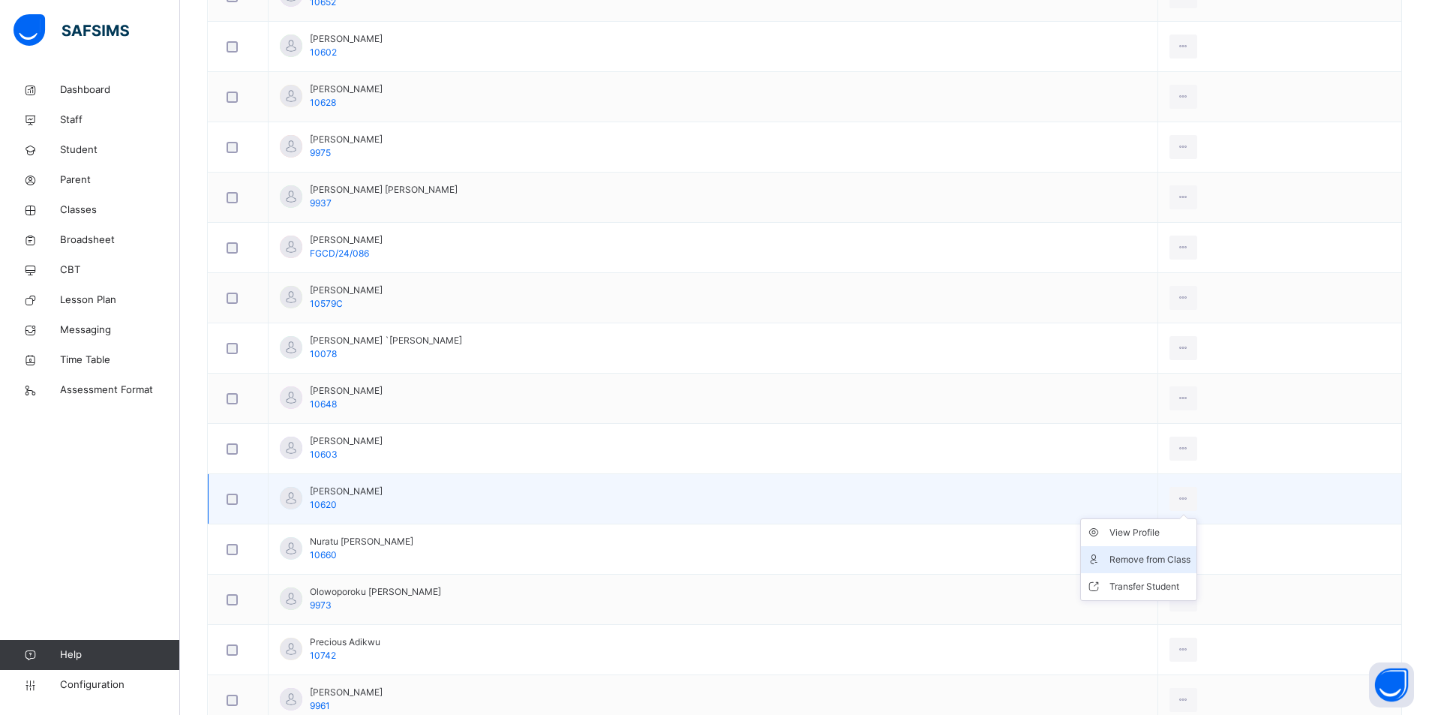
click at [1165, 553] on div "Remove from Class" at bounding box center [1149, 559] width 81 height 15
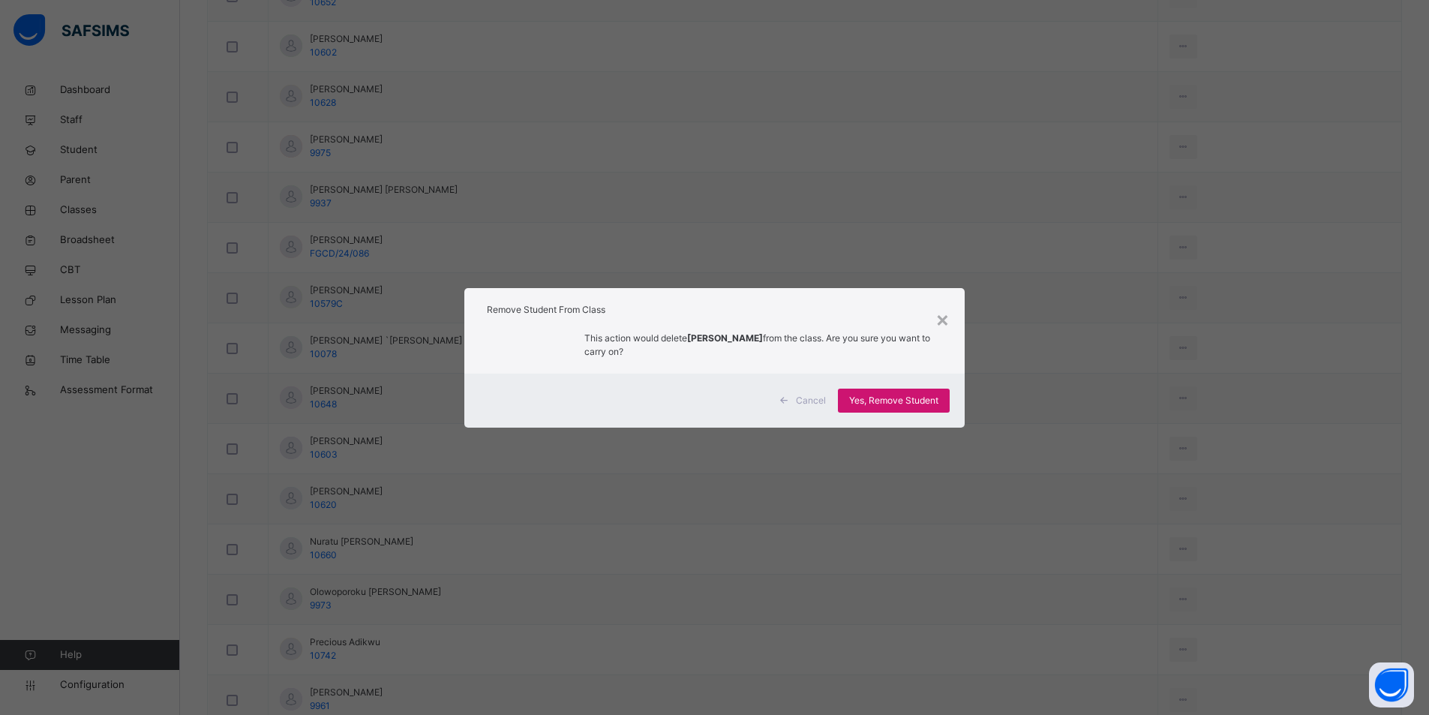
click at [891, 391] on div "Yes, Remove Student" at bounding box center [894, 400] width 112 height 24
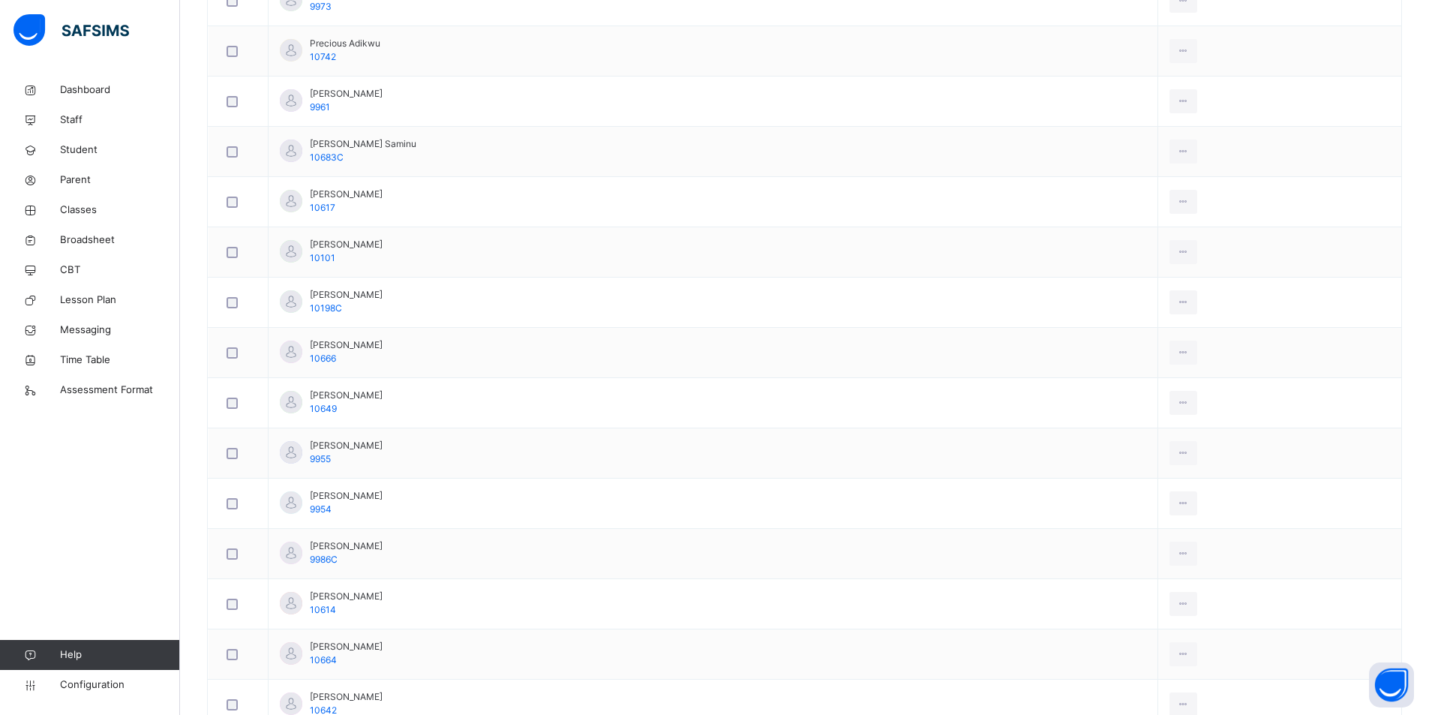
scroll to position [1921, 0]
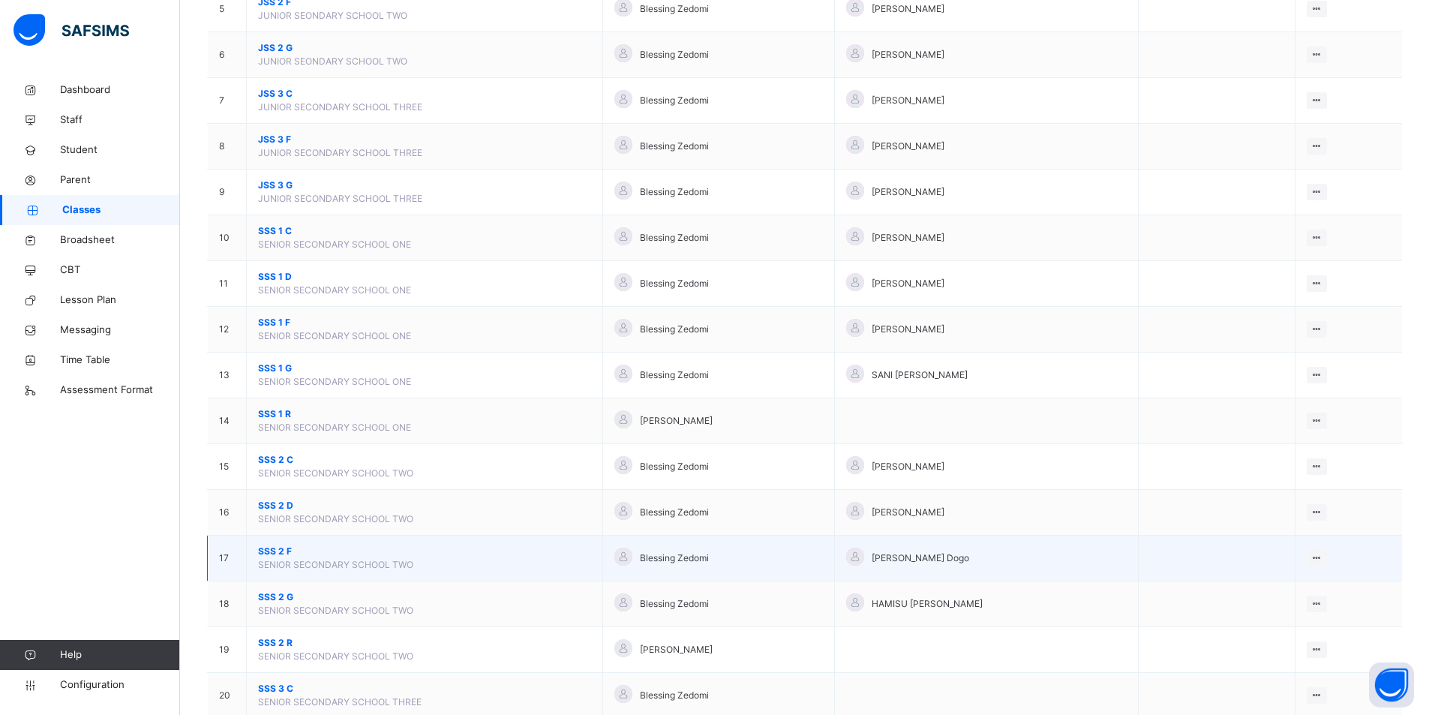
scroll to position [450, 0]
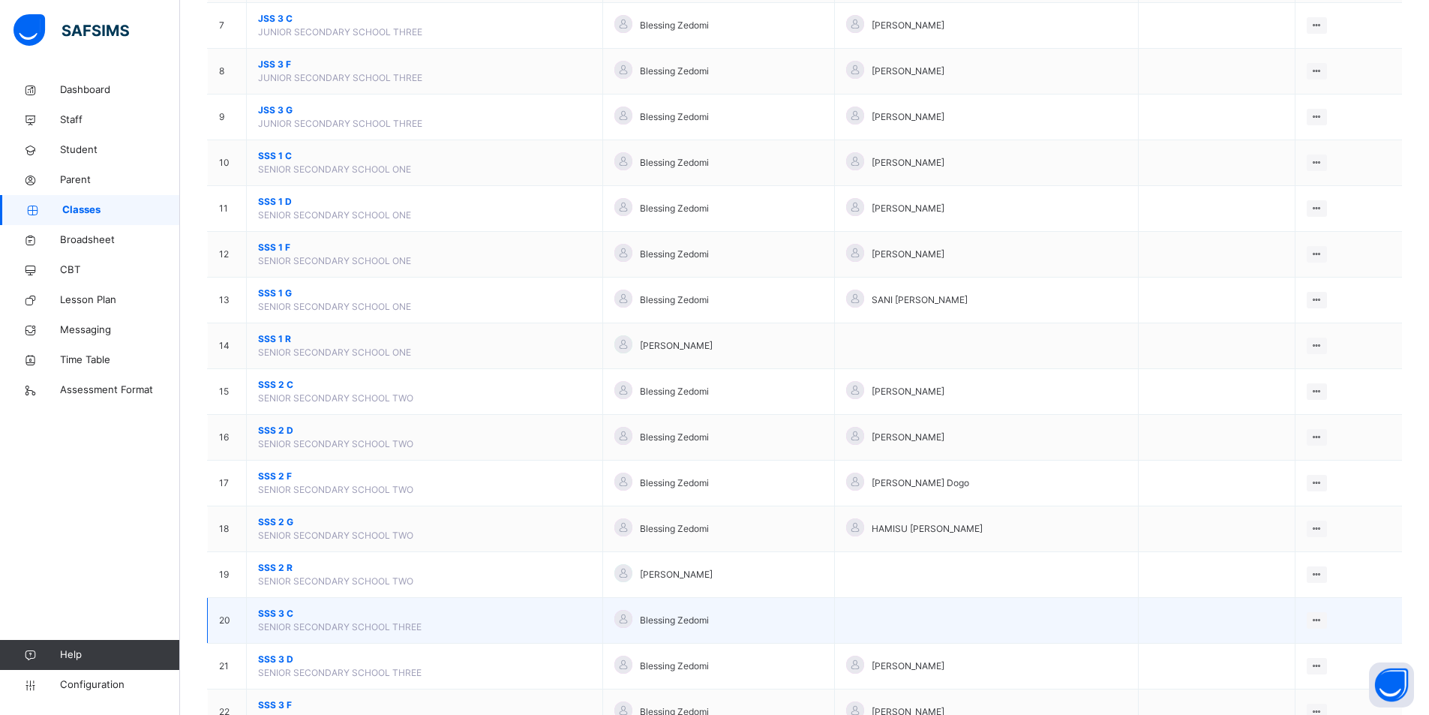
click at [328, 614] on span "SSS 3 C" at bounding box center [424, 613] width 333 height 13
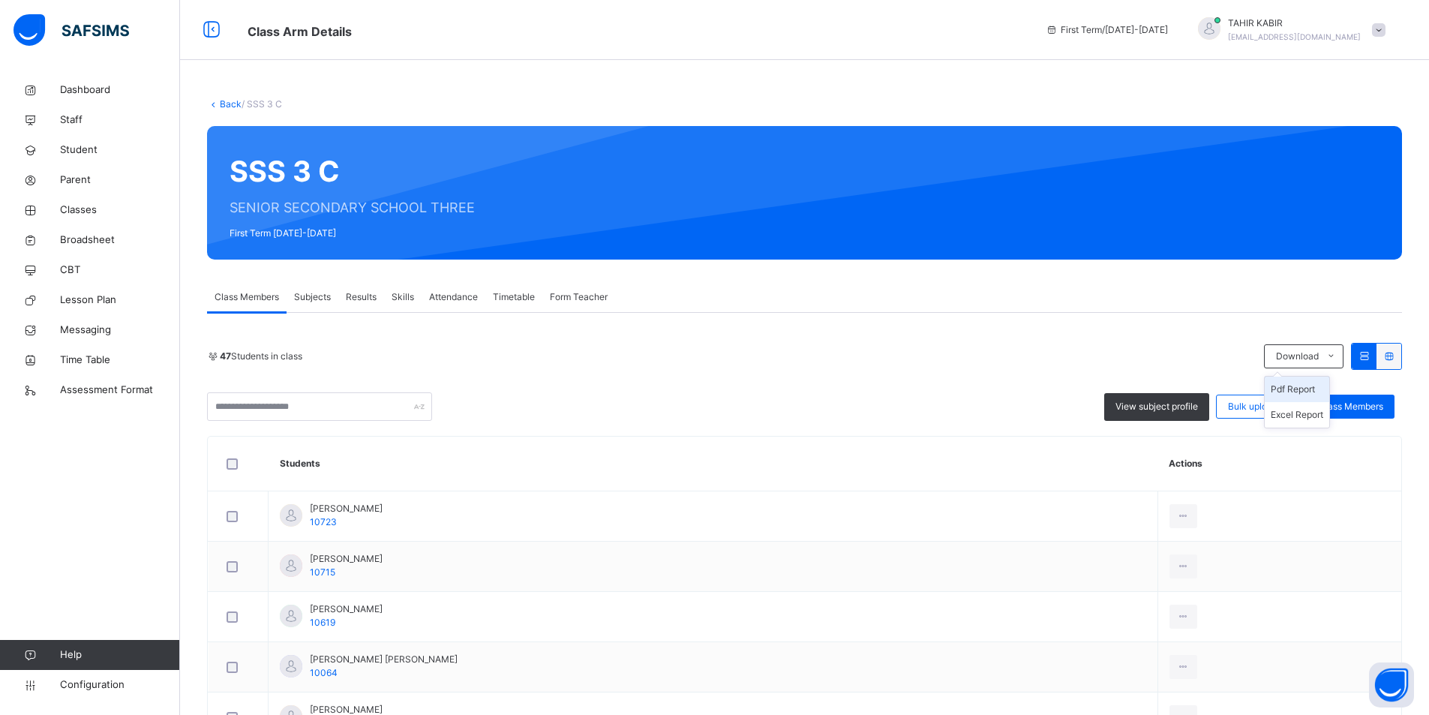
click at [1306, 399] on li "Pdf Report" at bounding box center [1296, 388] width 64 height 25
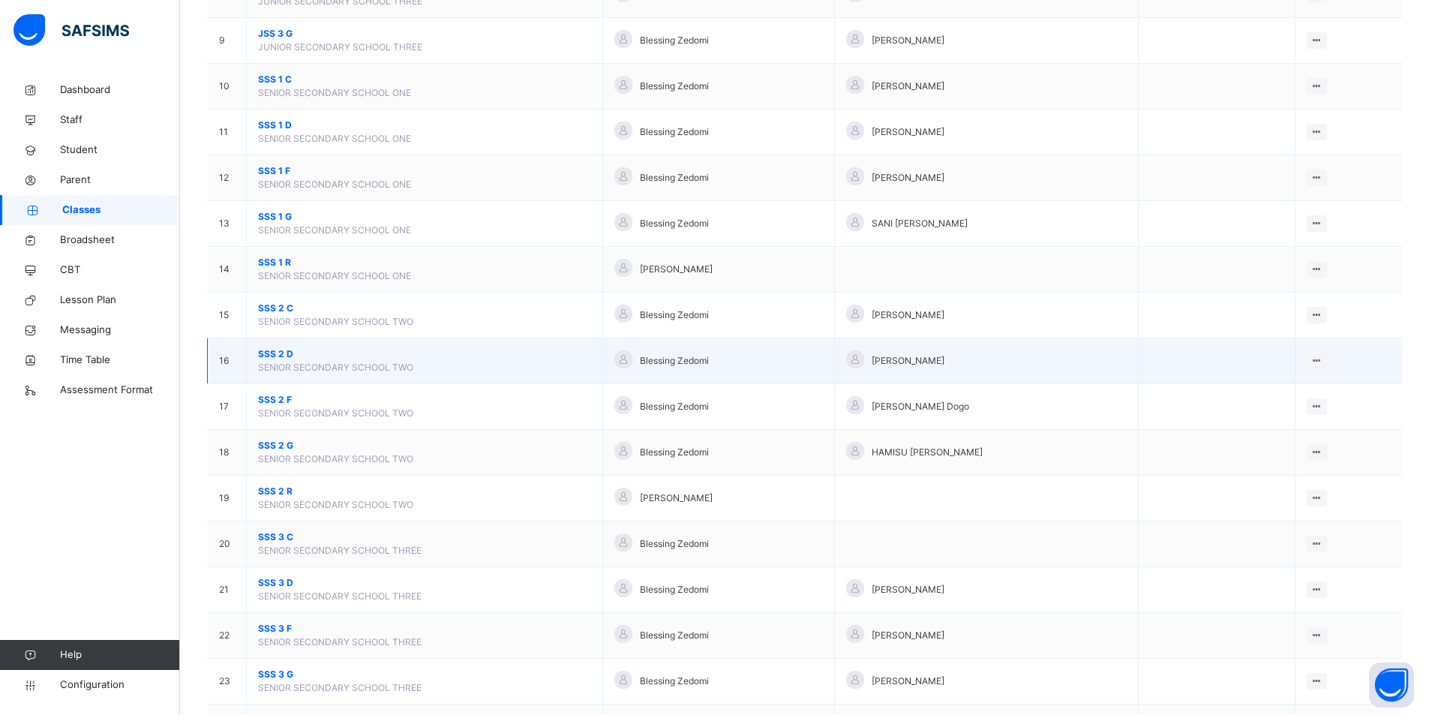
scroll to position [599, 0]
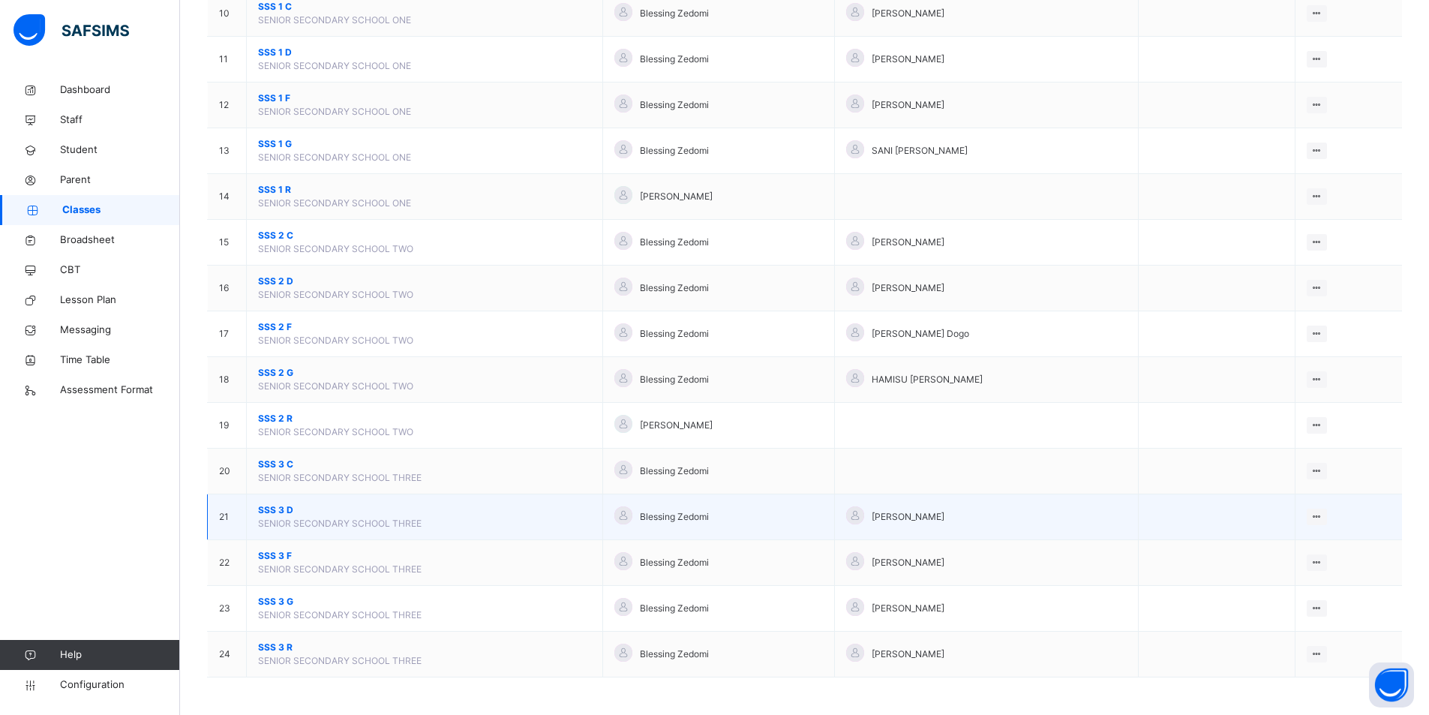
click at [316, 511] on span "SSS 3 D" at bounding box center [424, 509] width 333 height 13
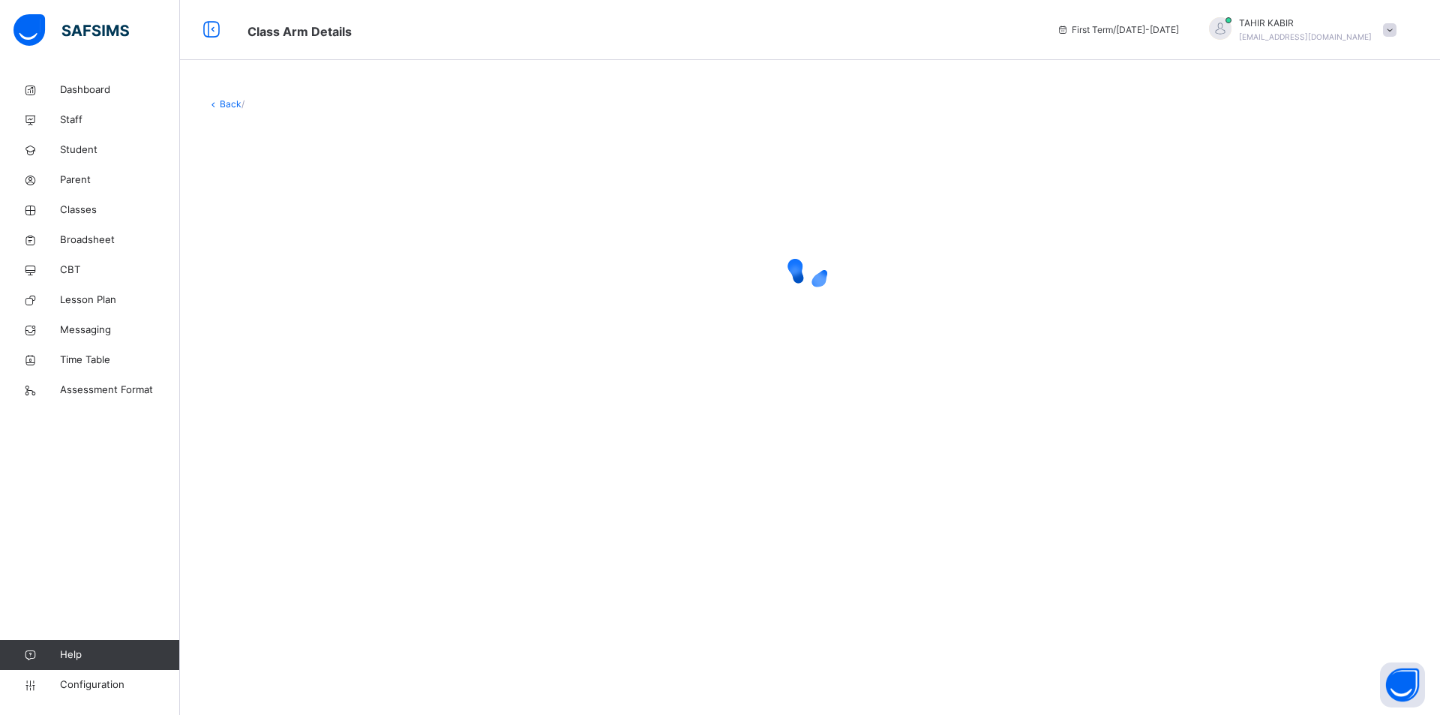
click at [316, 511] on div "Back /" at bounding box center [810, 357] width 1260 height 715
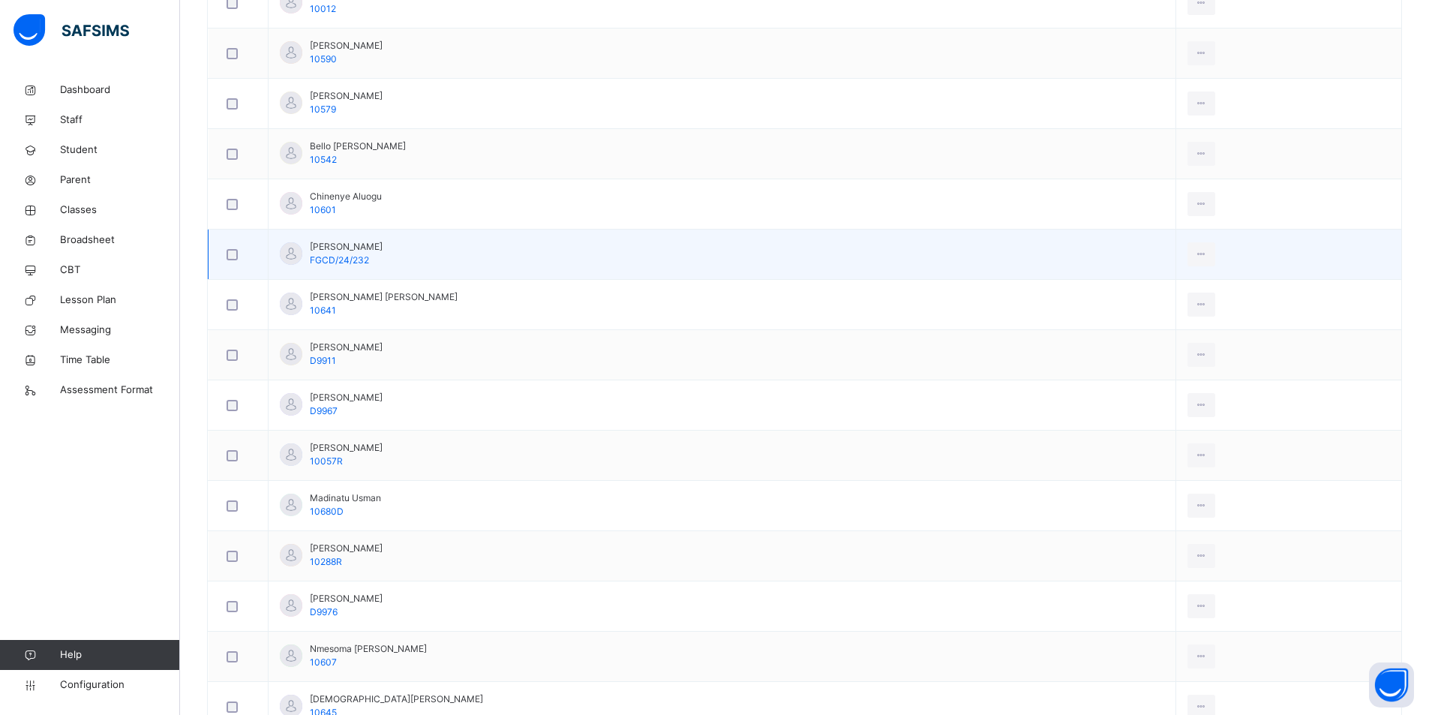
scroll to position [640, 0]
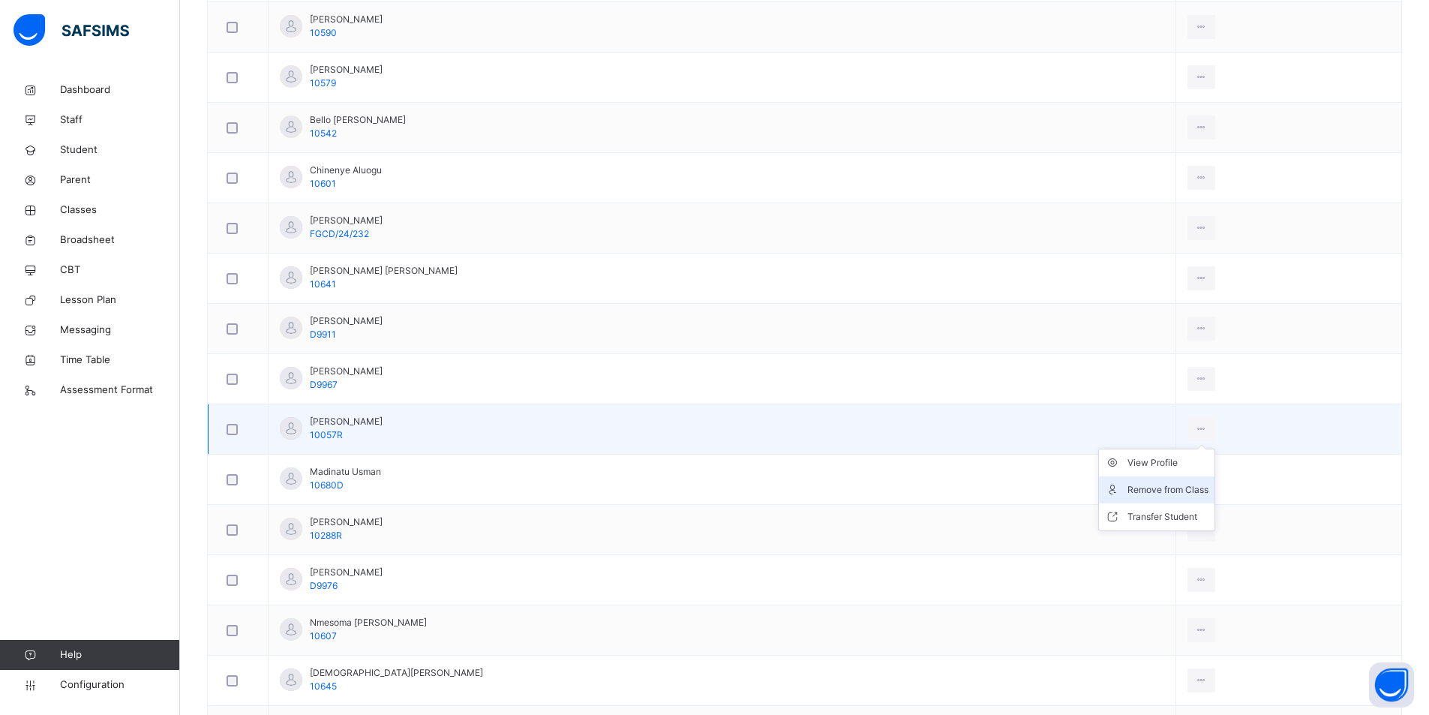
click at [1127, 492] on div "Remove from Class" at bounding box center [1167, 489] width 81 height 15
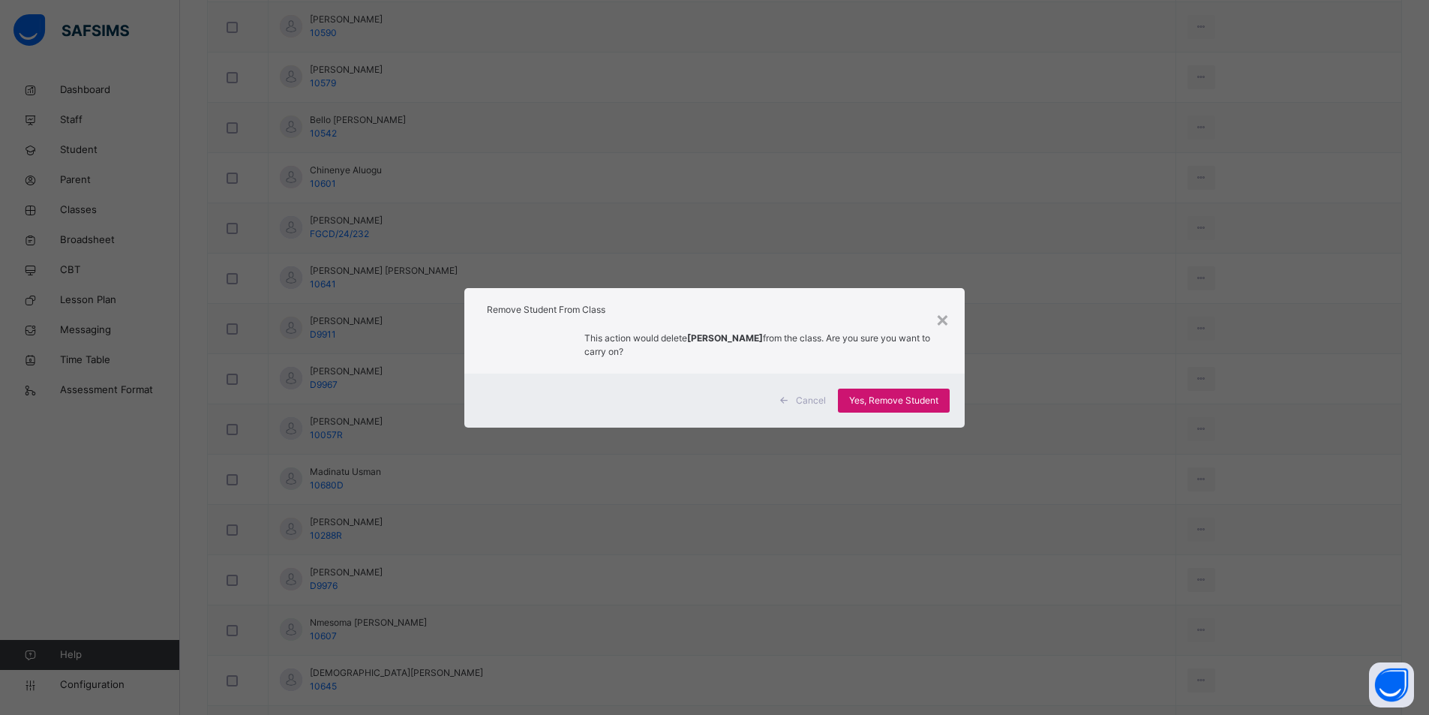
click at [859, 397] on span "Yes, Remove Student" at bounding box center [893, 400] width 89 height 13
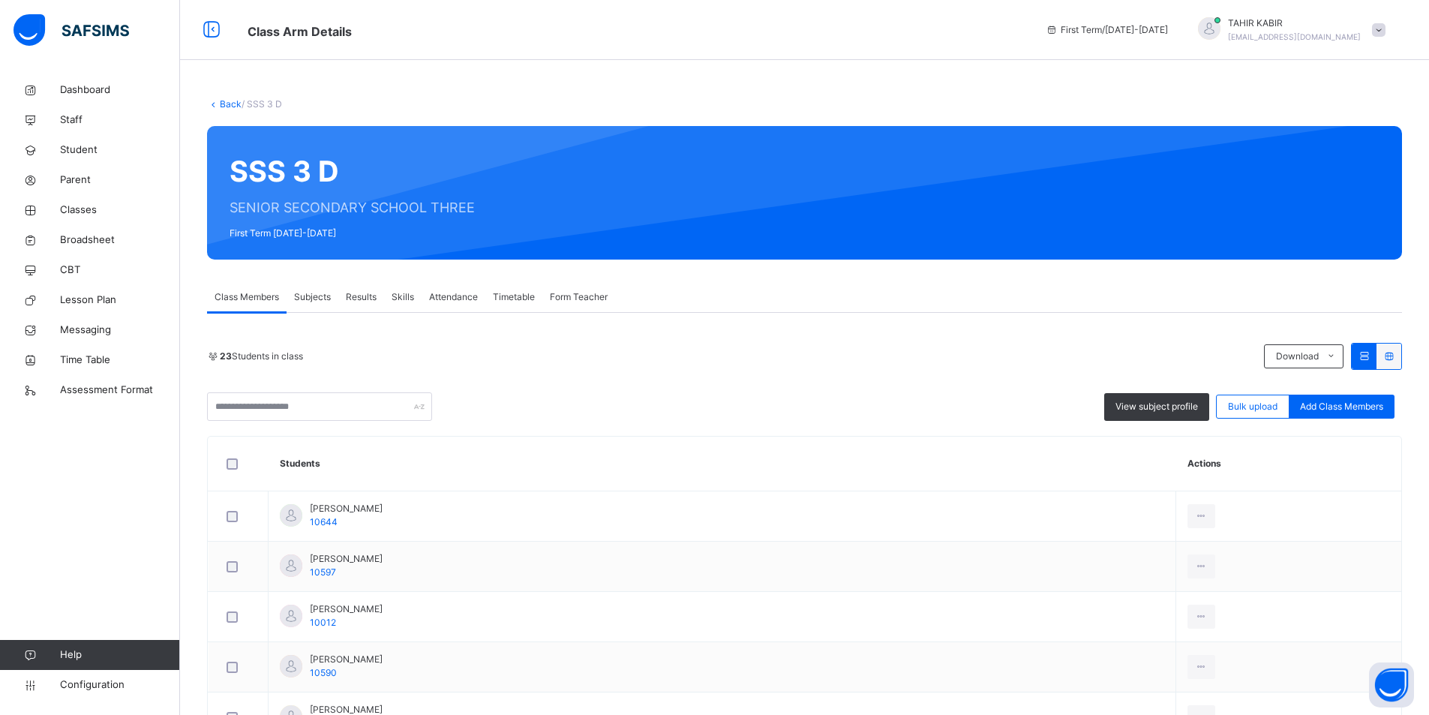
scroll to position [964, 0]
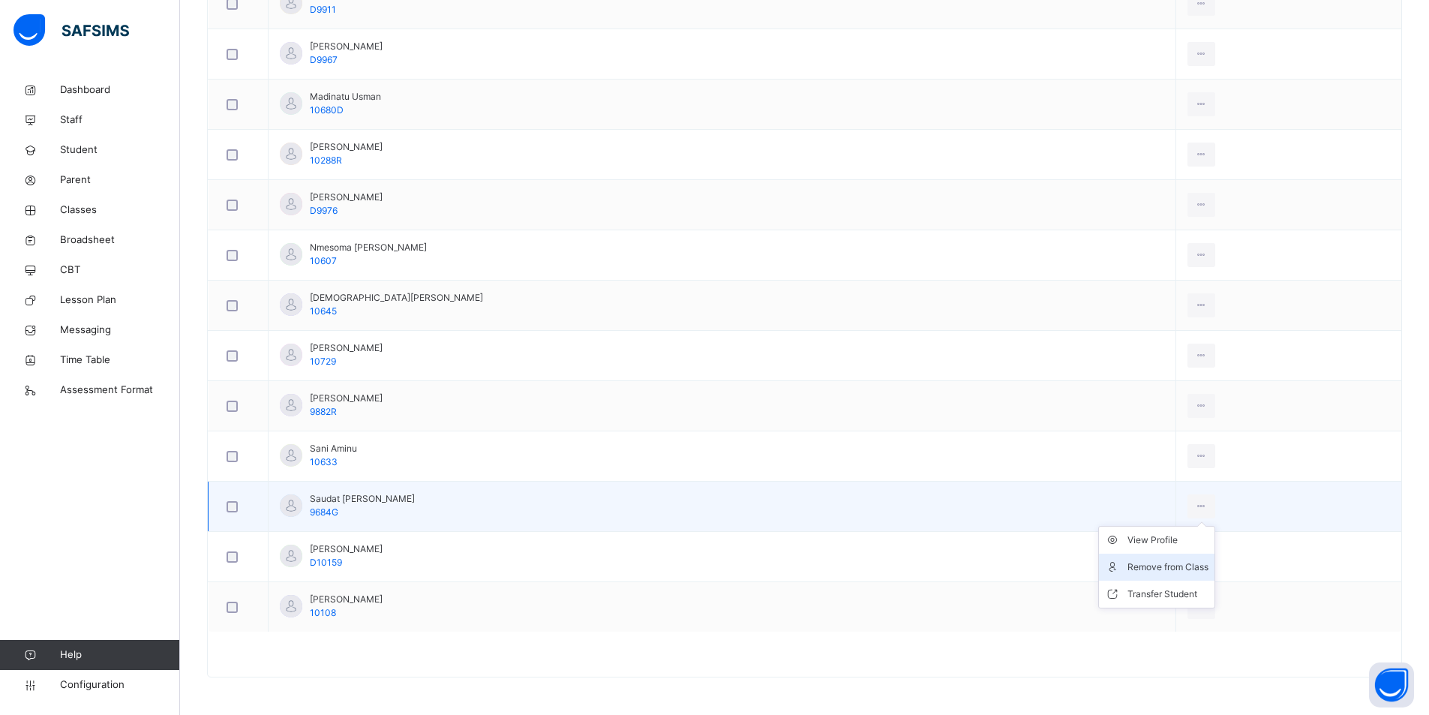
click at [1099, 577] on li "Remove from Class" at bounding box center [1156, 566] width 115 height 27
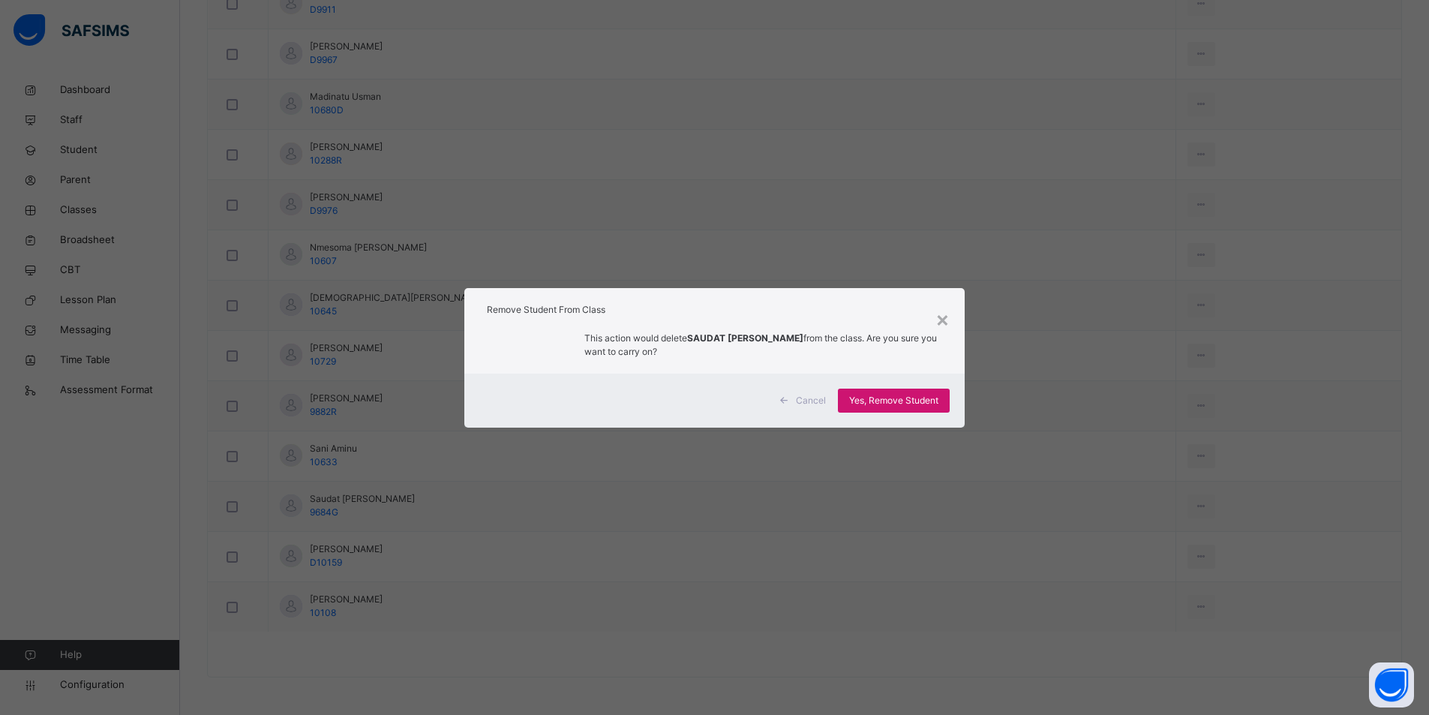
click at [901, 405] on span "Yes, Remove Student" at bounding box center [893, 400] width 89 height 13
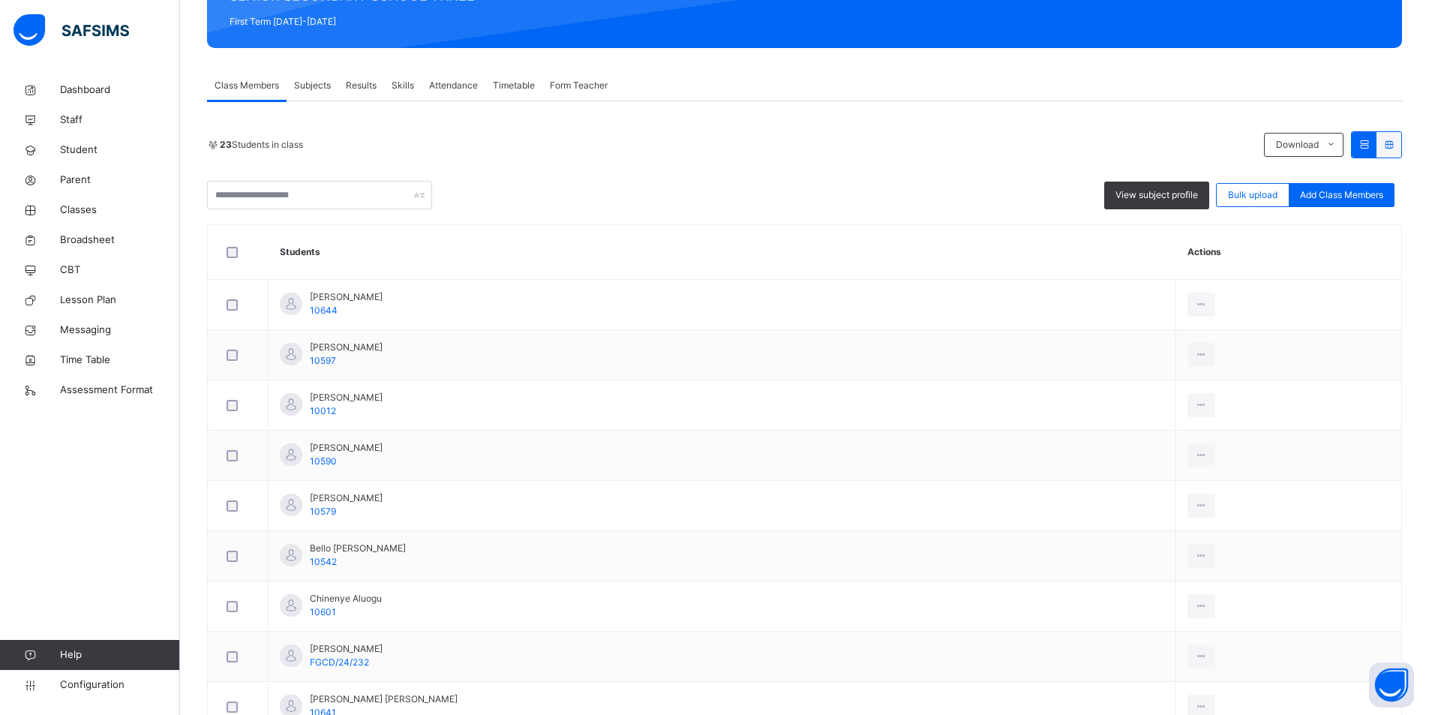
scroll to position [14, 0]
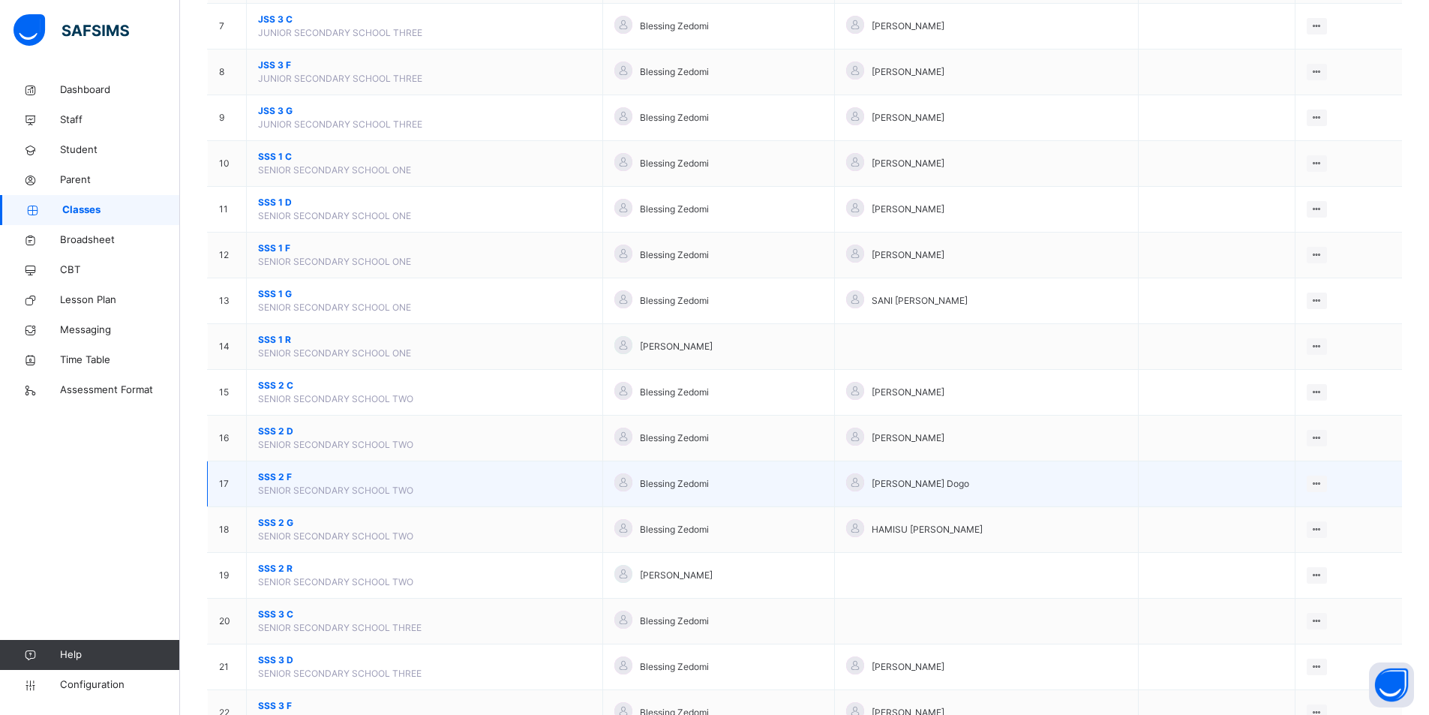
scroll to position [450, 0]
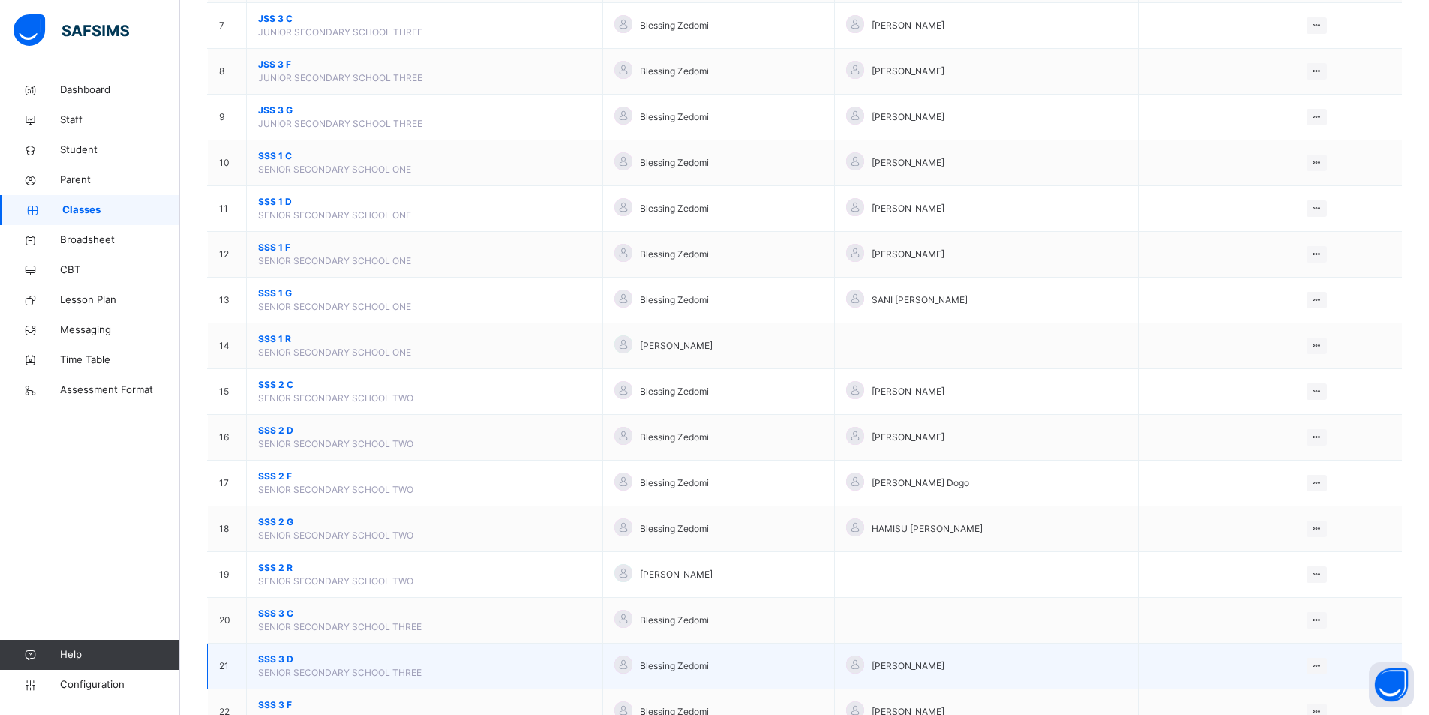
click at [298, 656] on span "SSS 3 D" at bounding box center [424, 658] width 333 height 13
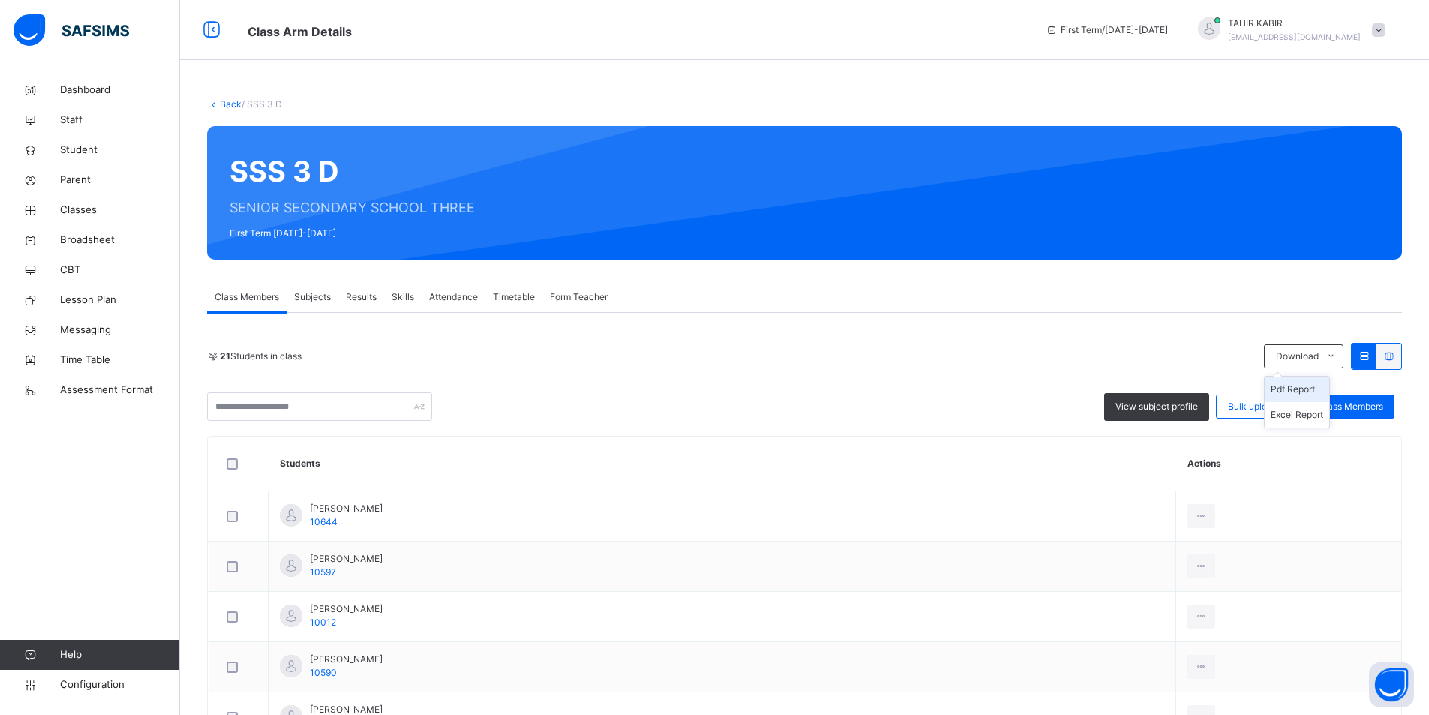
click at [1295, 394] on li "Pdf Report" at bounding box center [1296, 388] width 64 height 25
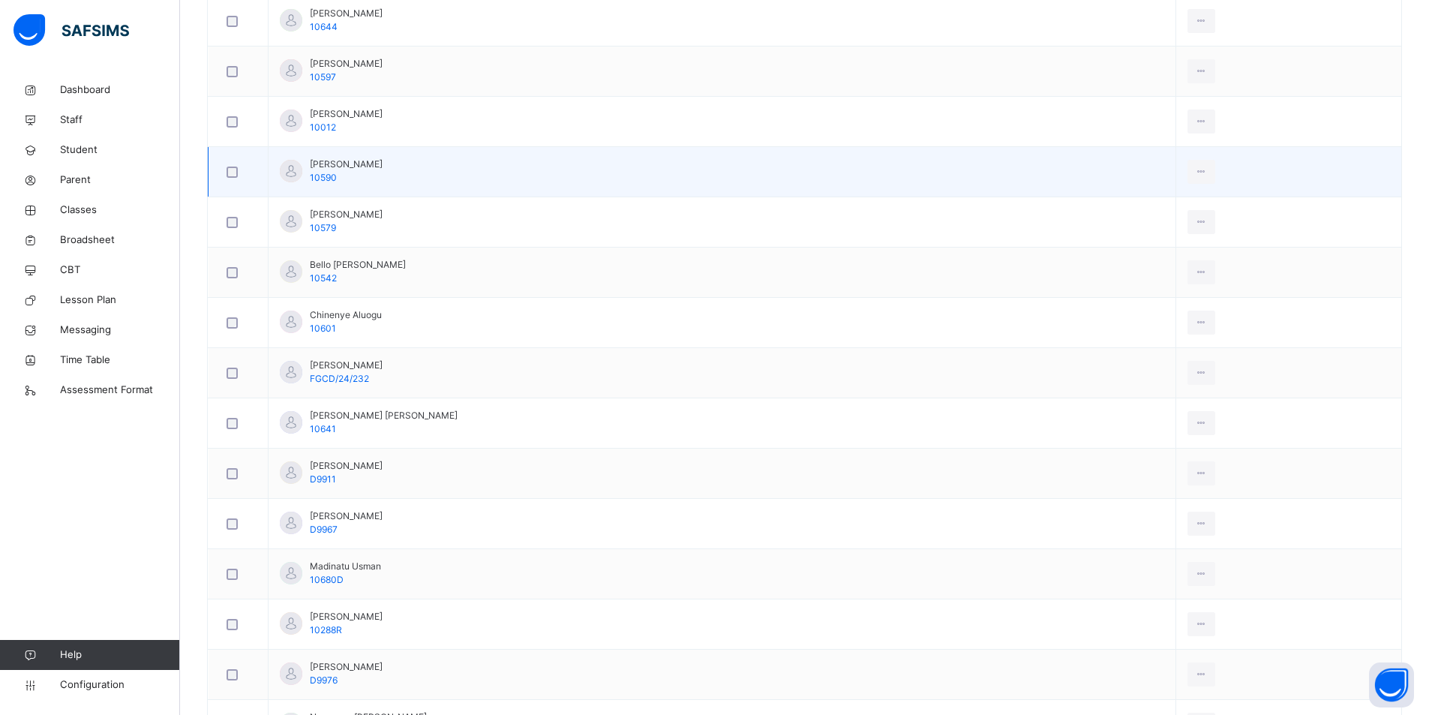
scroll to position [300, 0]
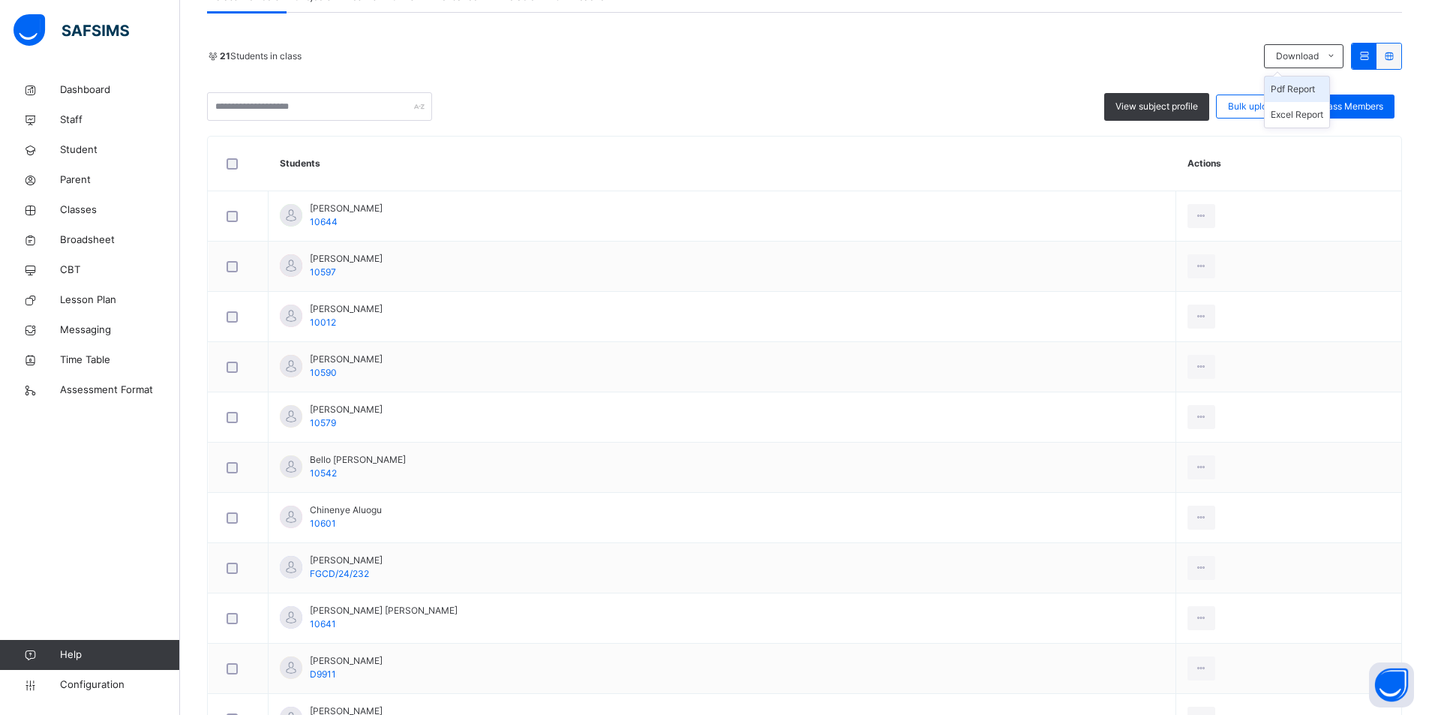
click at [1288, 94] on li "Pdf Report" at bounding box center [1296, 88] width 64 height 25
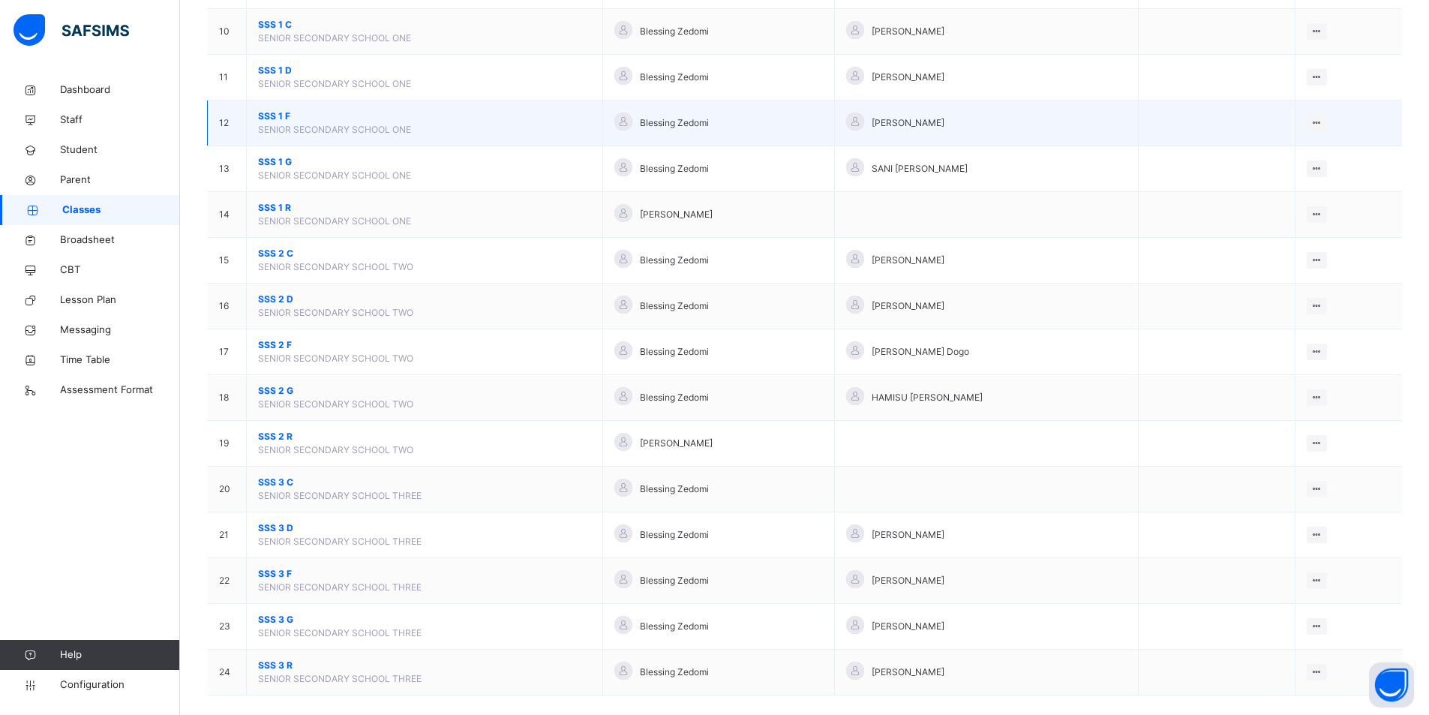
scroll to position [599, 0]
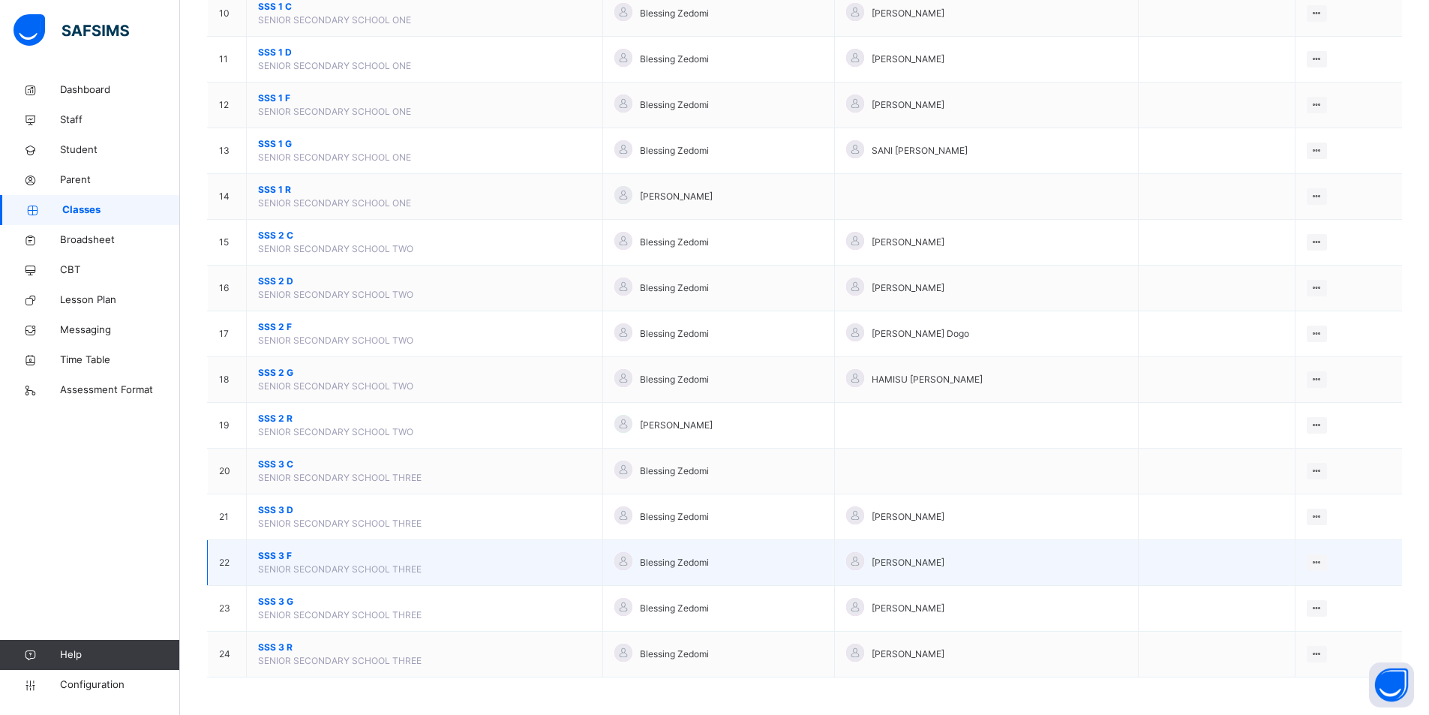
click at [396, 548] on td "SSS 3 F SENIOR SECONDARY SCHOOL THREE" at bounding box center [425, 563] width 356 height 46
click at [259, 553] on span "SSS 3 F" at bounding box center [424, 555] width 333 height 13
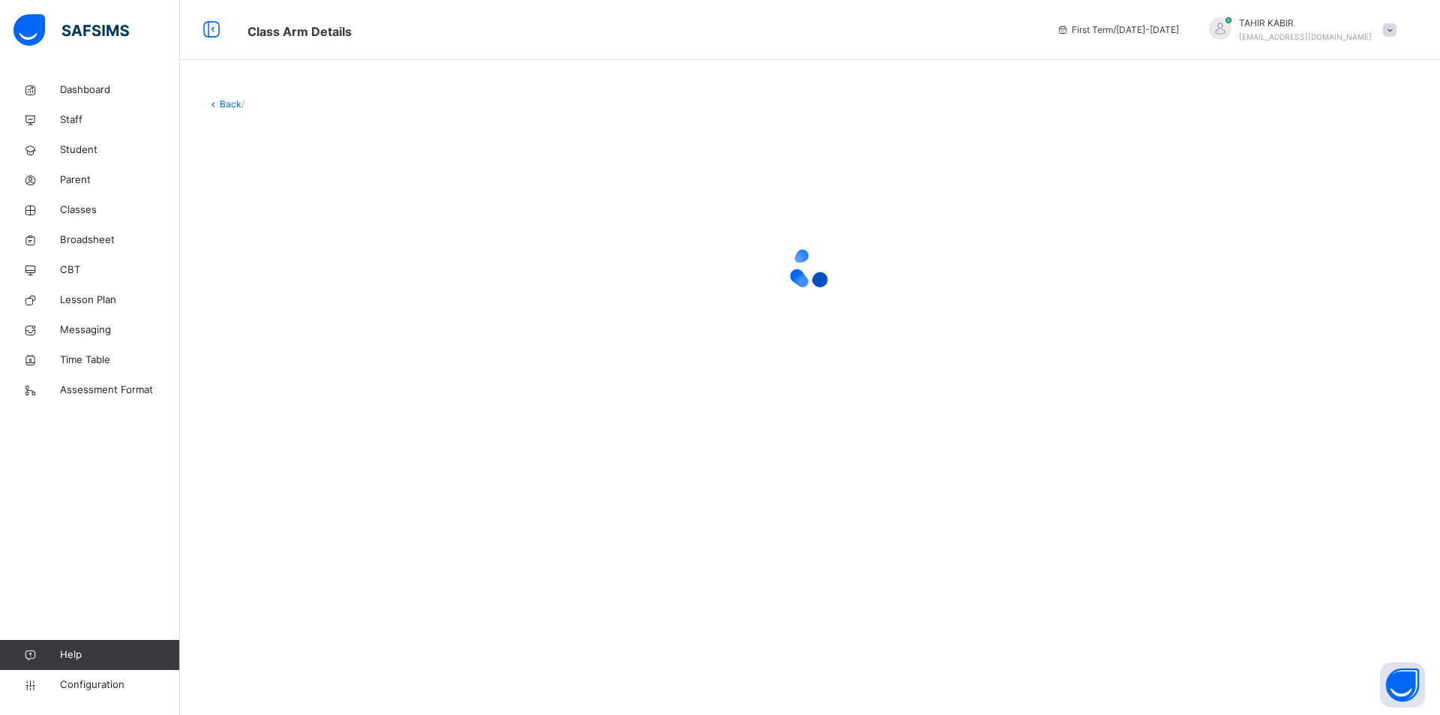
click at [259, 553] on div "Back /" at bounding box center [810, 357] width 1260 height 715
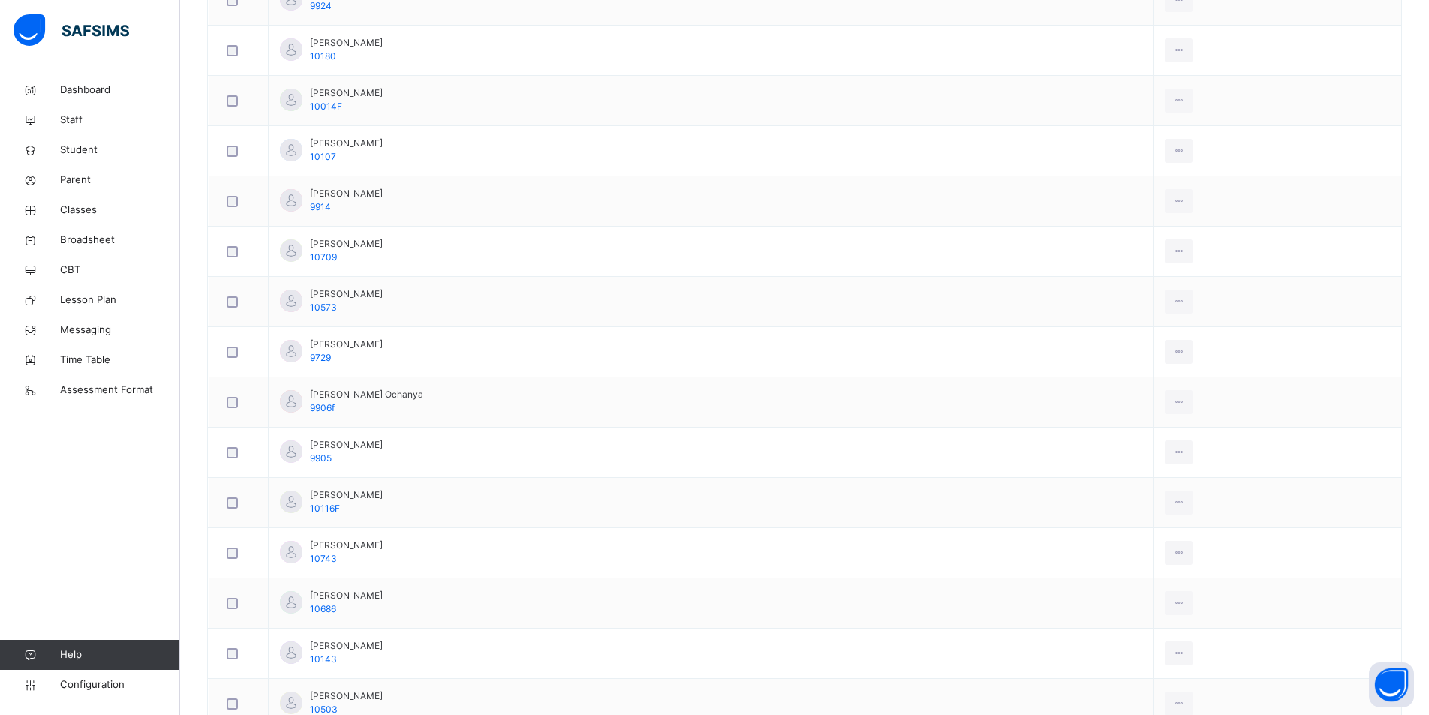
scroll to position [1125, 0]
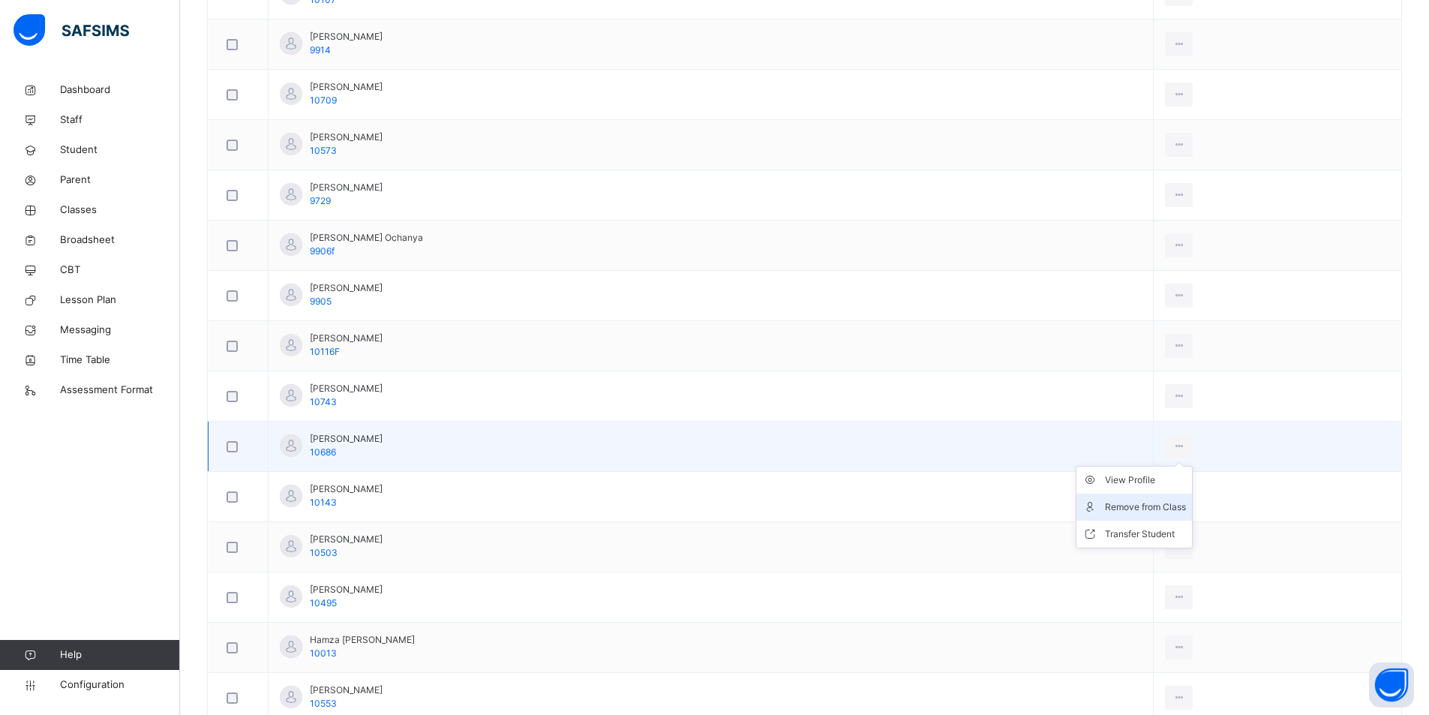
click at [1135, 511] on div "Remove from Class" at bounding box center [1145, 506] width 81 height 15
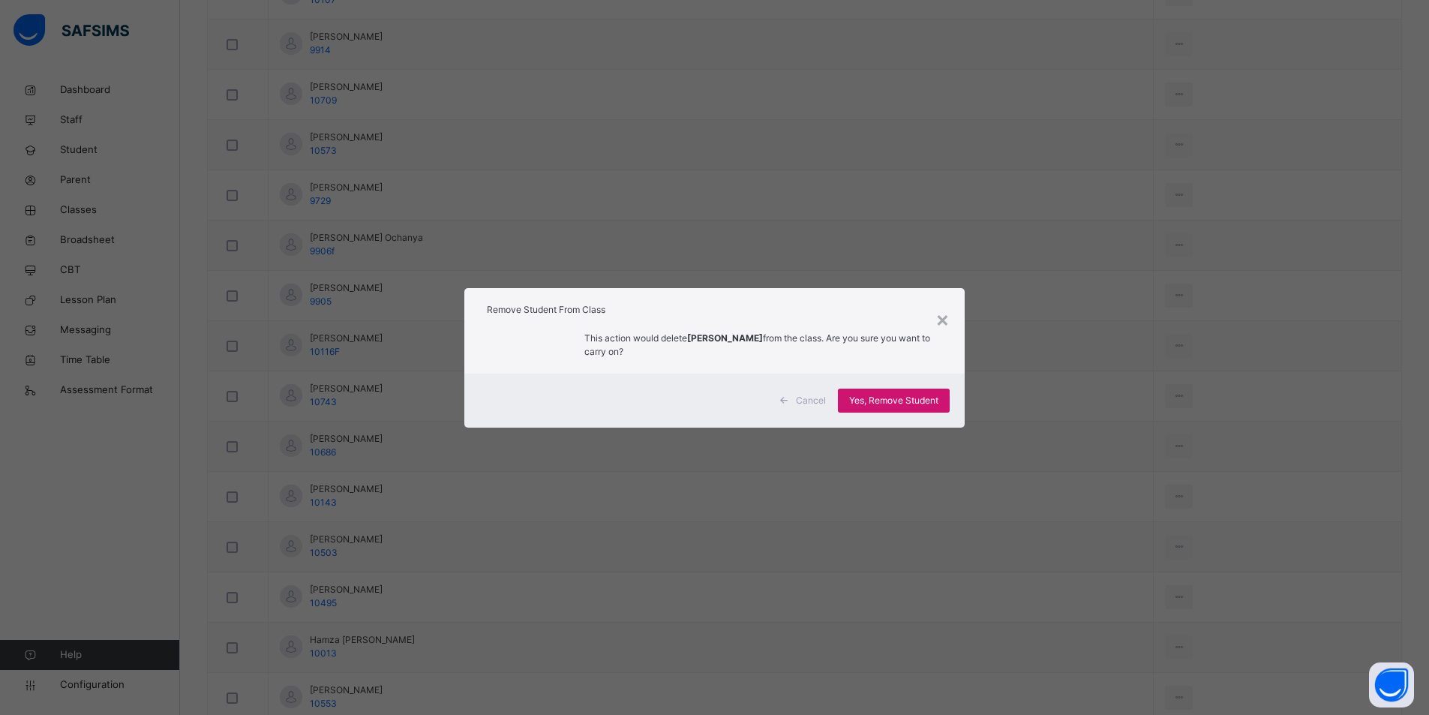
click at [895, 402] on span "Yes, Remove Student" at bounding box center [893, 400] width 89 height 13
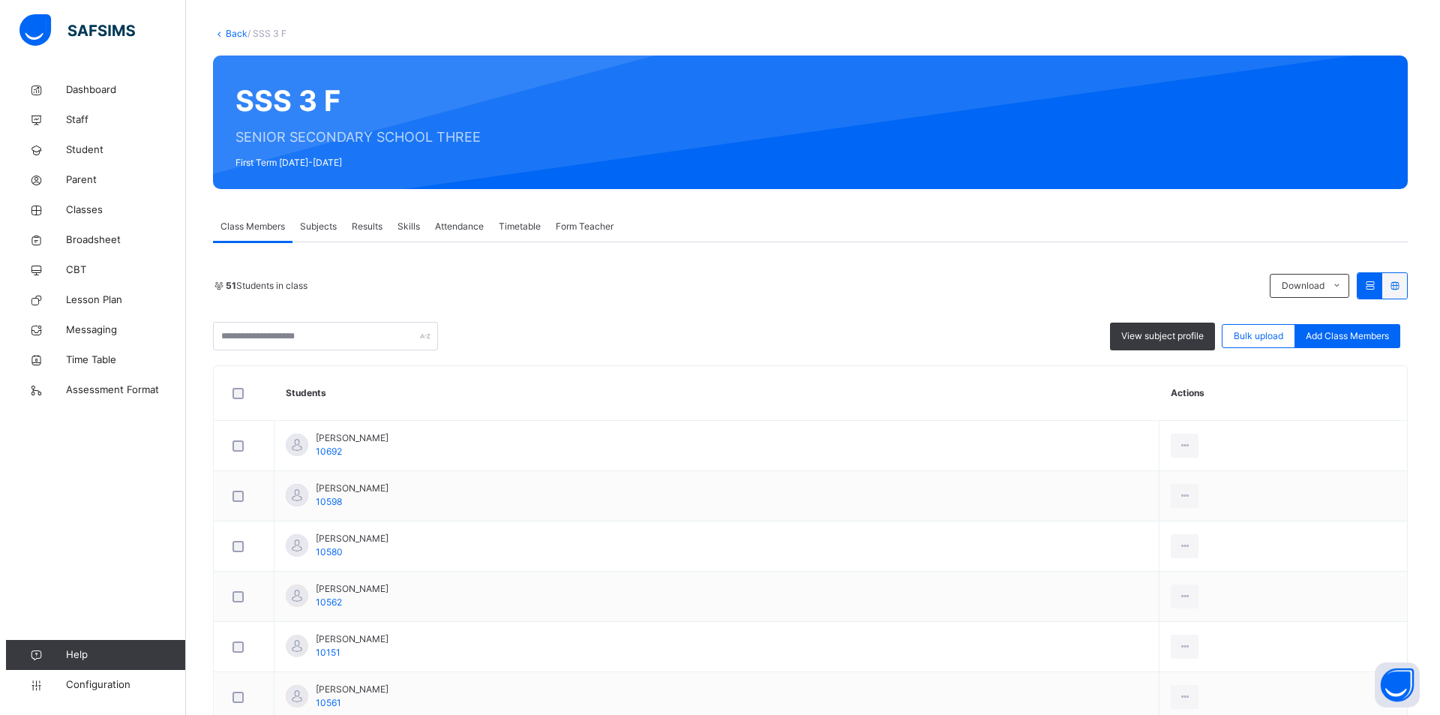
scroll to position [0, 0]
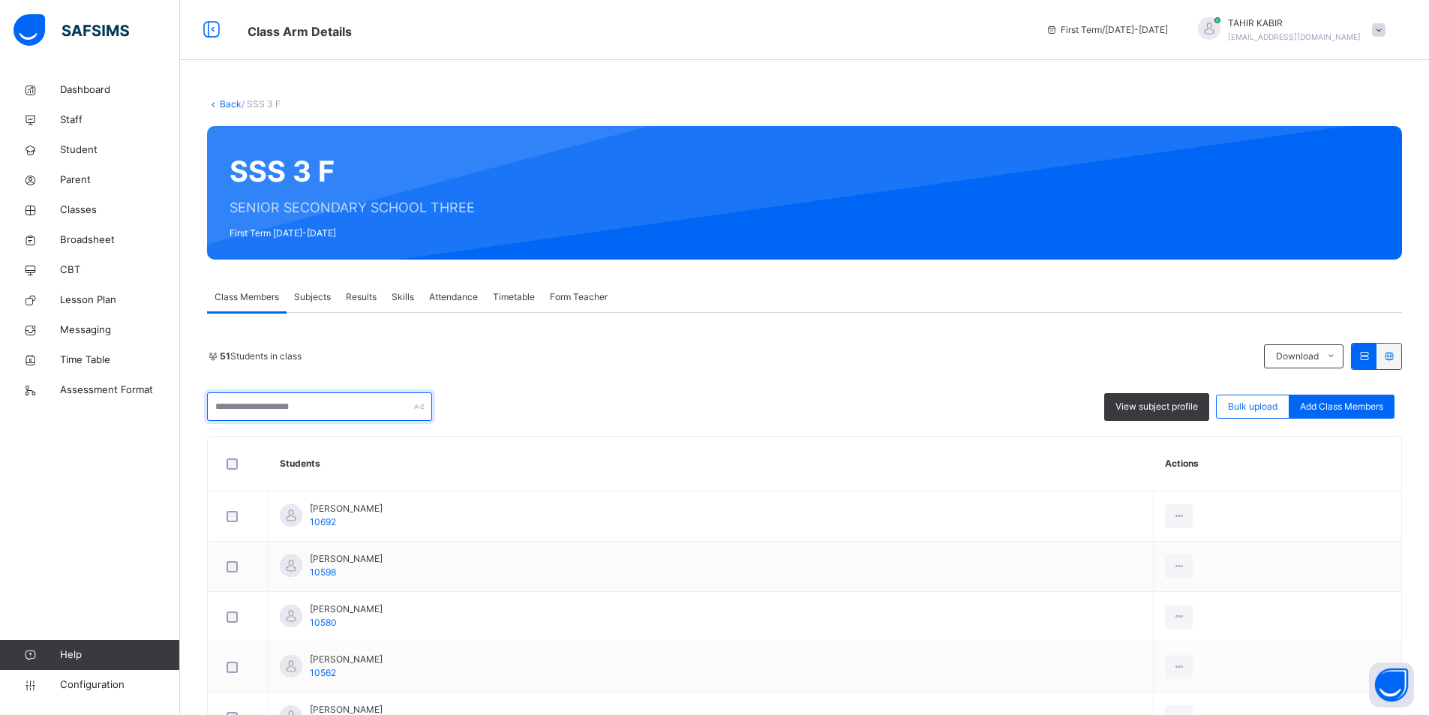
click at [317, 411] on input "text" at bounding box center [319, 406] width 225 height 28
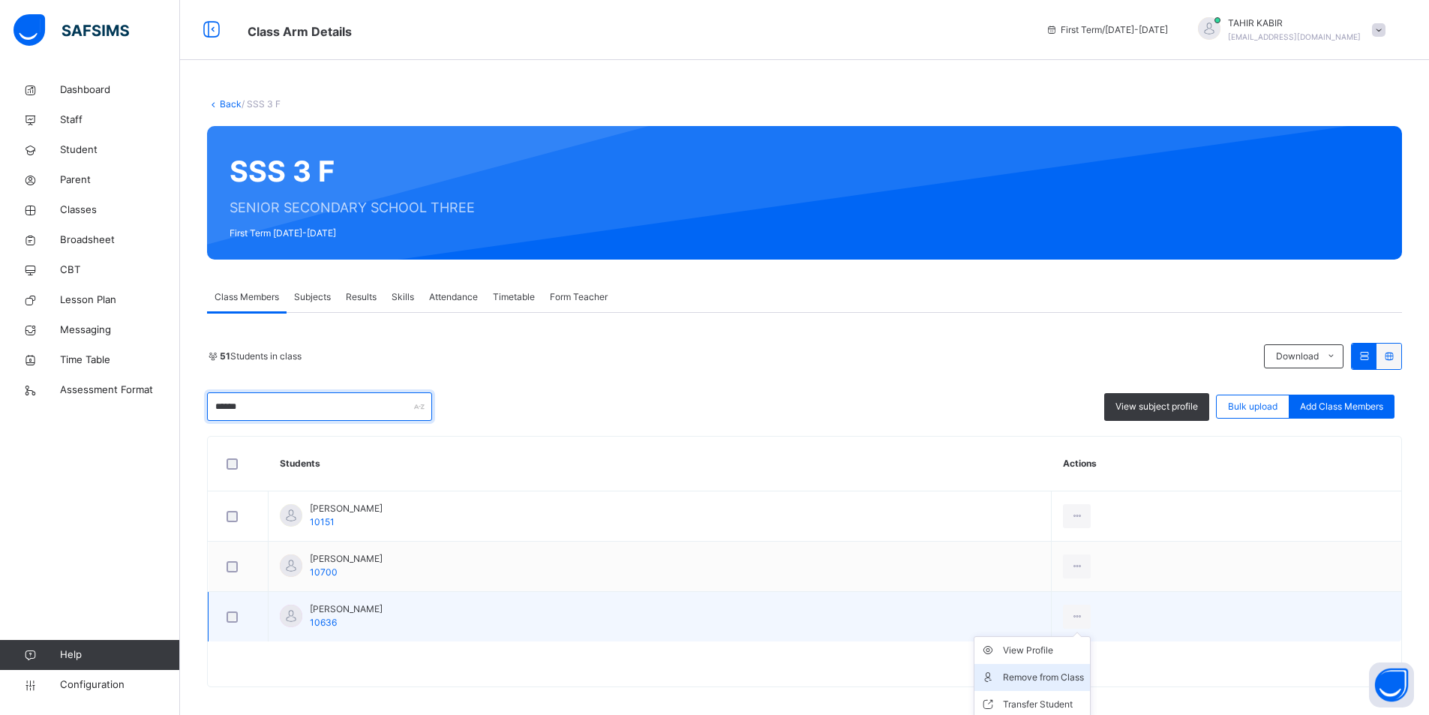
type input "******"
click at [1073, 667] on li "Remove from Class" at bounding box center [1031, 677] width 115 height 27
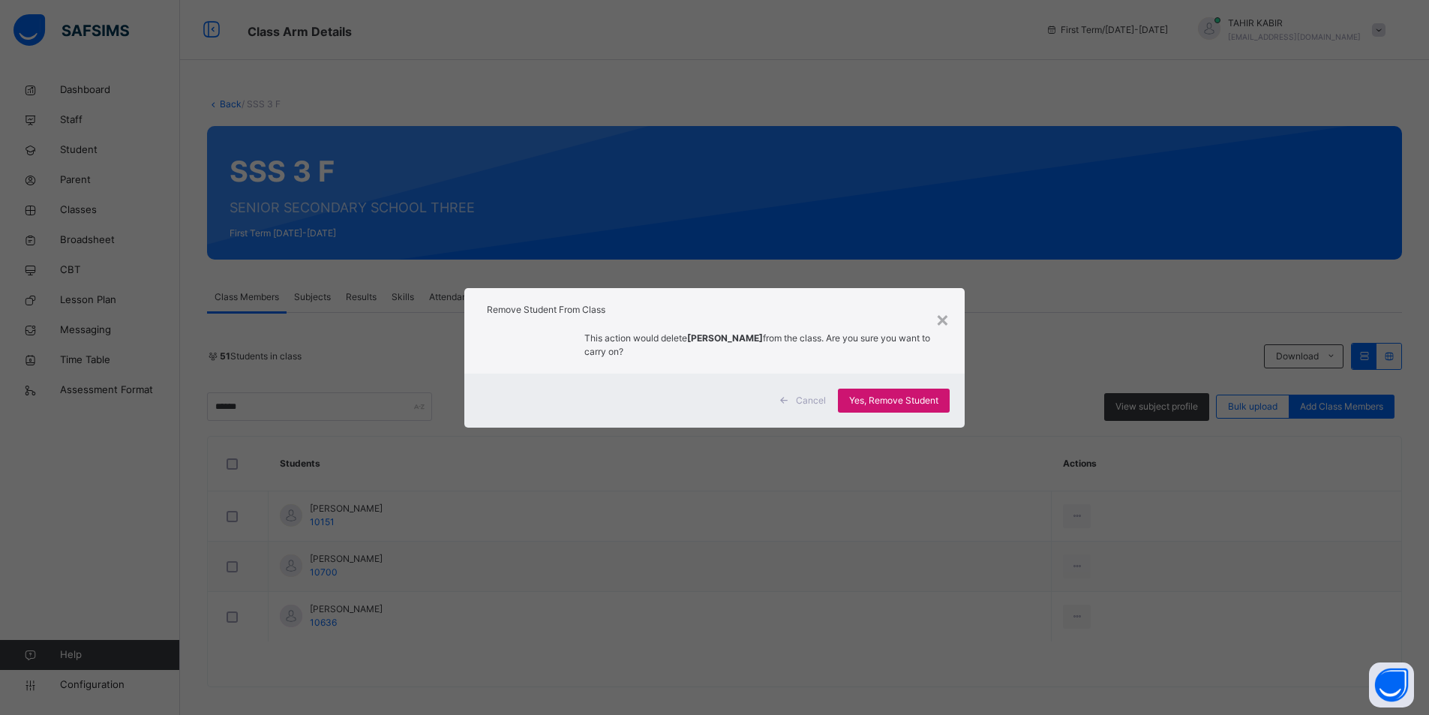
click at [845, 403] on div "Yes, Remove Student" at bounding box center [894, 400] width 112 height 24
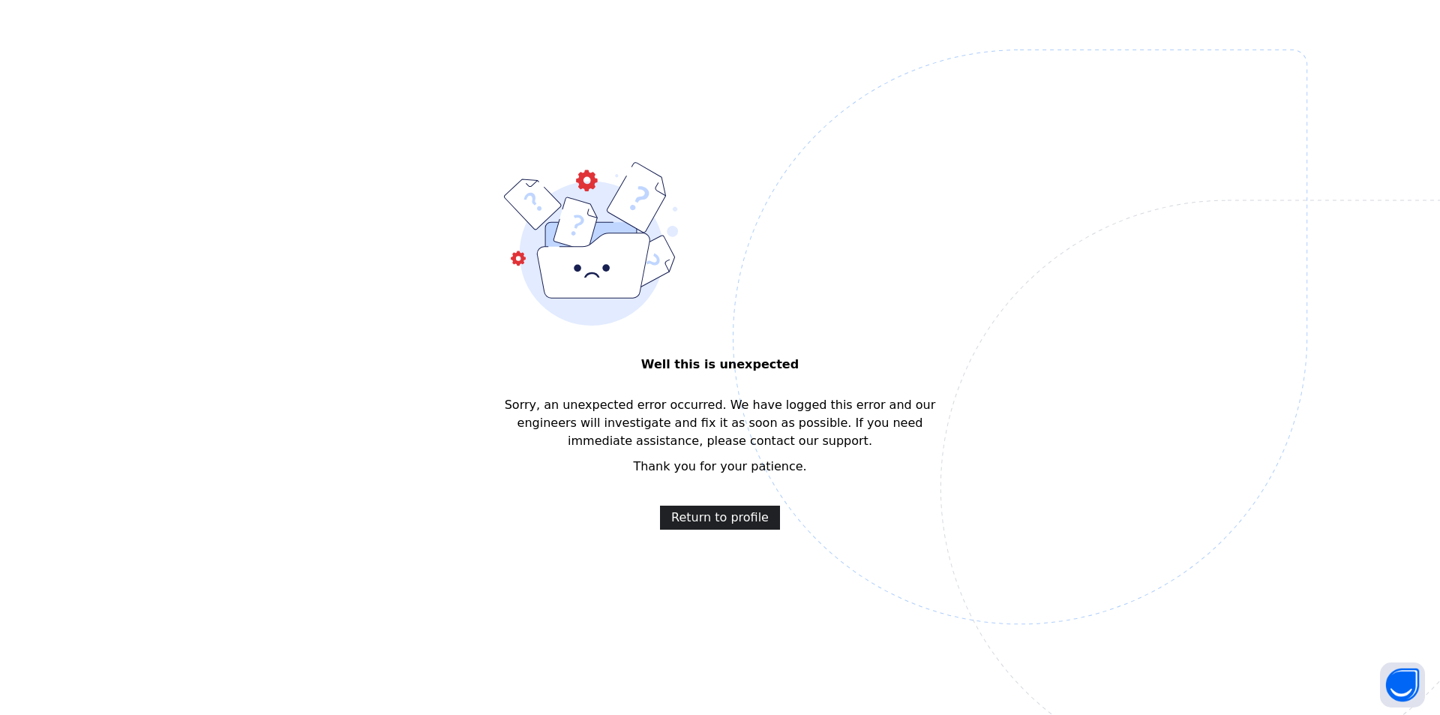
click at [712, 520] on span "Return to profile" at bounding box center [719, 517] width 97 height 18
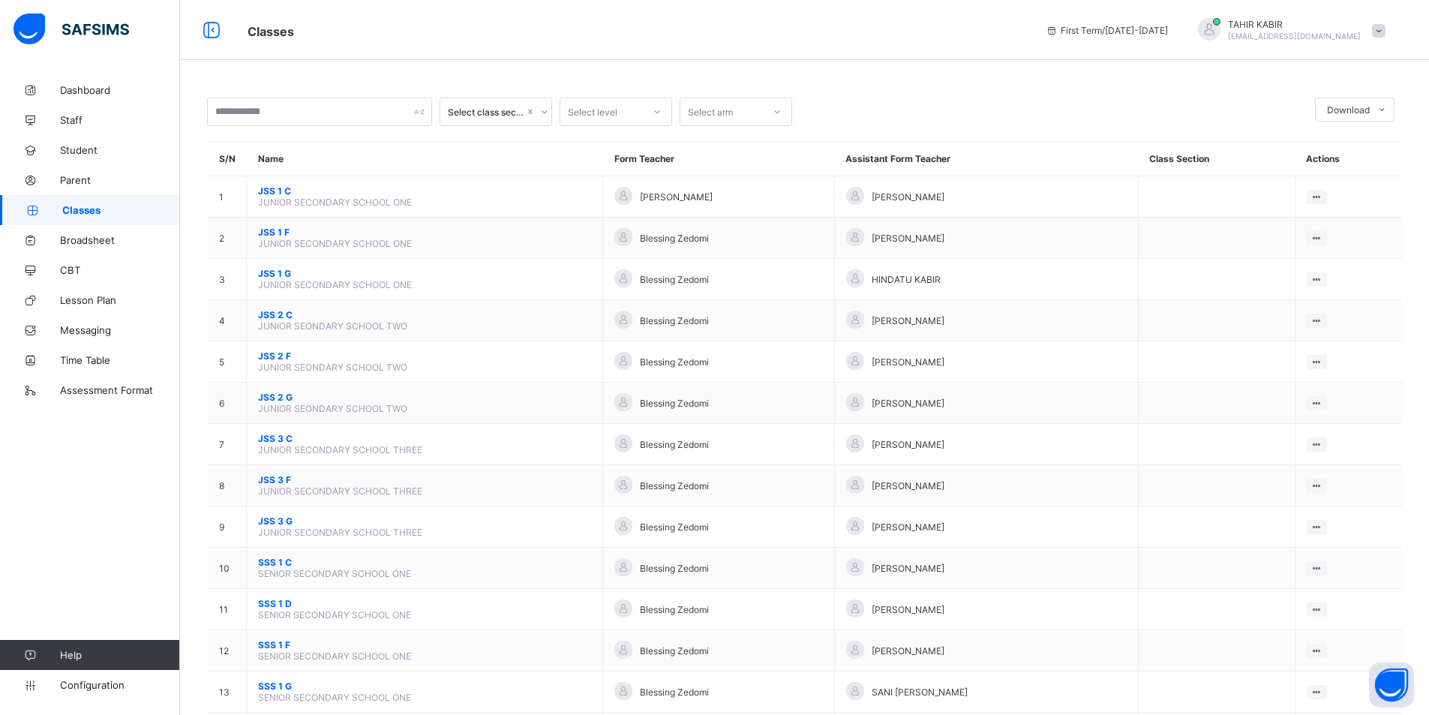
scroll to position [489, 0]
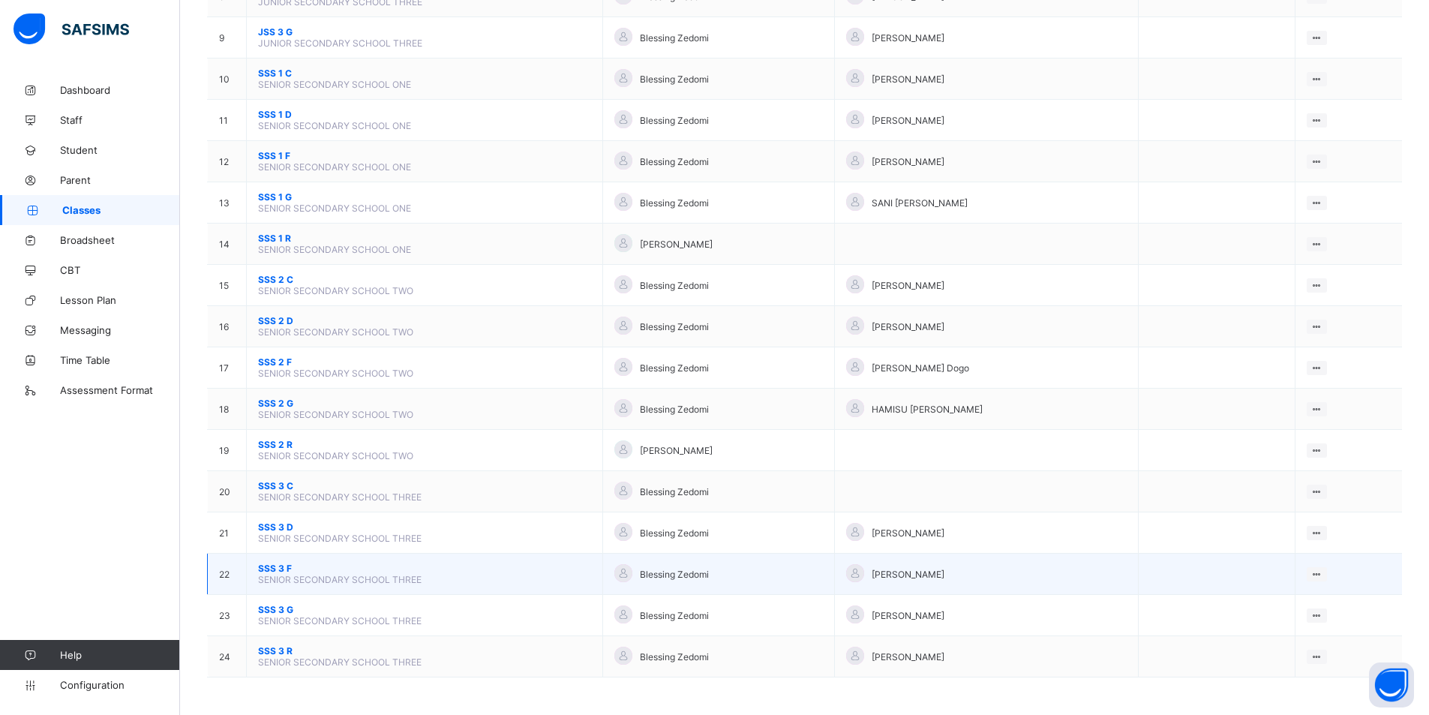
click at [276, 565] on span "SSS 3 F" at bounding box center [424, 567] width 333 height 11
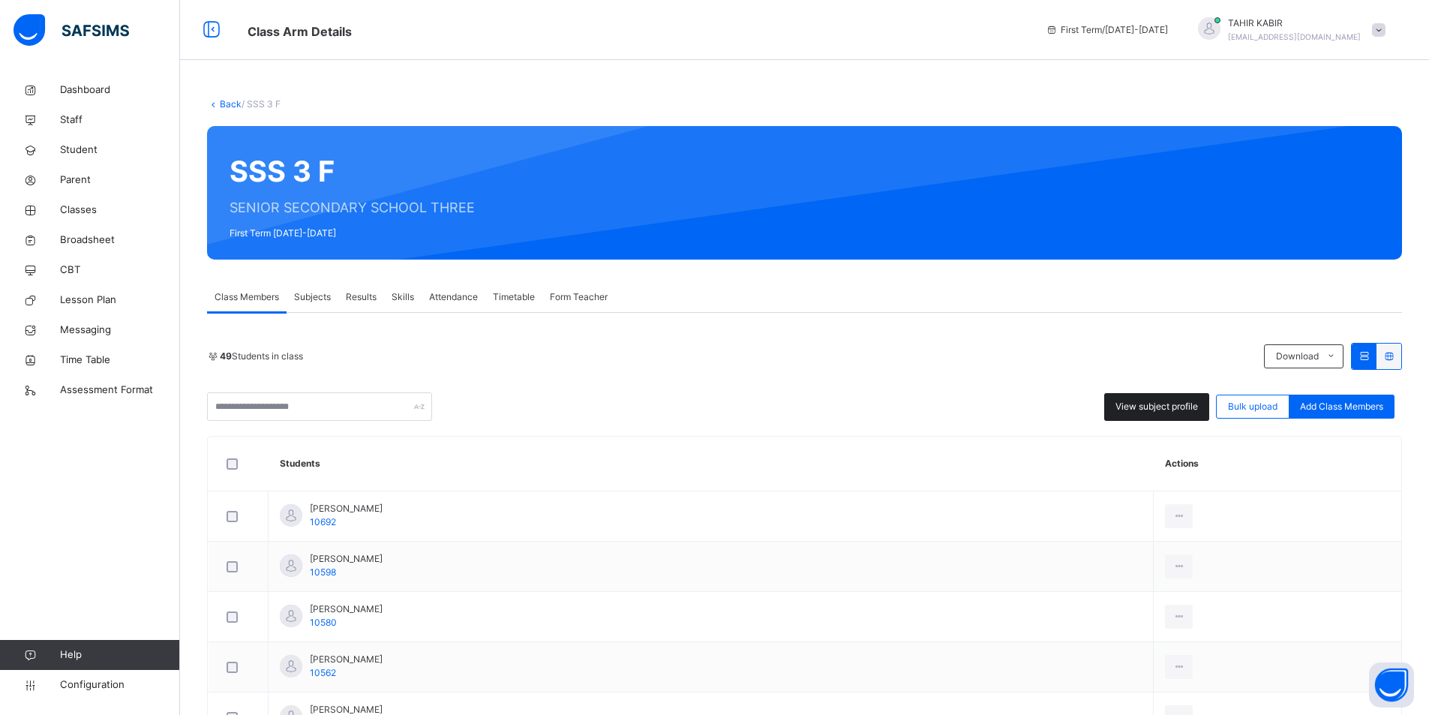
click at [1165, 411] on span "View subject profile" at bounding box center [1156, 406] width 82 height 13
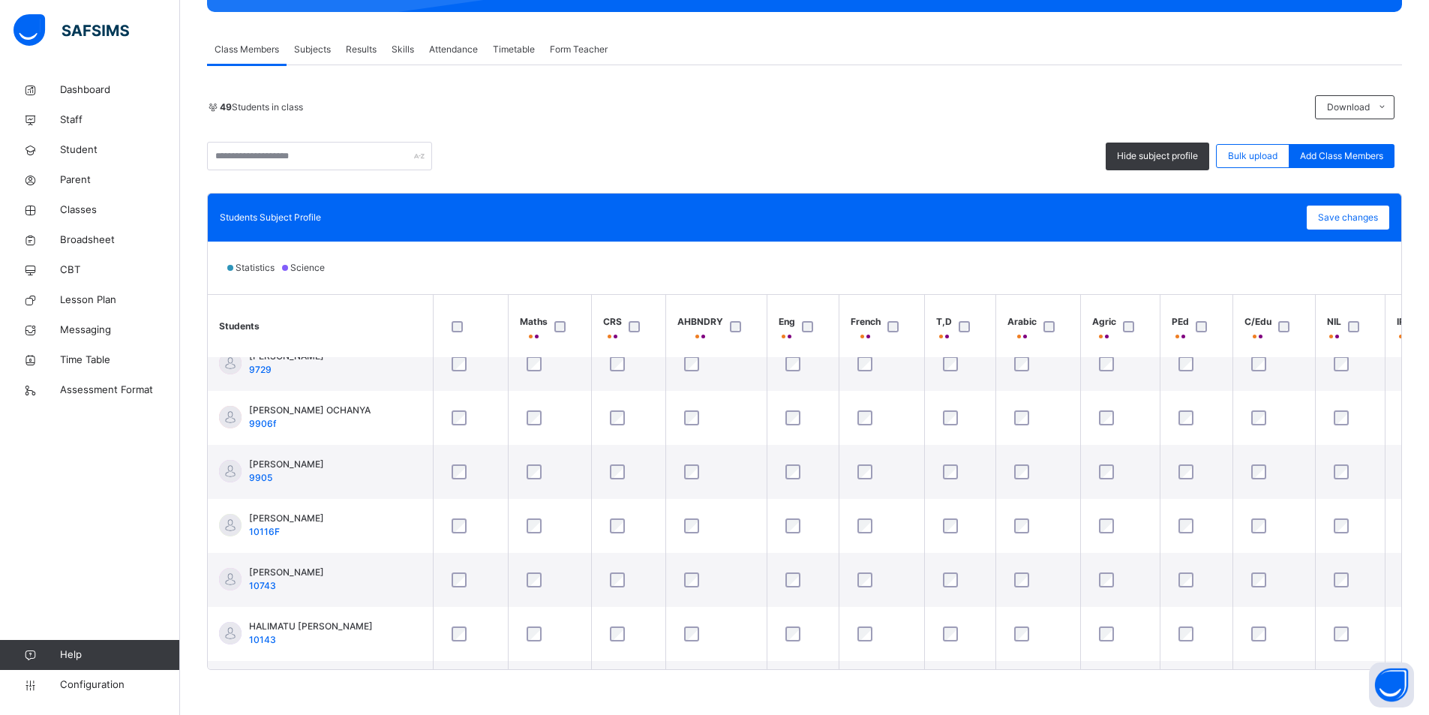
scroll to position [1050, 0]
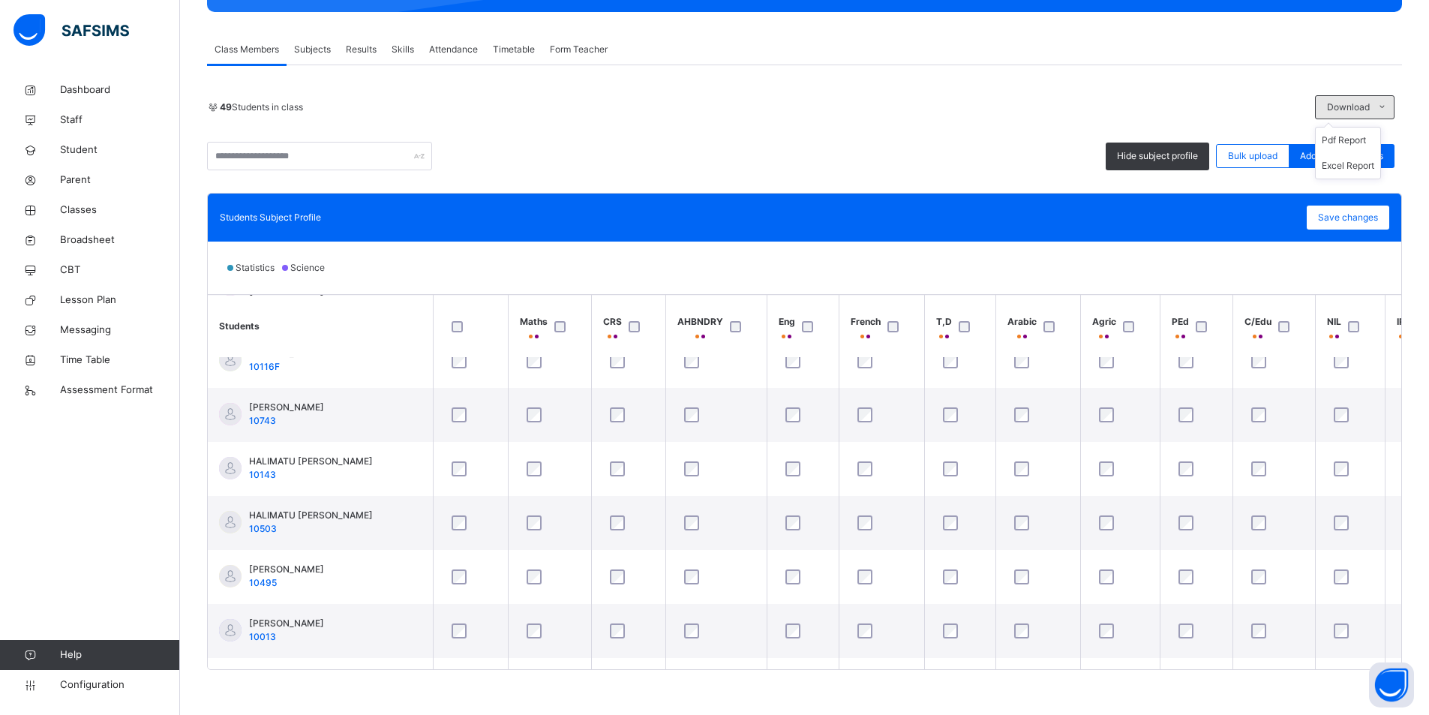
click at [1345, 100] on div "Download" at bounding box center [1354, 107] width 79 height 24
click at [1345, 133] on ul "Pdf Report Excel Report" at bounding box center [1348, 153] width 66 height 52
click at [1344, 141] on li "Pdf Report" at bounding box center [1347, 139] width 64 height 25
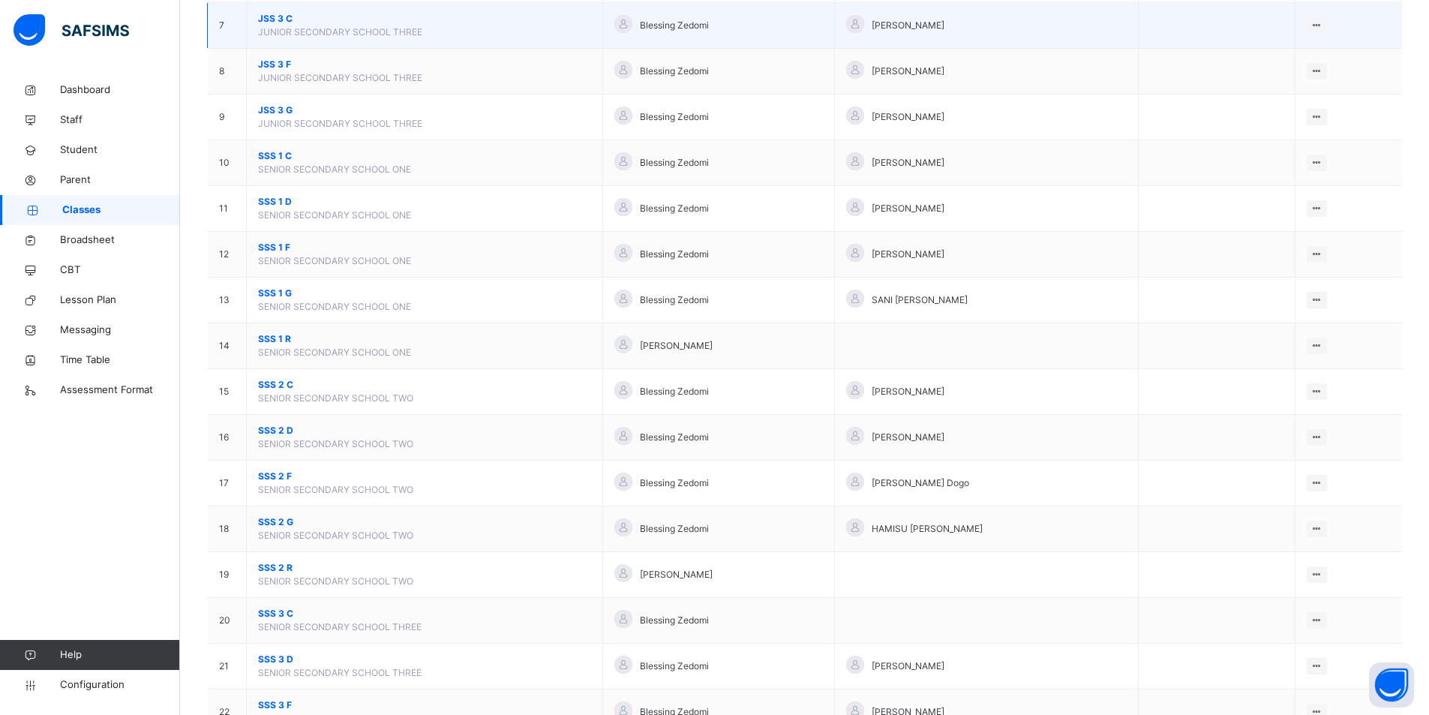
scroll to position [599, 0]
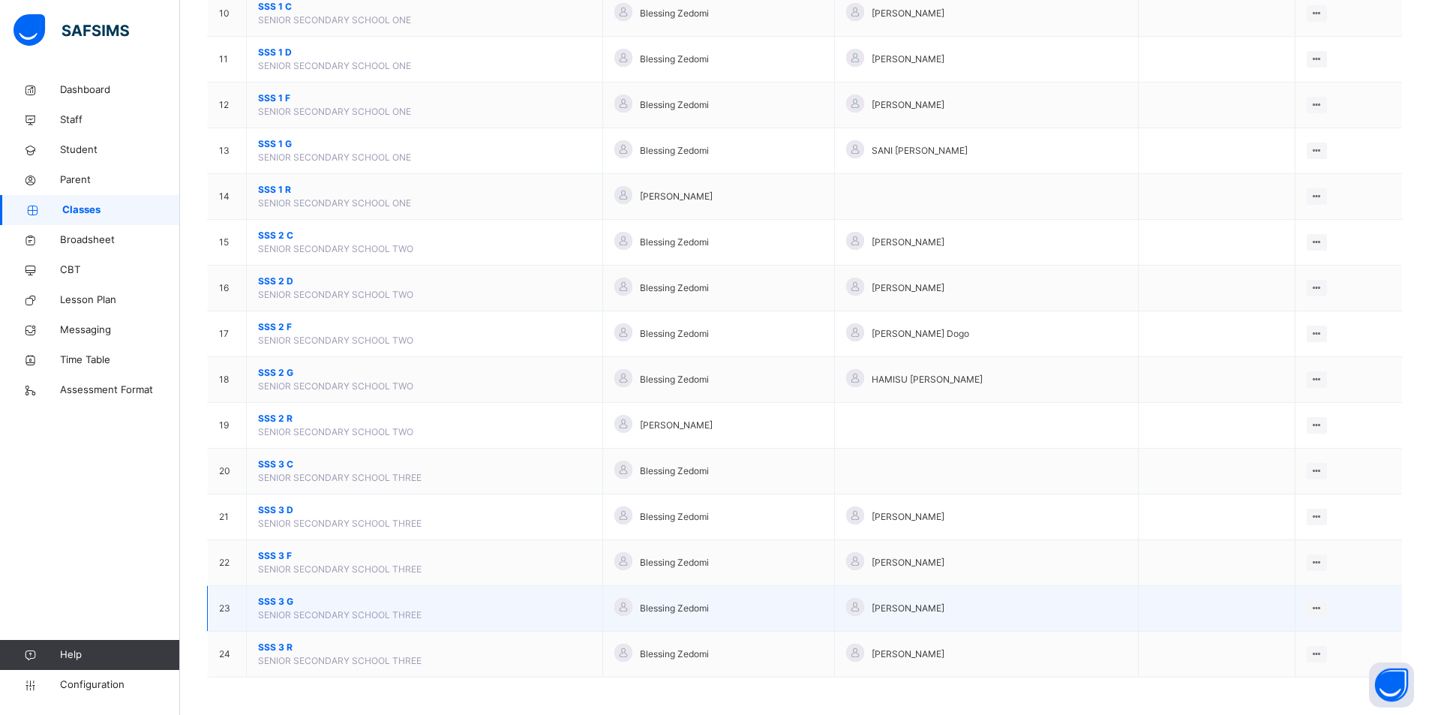
click at [319, 609] on span "SENIOR SECONDARY SCHOOL THREE" at bounding box center [339, 614] width 163 height 11
click at [286, 601] on span "SSS 3 G" at bounding box center [424, 601] width 333 height 13
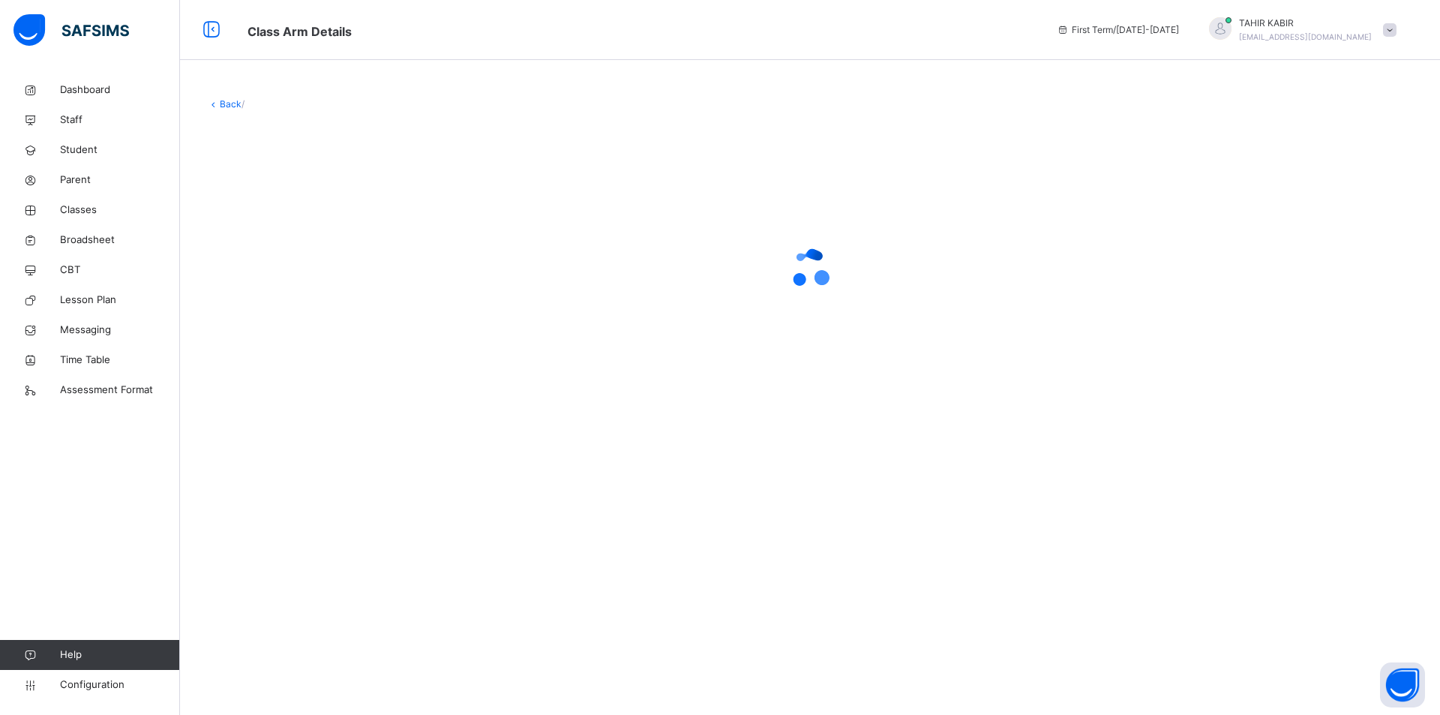
click at [286, 601] on div "Back /" at bounding box center [810, 357] width 1260 height 715
